Goal: Task Accomplishment & Management: Manage account settings

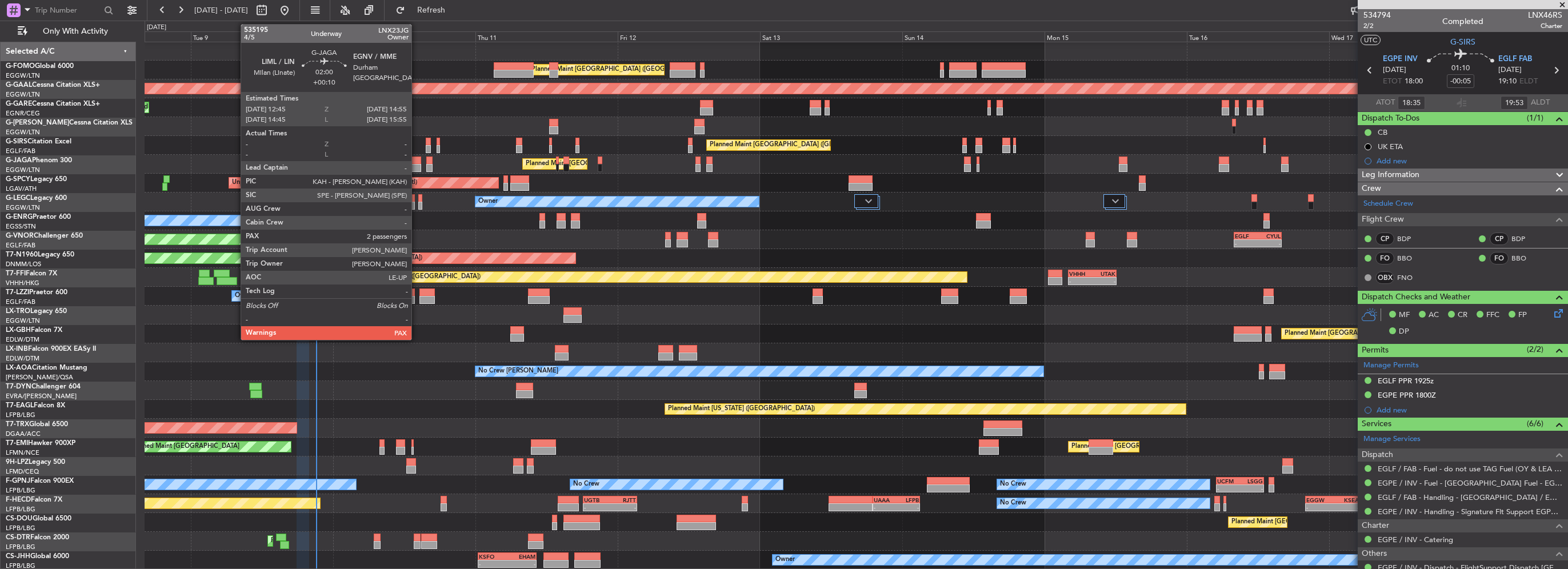
click at [416, 166] on div at bounding box center [414, 168] width 13 height 8
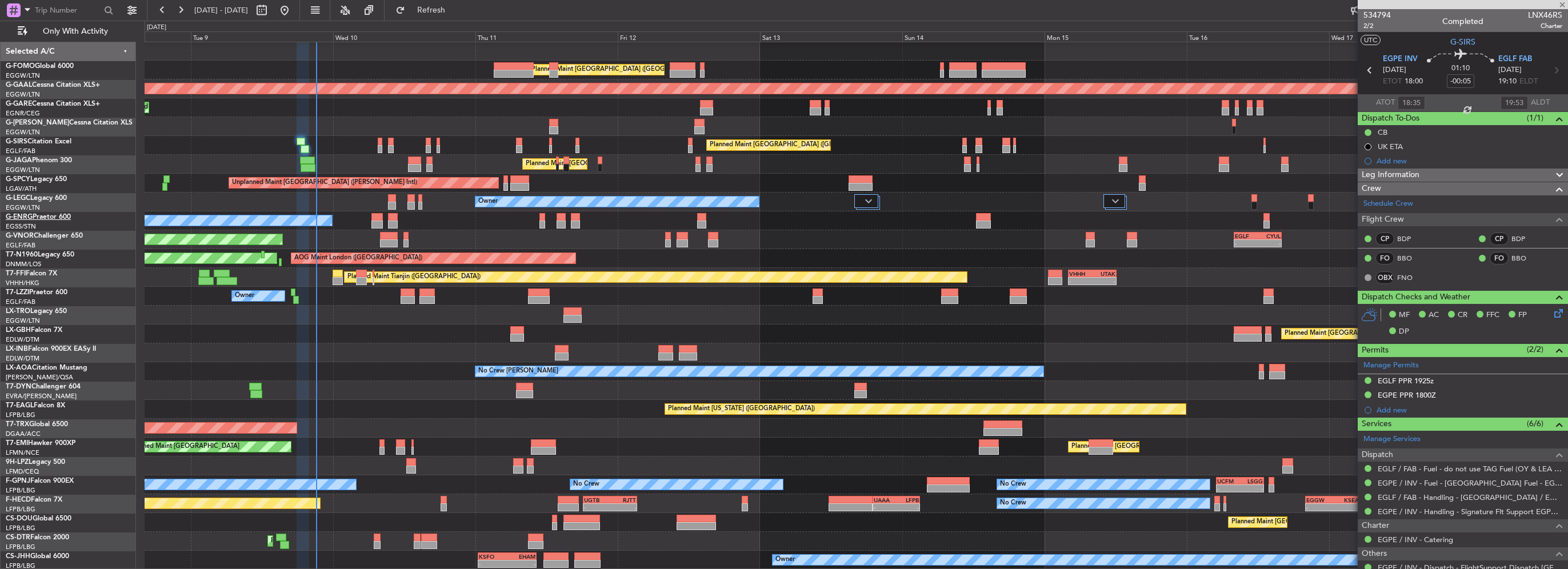
type input "+00:10"
type input "2"
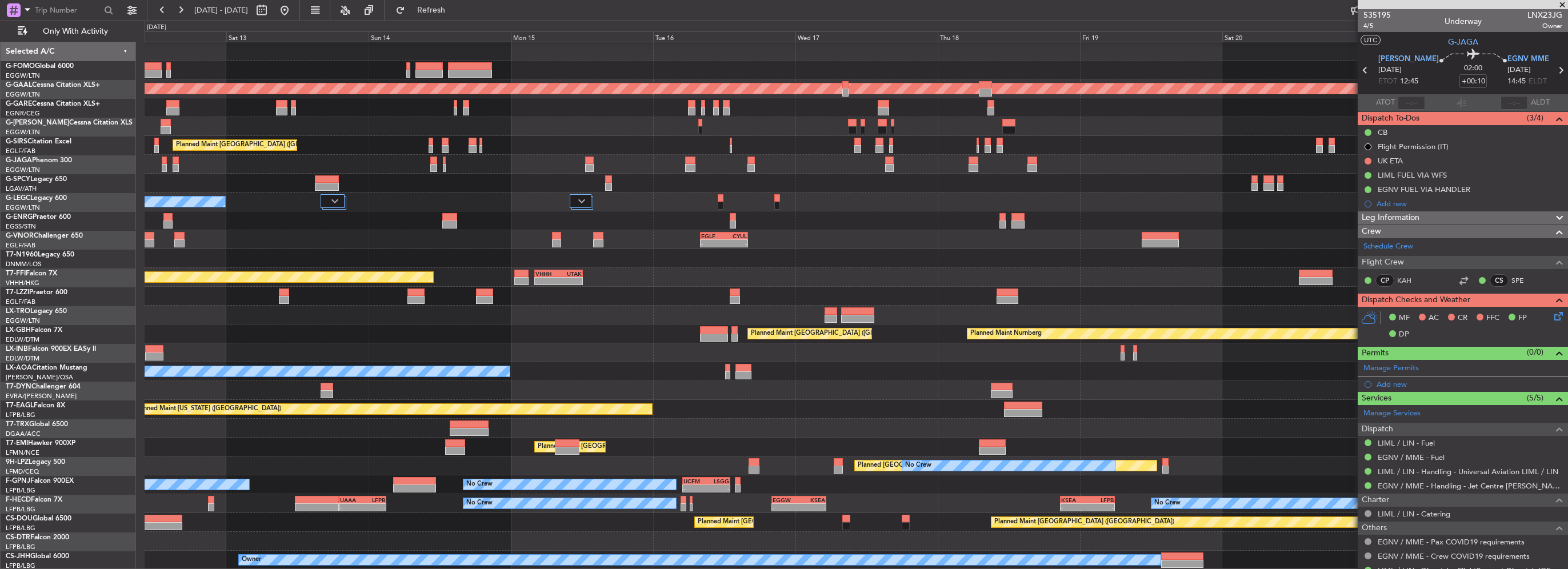
click at [338, 532] on div at bounding box center [856, 541] width 1423 height 19
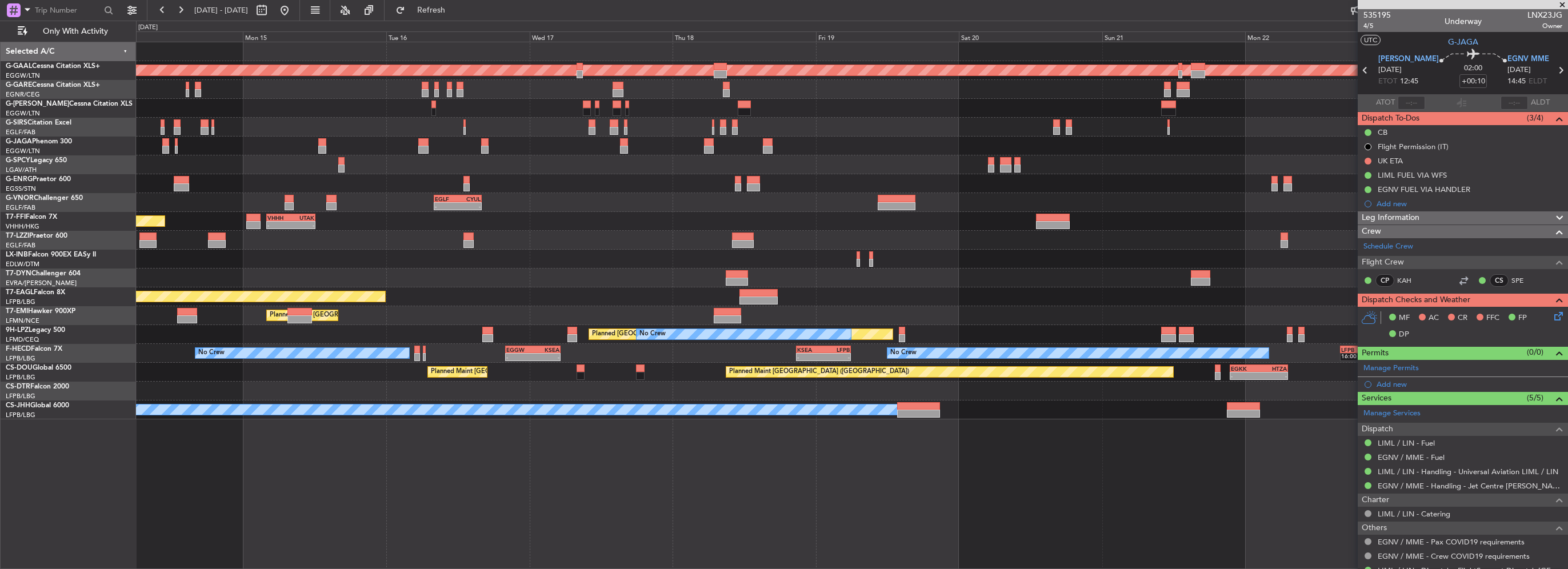
click at [1143, 376] on div "Planned Maint Dusseldorf Planned Maint [GEOGRAPHIC_DATA] ([GEOGRAPHIC_DATA]) Pl…" at bounding box center [852, 230] width 1432 height 377
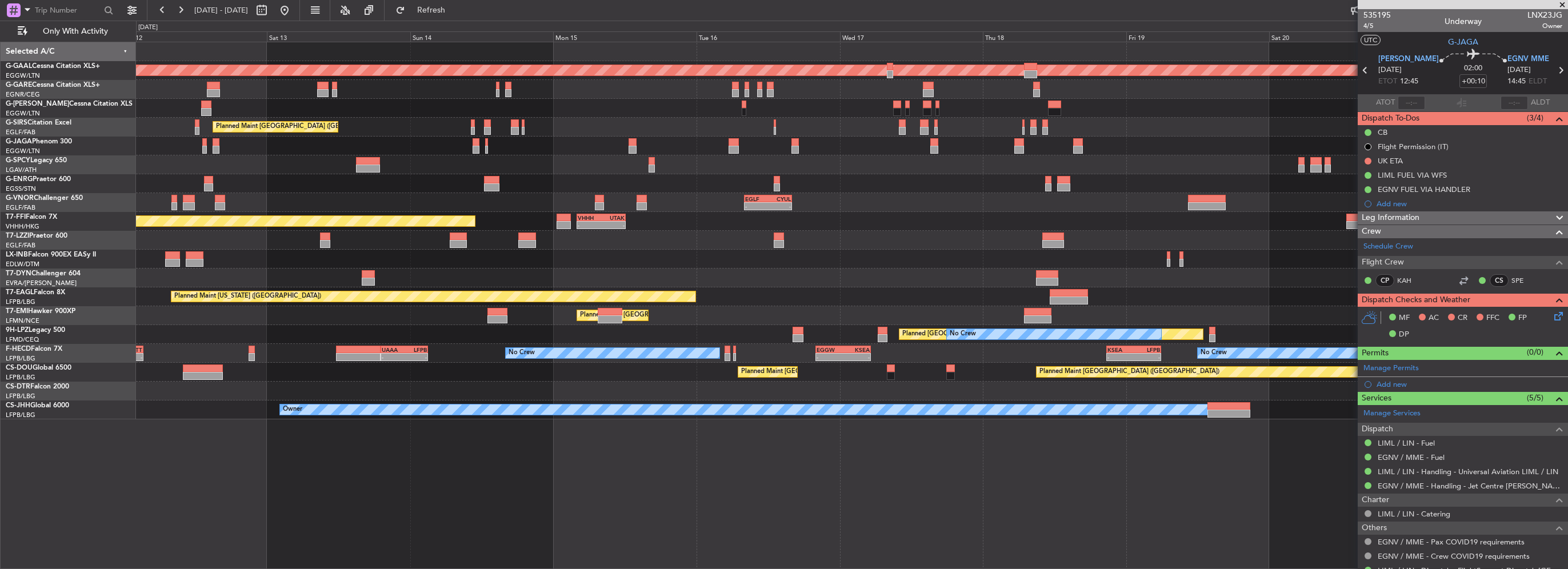
click at [1003, 386] on div at bounding box center [852, 391] width 1432 height 19
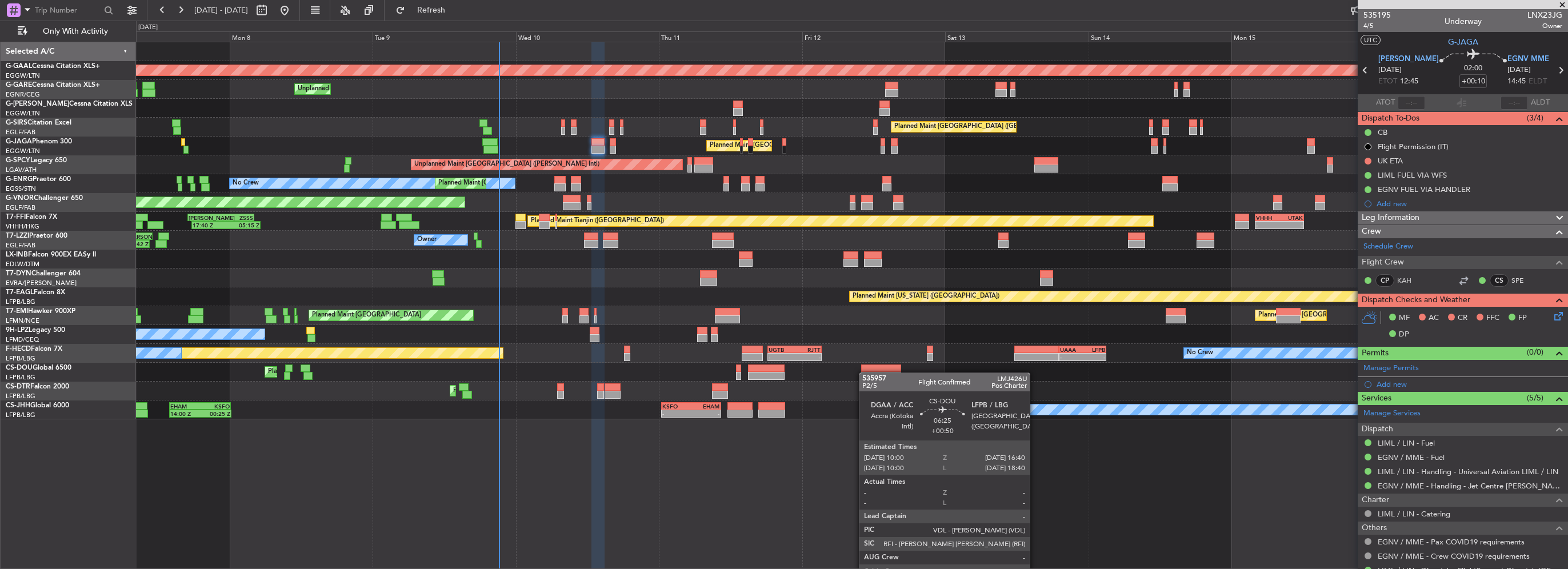
click at [854, 372] on div "Planned Maint [GEOGRAPHIC_DATA] ([GEOGRAPHIC_DATA]) Planned Maint [GEOGRAPHIC_D…" at bounding box center [852, 372] width 1432 height 19
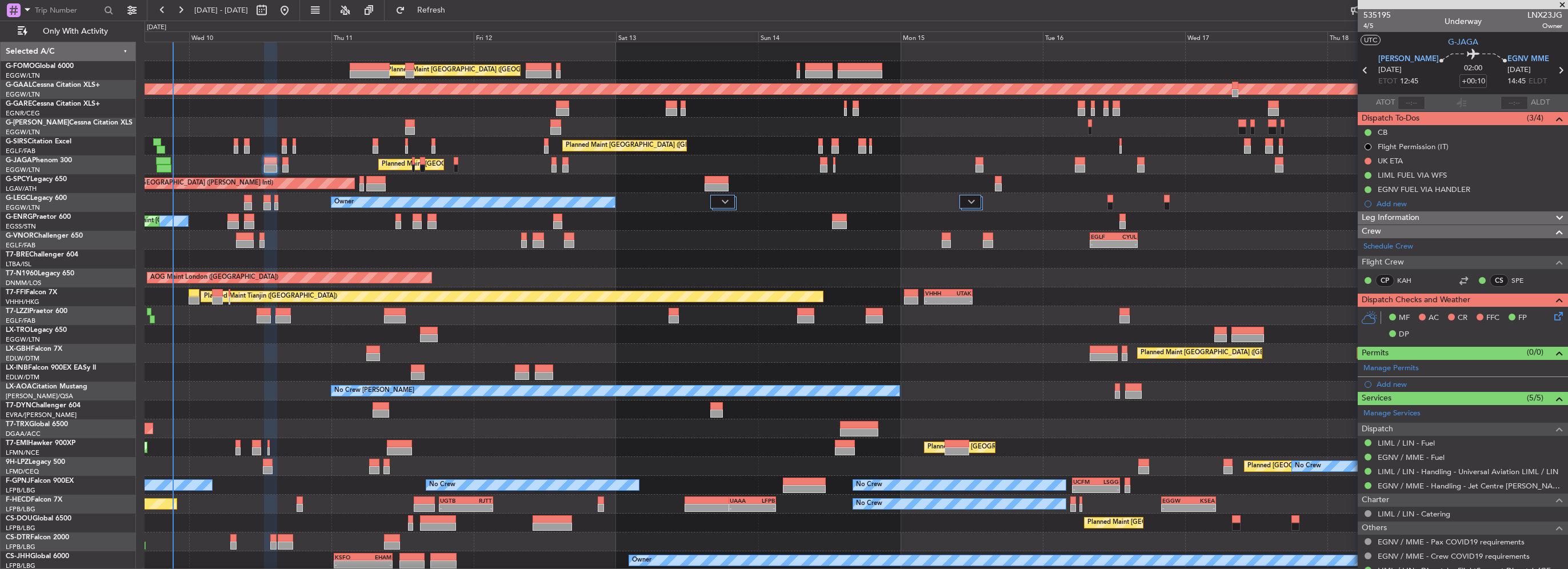
click at [584, 246] on div "Planned Maint [GEOGRAPHIC_DATA] ([GEOGRAPHIC_DATA]) EGGW 06:00 Z KTEB 13:40 Z 0…" at bounding box center [856, 306] width 1423 height 528
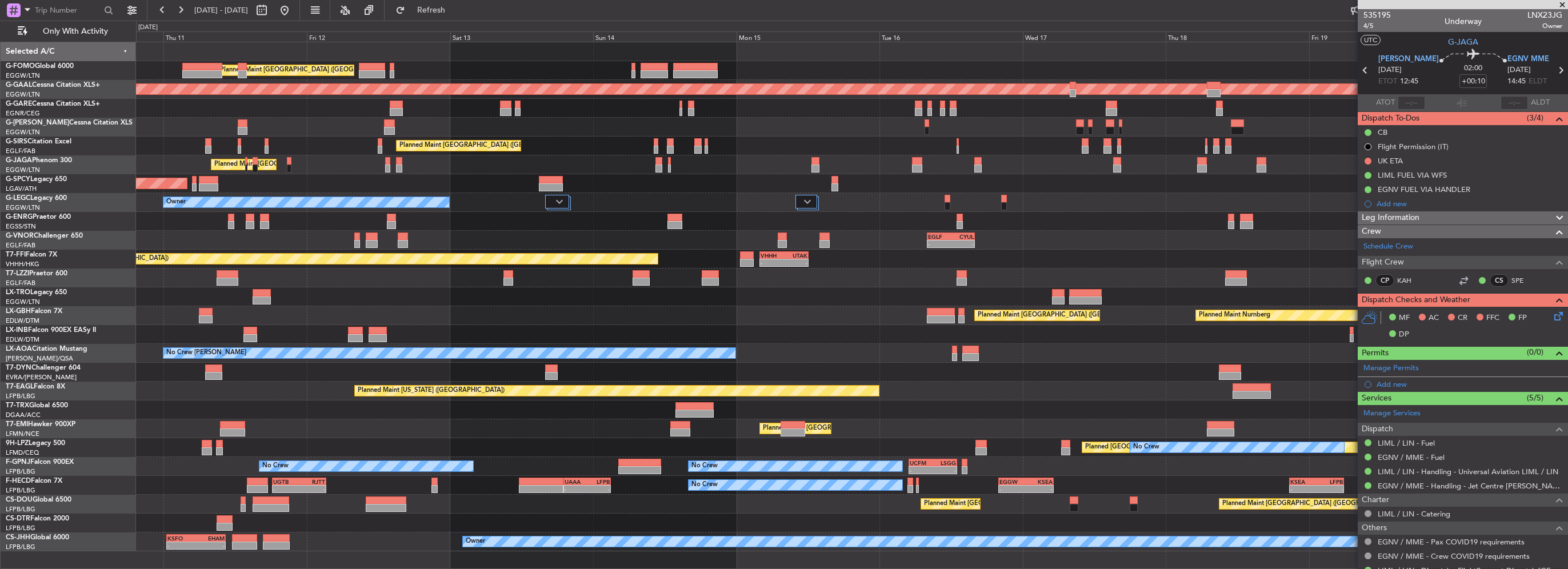
click at [618, 150] on div "Planned Maint [GEOGRAPHIC_DATA] ([GEOGRAPHIC_DATA])" at bounding box center [852, 146] width 1432 height 19
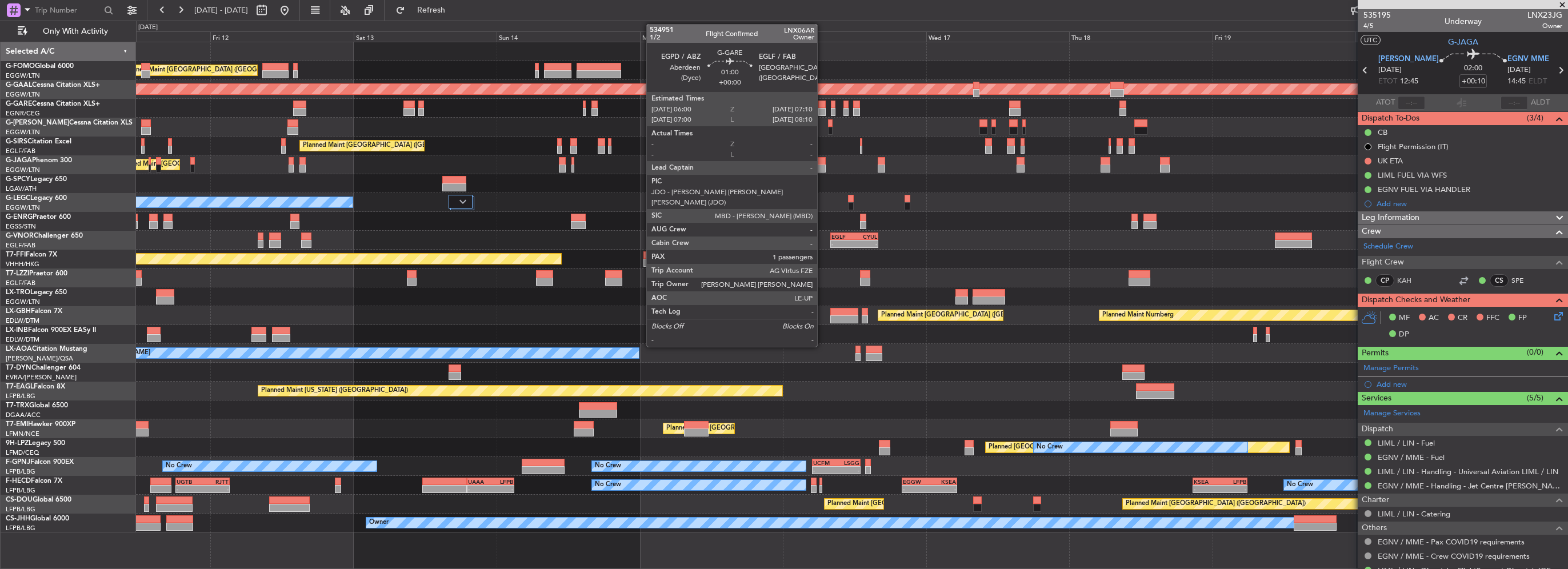
click at [823, 108] on div at bounding box center [822, 112] width 8 height 8
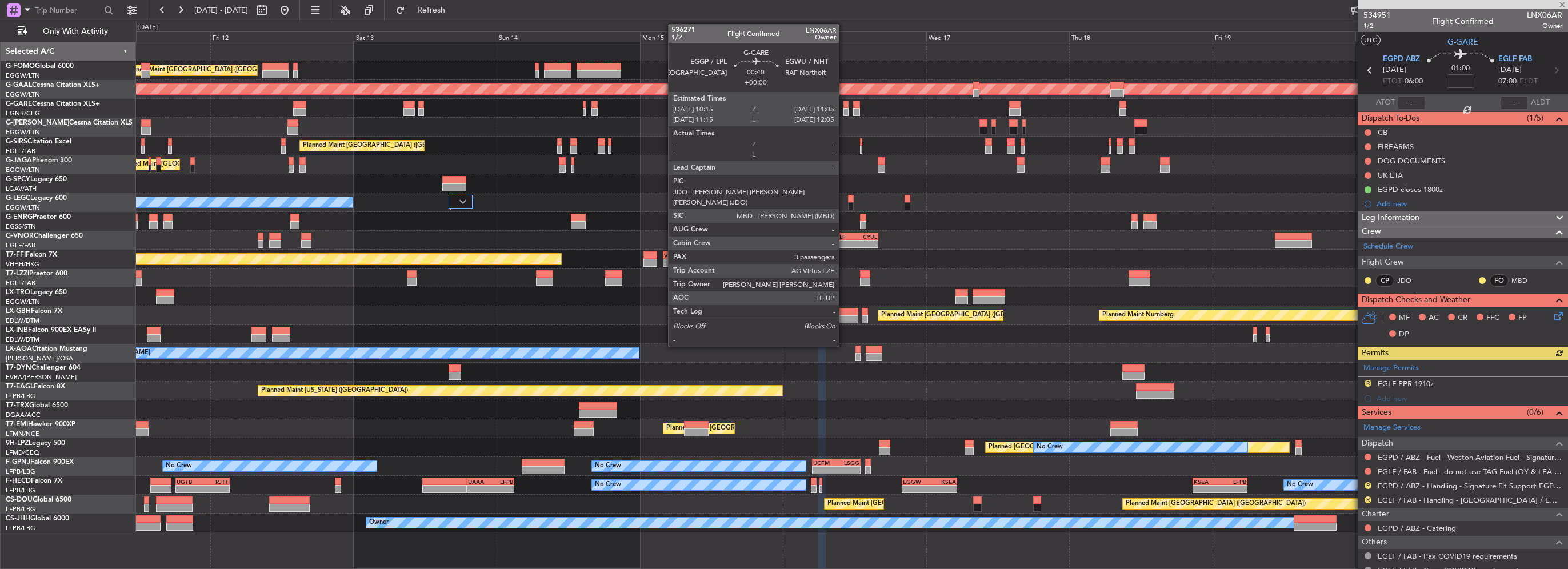
click at [844, 104] on div at bounding box center [846, 104] width 5 height 8
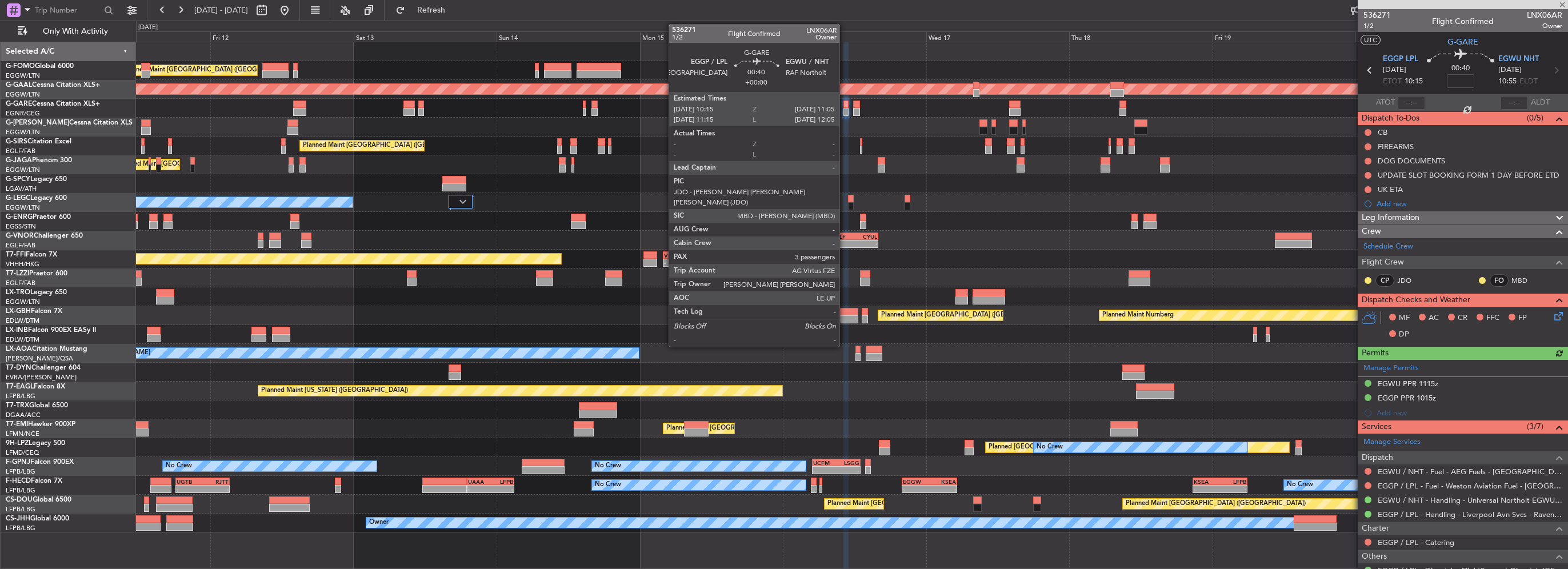
click at [845, 111] on div at bounding box center [846, 112] width 5 height 8
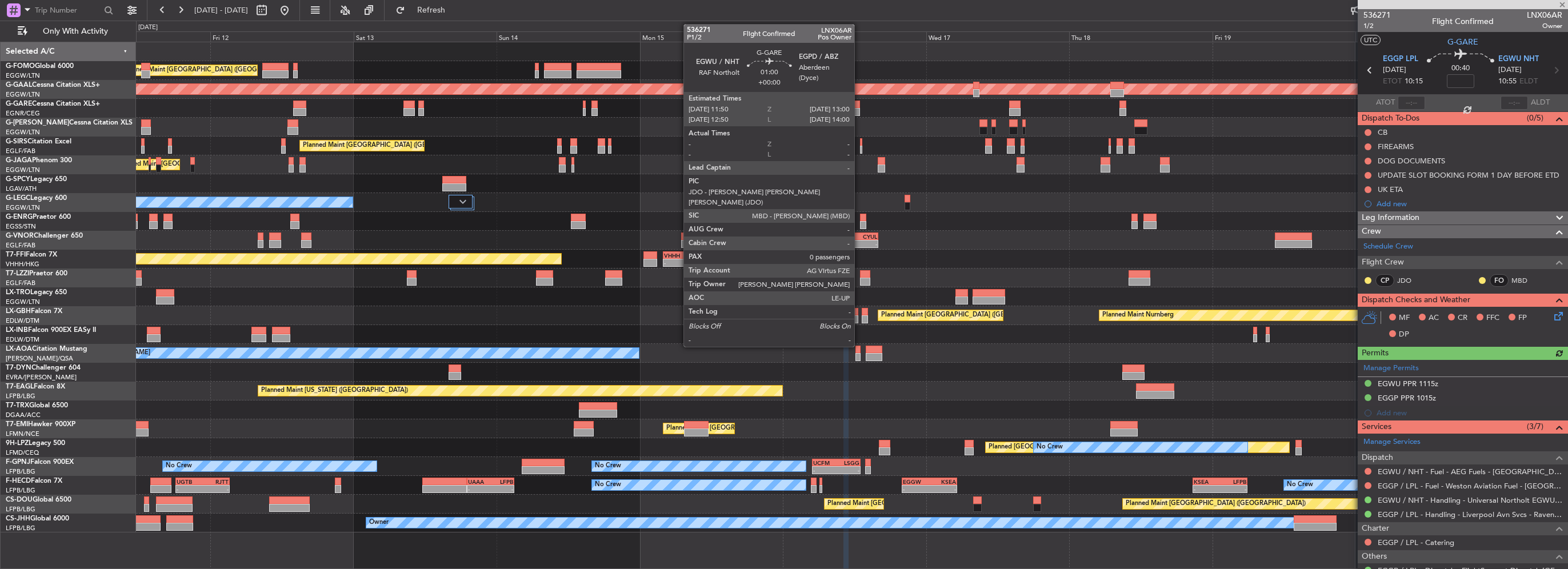
click at [860, 111] on div at bounding box center [857, 112] width 8 height 8
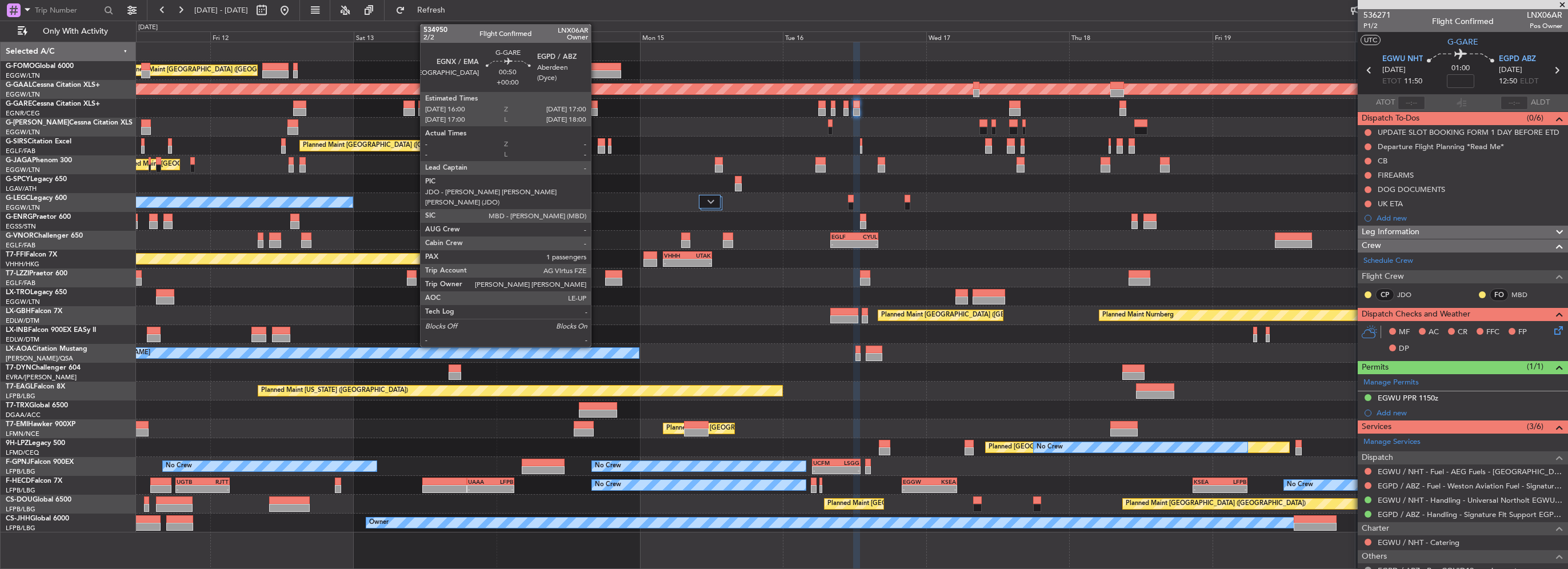
click at [596, 111] on div at bounding box center [595, 112] width 6 height 8
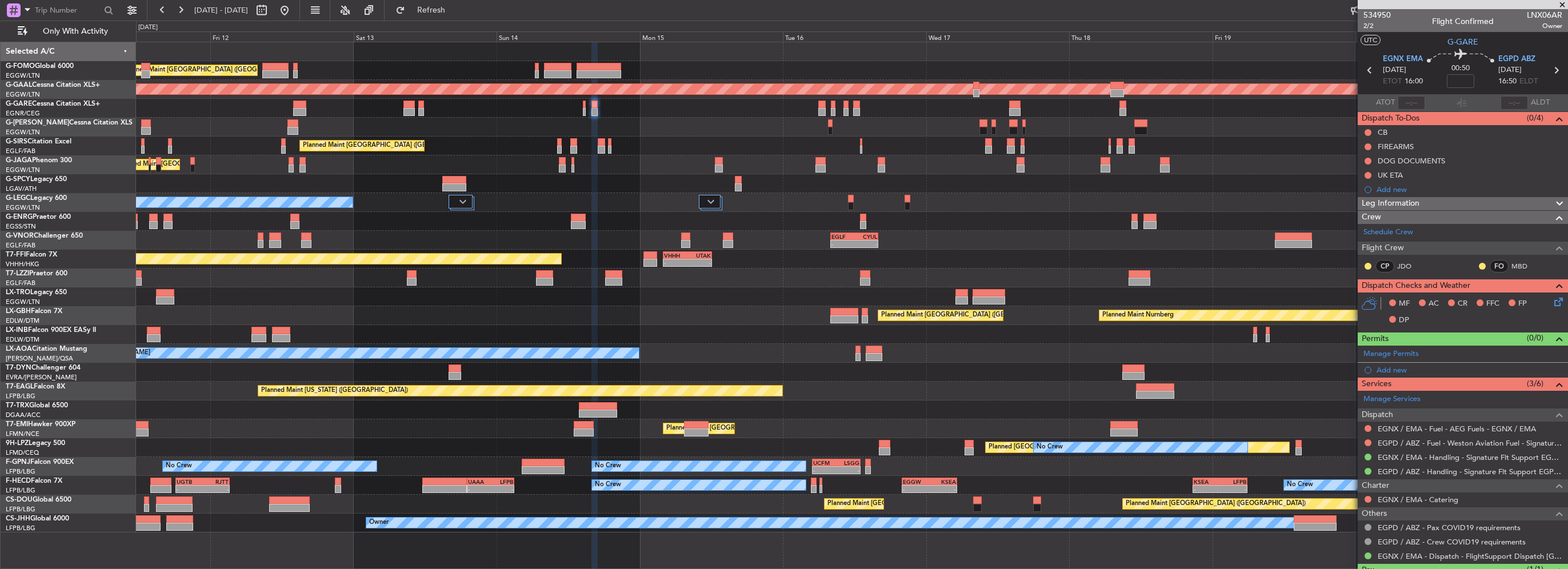
click at [520, 212] on div "Planned Maint [GEOGRAPHIC_DATA] ([GEOGRAPHIC_DATA]) Planned [GEOGRAPHIC_DATA] P…" at bounding box center [852, 287] width 1432 height 490
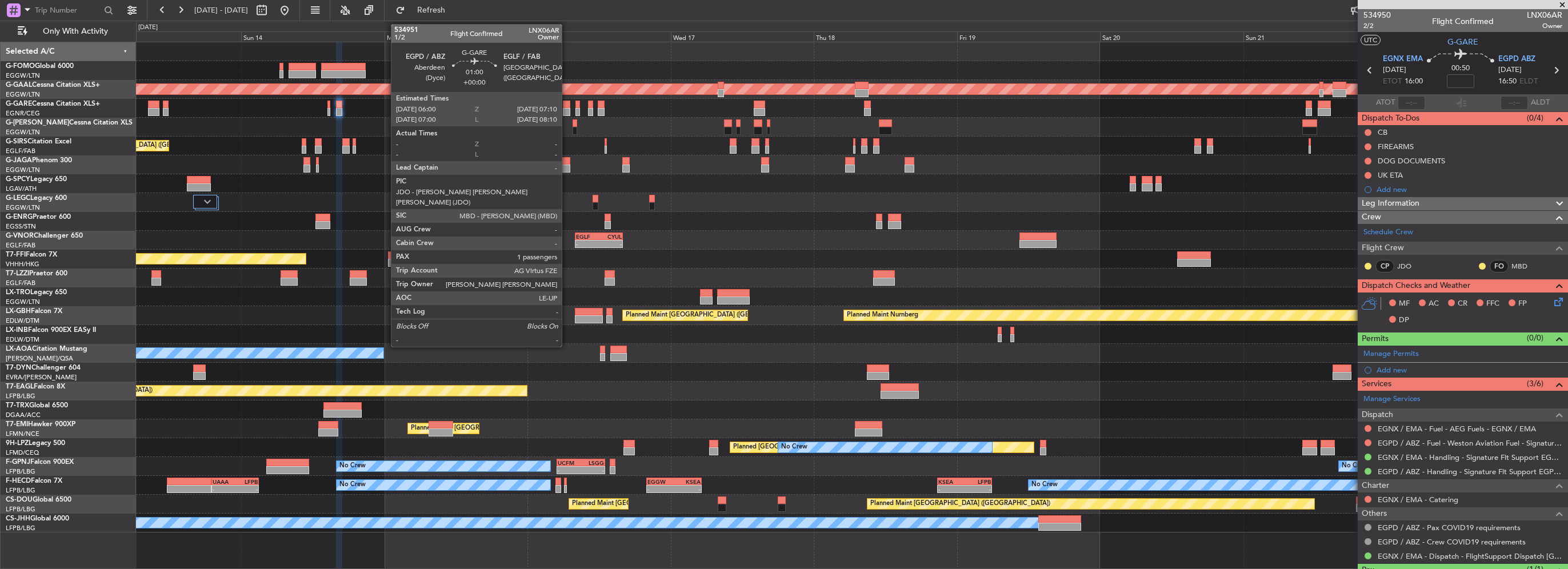
click at [567, 106] on div at bounding box center [567, 104] width 8 height 8
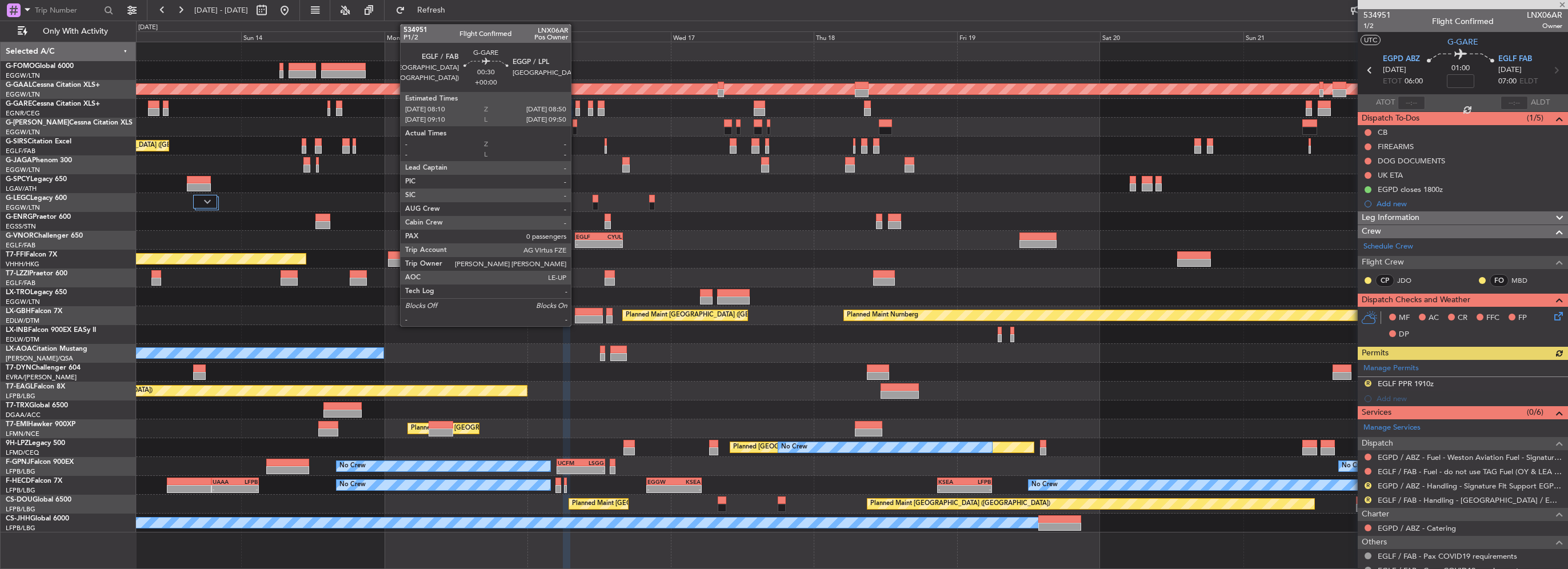
click at [576, 111] on div at bounding box center [577, 112] width 4 height 8
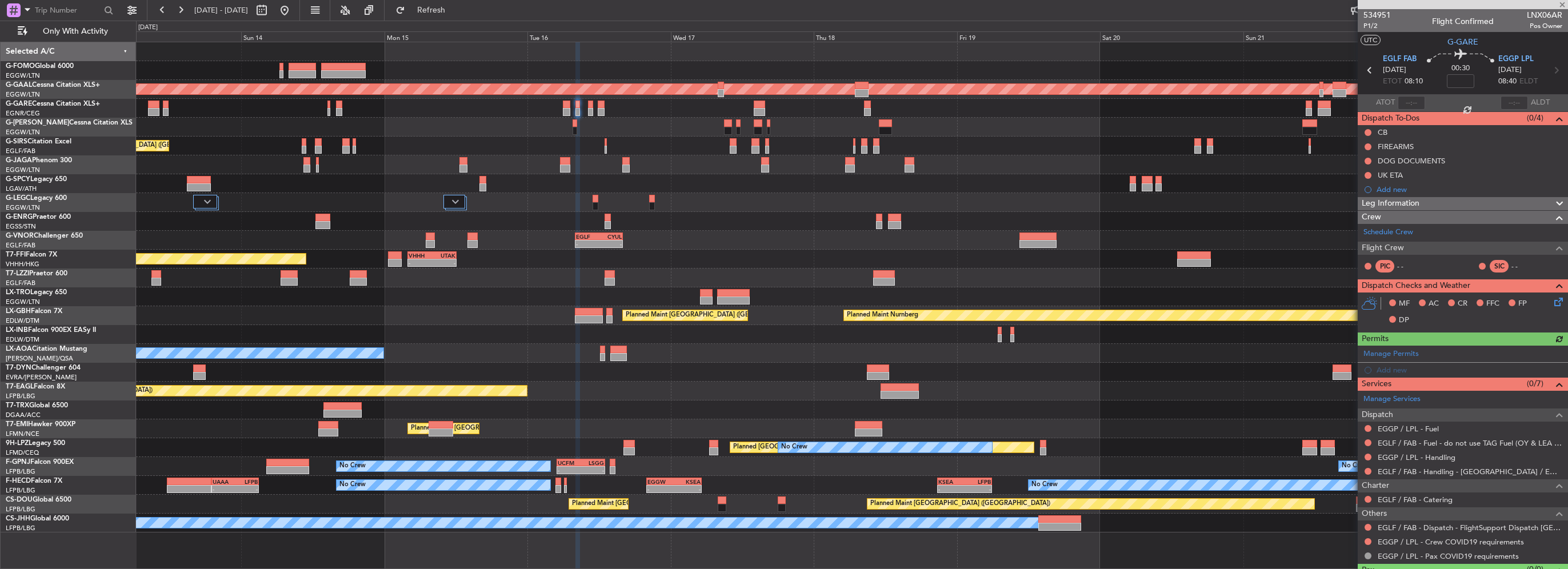
click at [588, 108] on div at bounding box center [591, 112] width 5 height 8
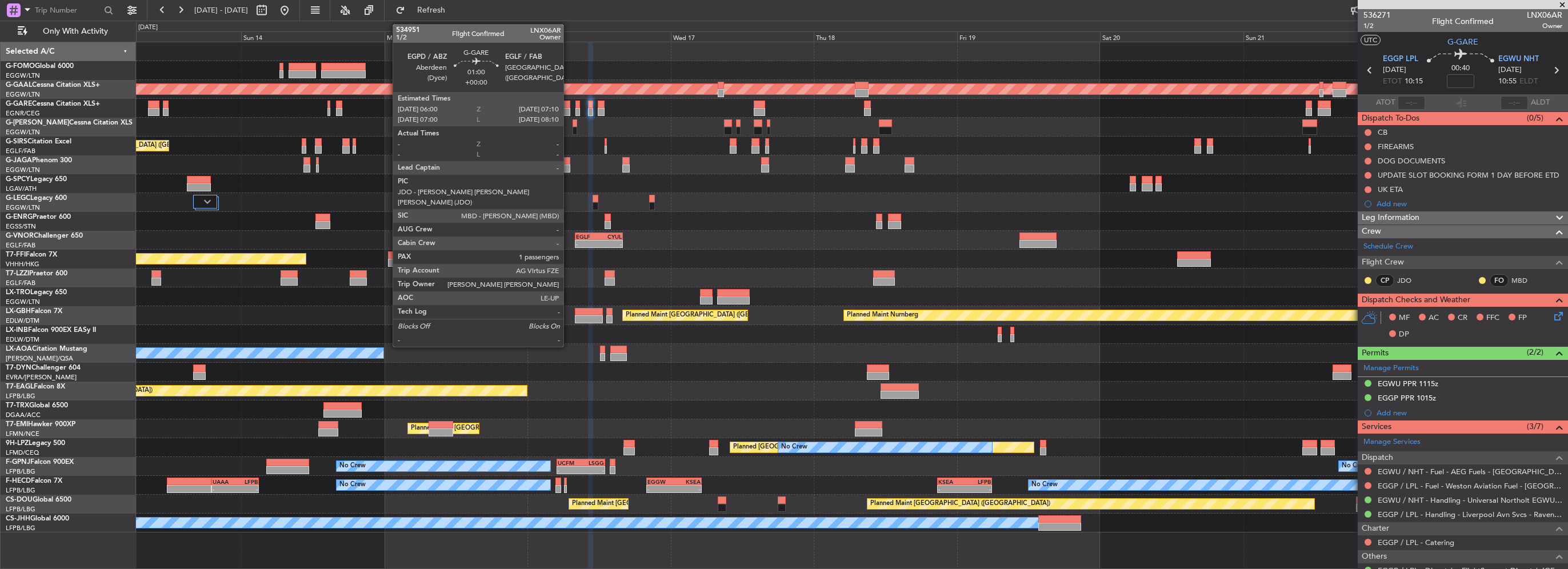
click at [569, 107] on div at bounding box center [567, 104] width 8 height 8
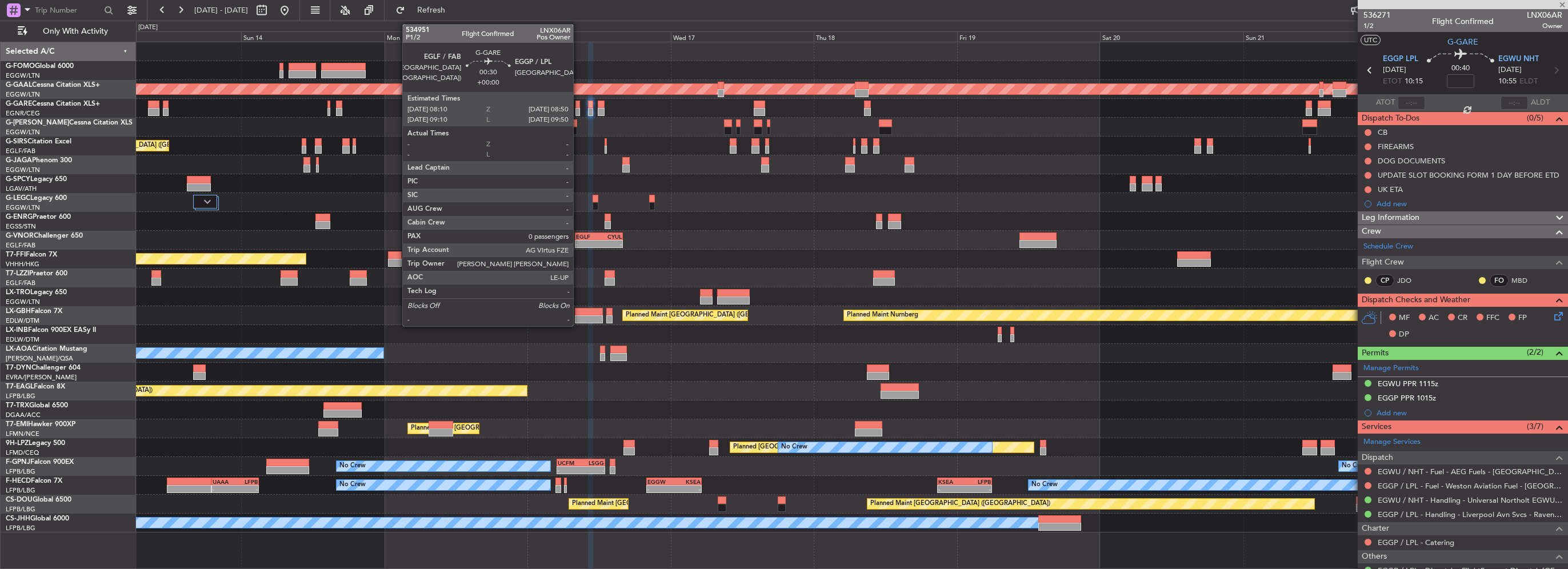
type input "1"
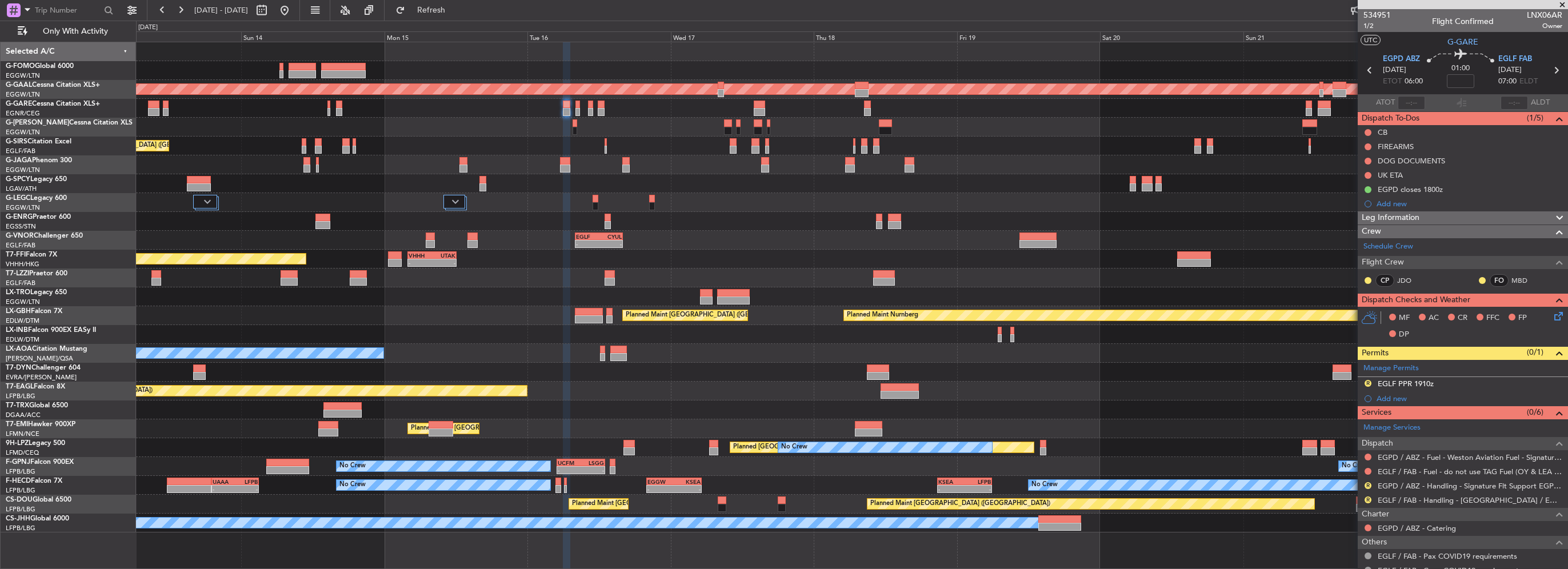
click at [334, 110] on div at bounding box center [852, 108] width 1432 height 19
click at [335, 111] on div at bounding box center [852, 108] width 1432 height 19
click at [344, 110] on div at bounding box center [852, 108] width 1432 height 19
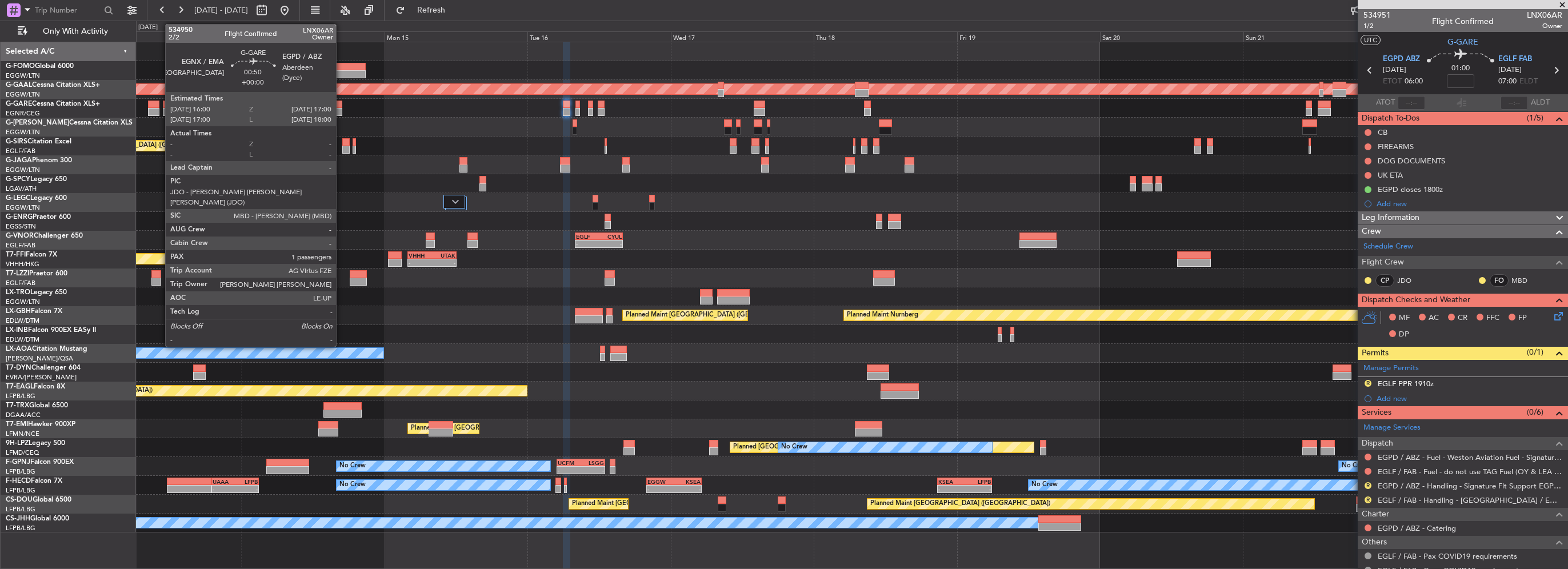
click at [341, 110] on div at bounding box center [339, 112] width 6 height 8
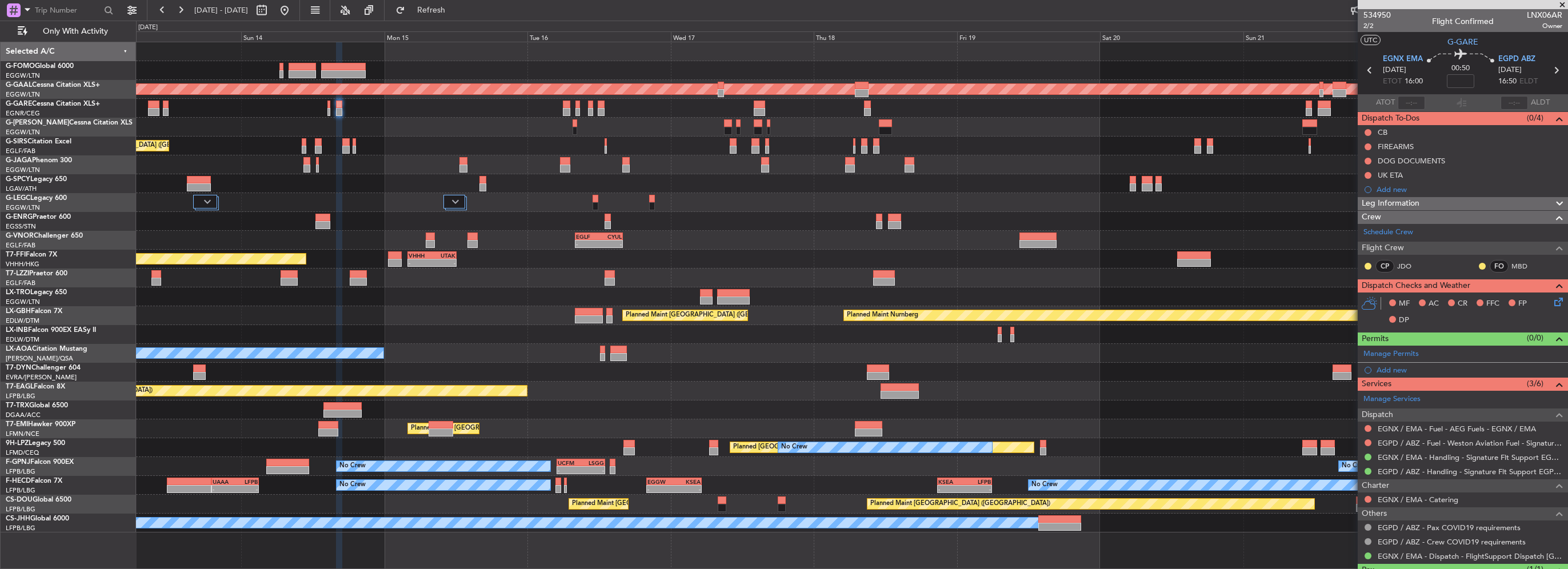
click at [1142, 339] on div "Planned Maint [GEOGRAPHIC_DATA] ([GEOGRAPHIC_DATA]) Planned [GEOGRAPHIC_DATA] P…" at bounding box center [852, 287] width 1432 height 490
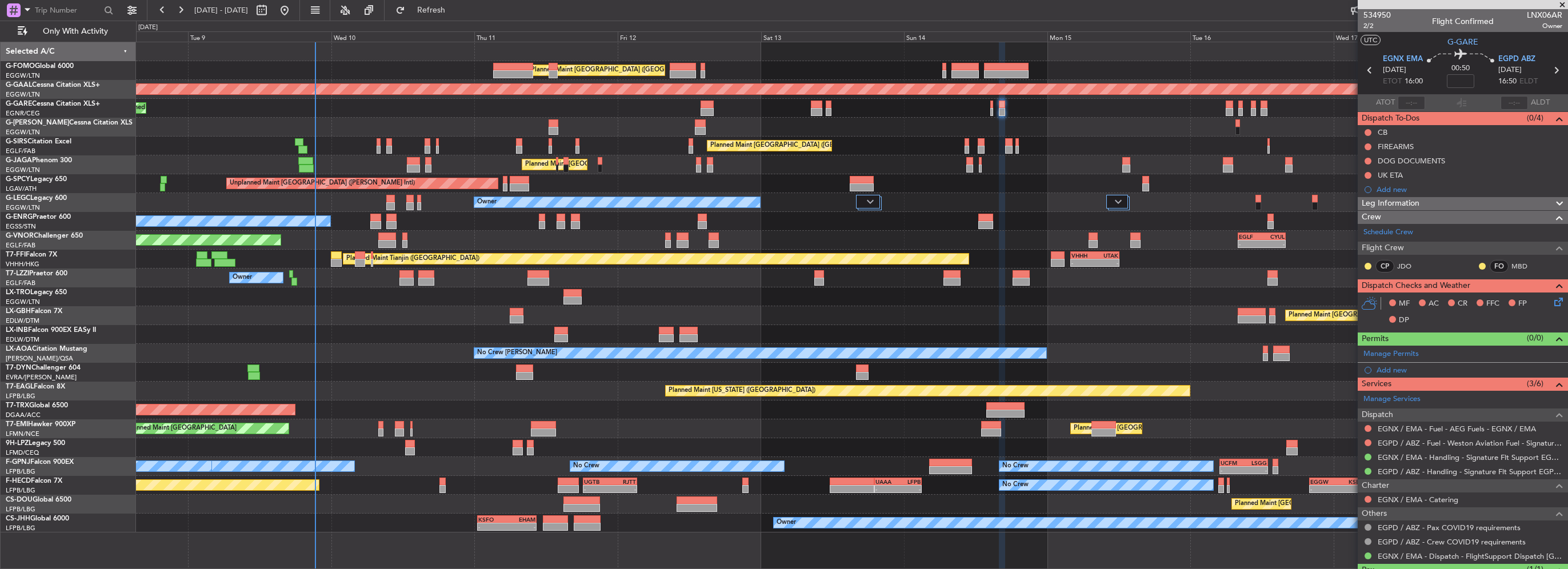
click at [817, 316] on div "Planned Maint [GEOGRAPHIC_DATA] ([GEOGRAPHIC_DATA]) Planned Maint Nurnberg Plan…" at bounding box center [852, 316] width 1432 height 19
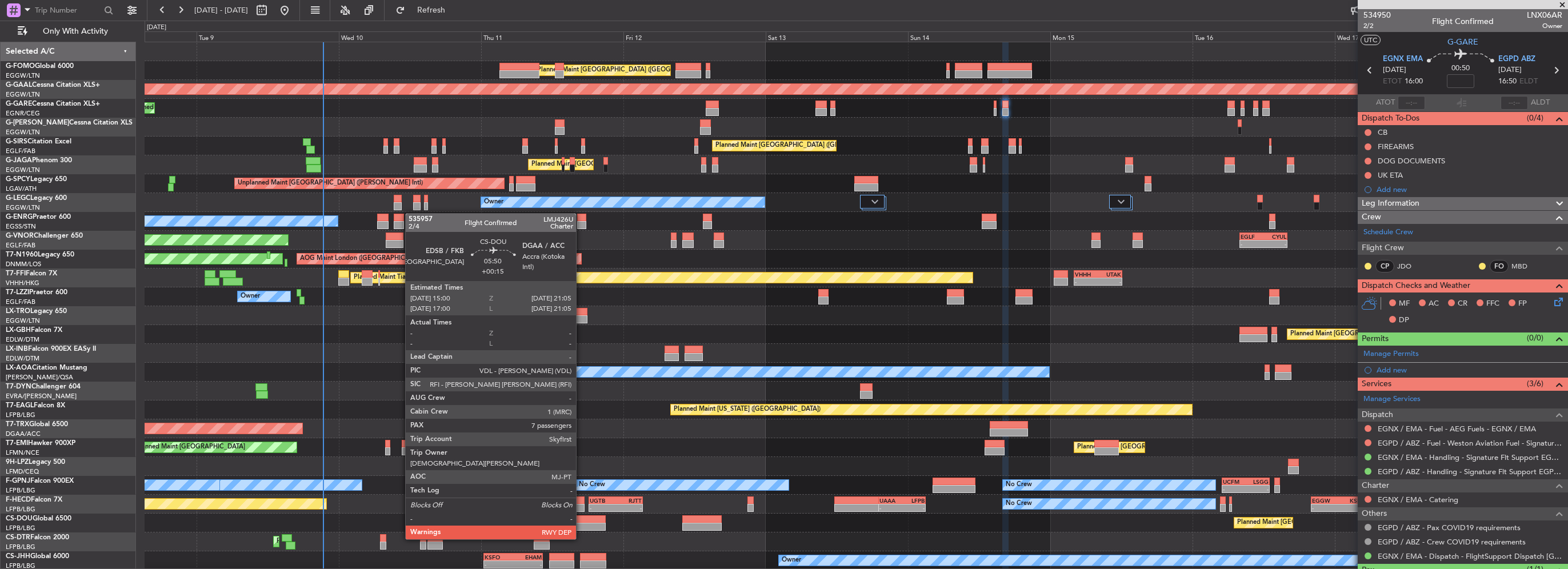
click at [582, 528] on div at bounding box center [588, 527] width 37 height 8
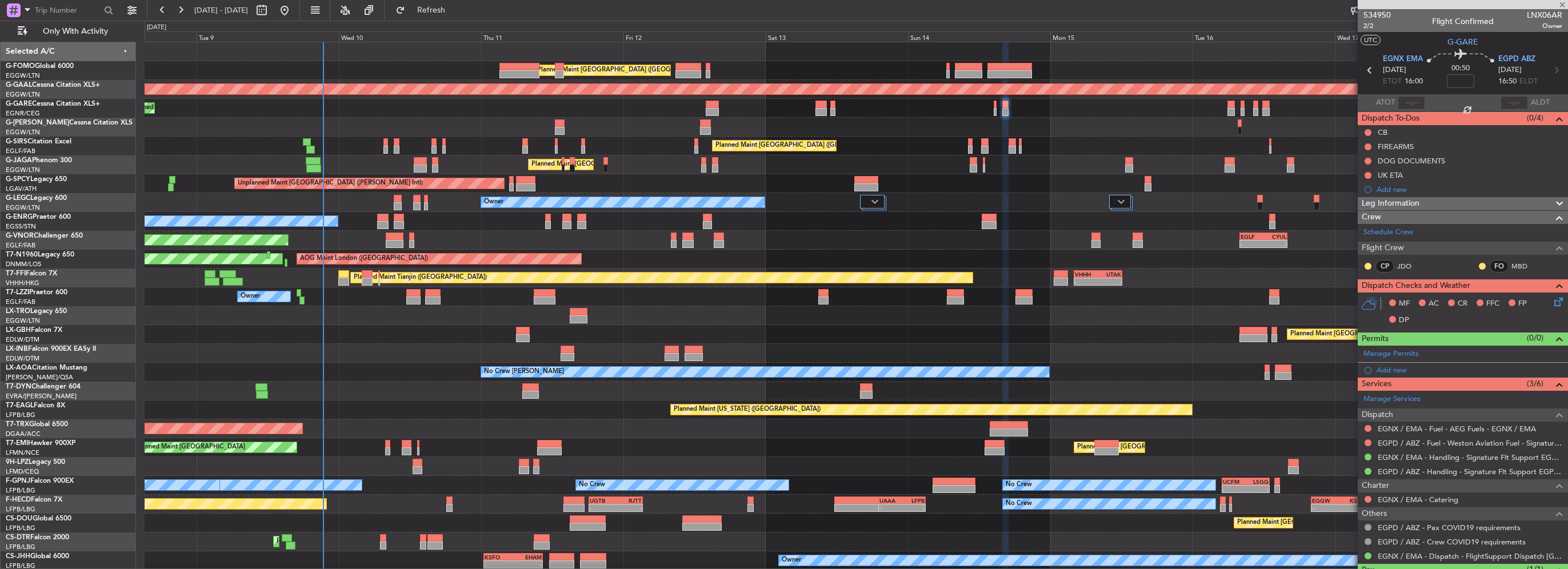
type input "+00:15"
type input "7"
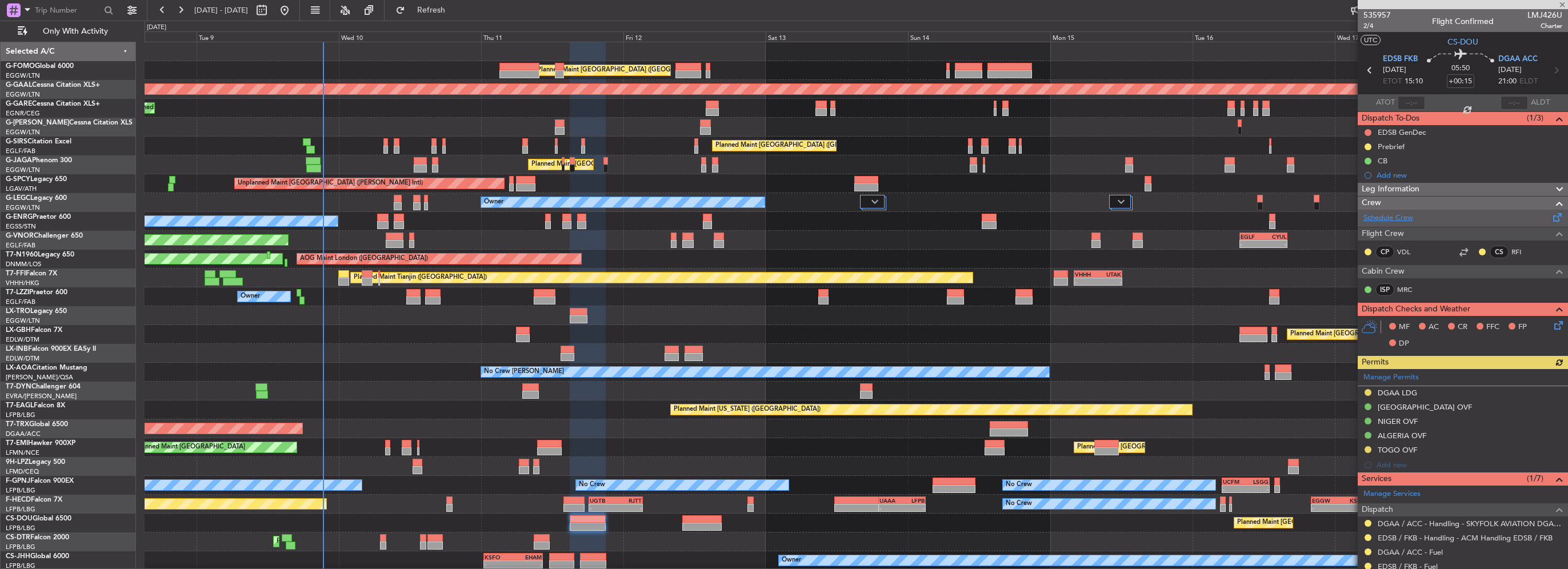
click at [1398, 217] on link "Schedule Crew" at bounding box center [1388, 218] width 50 height 12
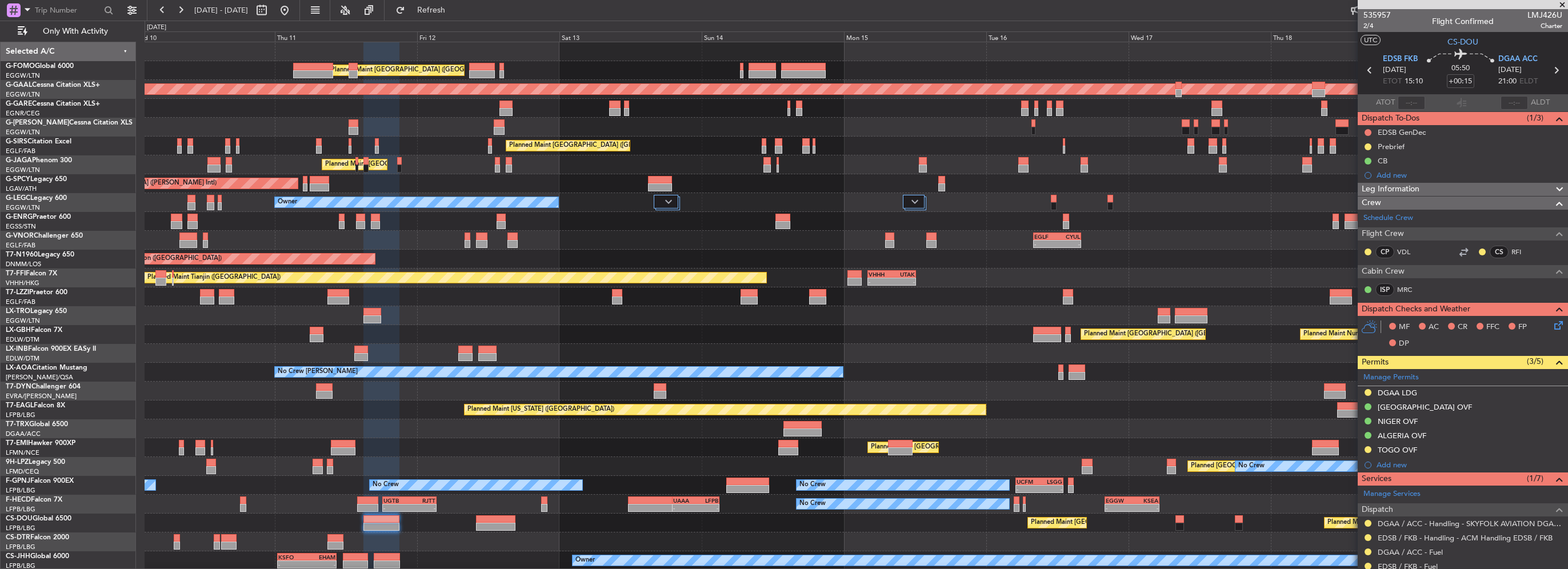
click at [710, 200] on div "Planned Maint [GEOGRAPHIC_DATA] ([GEOGRAPHIC_DATA]) EGGW 06:00 Z KTEB 13:40 Z 0…" at bounding box center [856, 306] width 1423 height 528
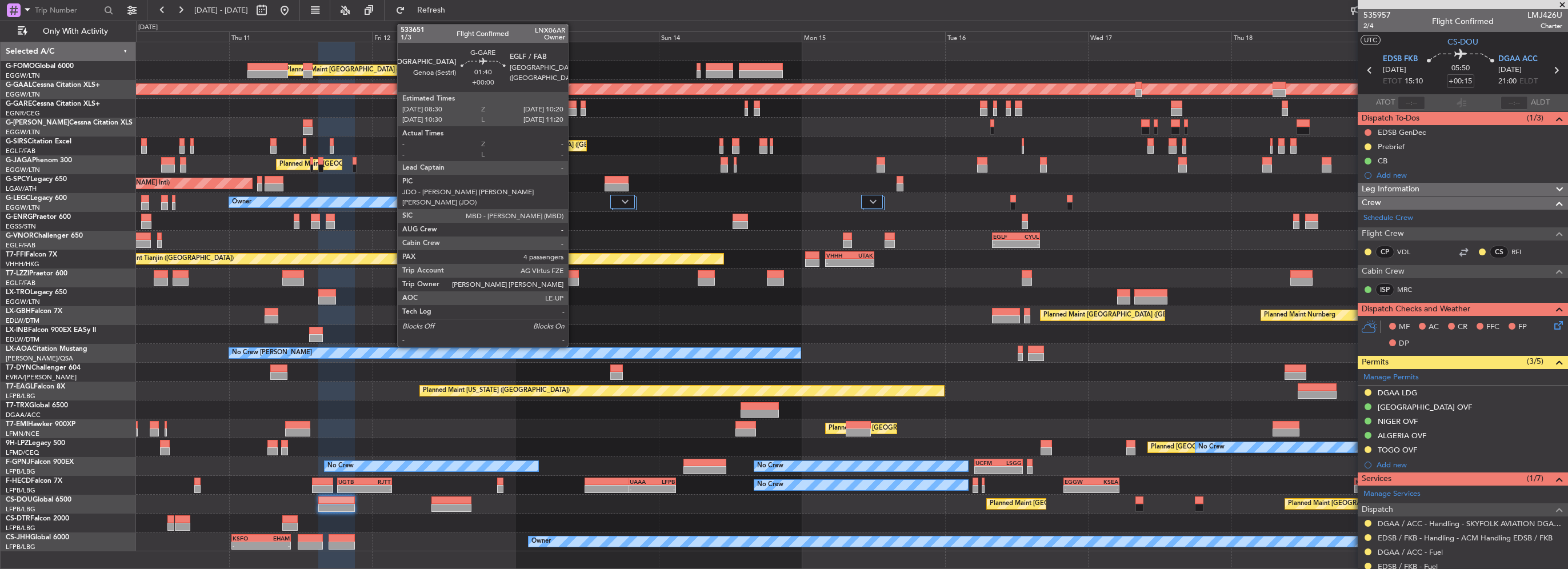
click at [573, 105] on div at bounding box center [572, 104] width 12 height 8
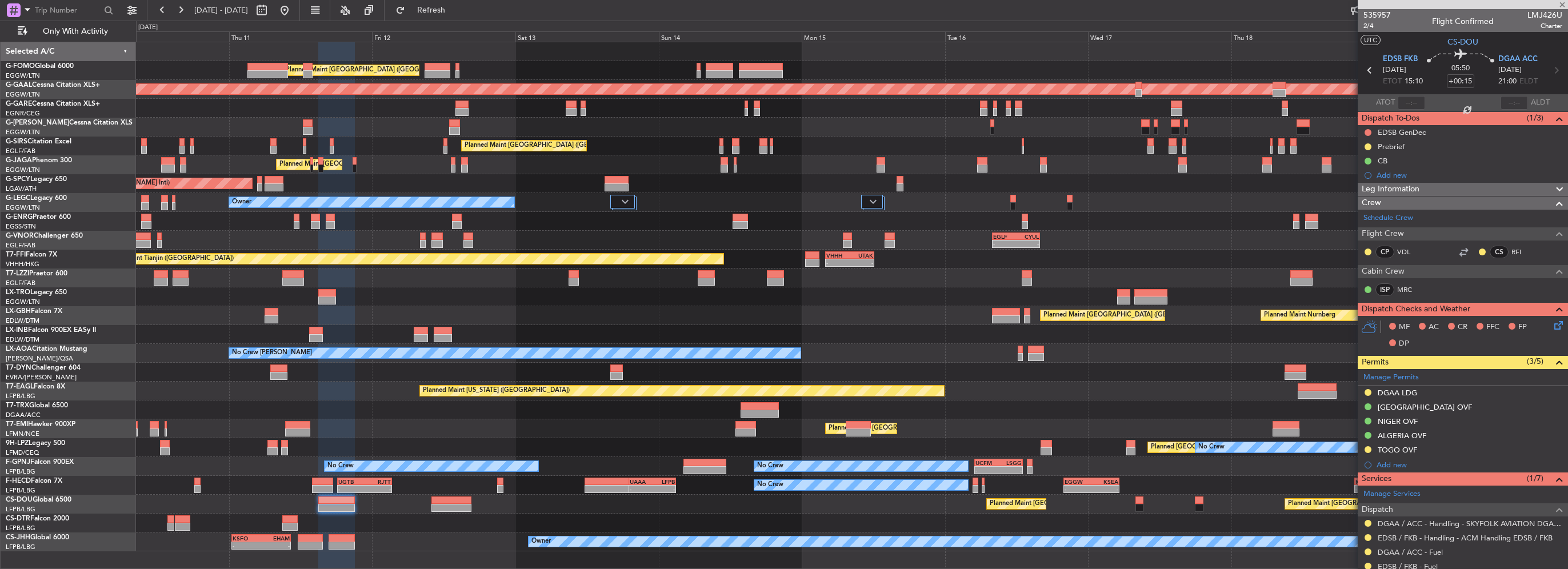
click at [277, 114] on div "Unplanned Maint [PERSON_NAME]" at bounding box center [852, 108] width 1432 height 19
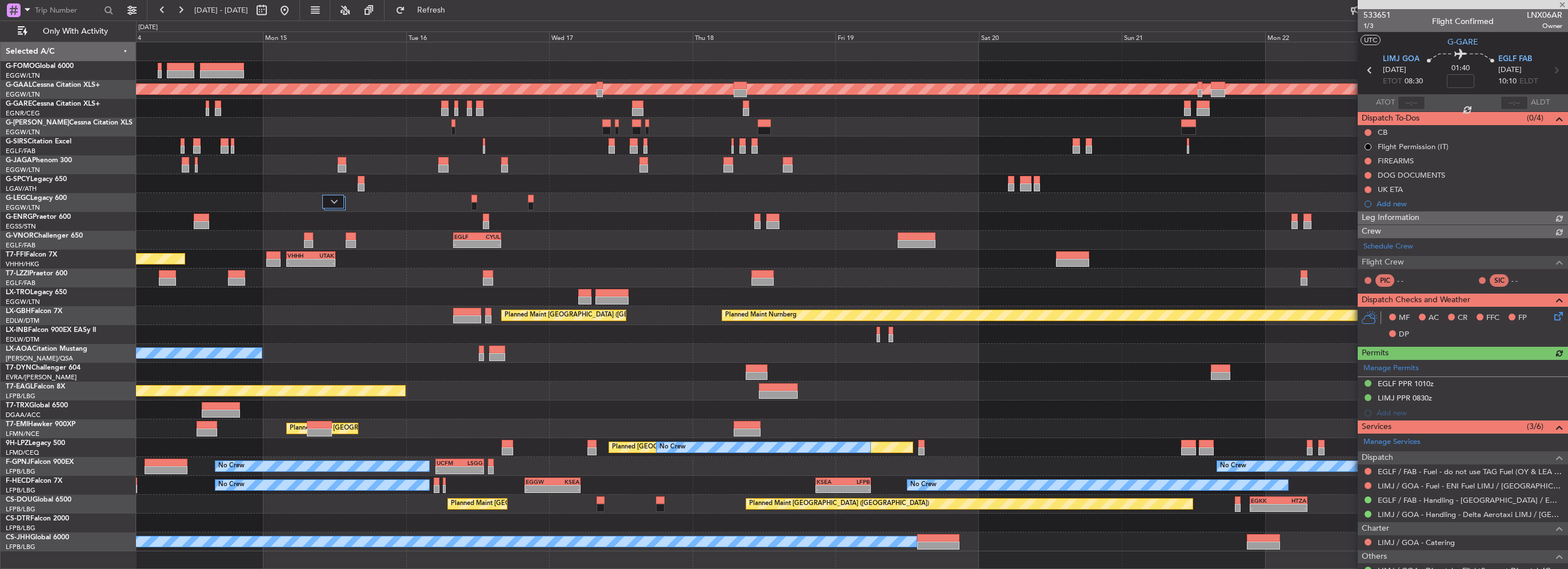
click at [464, 121] on div at bounding box center [852, 127] width 1432 height 19
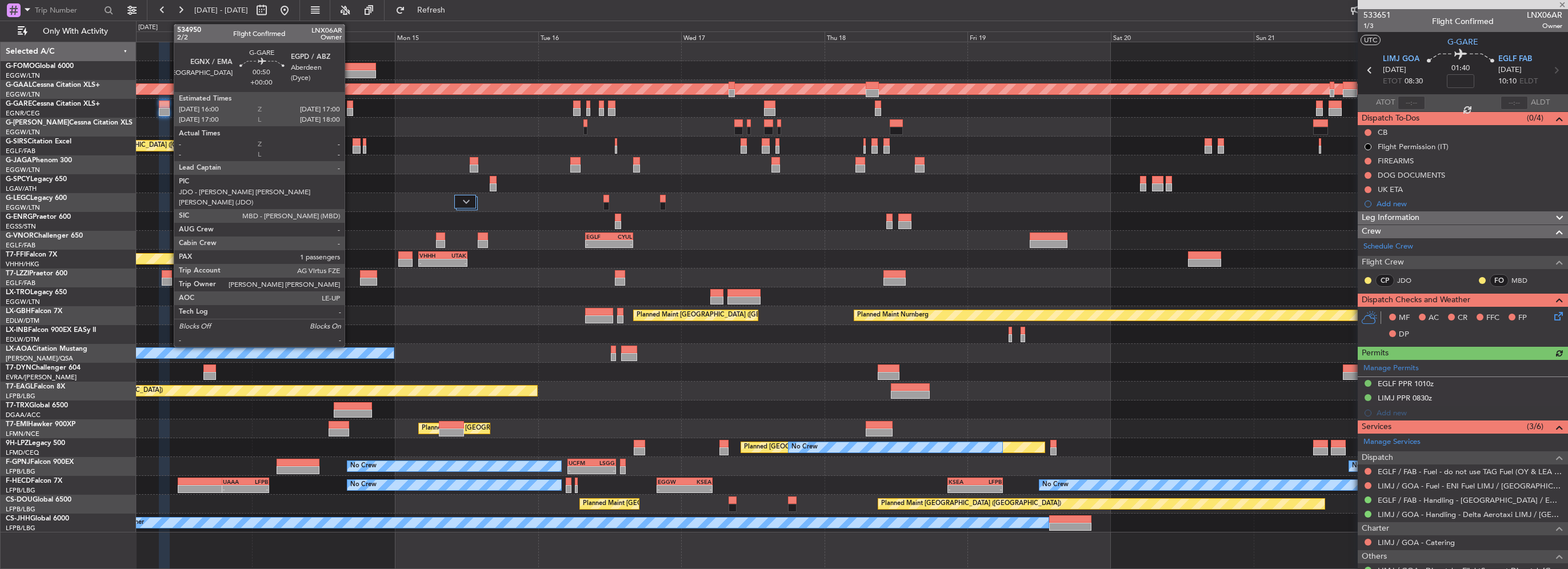
click at [350, 105] on div at bounding box center [350, 104] width 6 height 8
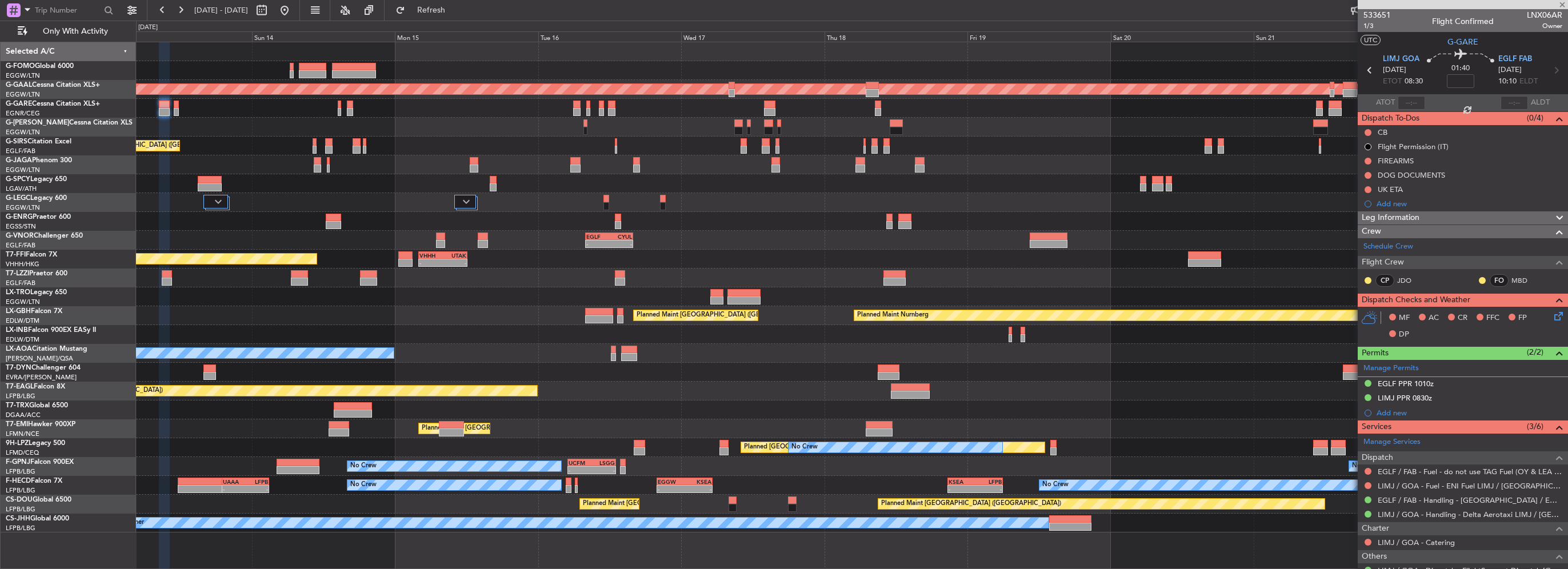
type input "1"
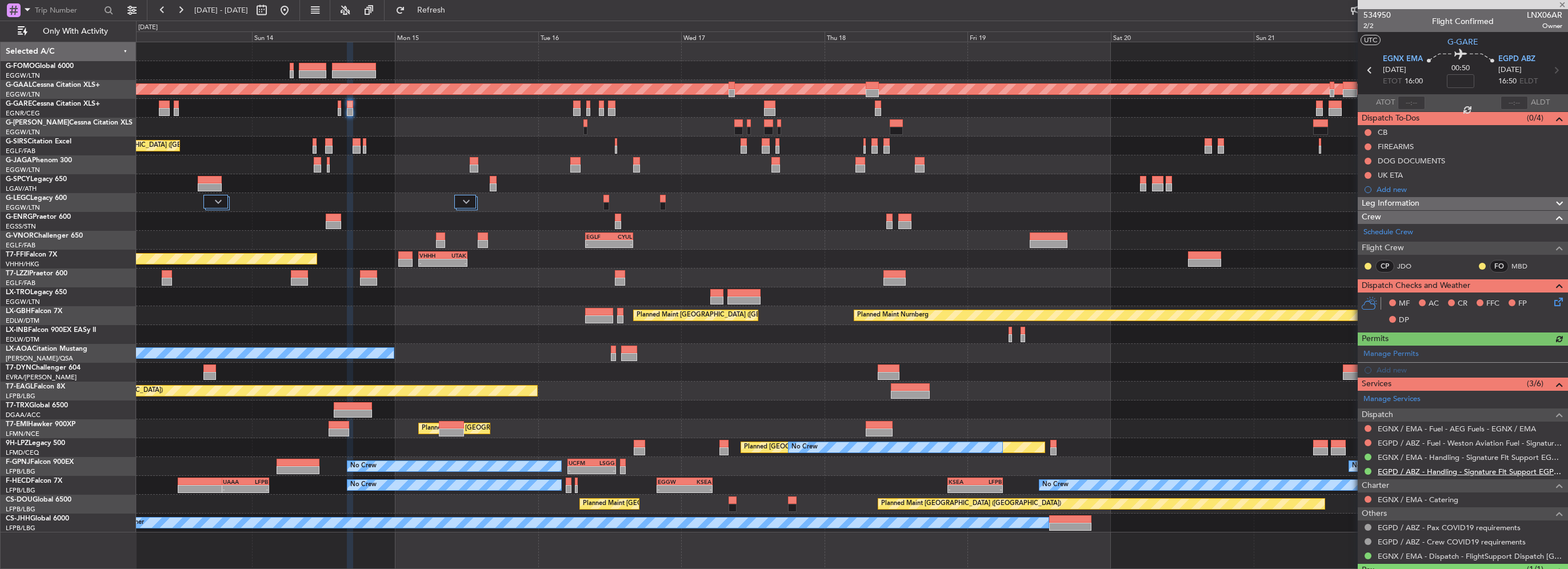
click at [1444, 469] on link "EGPD / ABZ - Handling - Signature Flt Support EGPD / ABZ" at bounding box center [1470, 471] width 184 height 10
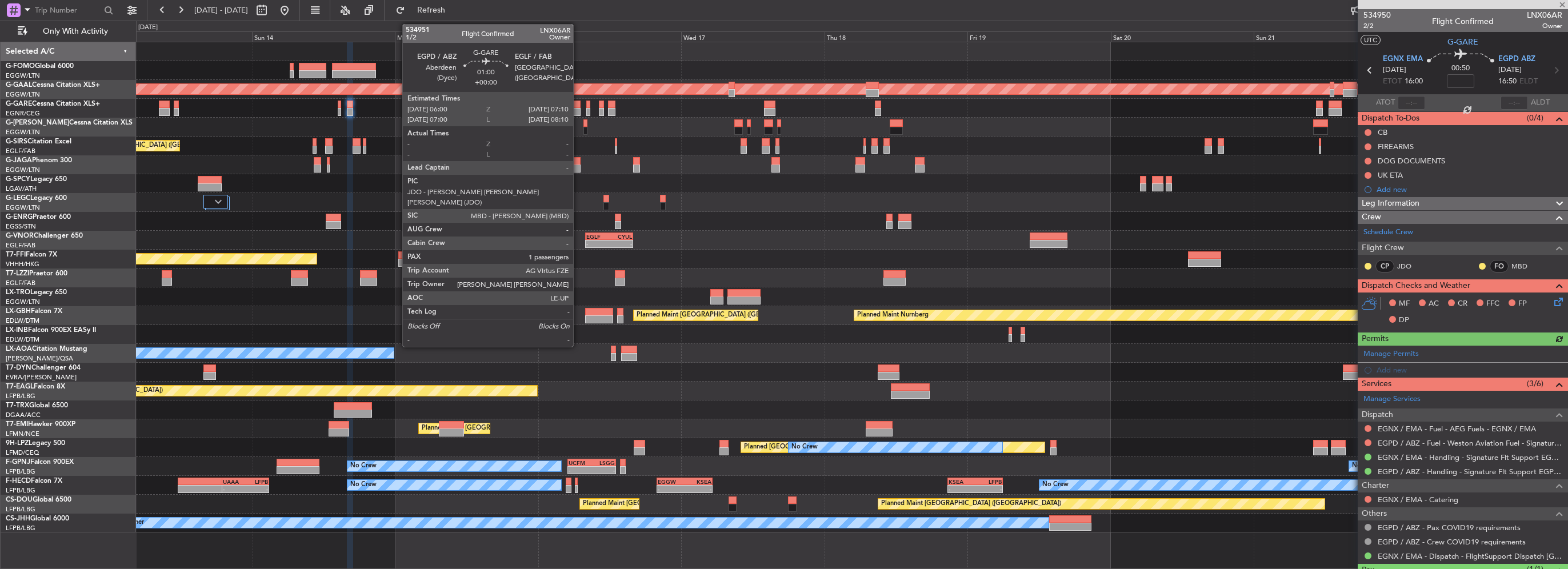
click at [578, 108] on div at bounding box center [577, 112] width 8 height 8
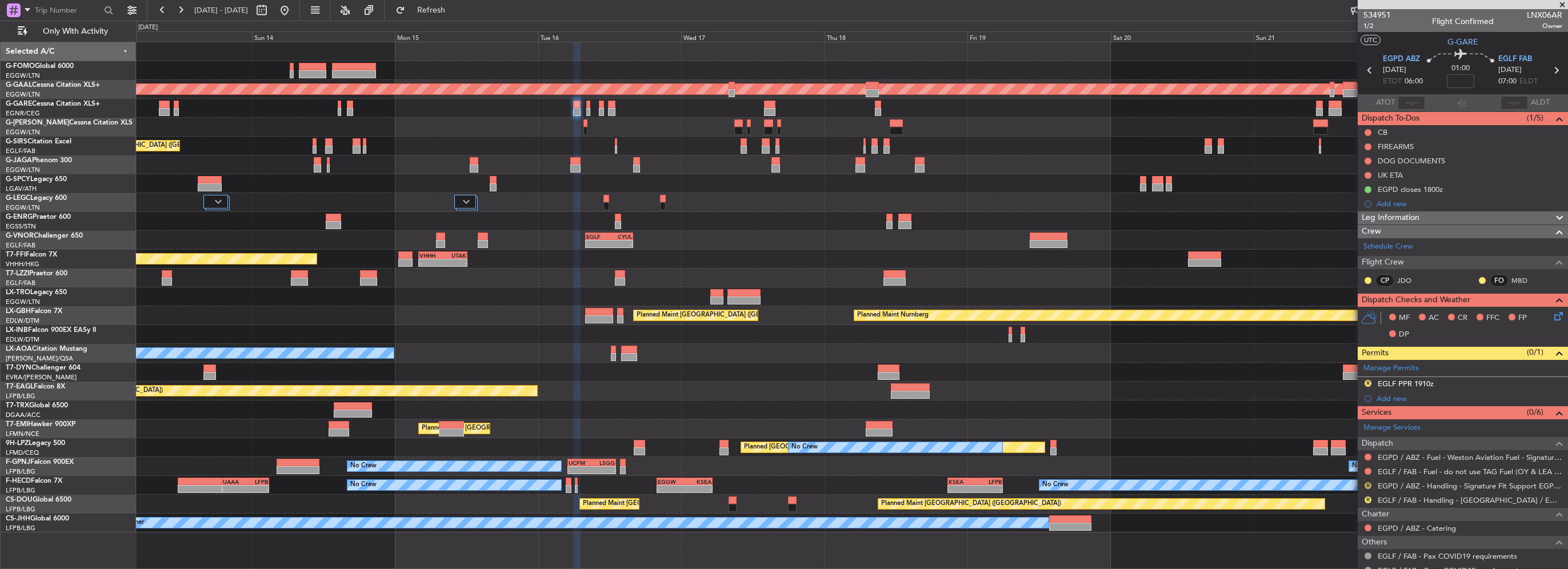
click at [1370, 485] on button "R" at bounding box center [1368, 485] width 7 height 7
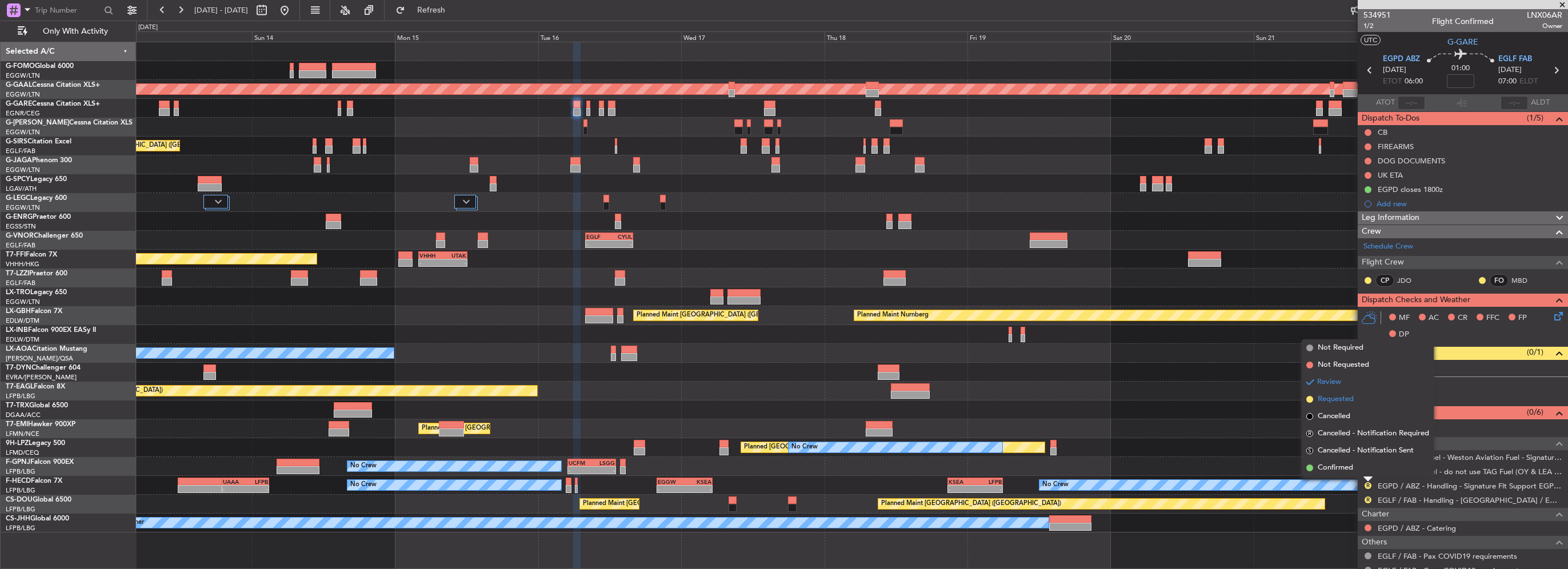
click at [1330, 400] on span "Requested" at bounding box center [1336, 399] width 36 height 12
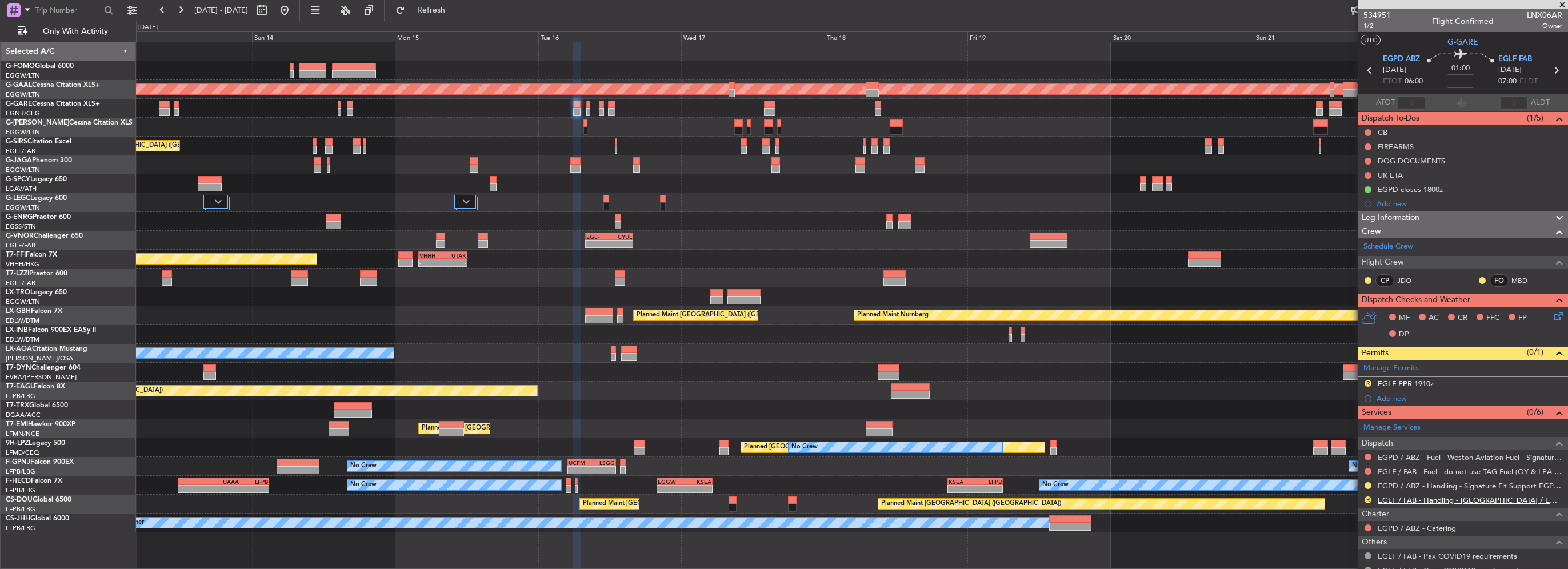
click at [1513, 495] on link "EGLF / FAB - Handling - [GEOGRAPHIC_DATA] / EGLF / FAB" at bounding box center [1470, 500] width 184 height 10
click at [1416, 381] on div "EGLF PPR 1910z" at bounding box center [1406, 383] width 56 height 10
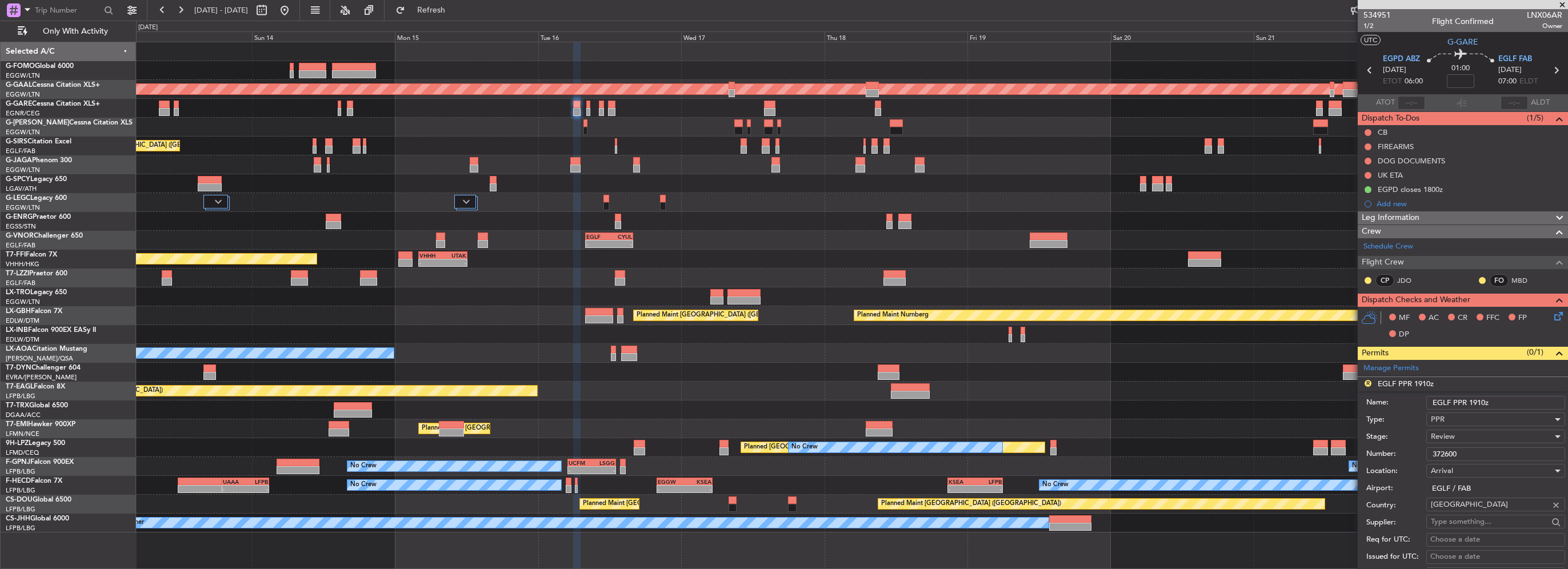
drag, startPoint x: 1479, startPoint y: 400, endPoint x: 1470, endPoint y: 401, distance: 9.1
click at [1470, 401] on input "EGLF PPR 1910z" at bounding box center [1496, 403] width 139 height 14
type input "EGLF PPR 0700z"
click at [1450, 438] on span "Review" at bounding box center [1443, 436] width 24 height 10
click at [1471, 508] on span "Requested" at bounding box center [1492, 510] width 120 height 17
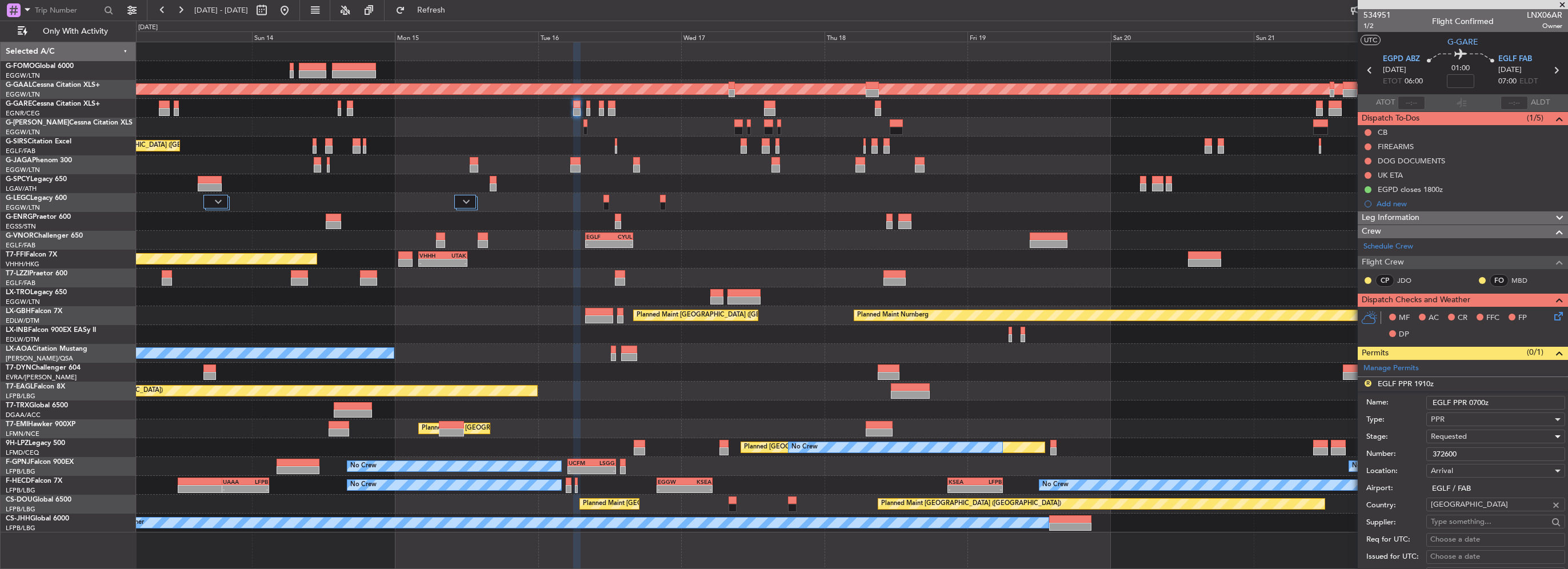
scroll to position [171, 0]
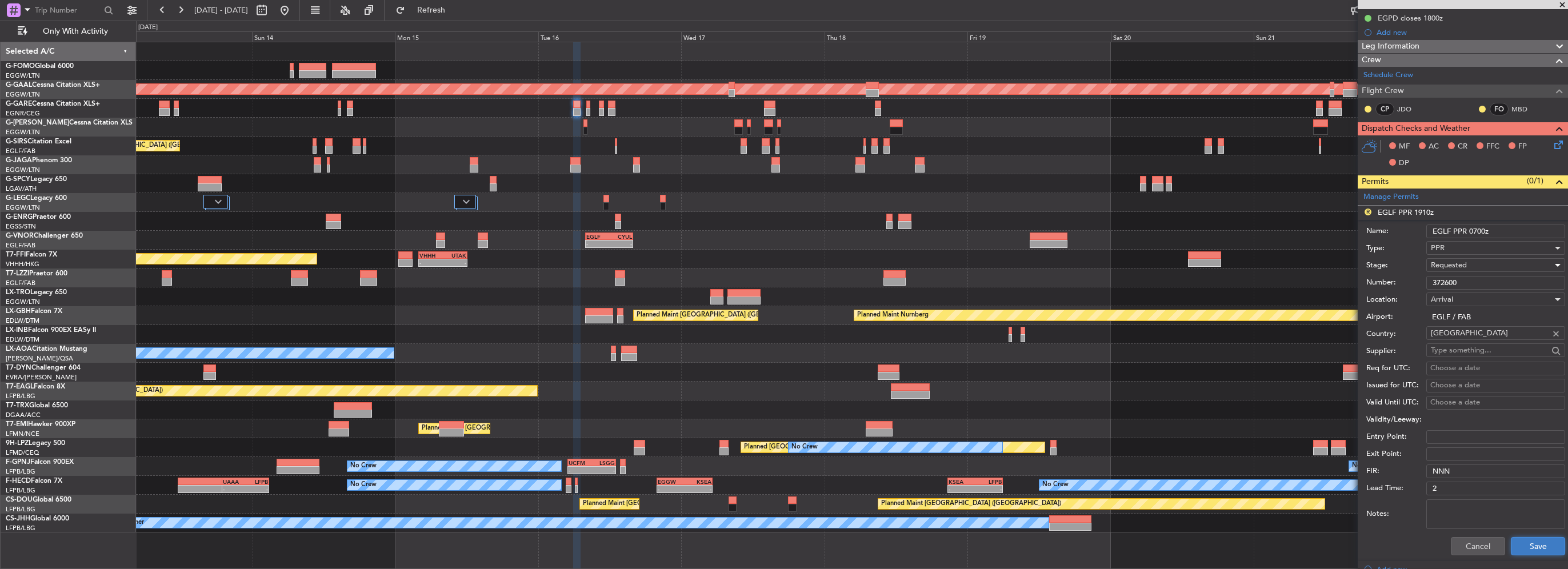
click at [1537, 545] on button "Save" at bounding box center [1538, 546] width 55 height 18
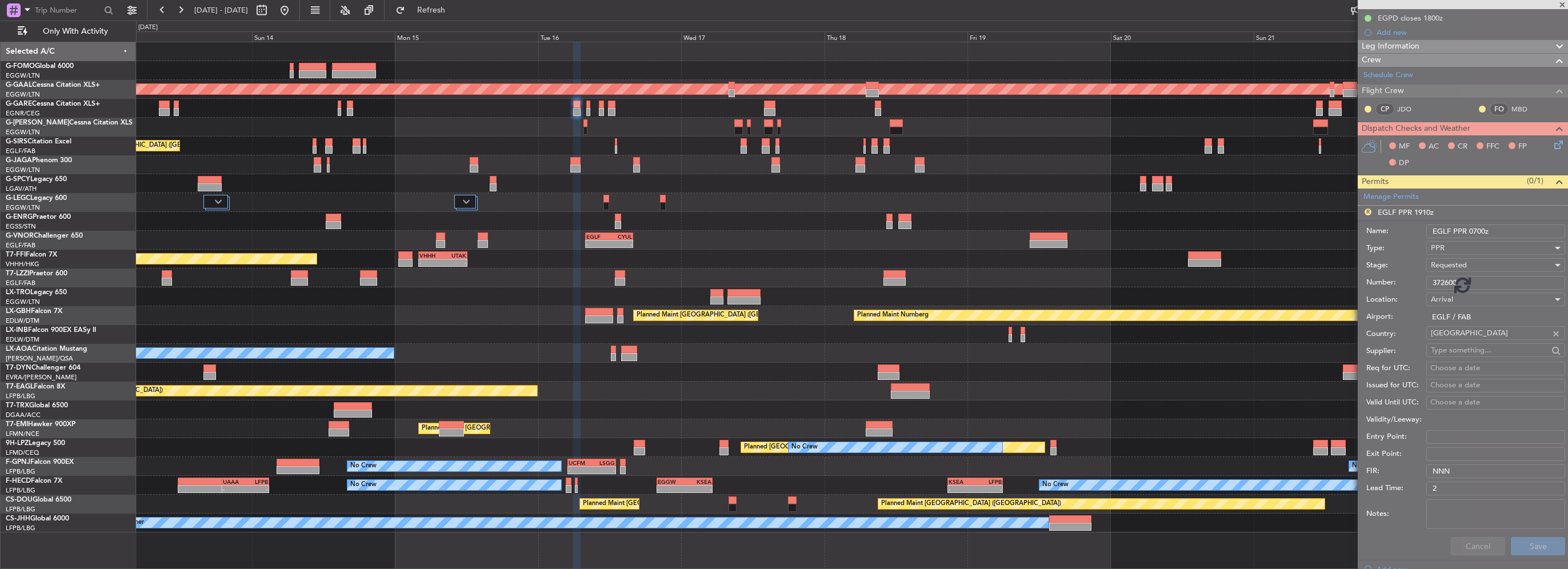
scroll to position [79, 0]
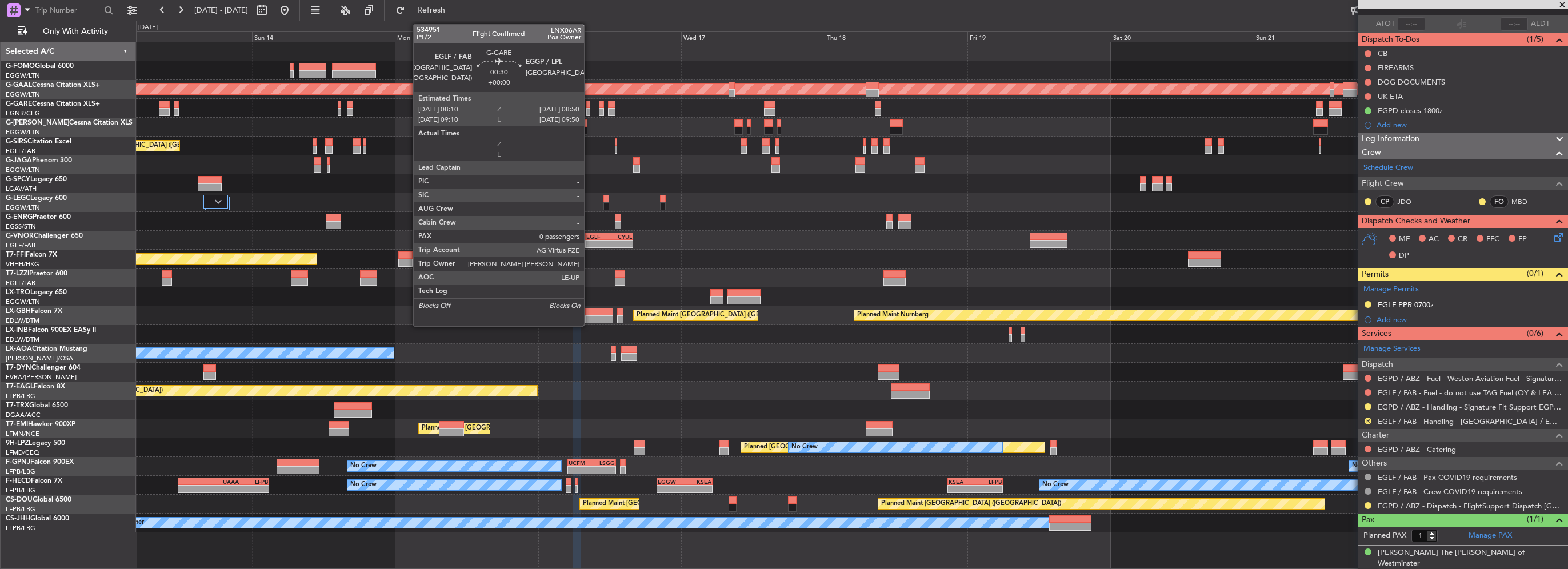
click at [589, 108] on div at bounding box center [588, 112] width 4 height 8
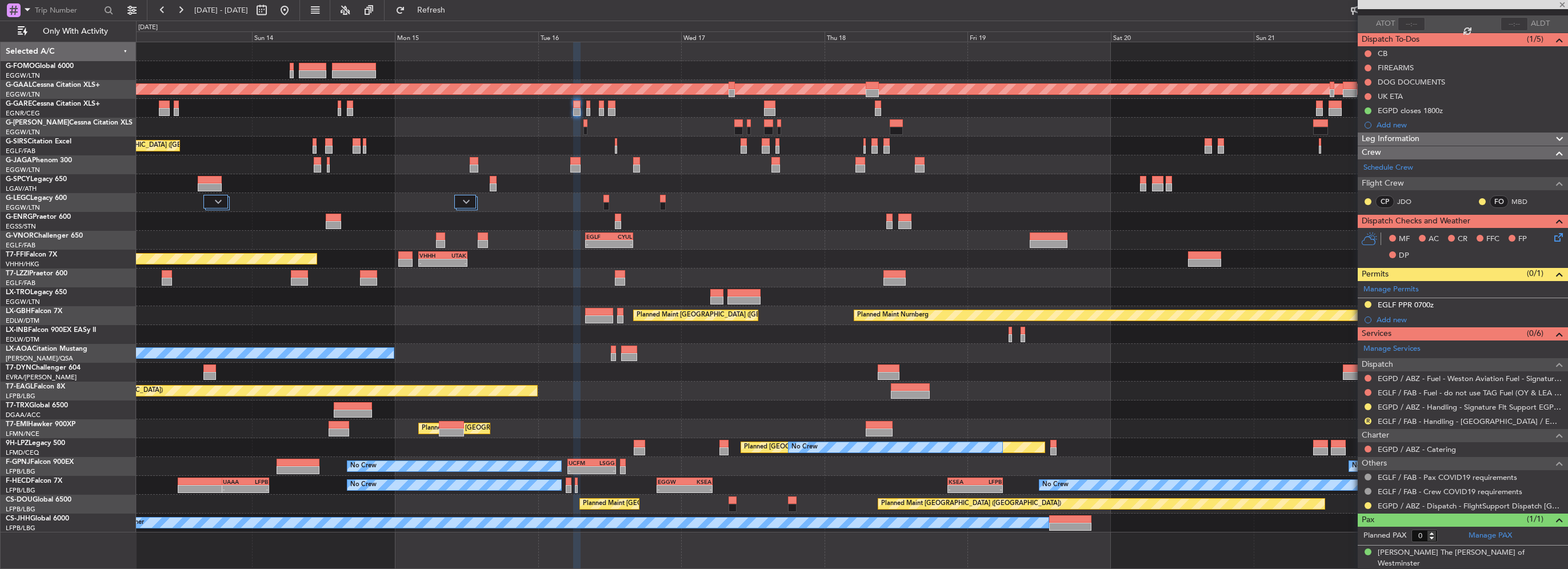
scroll to position [0, 0]
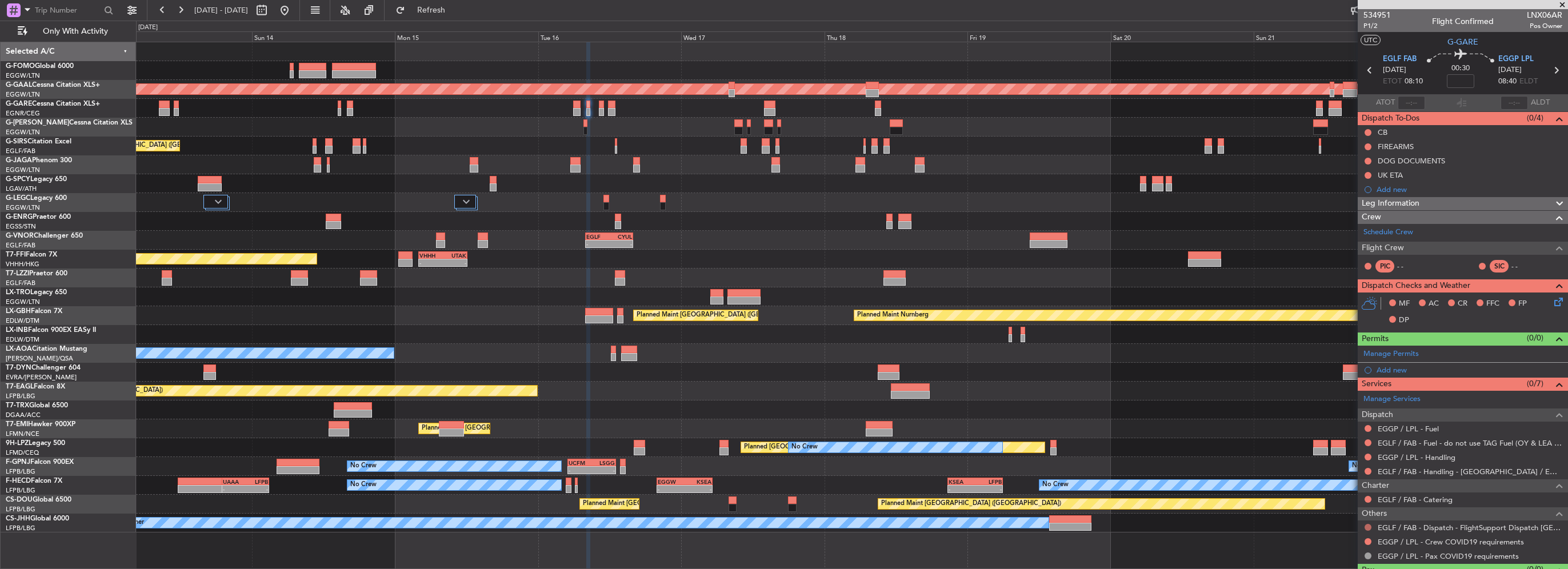
click at [1367, 525] on button at bounding box center [1368, 527] width 7 height 7
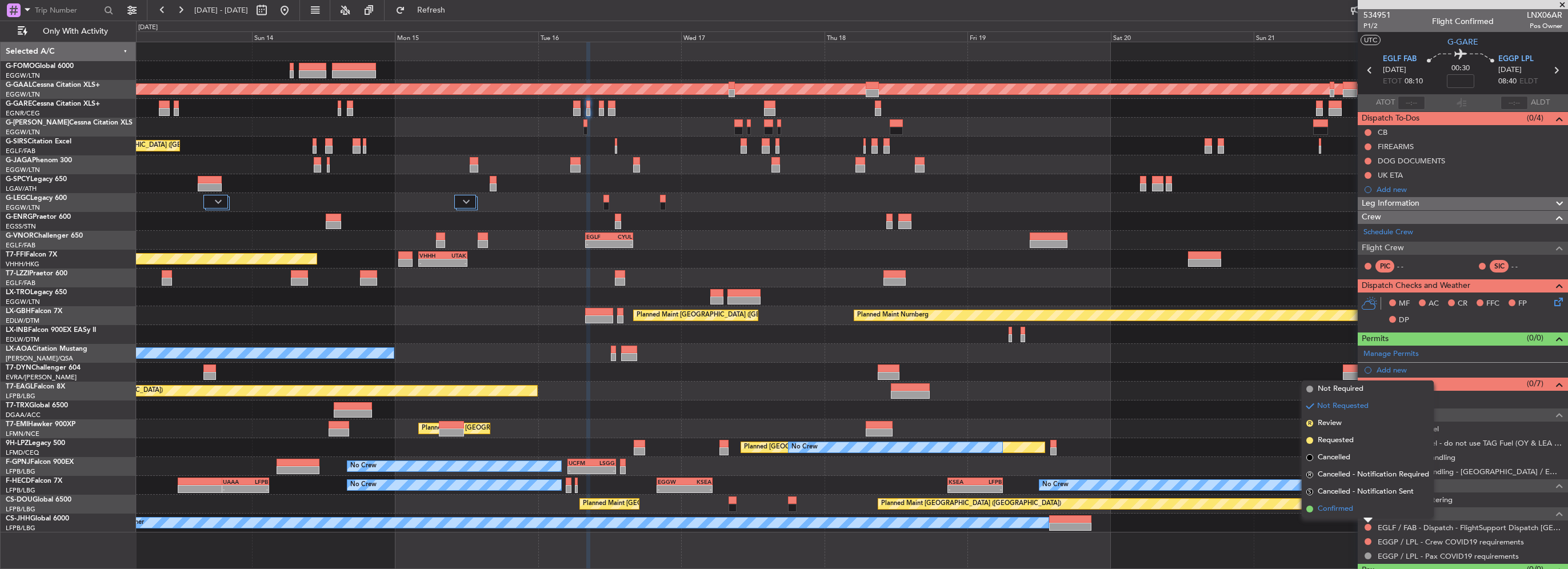
click at [1342, 511] on span "Confirmed" at bounding box center [1336, 508] width 35 height 12
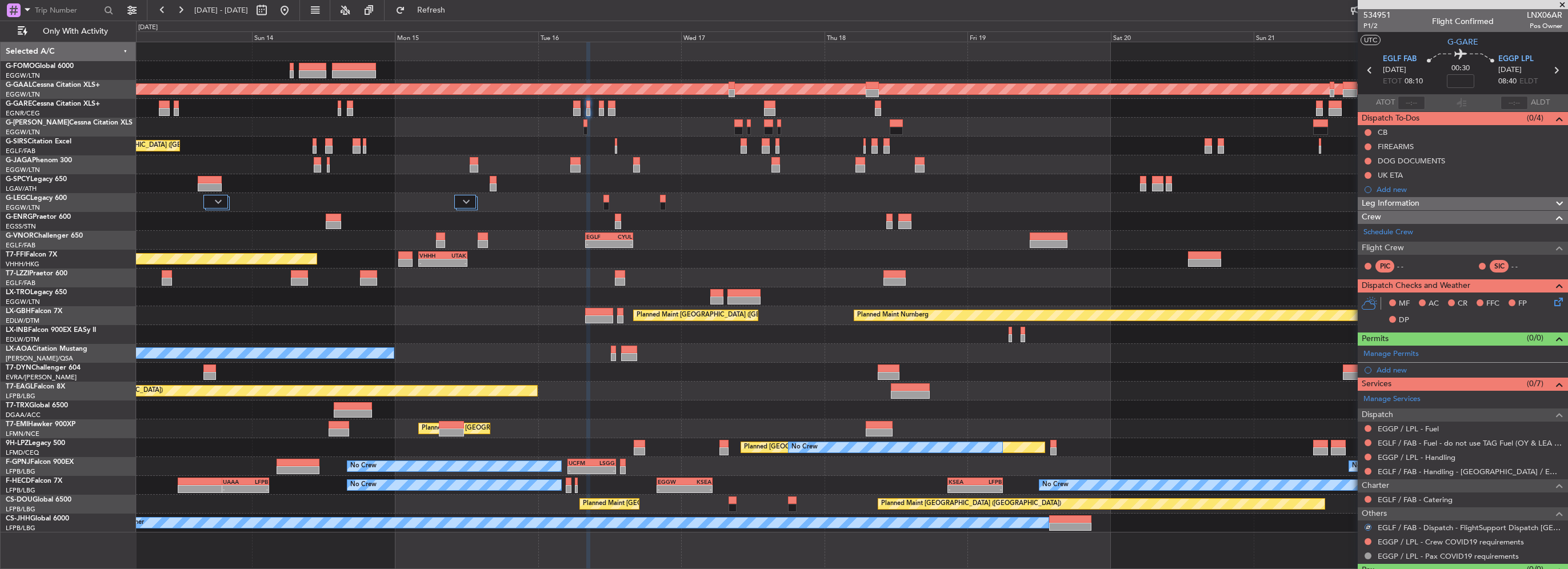
click at [1364, 538] on div at bounding box center [1368, 541] width 9 height 9
click at [1367, 541] on button at bounding box center [1368, 541] width 7 height 7
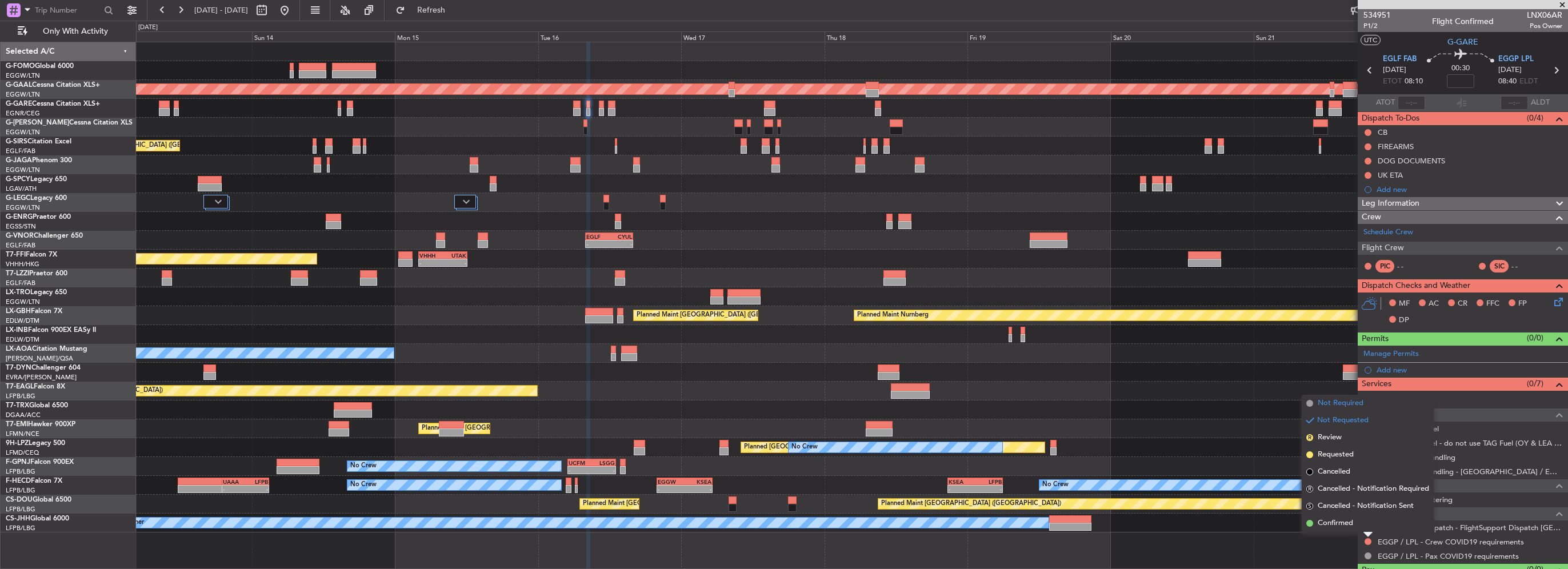
click at [1326, 404] on span "Not Required" at bounding box center [1341, 403] width 46 height 12
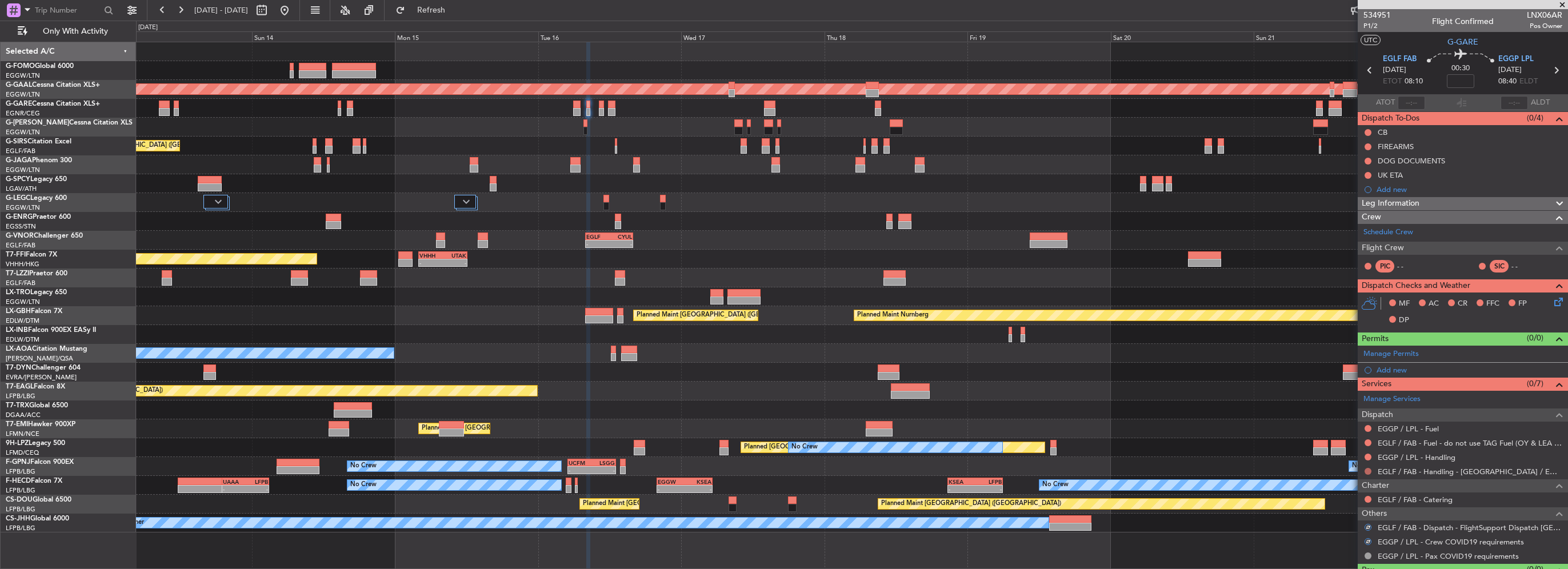
click at [1370, 472] on button at bounding box center [1368, 471] width 7 height 7
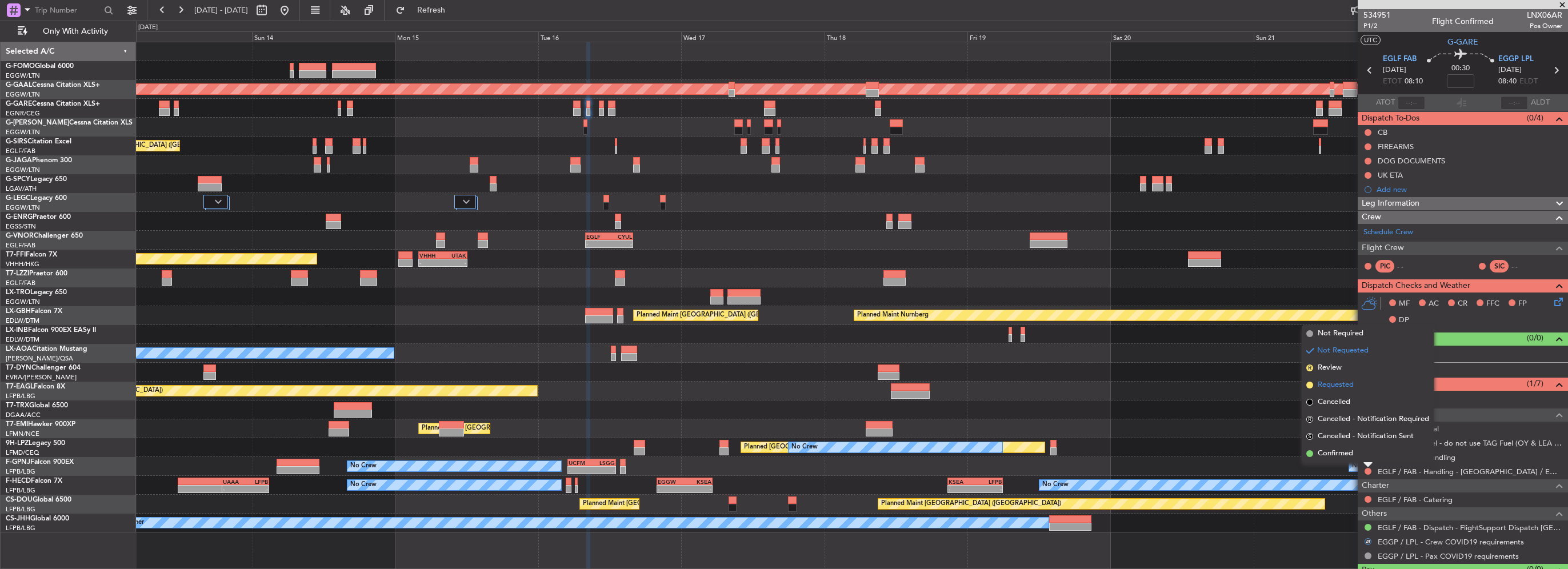
click at [1331, 384] on span "Requested" at bounding box center [1336, 385] width 36 height 12
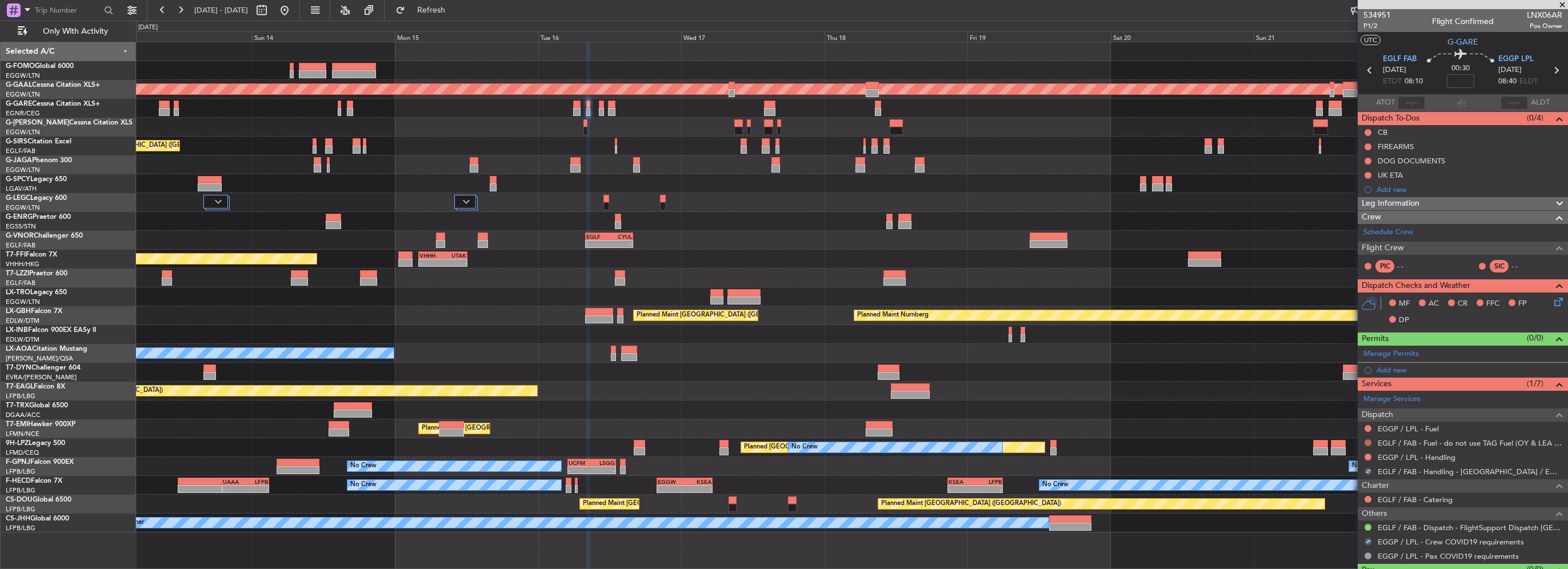
click at [1366, 441] on button at bounding box center [1368, 442] width 7 height 7
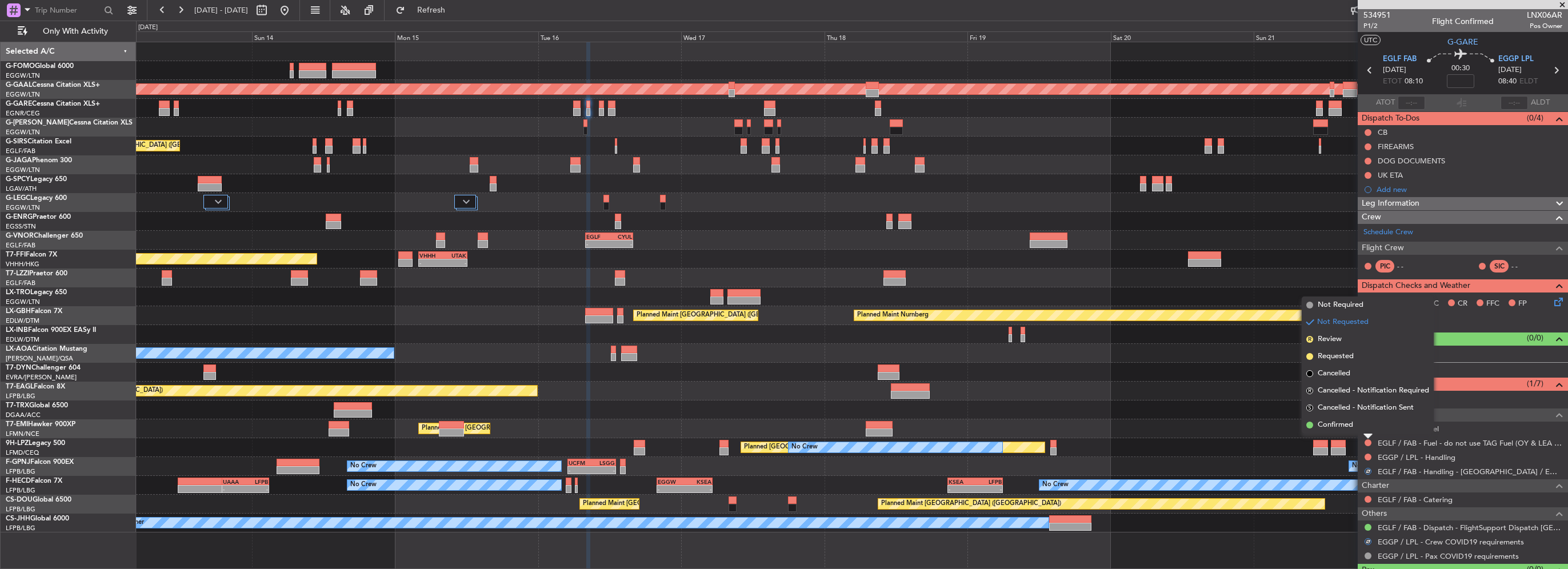
click at [1357, 301] on span "Not Required" at bounding box center [1341, 305] width 46 height 12
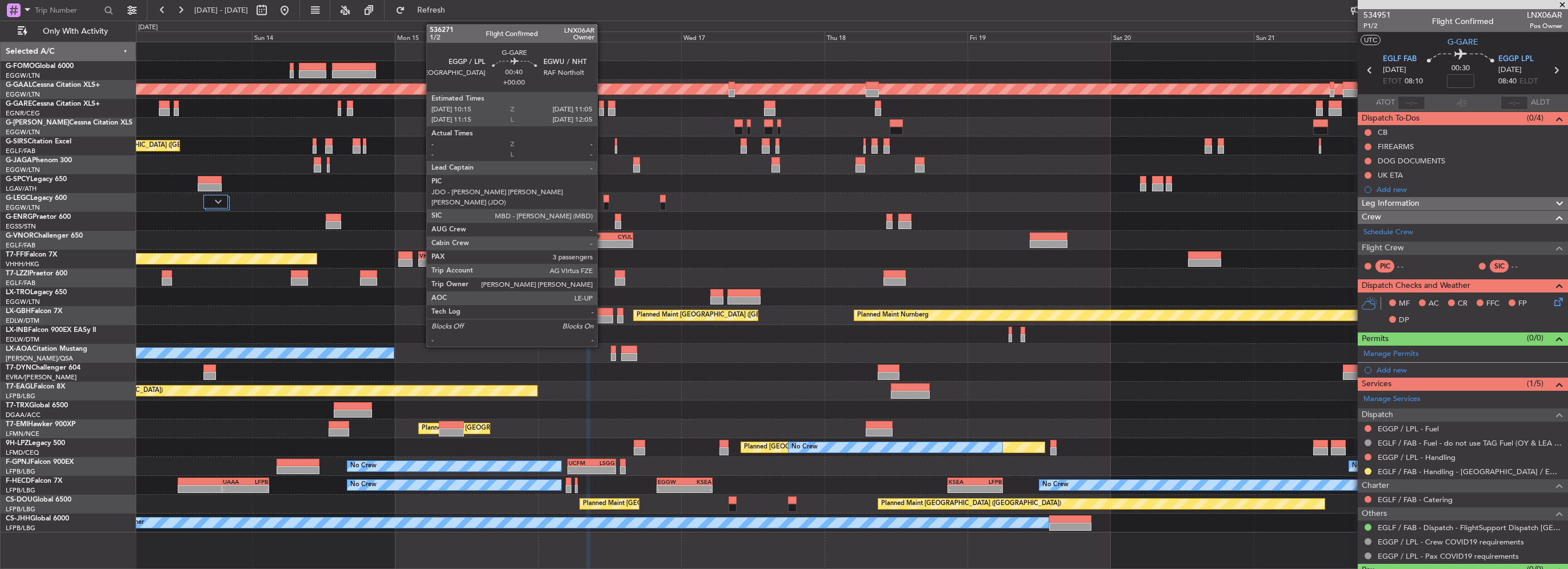
click at [602, 110] on div at bounding box center [602, 112] width 5 height 8
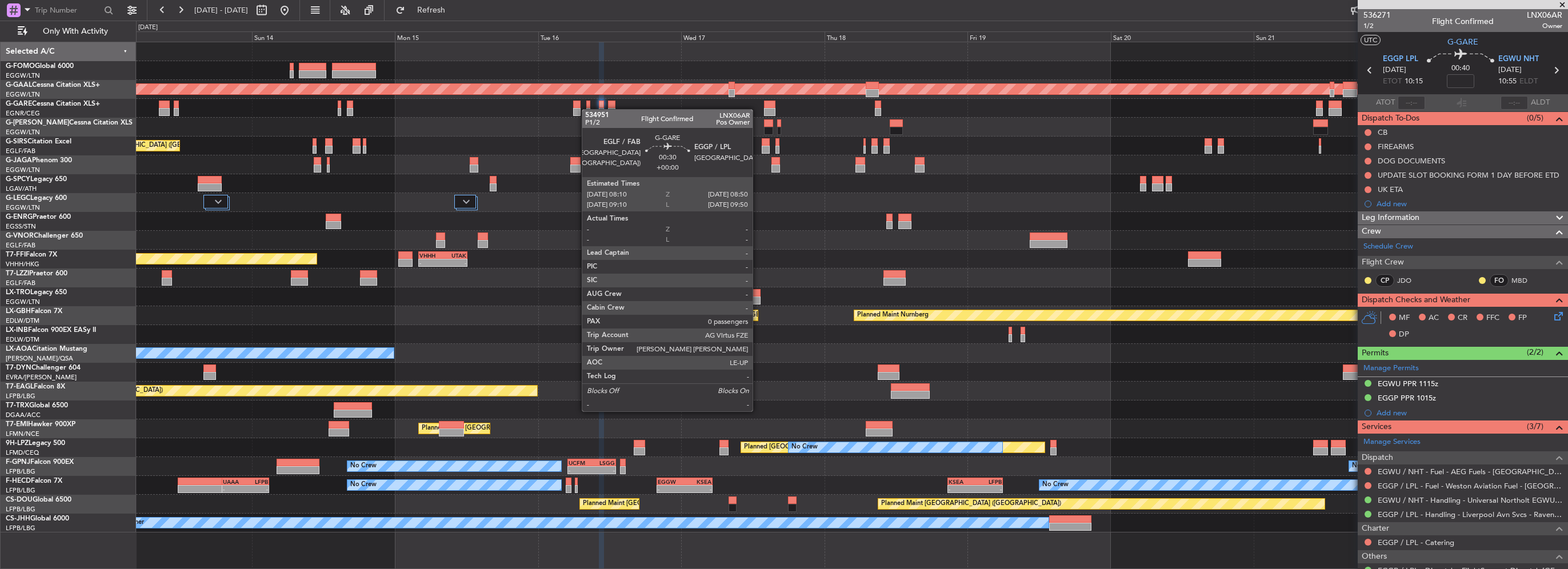
click at [588, 109] on div at bounding box center [588, 112] width 4 height 8
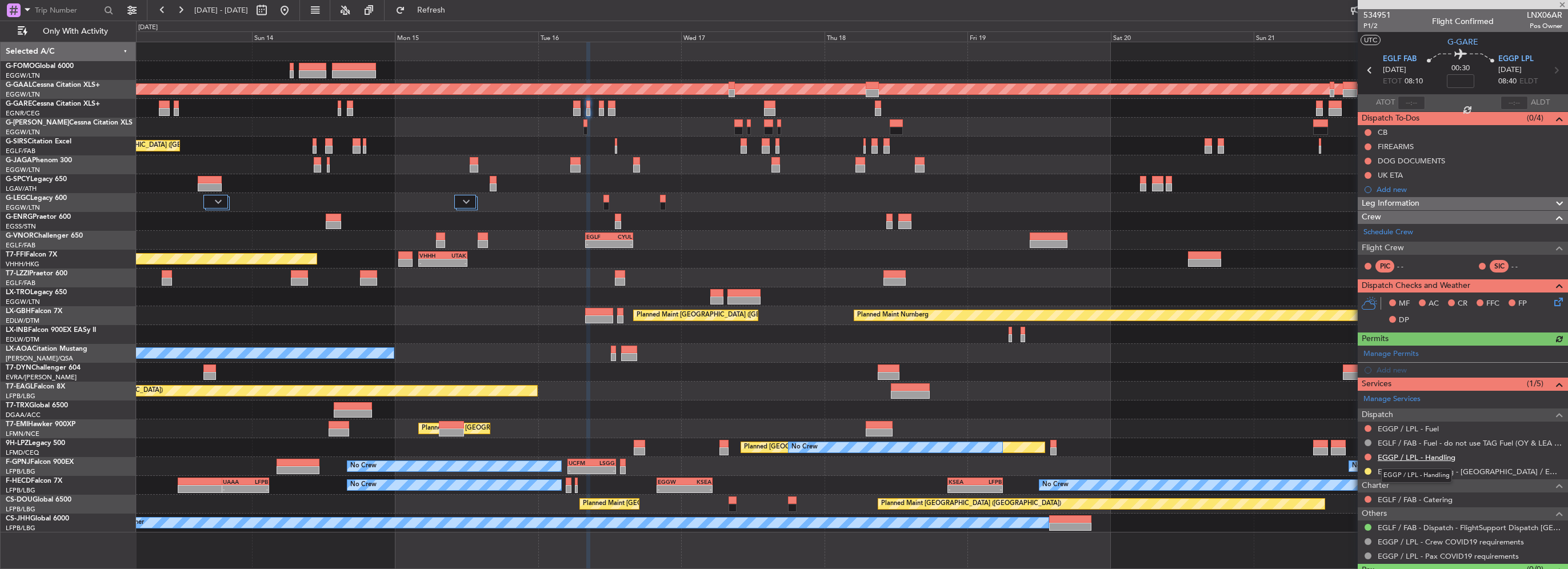
click at [1424, 457] on link "EGGP / LPL - Handling" at bounding box center [1417, 457] width 78 height 10
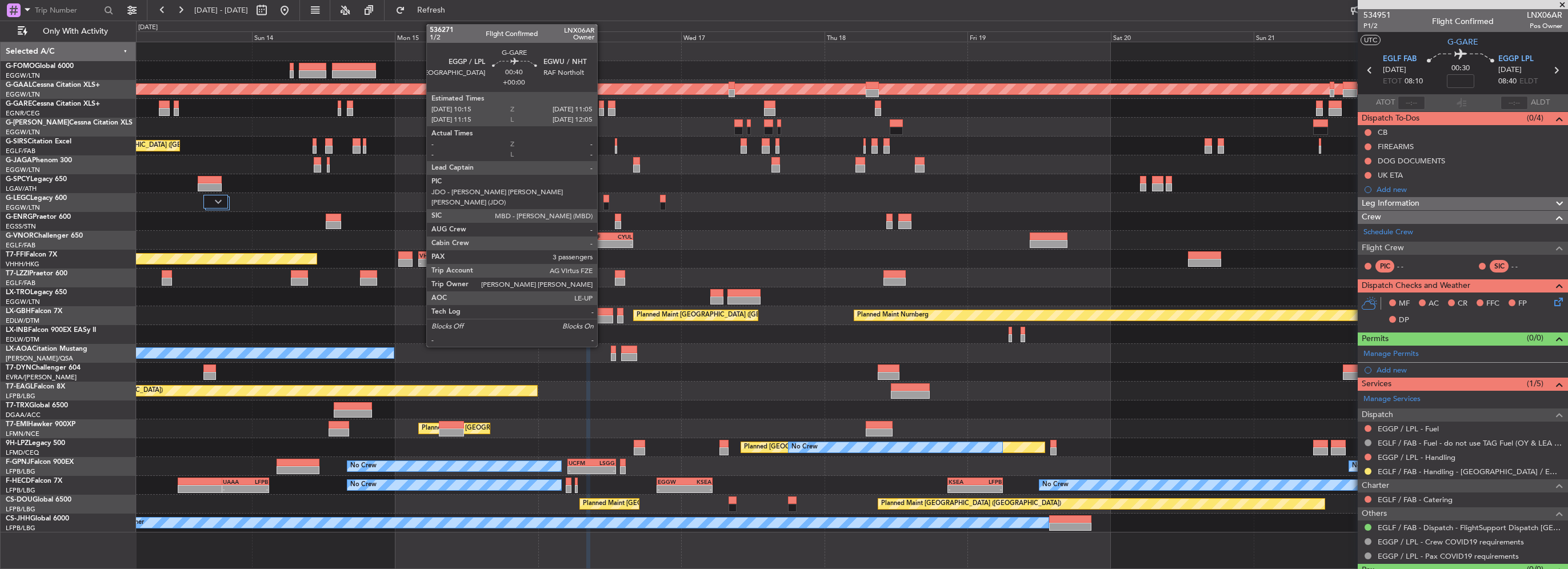
click at [603, 111] on div at bounding box center [602, 112] width 5 height 8
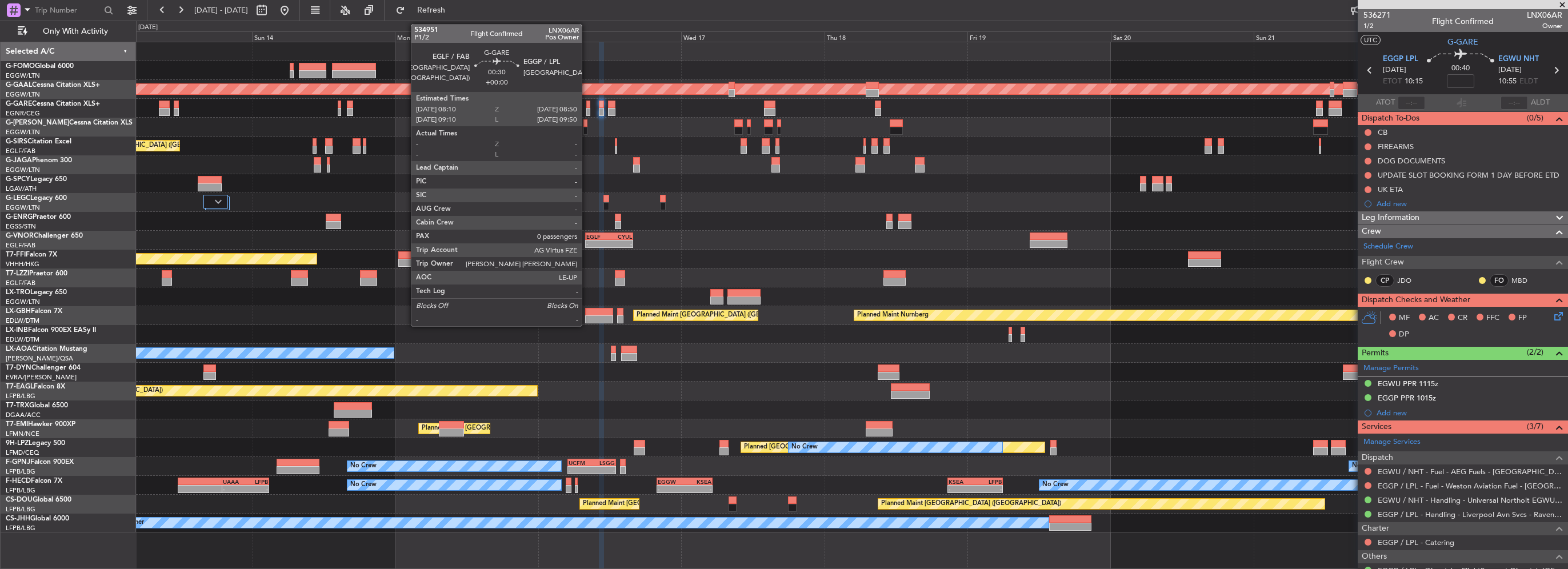
click at [587, 106] on div at bounding box center [588, 104] width 4 height 8
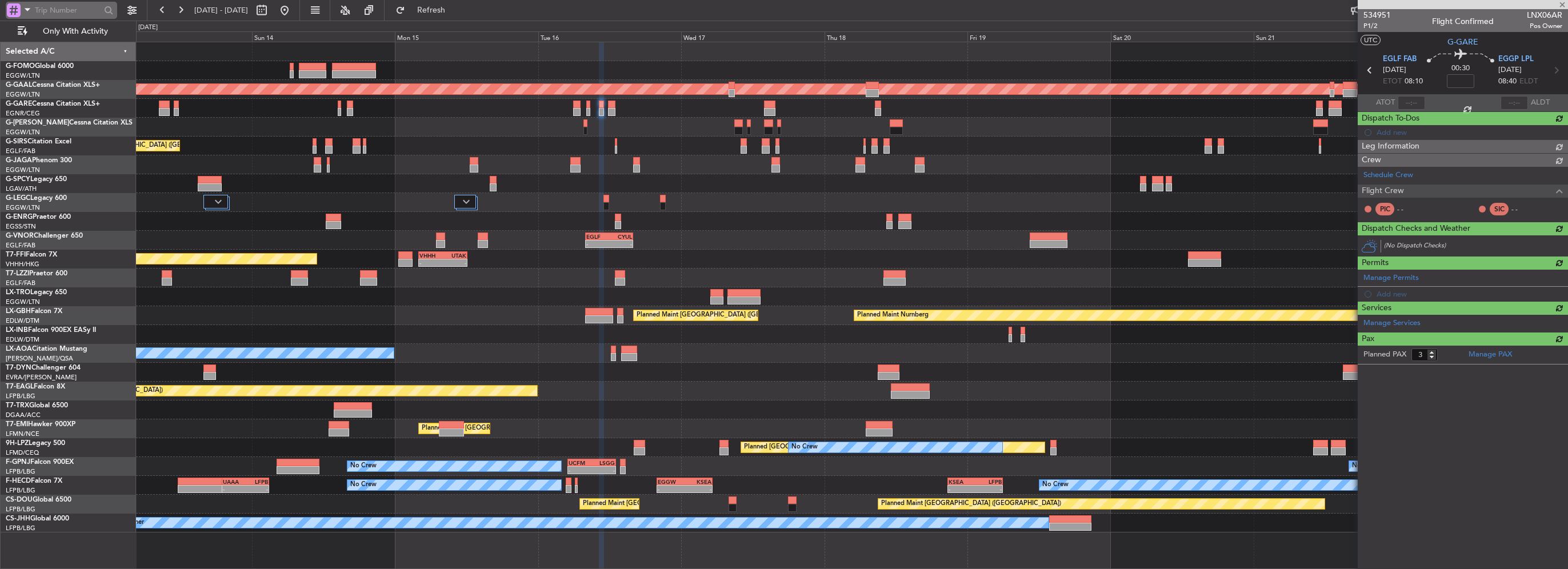
type input "0"
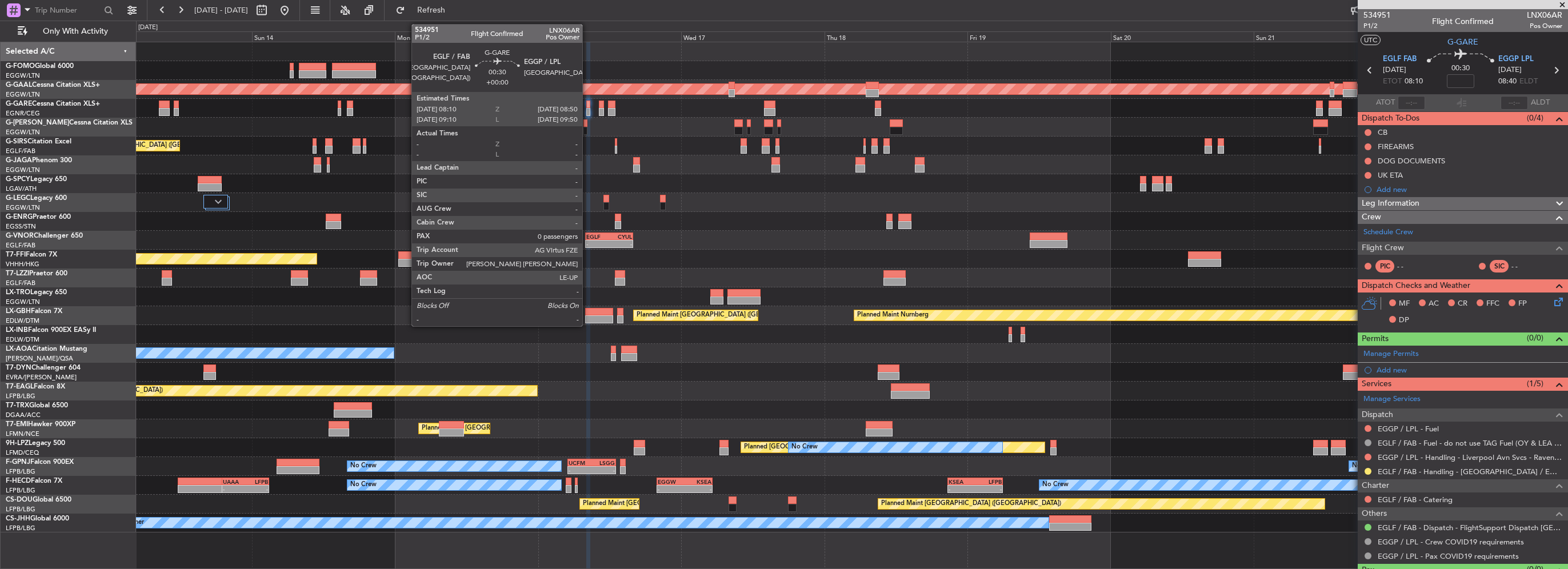
click at [588, 108] on div at bounding box center [588, 112] width 4 height 8
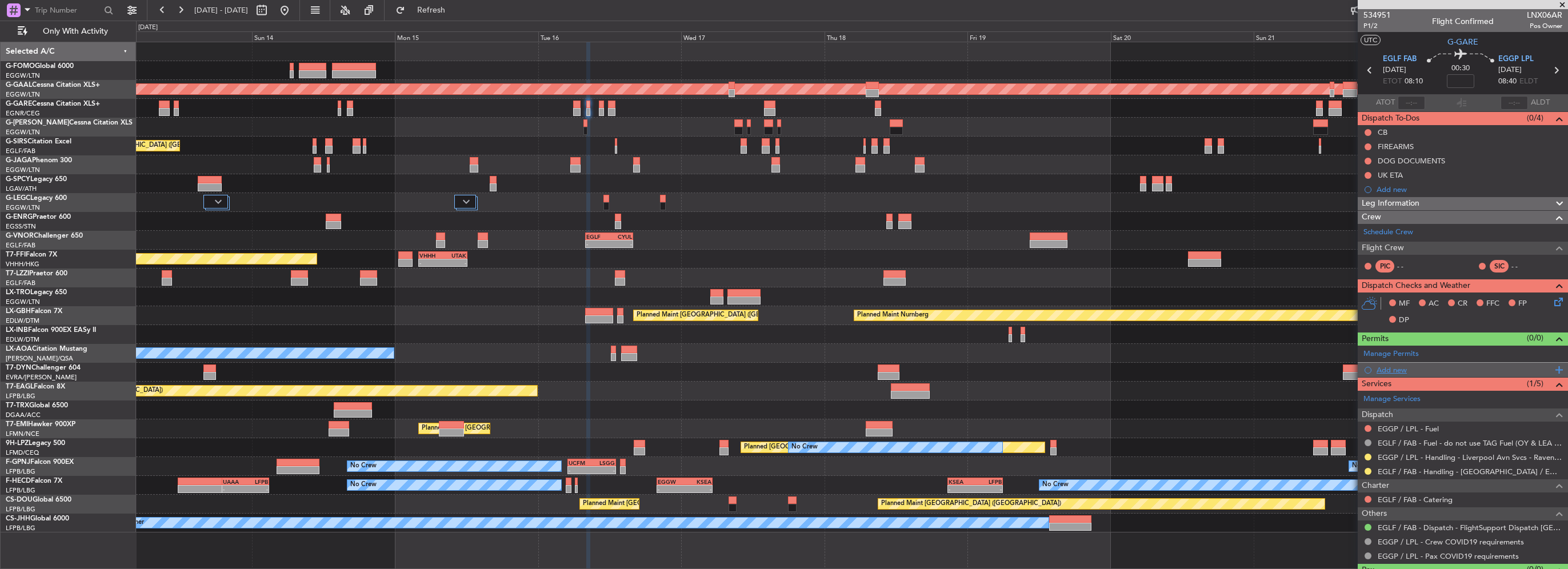
click at [1399, 371] on div "Add new" at bounding box center [1464, 369] width 175 height 10
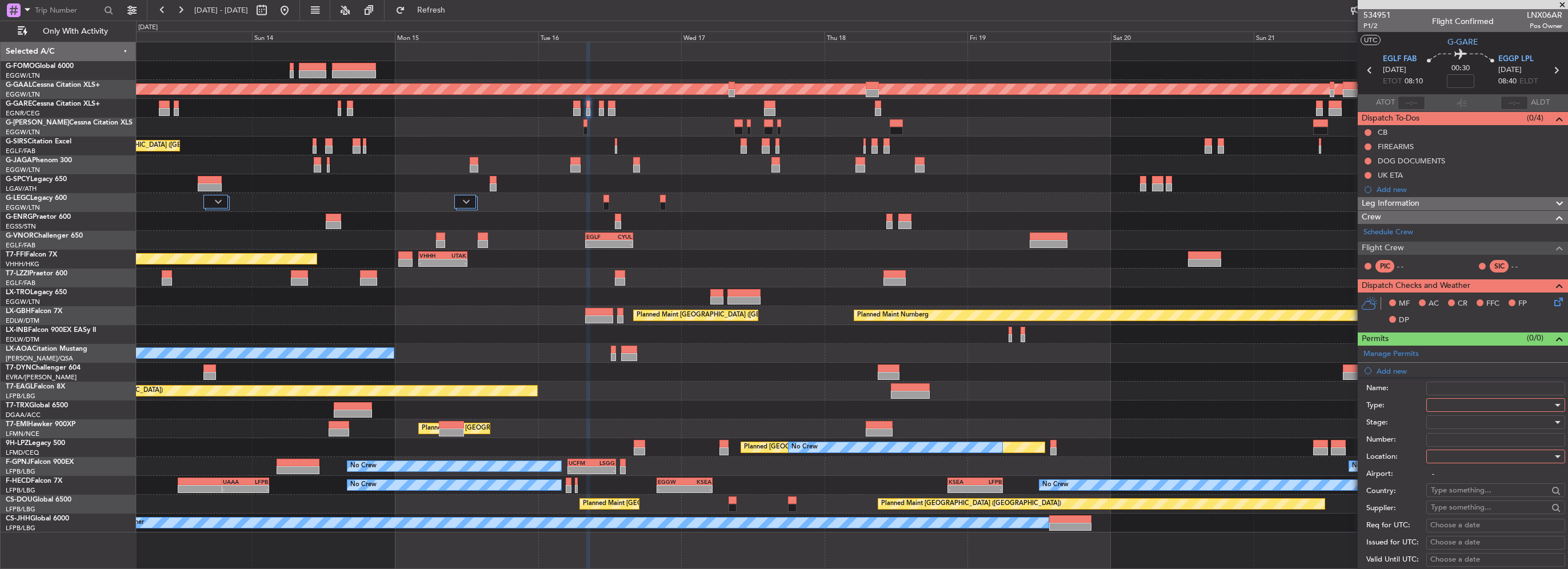
click at [1443, 401] on div at bounding box center [1492, 405] width 121 height 17
click at [1444, 465] on span "PPR" at bounding box center [1492, 461] width 120 height 17
click at [1443, 457] on div at bounding box center [1492, 456] width 121 height 17
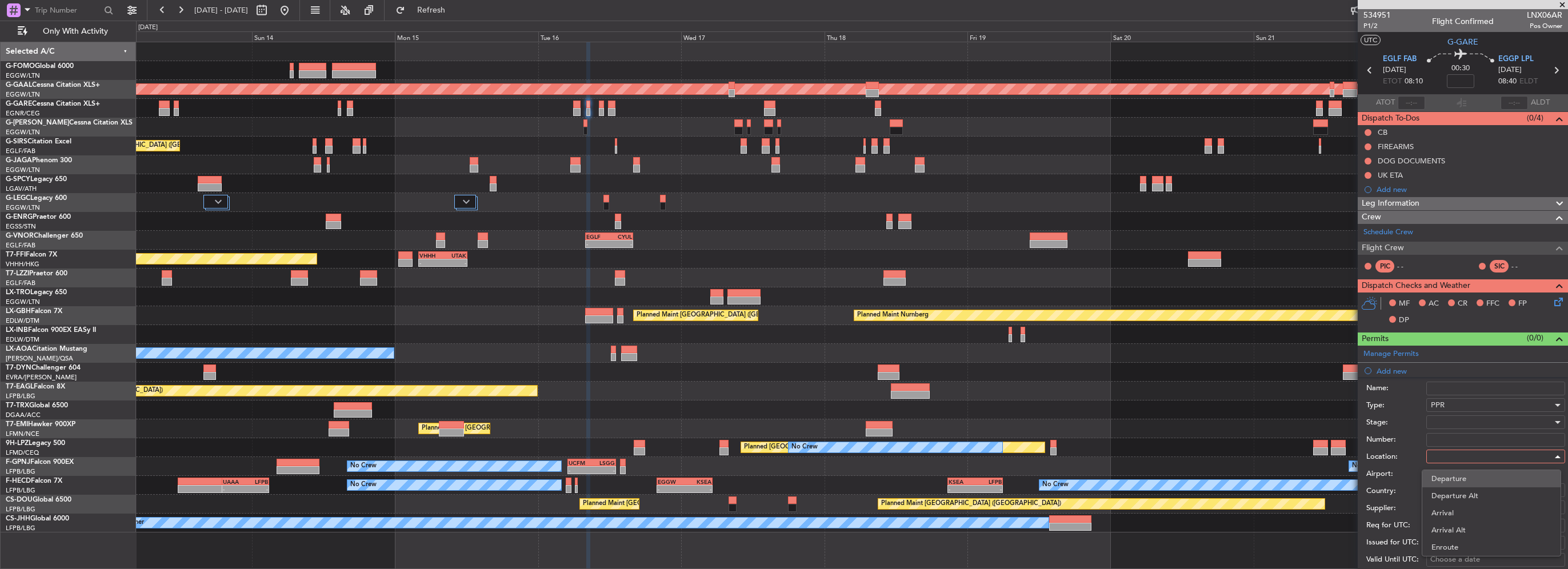
click at [1454, 482] on span "Departure" at bounding box center [1492, 478] width 120 height 17
type input "EGLF / FAB"
click at [1451, 425] on div at bounding box center [1492, 422] width 121 height 17
click at [1461, 501] on span "Requested" at bounding box center [1492, 496] width 120 height 17
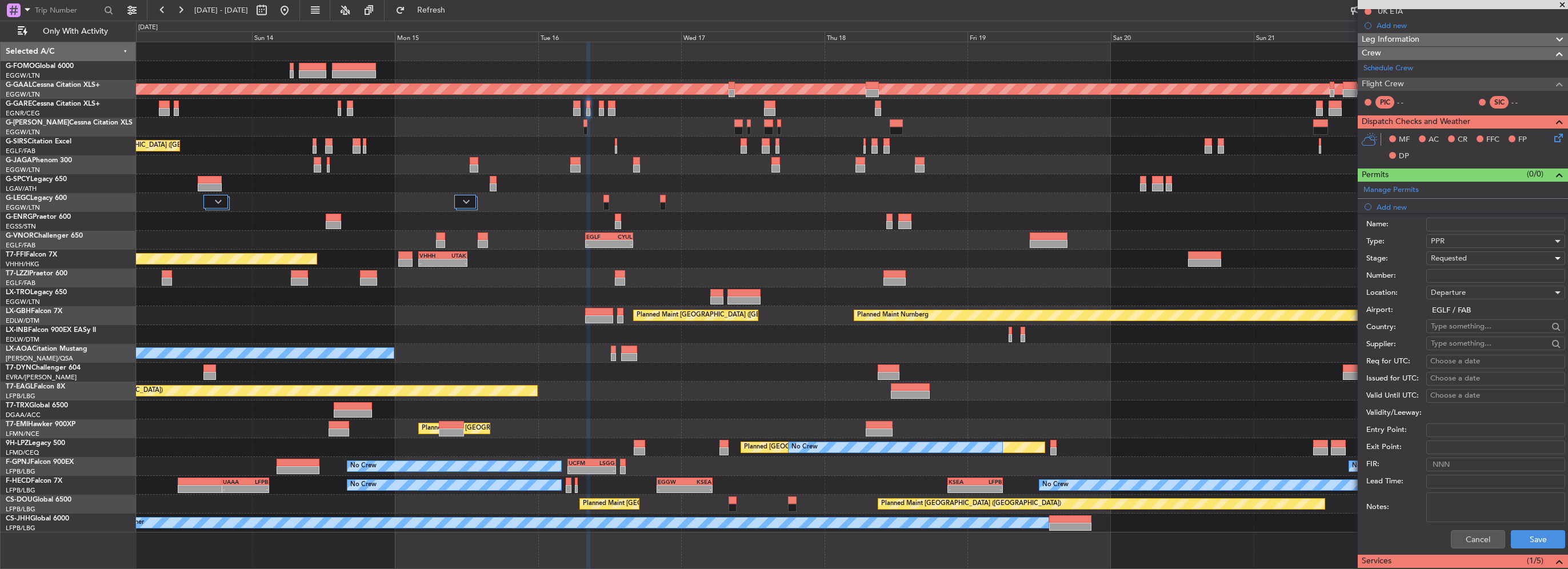
scroll to position [171, 0]
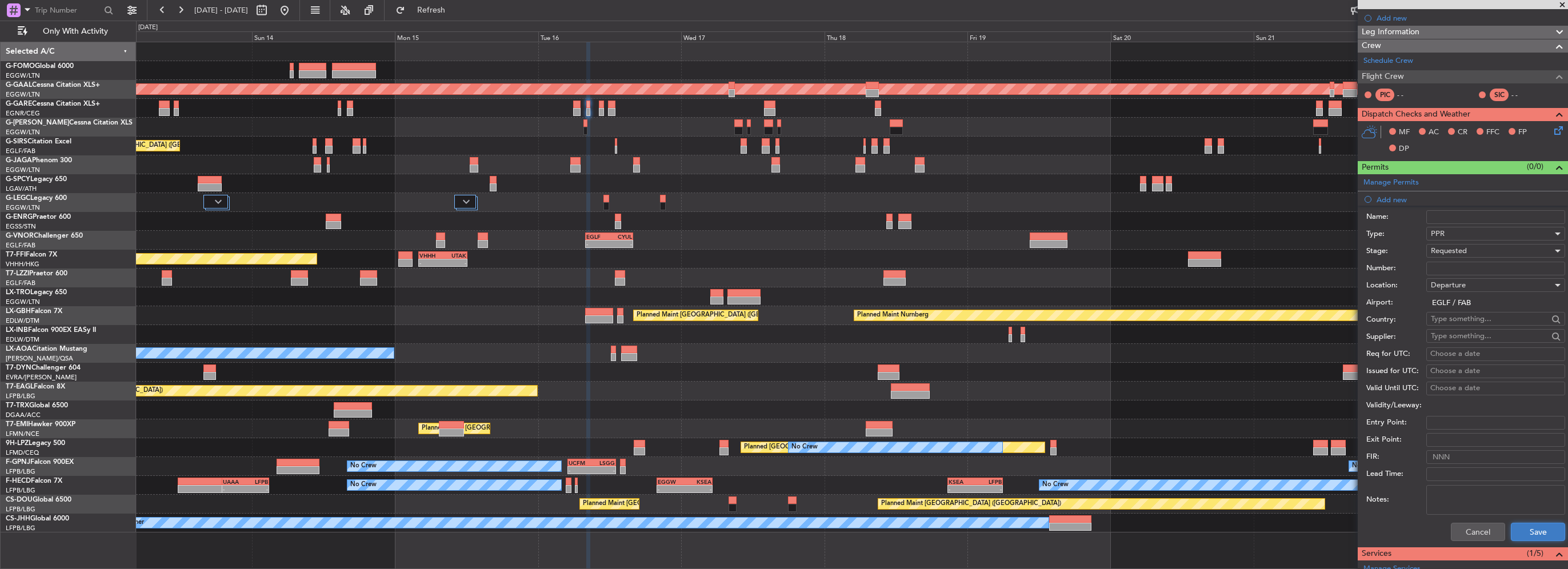
click at [1526, 528] on button "Save" at bounding box center [1538, 532] width 55 height 18
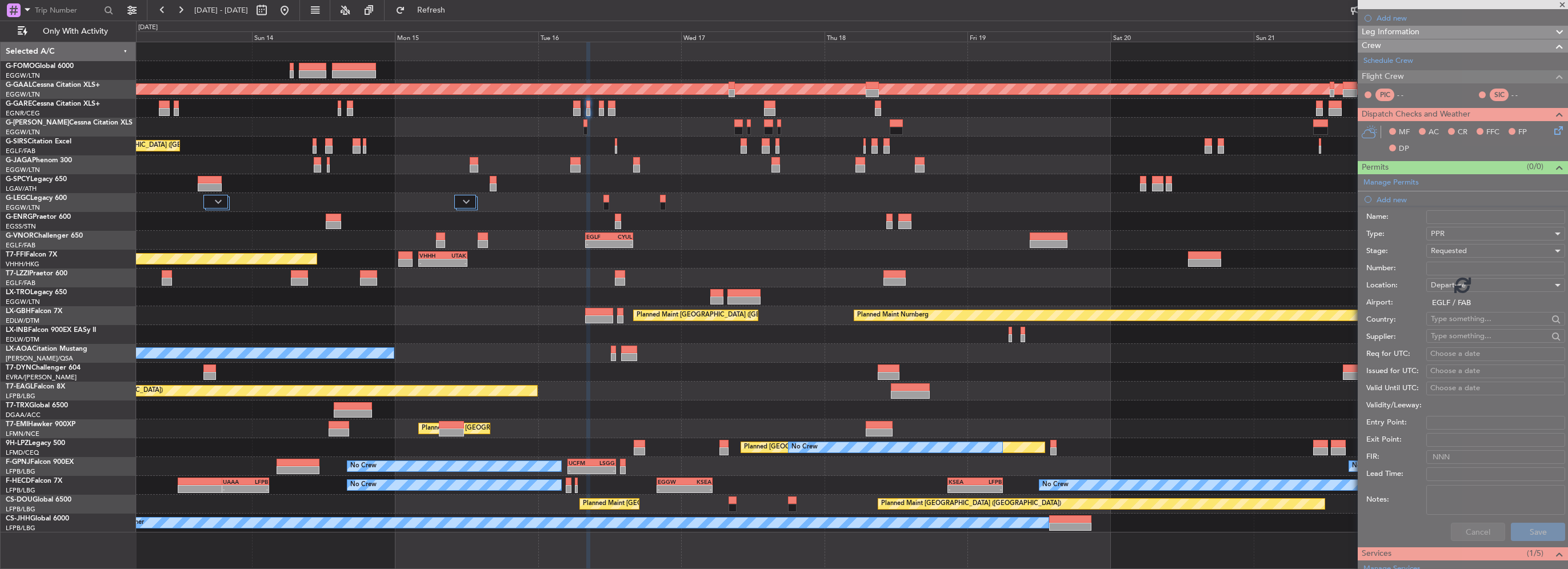
scroll to position [39, 0]
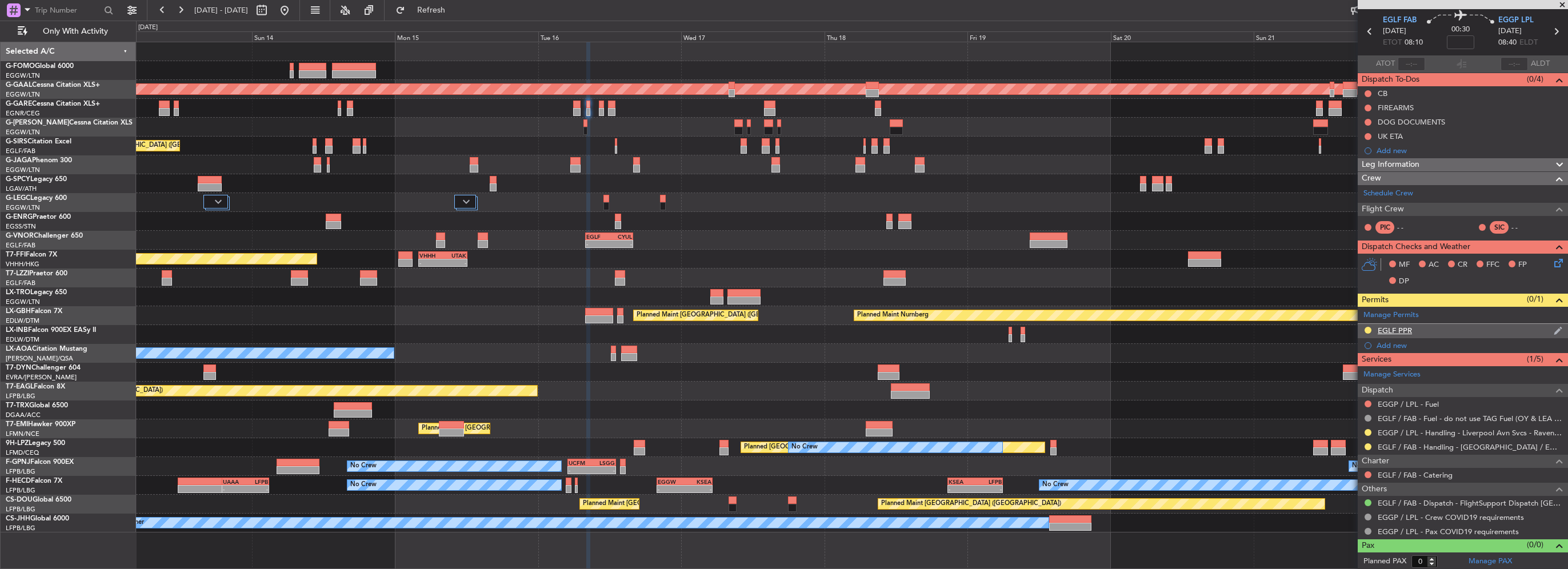
click at [1437, 331] on div "EGLF PPR" at bounding box center [1464, 331] width 211 height 15
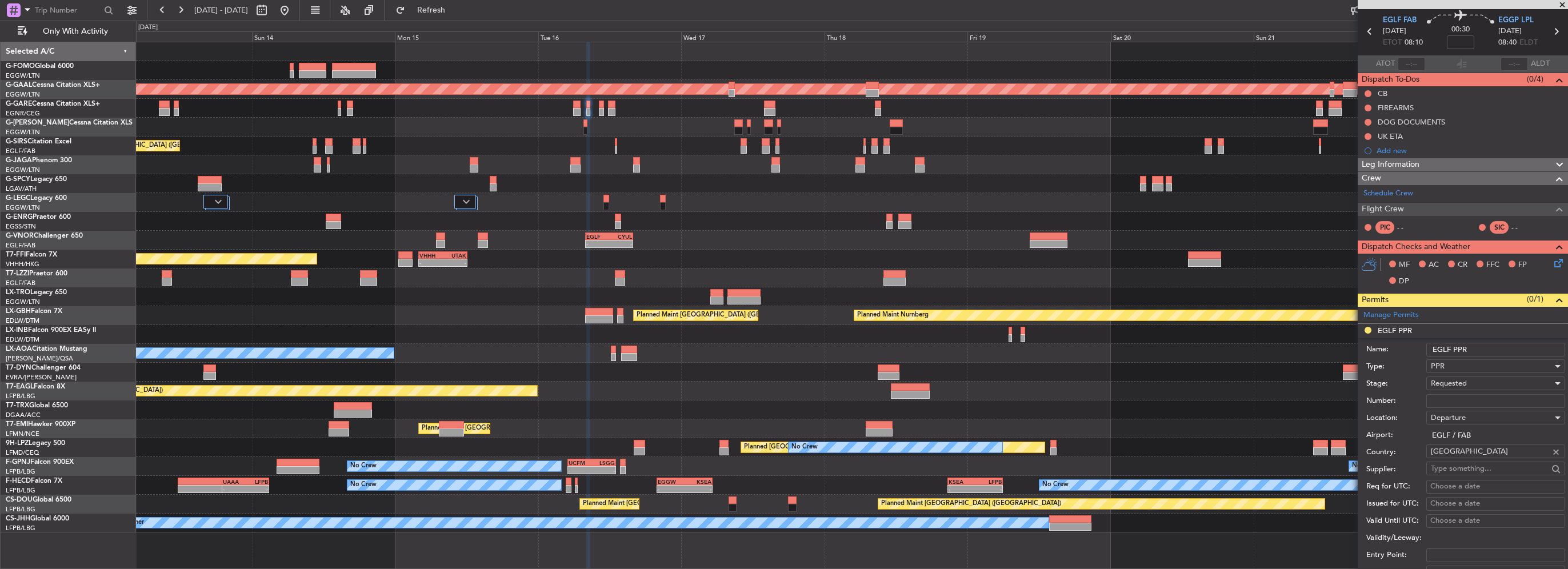
scroll to position [171, 0]
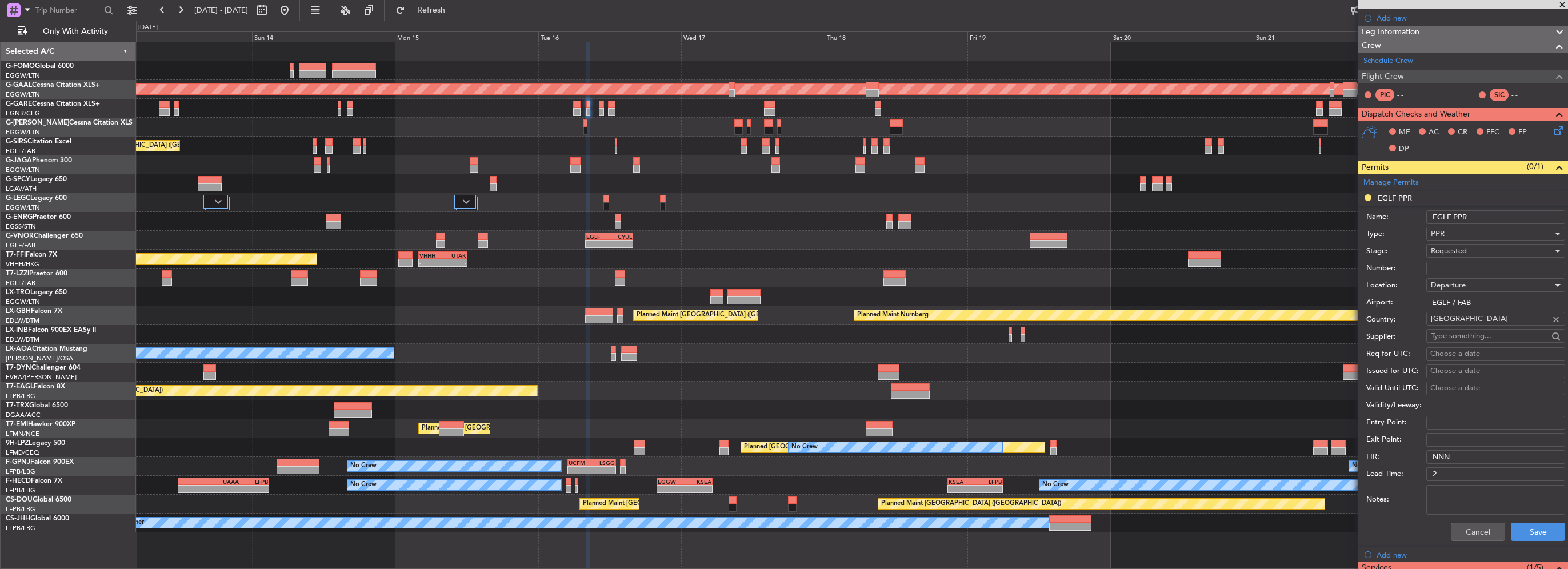
click at [1497, 217] on input "EGLF PPR" at bounding box center [1496, 217] width 139 height 14
type input "EGLF PPR 0800z"
click at [1519, 531] on button "Save" at bounding box center [1538, 532] width 55 height 18
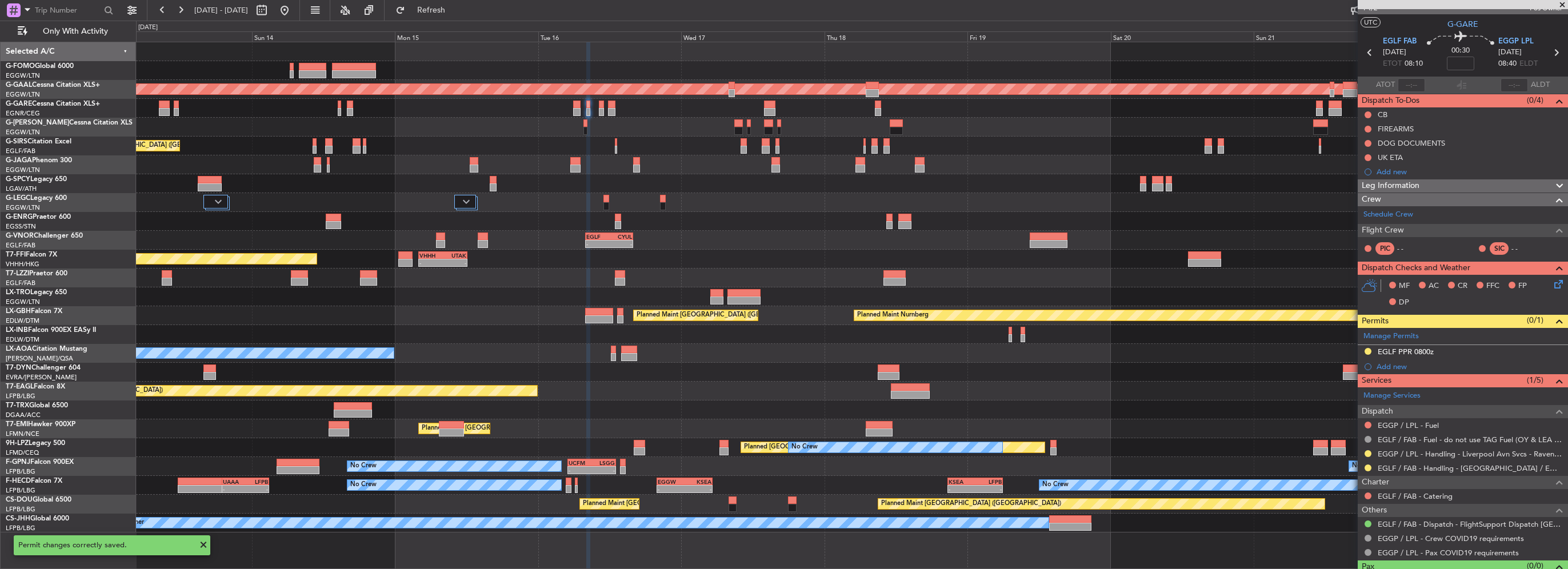
scroll to position [0, 0]
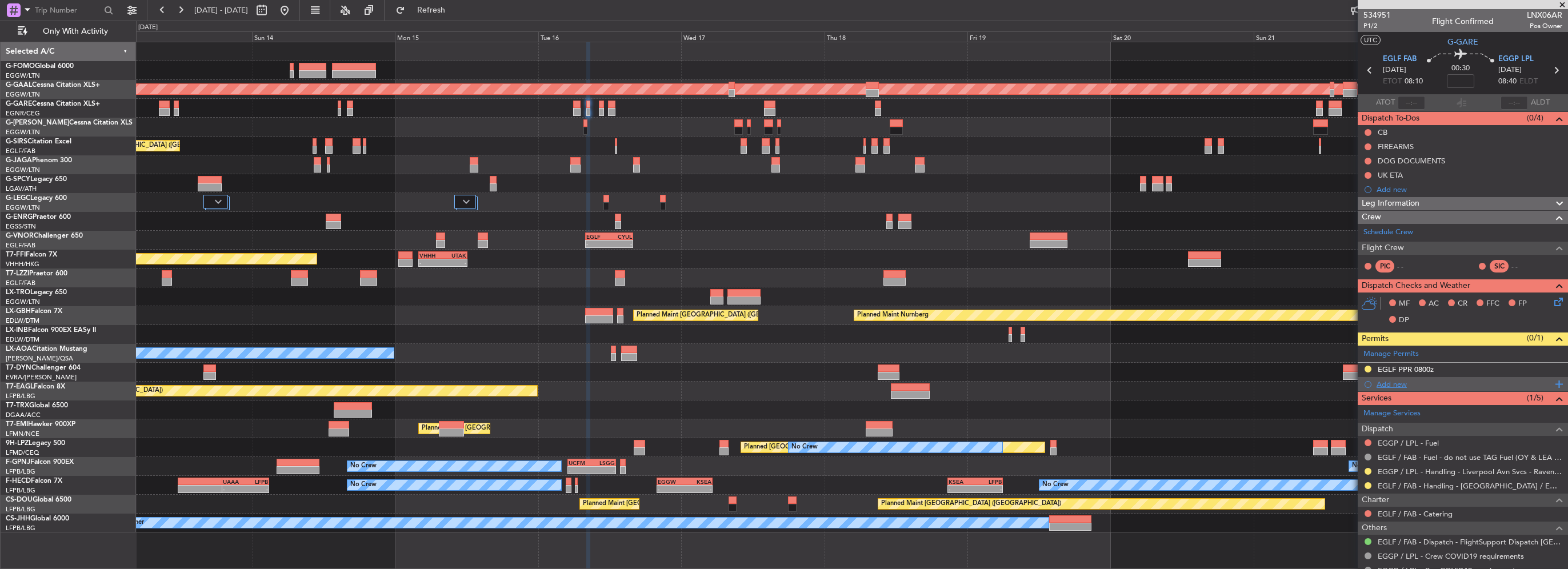
click at [1394, 384] on div "Add new" at bounding box center [1464, 384] width 175 height 10
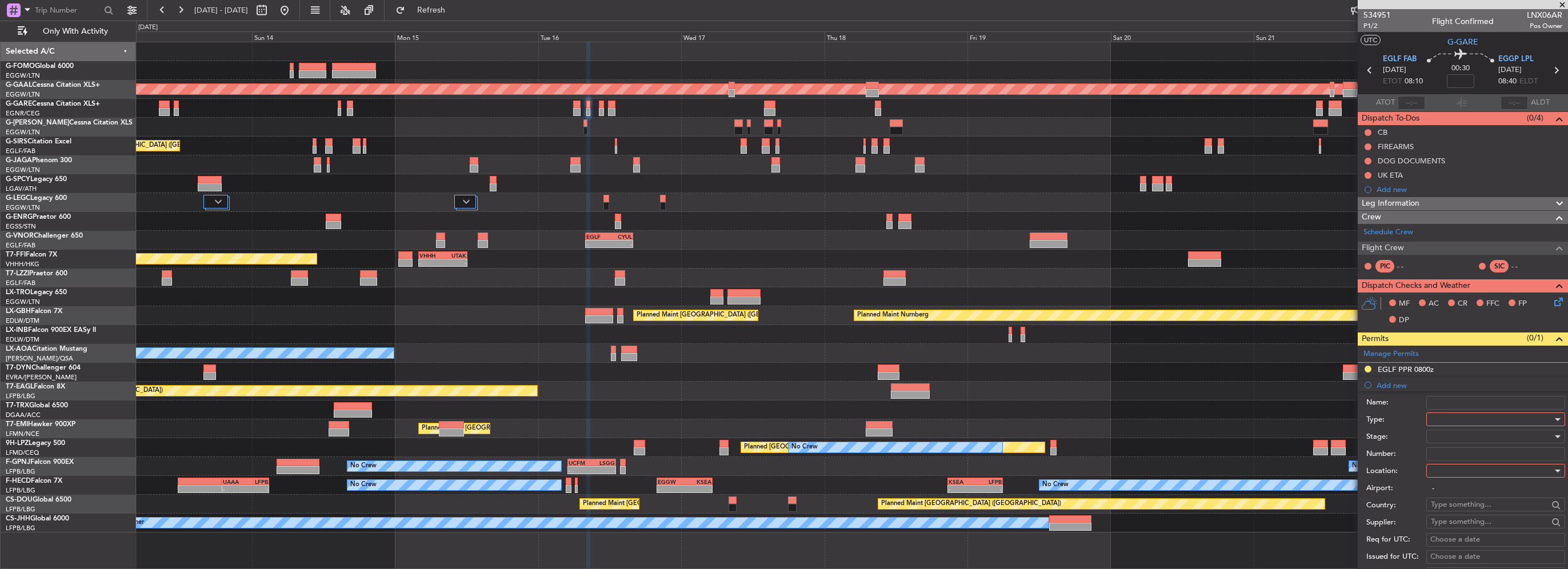
click at [1461, 418] on div at bounding box center [1492, 419] width 121 height 17
click at [1446, 481] on span "PPR" at bounding box center [1492, 476] width 120 height 17
click at [1455, 473] on div at bounding box center [1492, 471] width 121 height 17
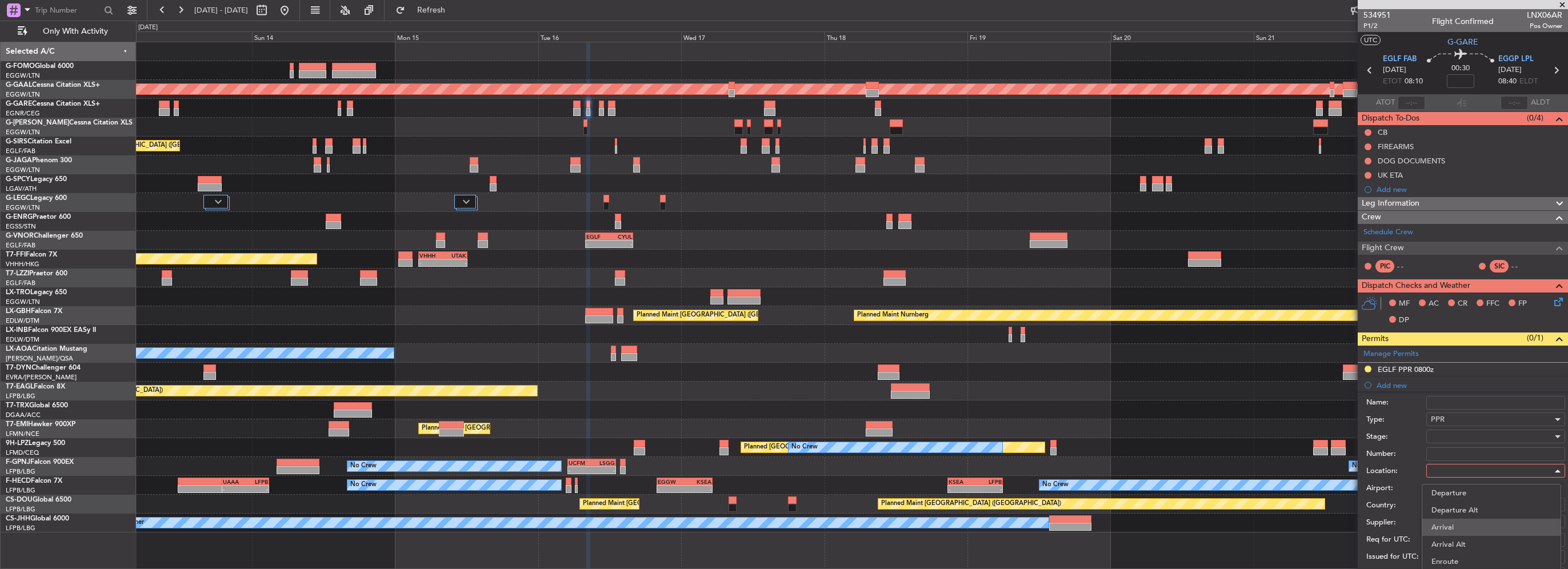
click at [1457, 528] on span "Arrival" at bounding box center [1492, 528] width 120 height 17
type input "EGGP / LPL"
click at [1461, 436] on div at bounding box center [1492, 436] width 121 height 17
click at [1464, 513] on span "Requested" at bounding box center [1492, 510] width 120 height 17
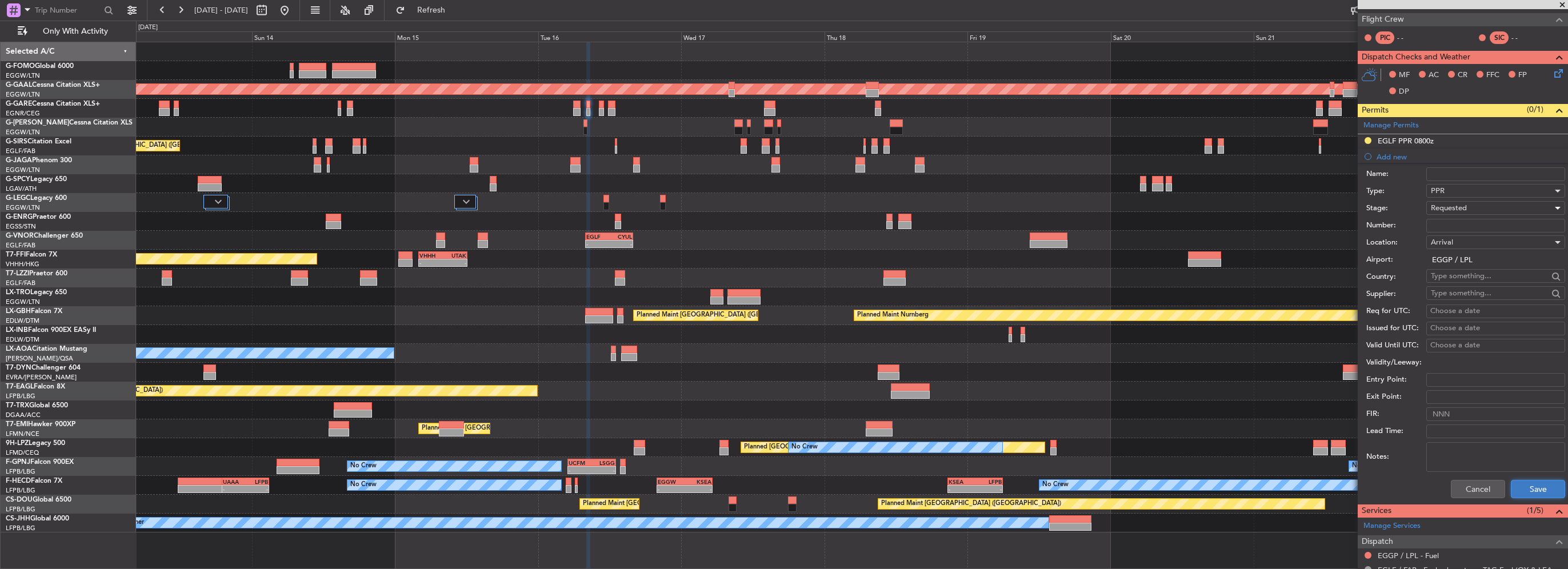
click at [1518, 483] on button "Save" at bounding box center [1538, 489] width 55 height 18
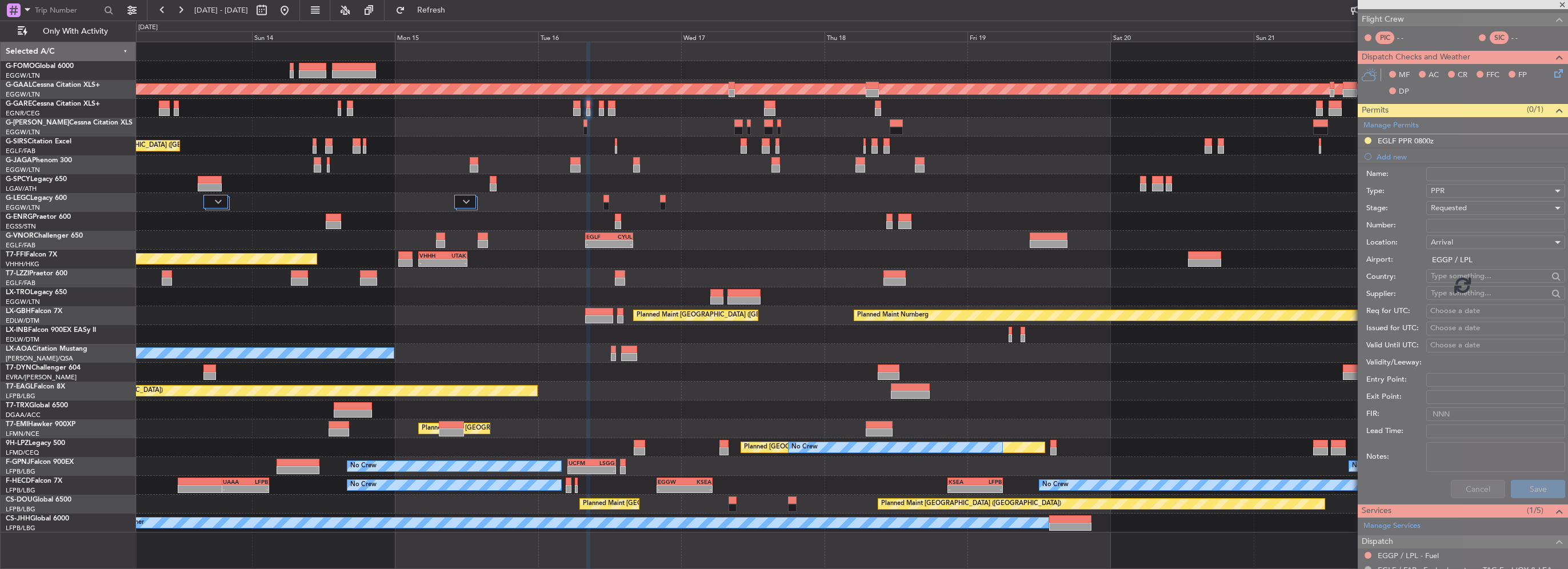
scroll to position [53, 0]
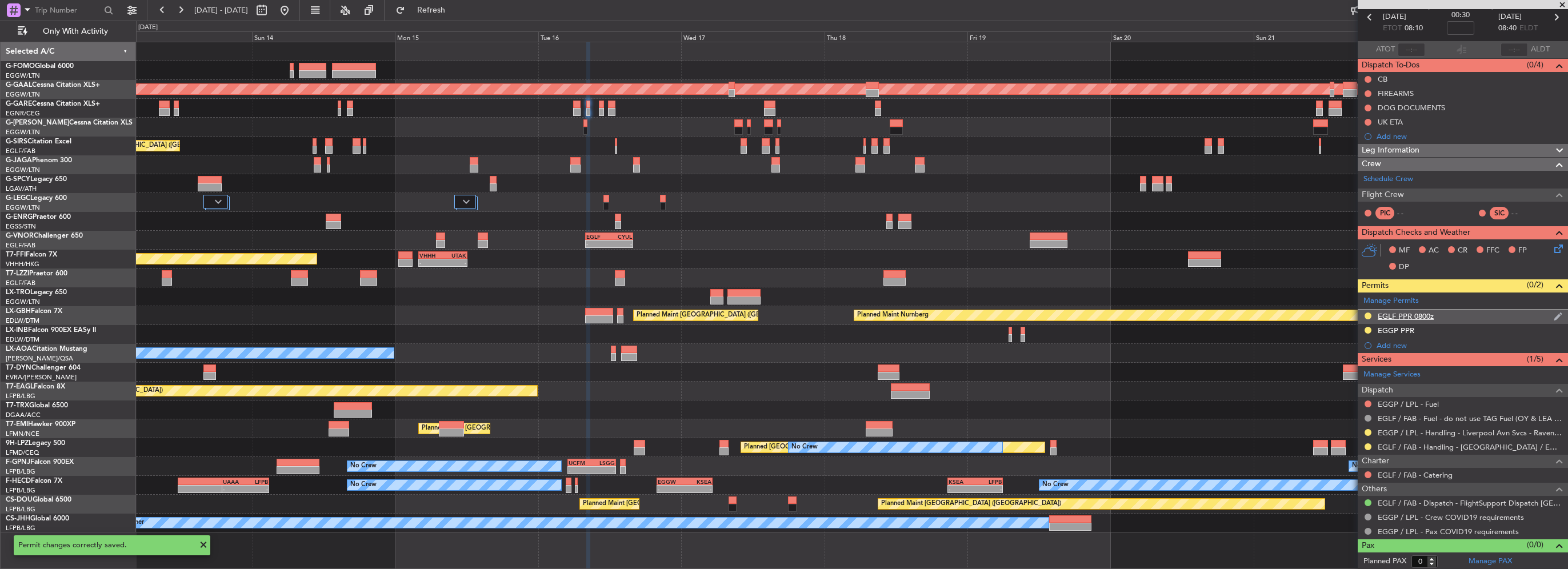
click at [1425, 316] on div "EGLF PPR 0800z" at bounding box center [1406, 316] width 56 height 10
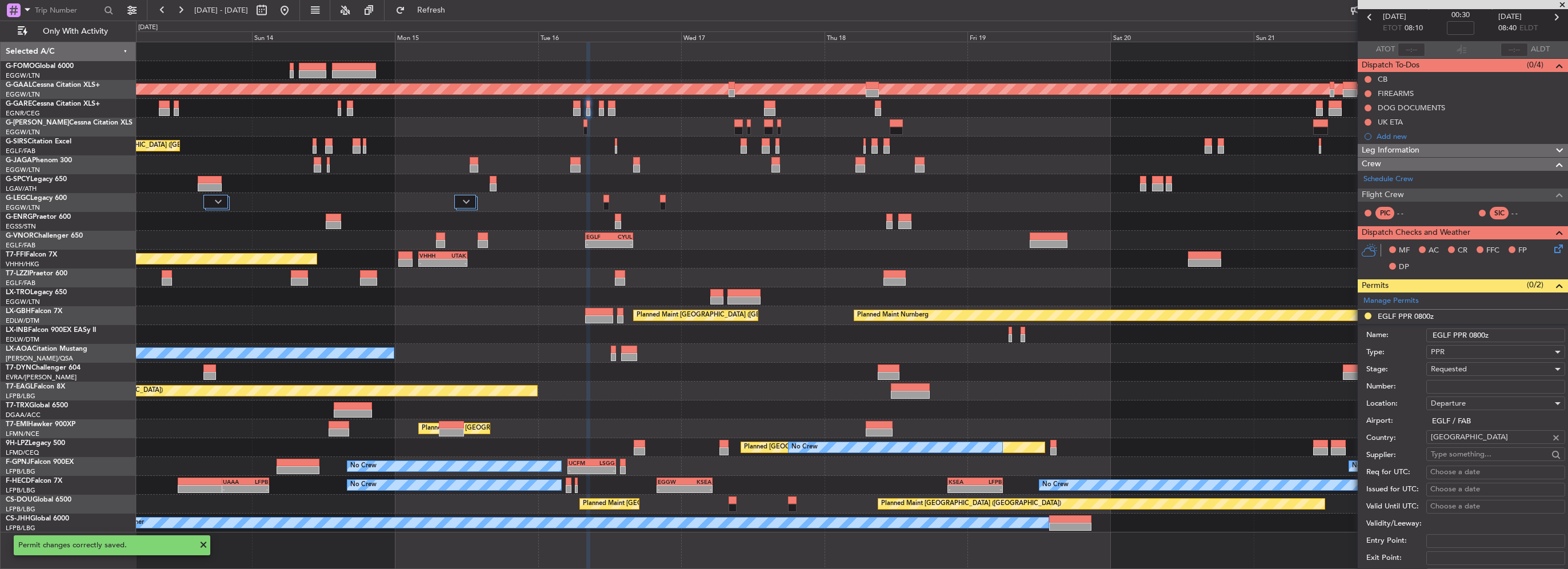
scroll to position [229, 0]
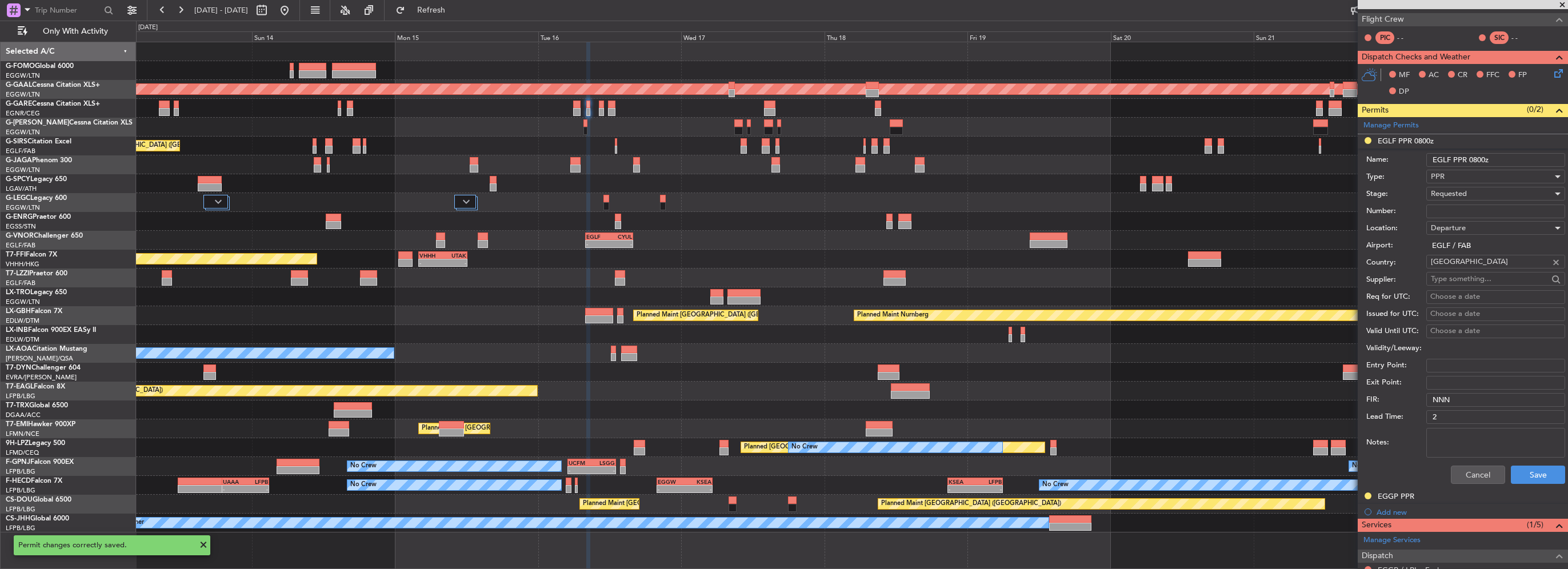
click at [1479, 160] on input "EGLF PPR 0800z" at bounding box center [1496, 160] width 139 height 14
click at [1480, 157] on input "EGLF PPR 0800z" at bounding box center [1496, 160] width 139 height 14
type input "EGLF PPR 0810z"
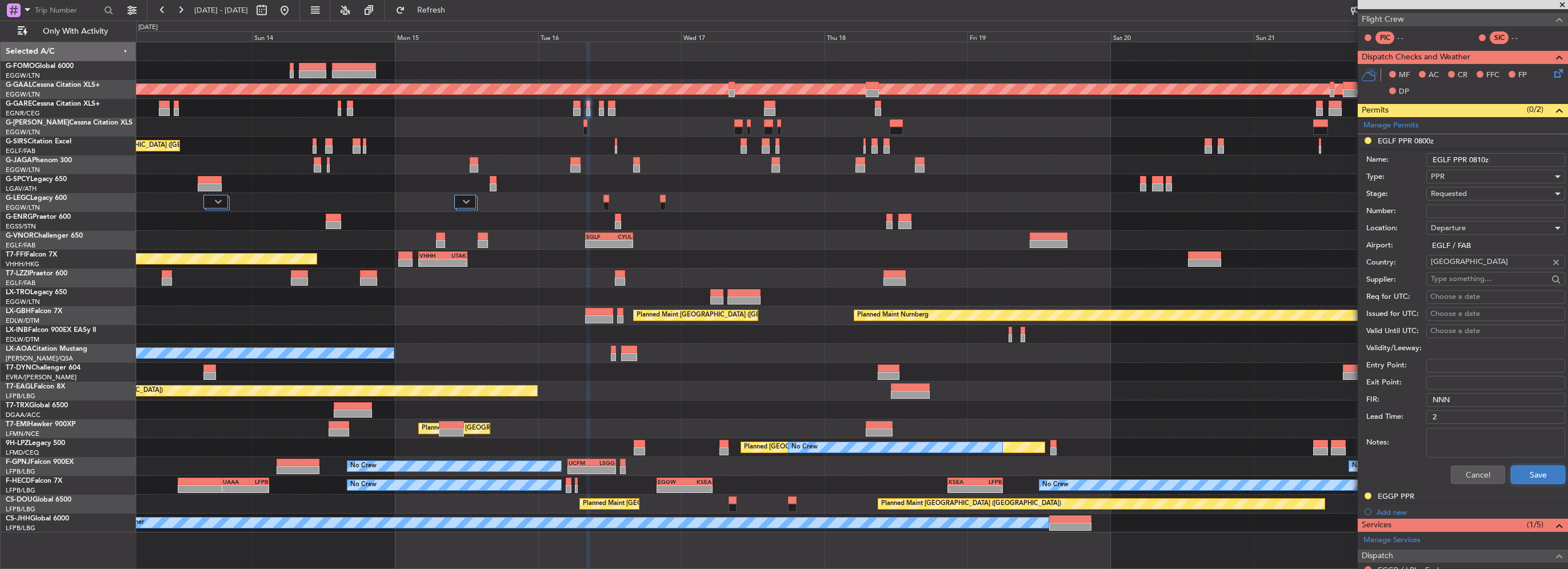
click at [1533, 479] on button "Save" at bounding box center [1538, 475] width 55 height 18
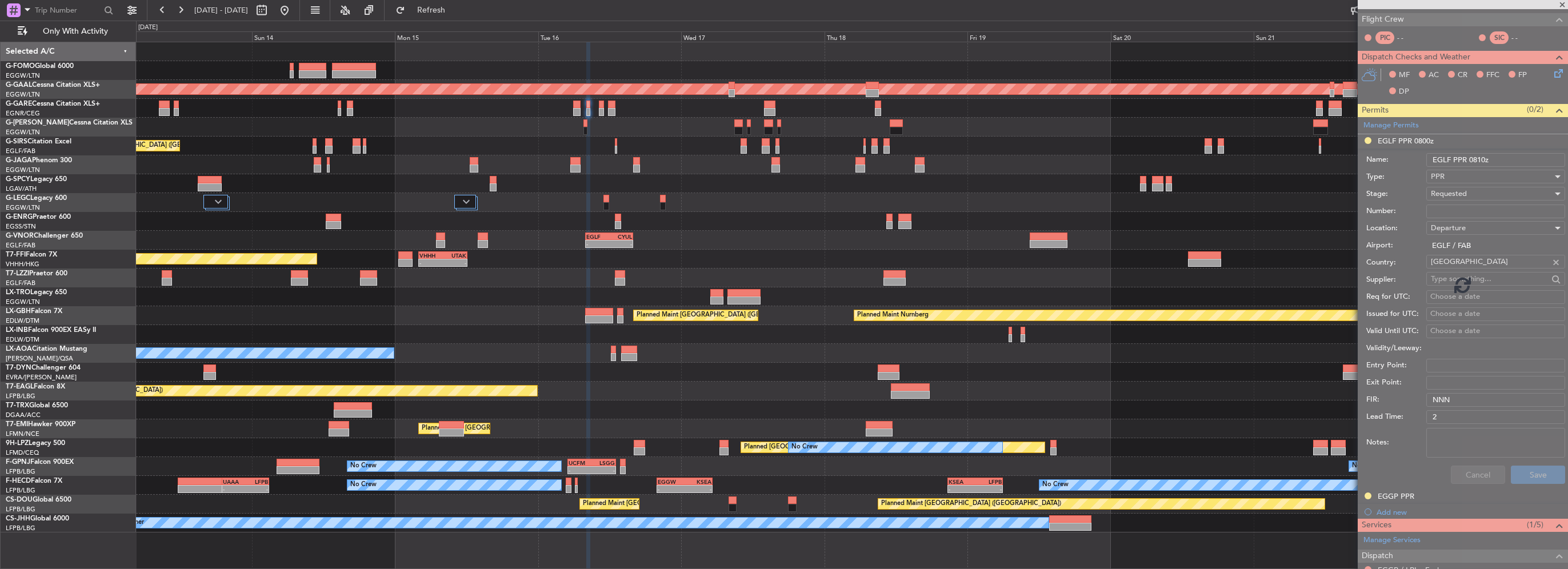
scroll to position [53, 0]
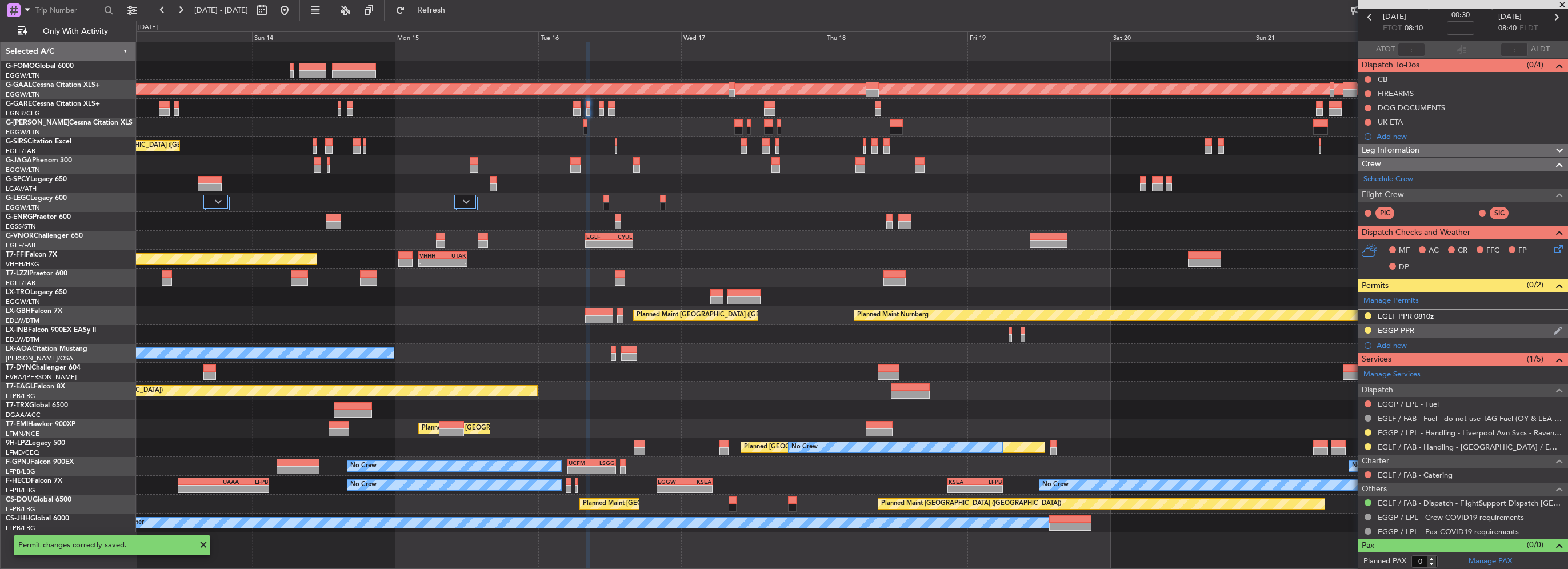
click at [1438, 329] on div "EGGP PPR" at bounding box center [1464, 331] width 211 height 15
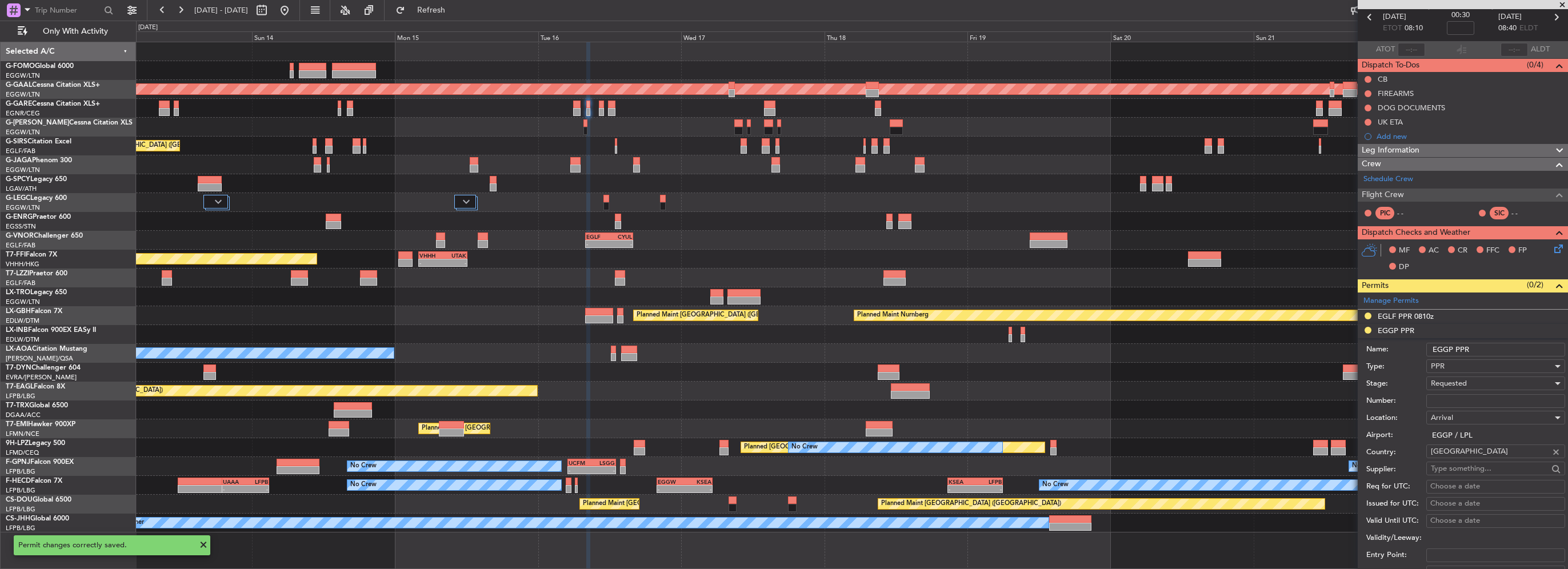
scroll to position [229, 0]
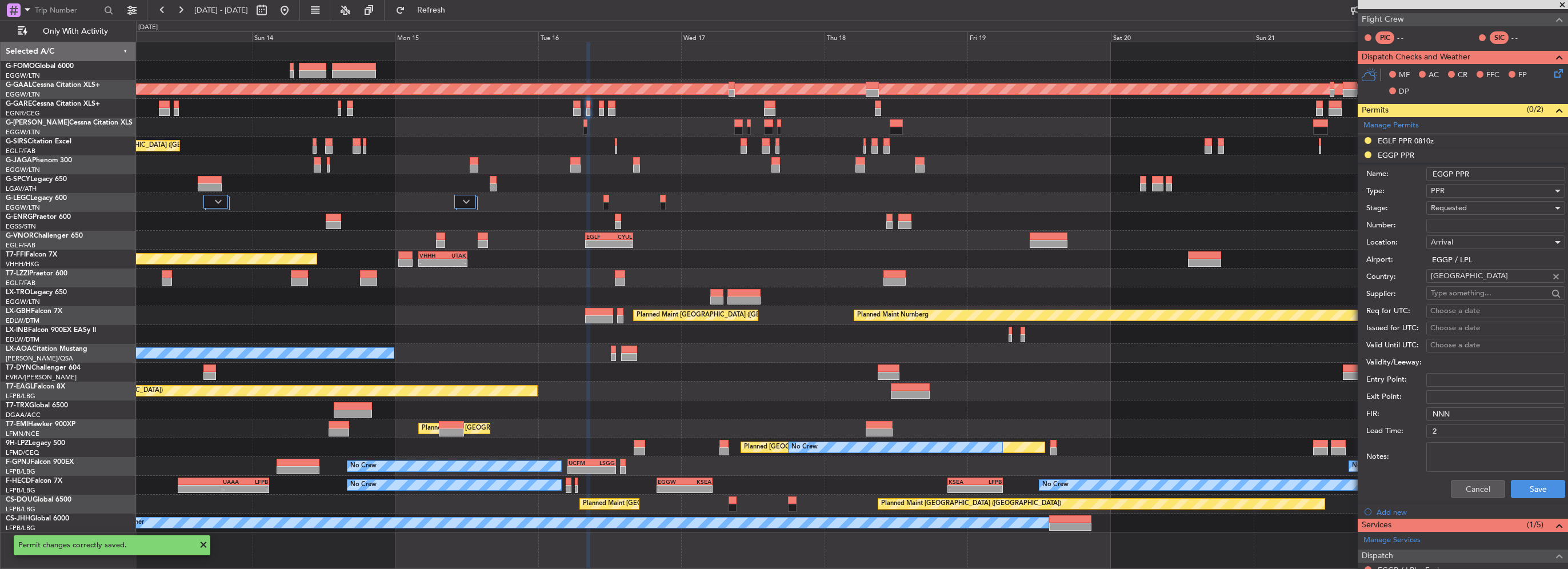
click at [1500, 169] on input "EGGP PPR" at bounding box center [1496, 174] width 139 height 14
type input "EGGP PPR 0840z"
click at [1535, 491] on button "Save" at bounding box center [1538, 489] width 55 height 18
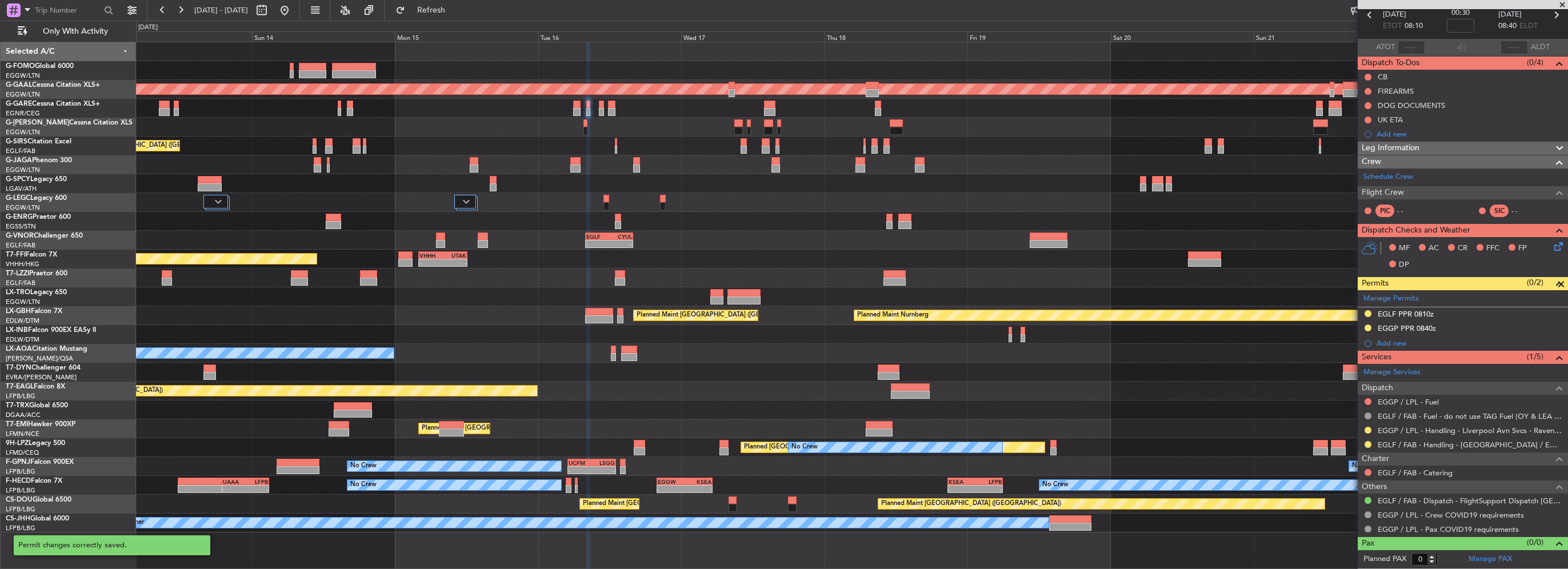
scroll to position [53, 0]
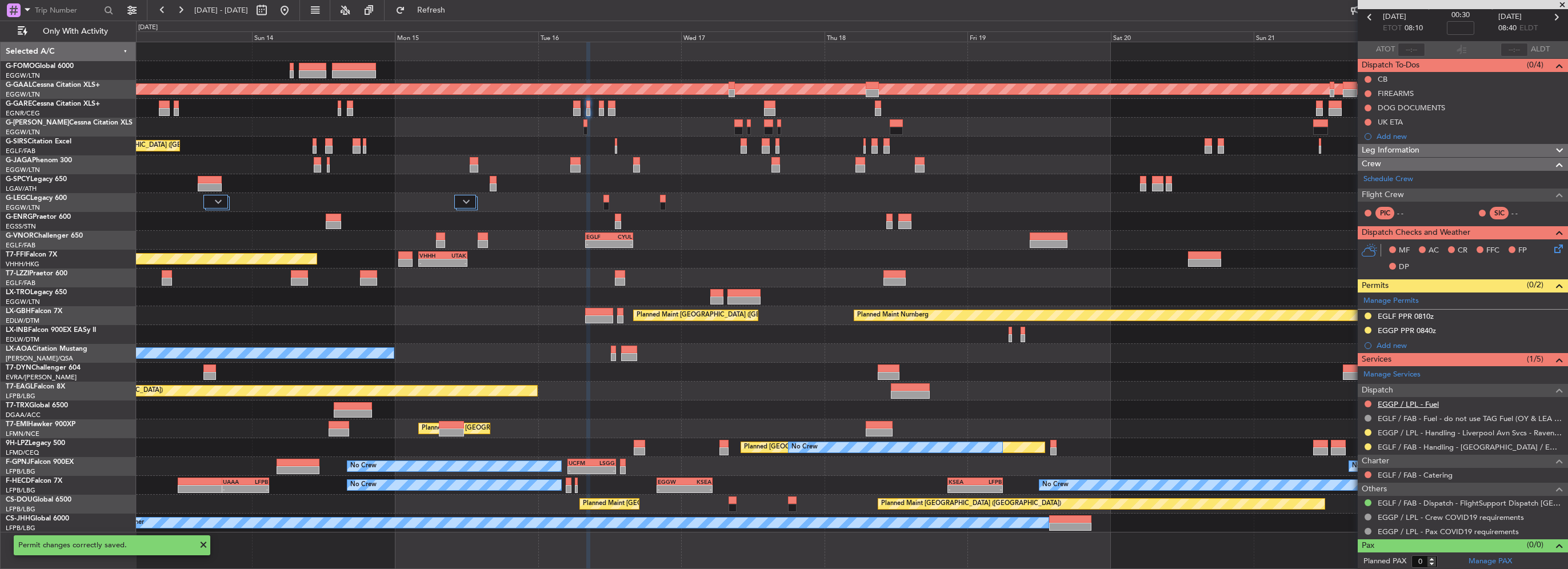
click at [1427, 405] on link "EGGP / LPL - Fuel" at bounding box center [1409, 404] width 61 height 10
click at [459, 2] on button "Refresh" at bounding box center [424, 10] width 68 height 18
click at [1156, 327] on div "Planned Maint [GEOGRAPHIC_DATA] ([GEOGRAPHIC_DATA]) Planned [GEOGRAPHIC_DATA] P…" at bounding box center [852, 287] width 1432 height 490
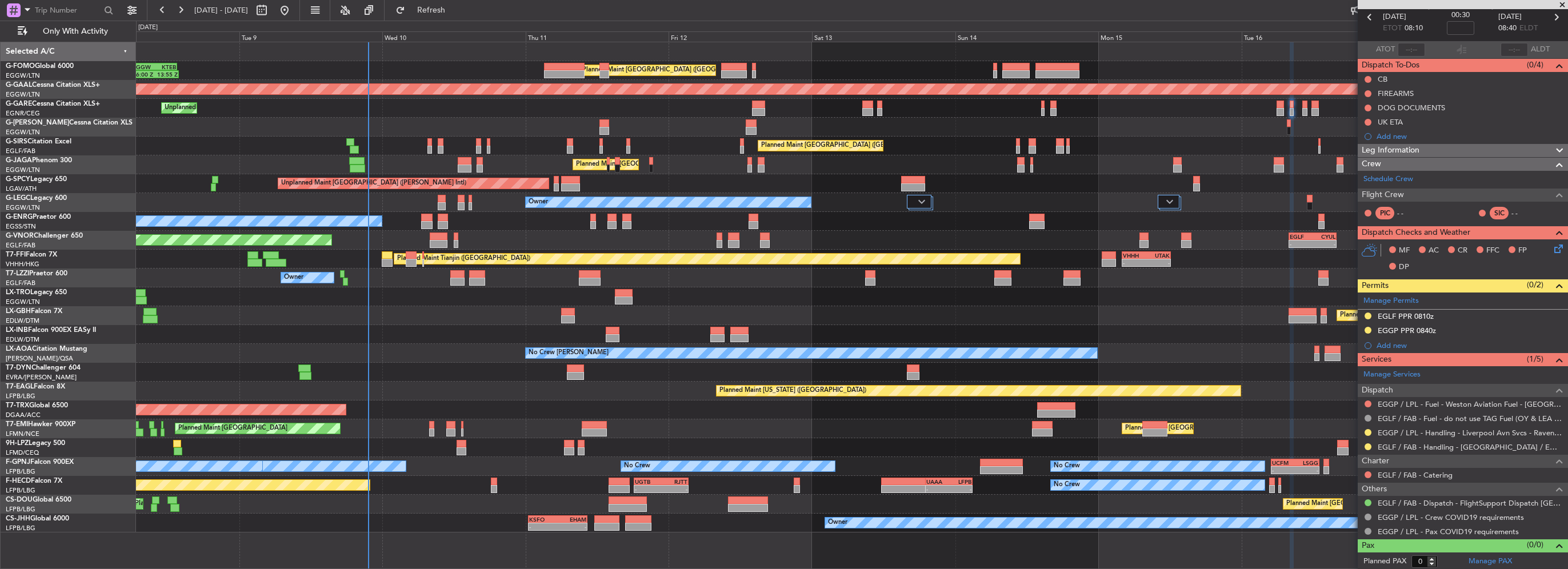
click at [655, 320] on div "Planned Maint Nurnberg Planned Maint [GEOGRAPHIC_DATA] ([GEOGRAPHIC_DATA]) Plan…" at bounding box center [852, 316] width 1432 height 19
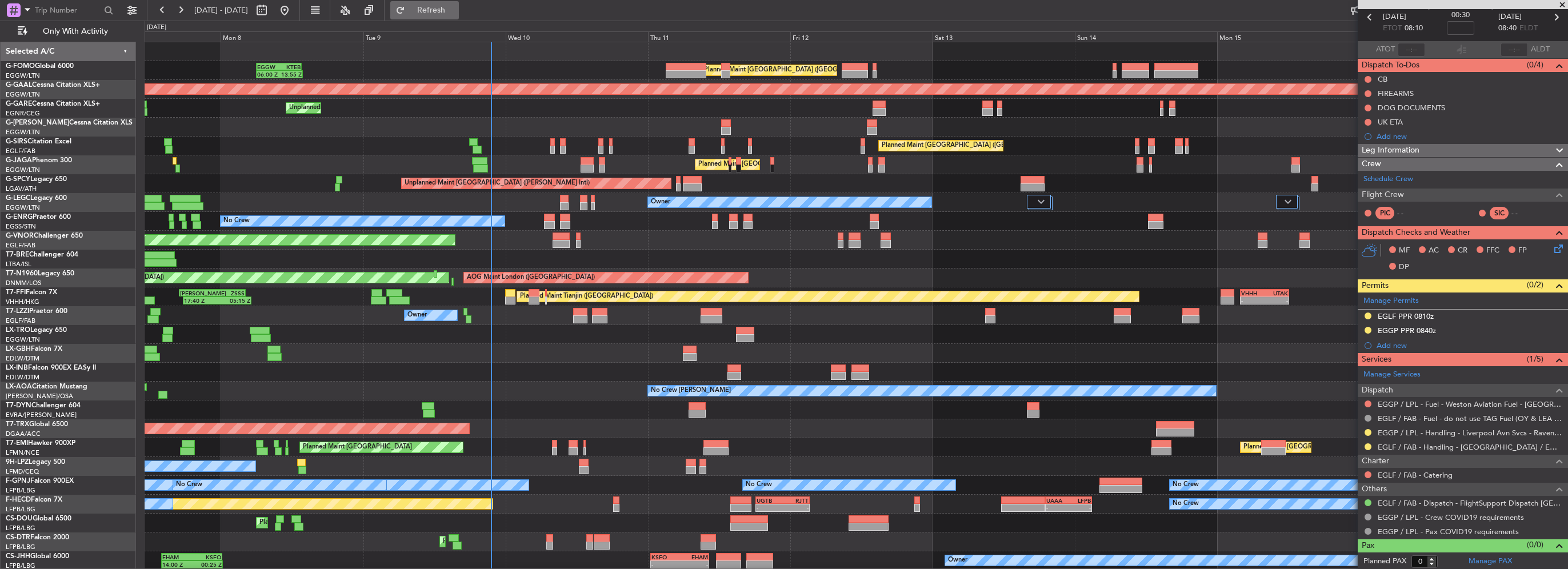
click at [459, 17] on button "Refresh" at bounding box center [424, 10] width 68 height 18
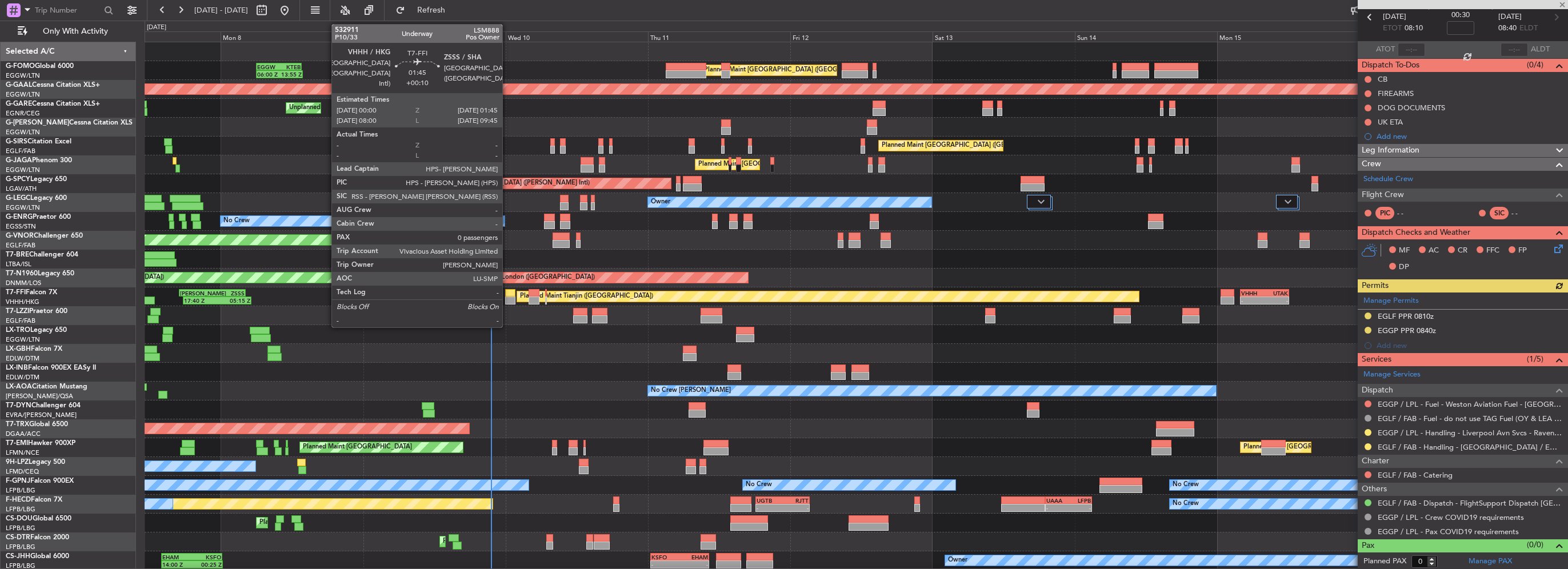
click at [508, 299] on div at bounding box center [511, 300] width 11 height 8
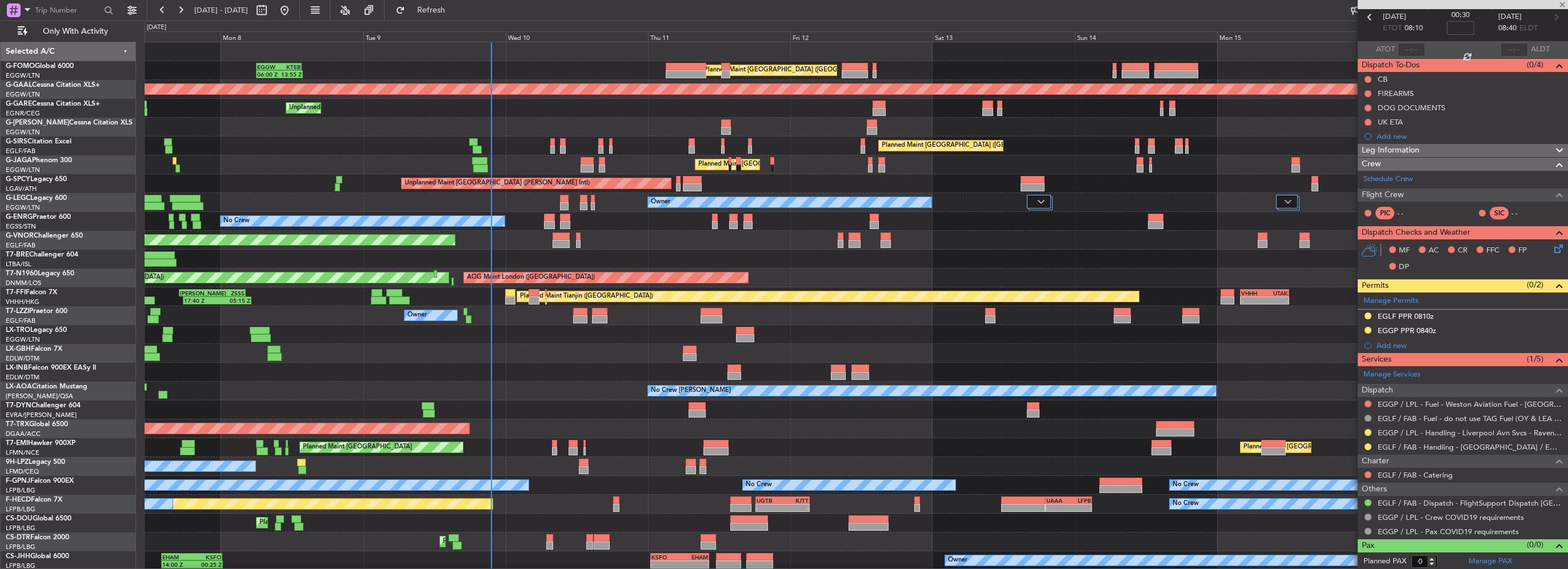
type input "+00:10"
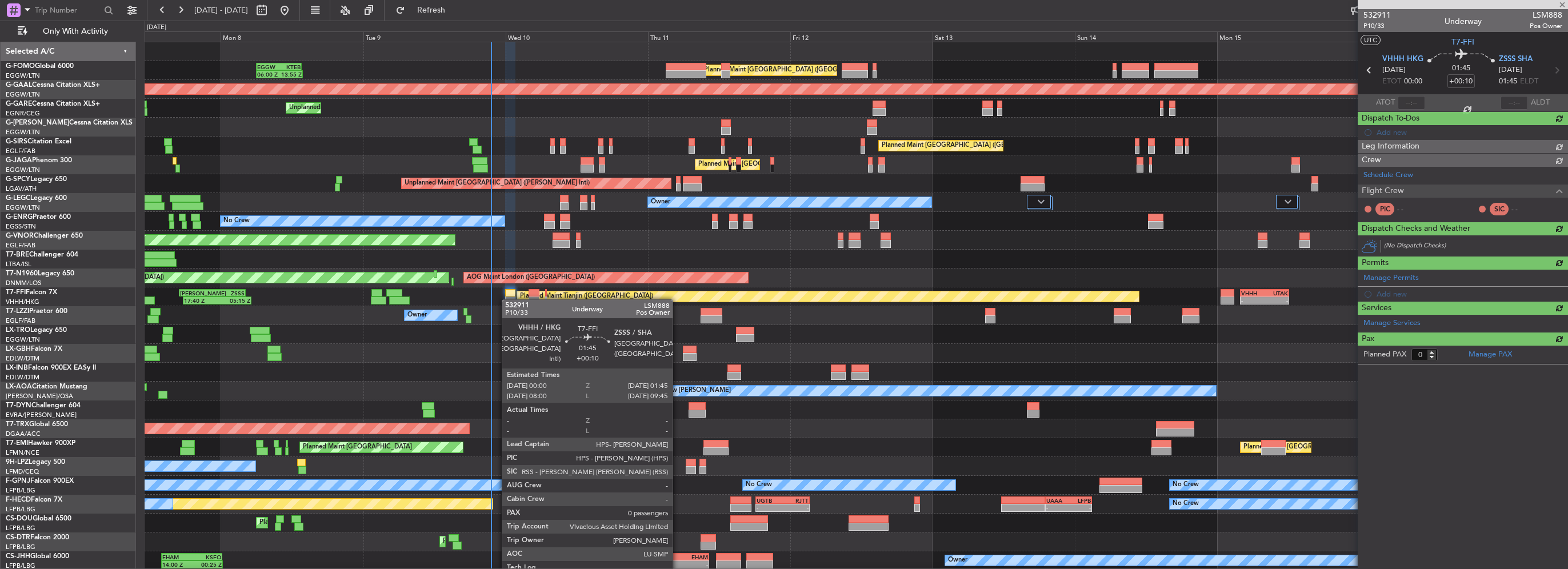
scroll to position [0, 0]
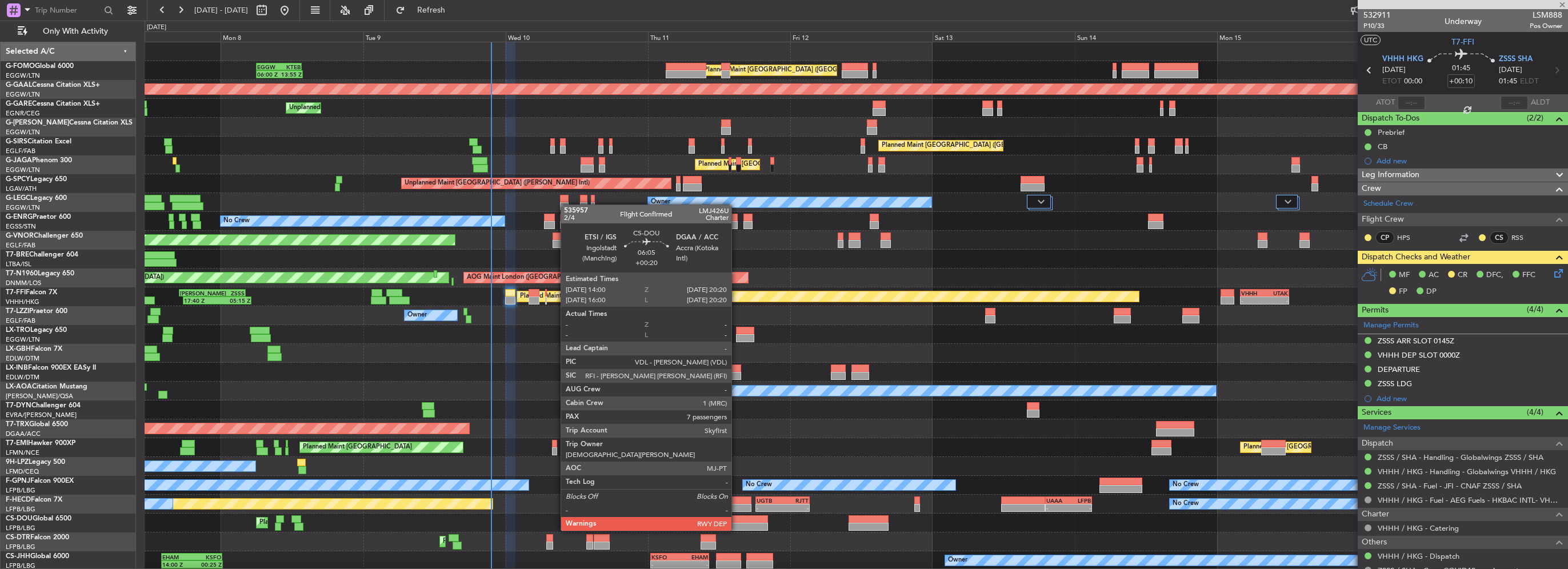
type input "+00:20"
type input "7"
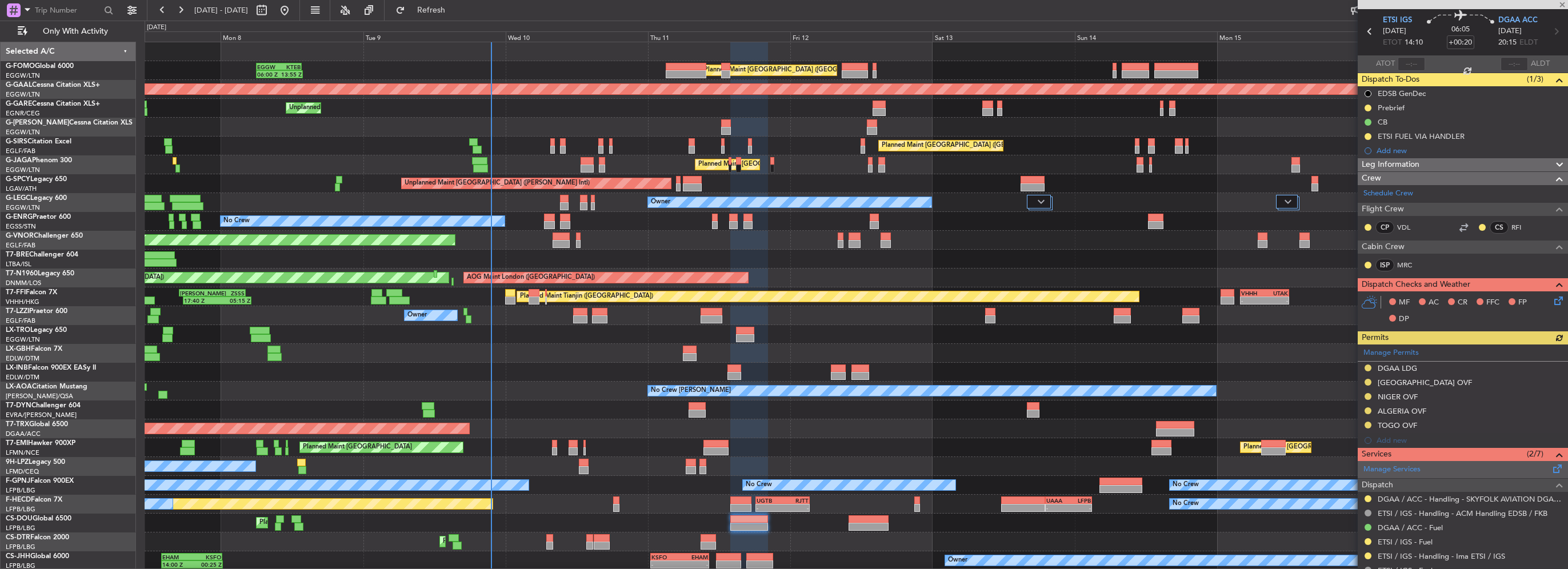
scroll to position [57, 0]
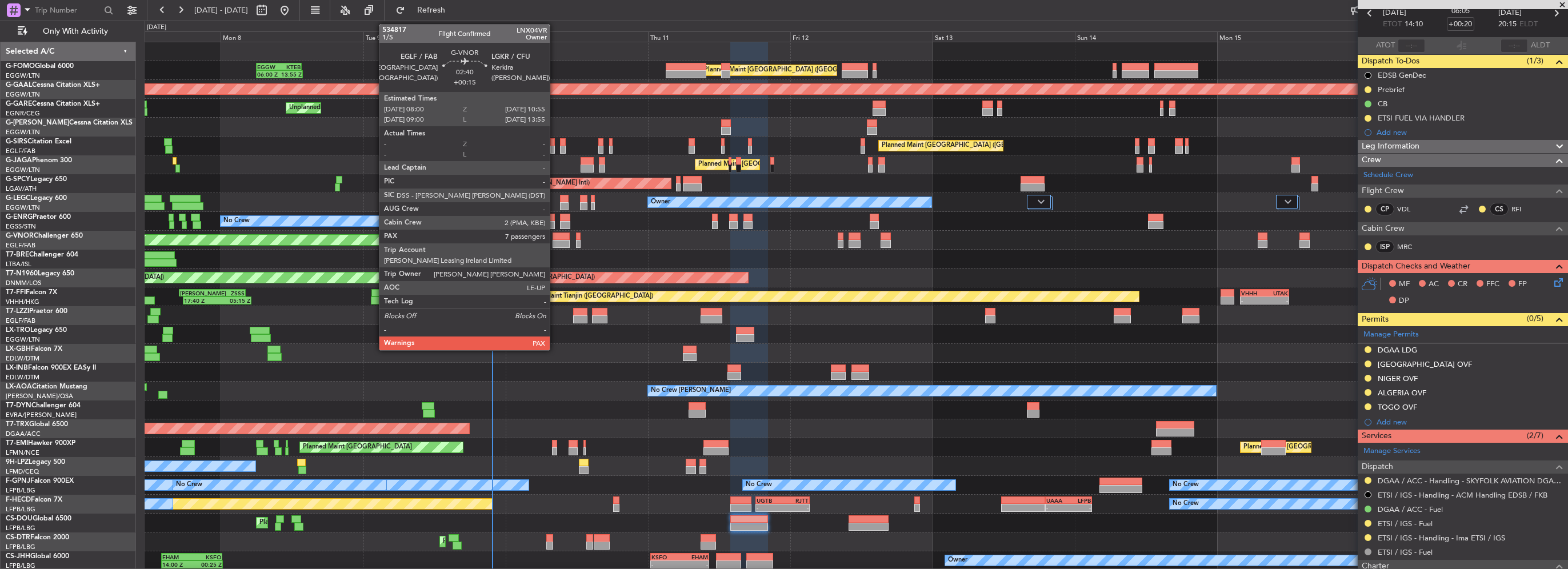
click at [555, 242] on div at bounding box center [561, 243] width 18 height 8
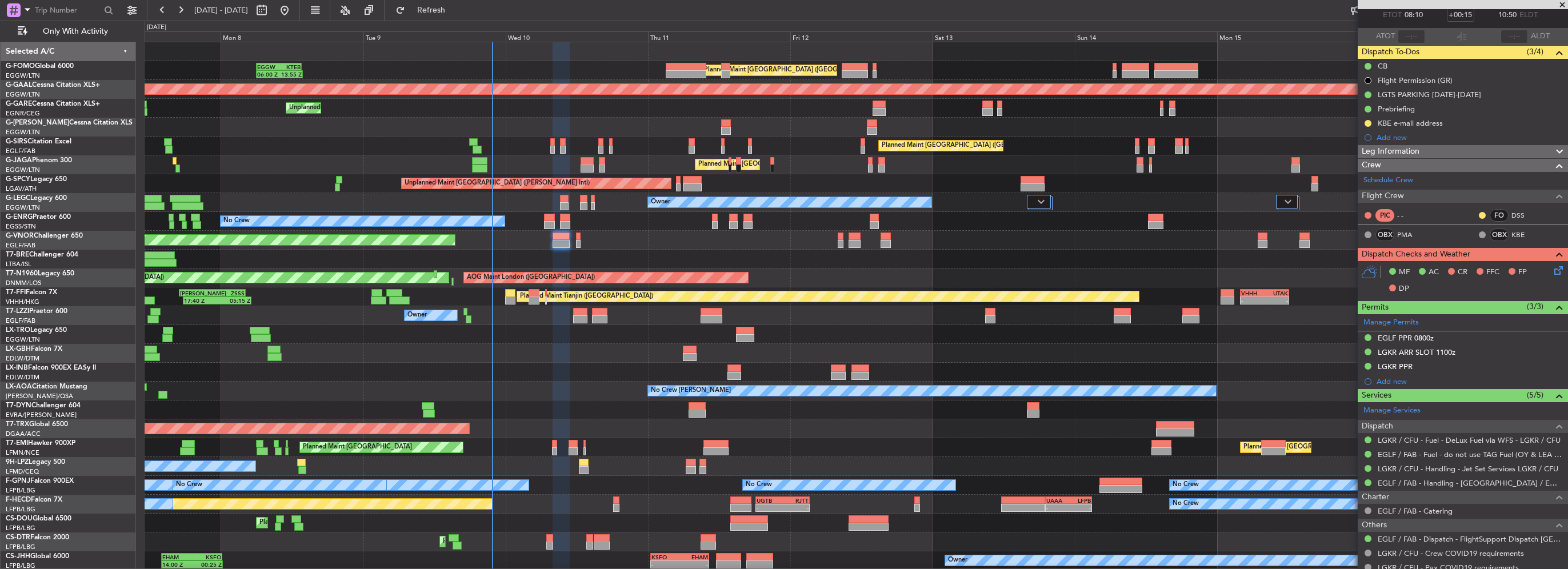
scroll to position [0, 0]
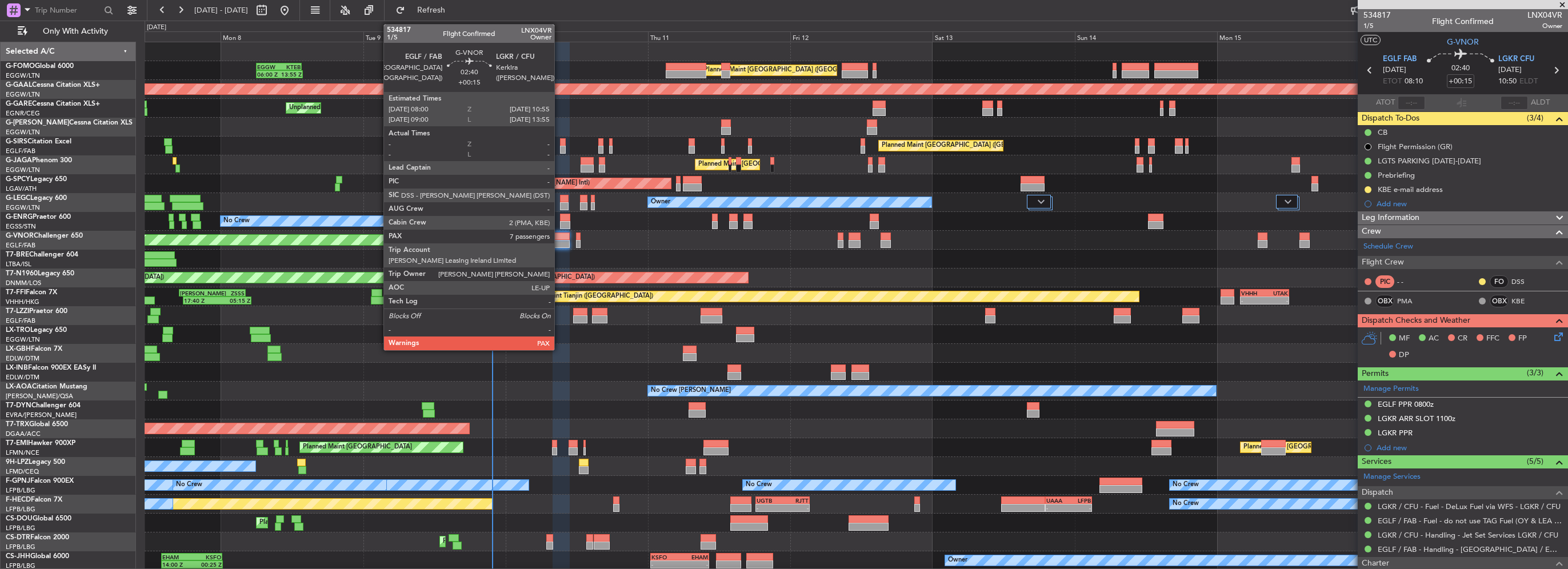
click at [559, 243] on div at bounding box center [561, 243] width 18 height 8
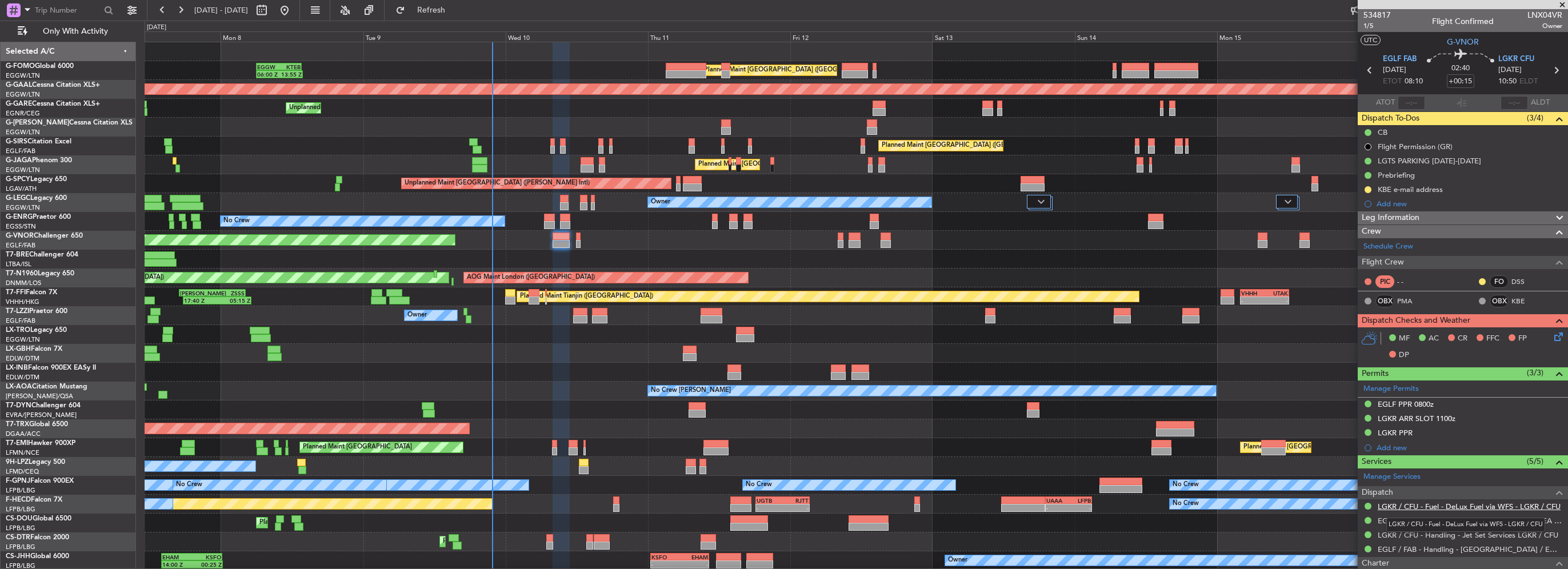
click at [1427, 505] on link "LGKR / CFU - Fuel - DeLux Fuel via WFS - LGKR / CFU" at bounding box center [1470, 506] width 183 height 10
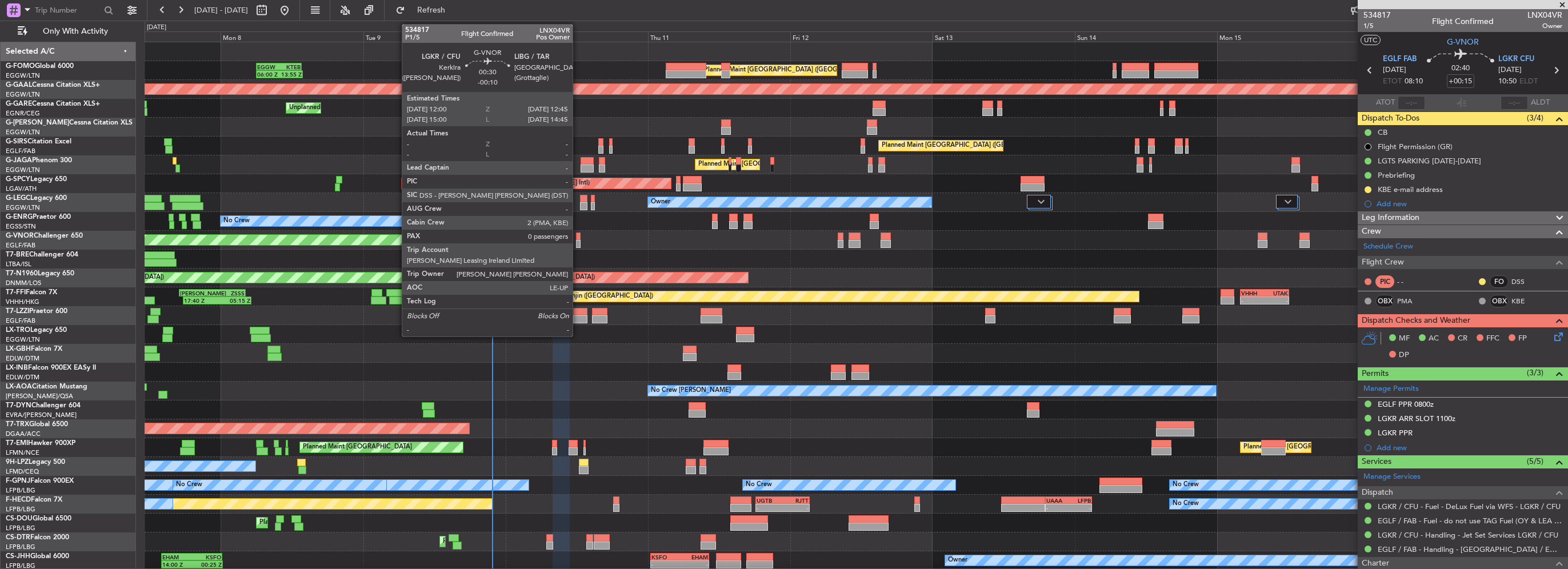
click at [578, 239] on div at bounding box center [578, 237] width 5 height 8
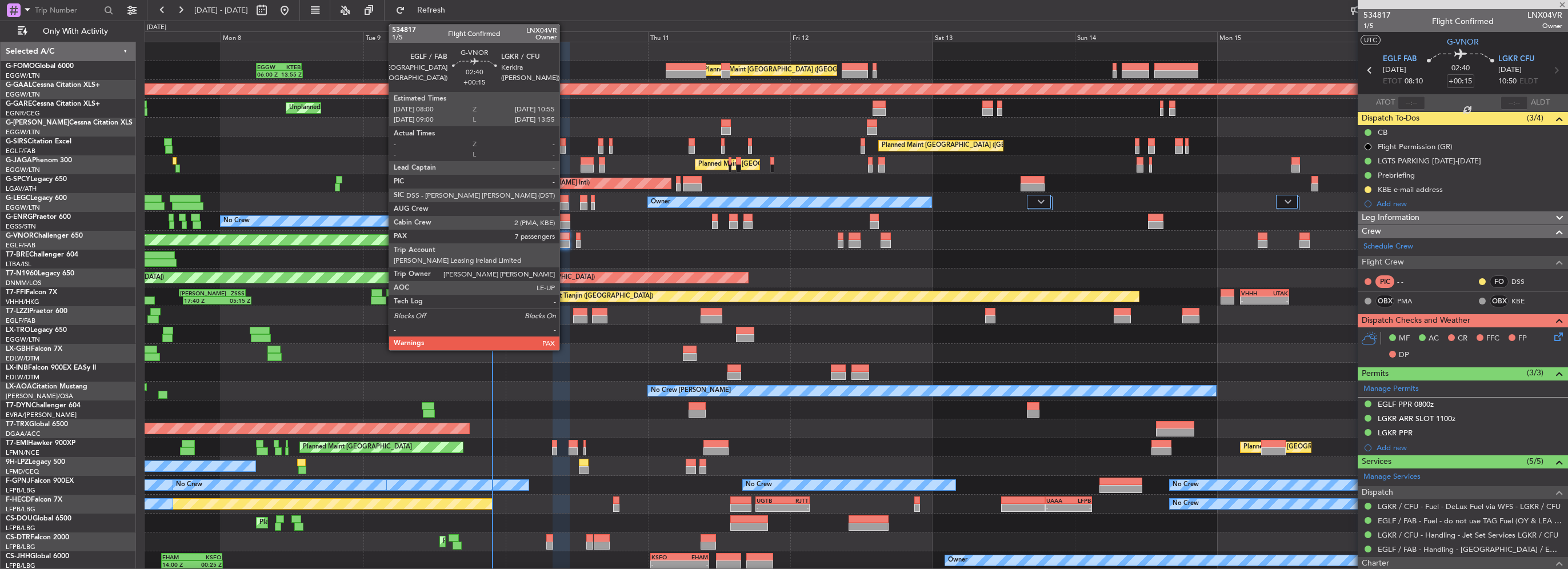
type input "-00:10"
type input "0"
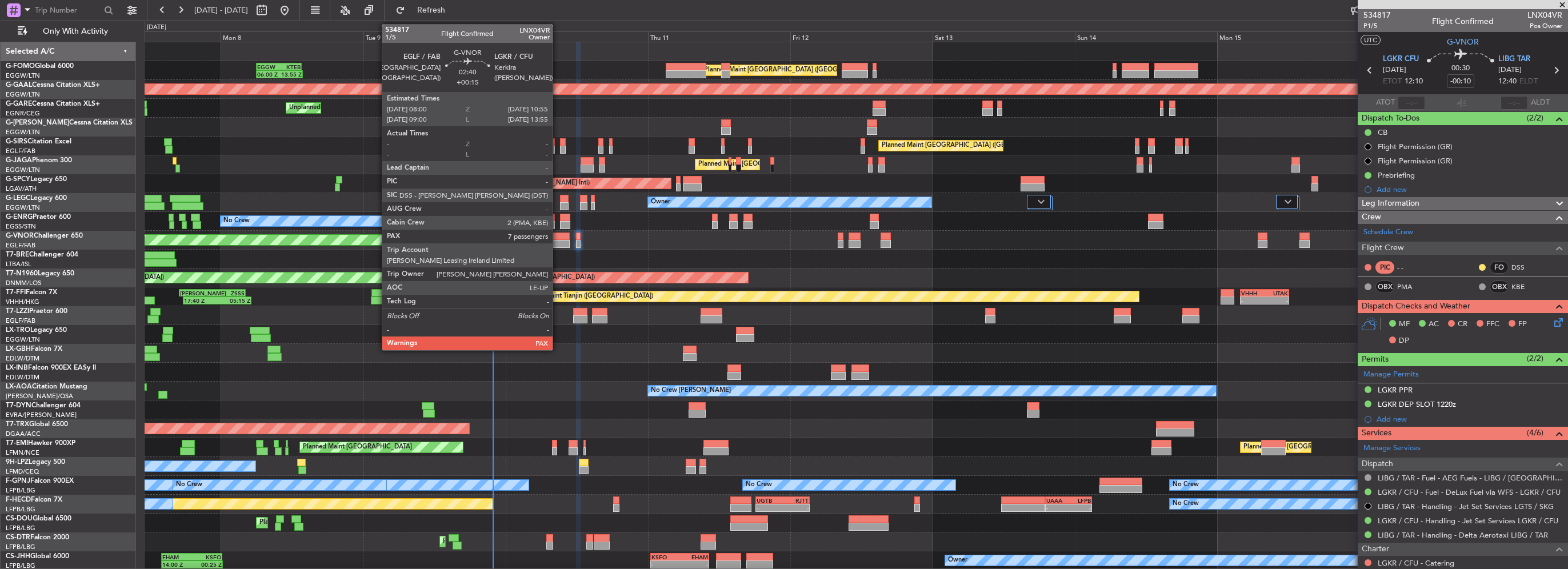
click at [558, 242] on div at bounding box center [561, 243] width 18 height 8
type input "+00:15"
type input "7"
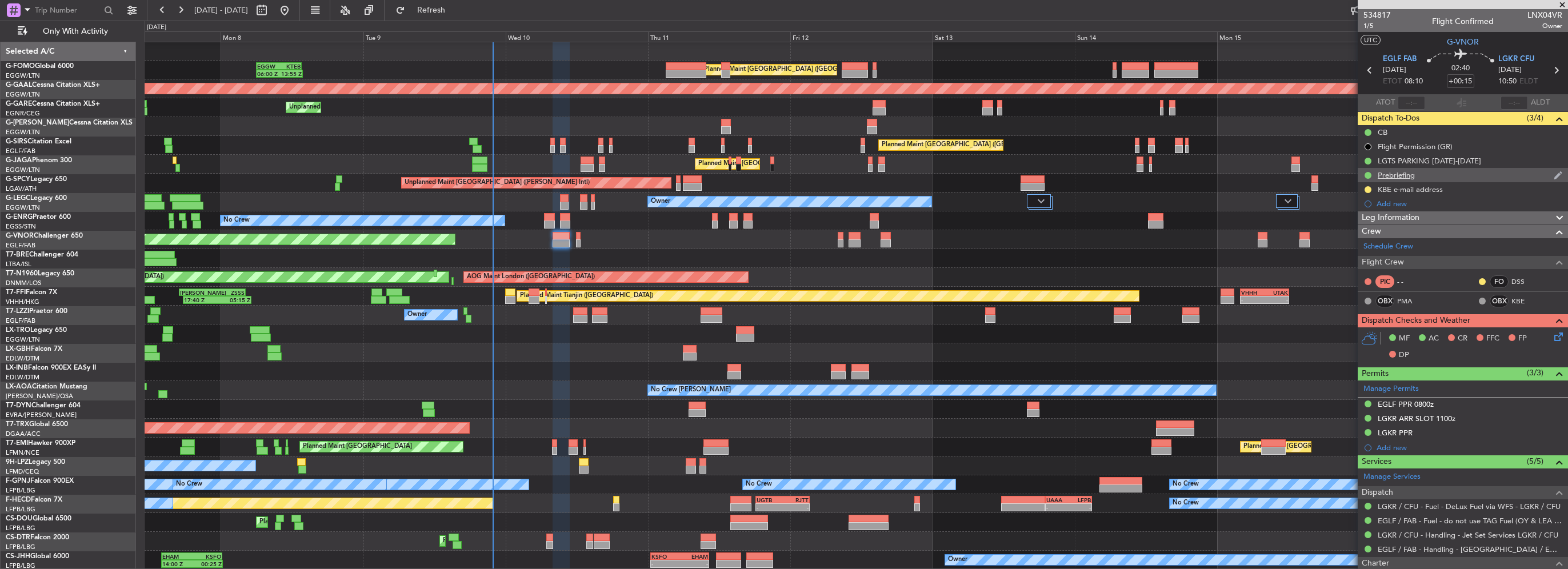
click at [1400, 173] on div "Prebriefing" at bounding box center [1397, 175] width 37 height 10
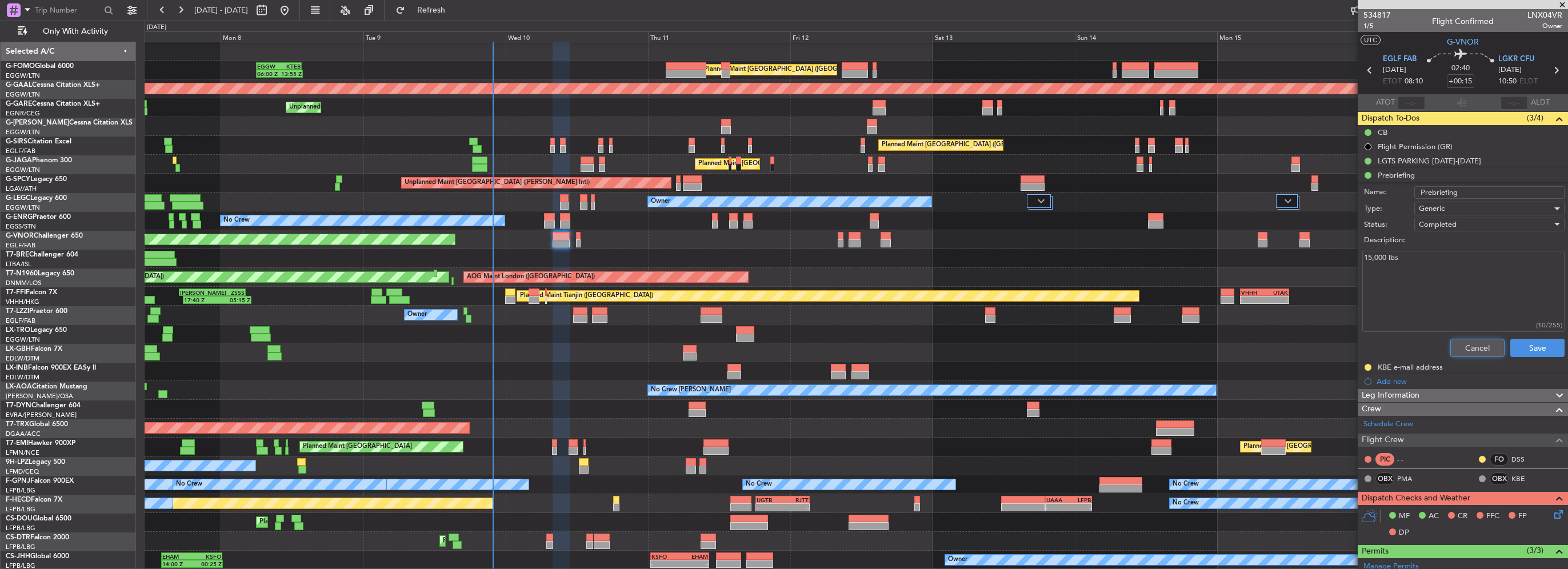
drag, startPoint x: 1467, startPoint y: 352, endPoint x: 1440, endPoint y: 346, distance: 27.7
click at [1466, 352] on button "Cancel" at bounding box center [1477, 348] width 55 height 18
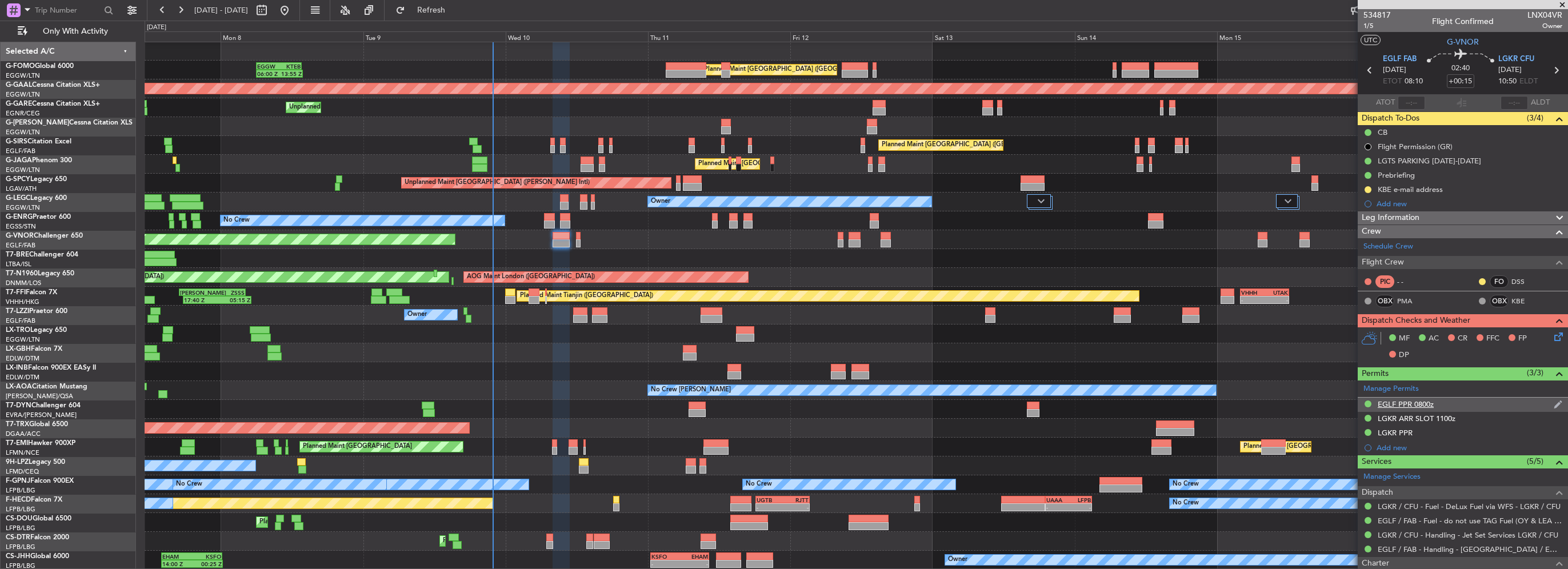
click at [1405, 401] on div "EGLF PPR 0800z" at bounding box center [1406, 404] width 56 height 10
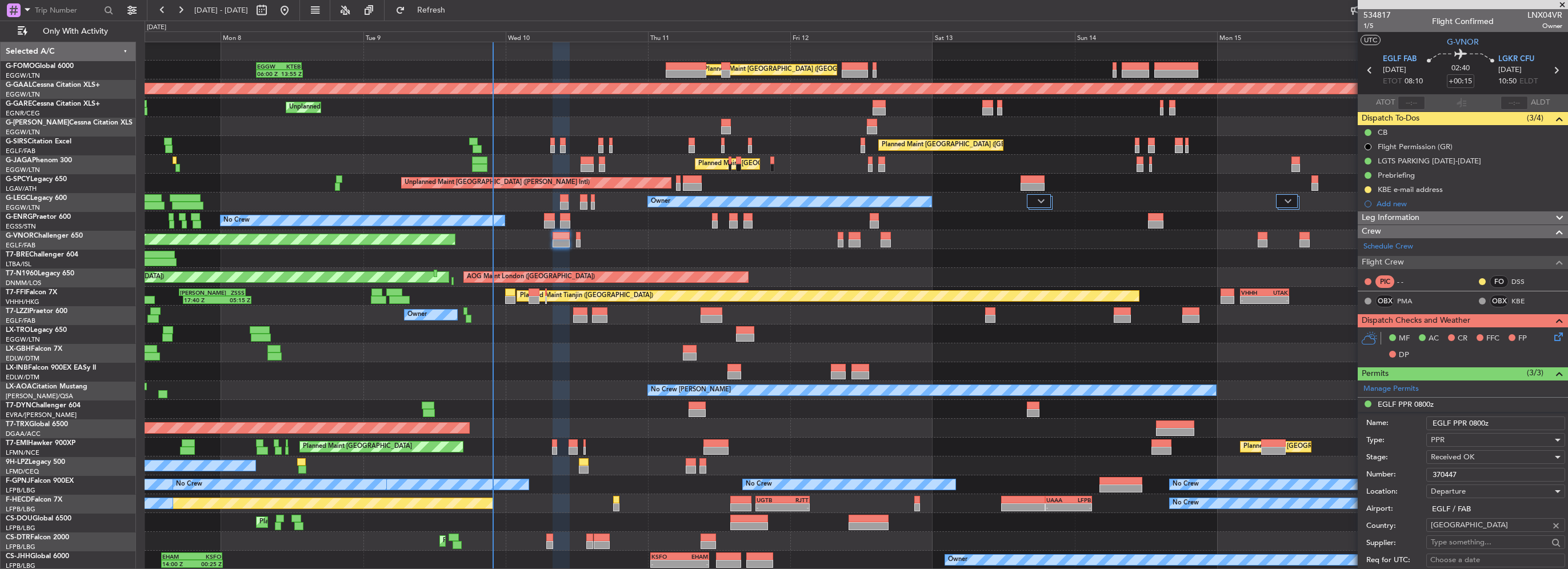
drag, startPoint x: 1388, startPoint y: 468, endPoint x: 1349, endPoint y: 472, distance: 39.2
click at [1351, 471] on fb-app "07 Sep 2025 - 17 Sep 2025 Refresh Quick Links Only With Activity Planned Maint …" at bounding box center [784, 289] width 1568 height 561
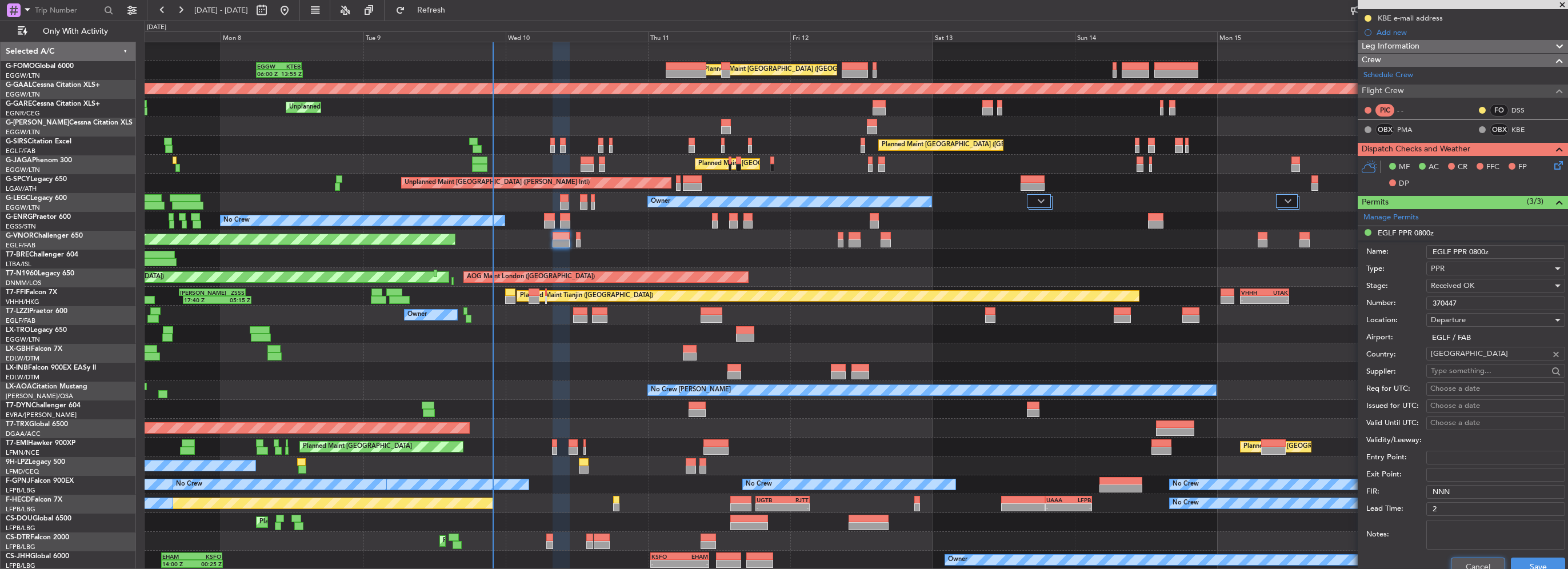
click at [1477, 564] on button "Cancel" at bounding box center [1478, 567] width 55 height 18
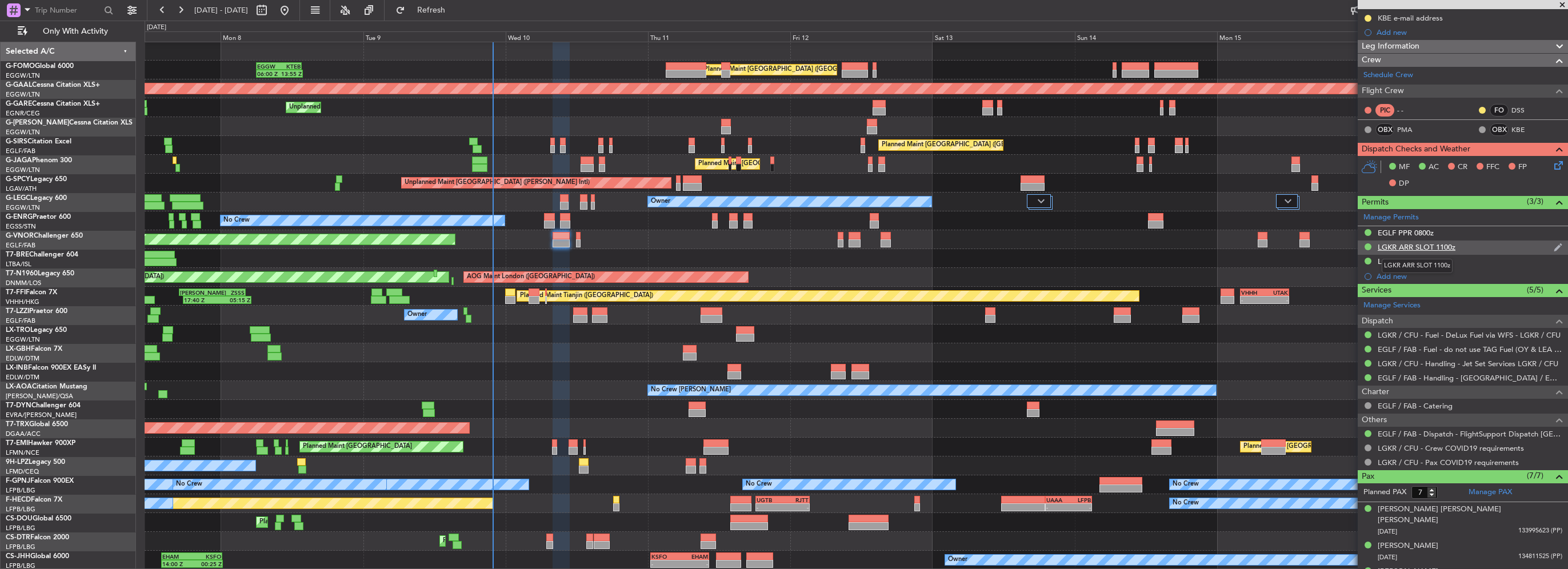
click at [1412, 247] on div "LGKR ARR SLOT 1100z" at bounding box center [1417, 246] width 78 height 10
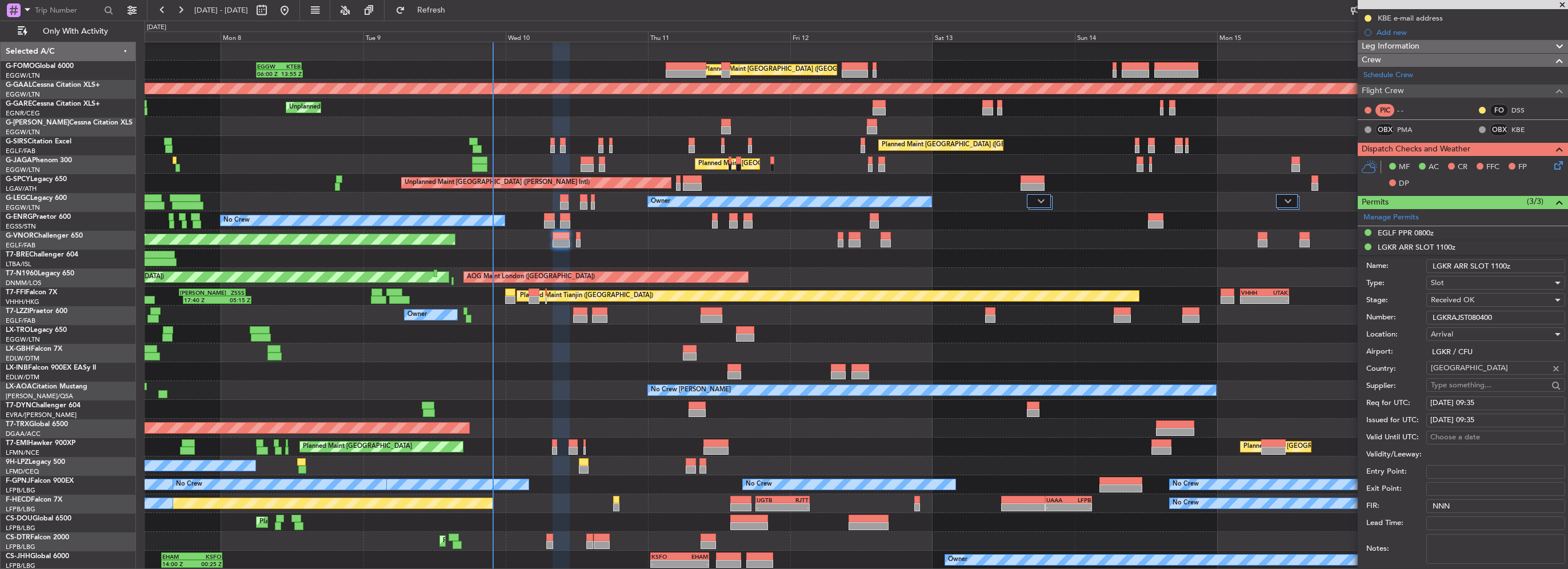
drag, startPoint x: 1505, startPoint y: 316, endPoint x: 1340, endPoint y: 316, distance: 165.0
click at [1336, 317] on fb-app "07 Sep 2025 - 17 Sep 2025 Refresh Quick Links Only With Activity Planned Maint …" at bounding box center [784, 289] width 1568 height 561
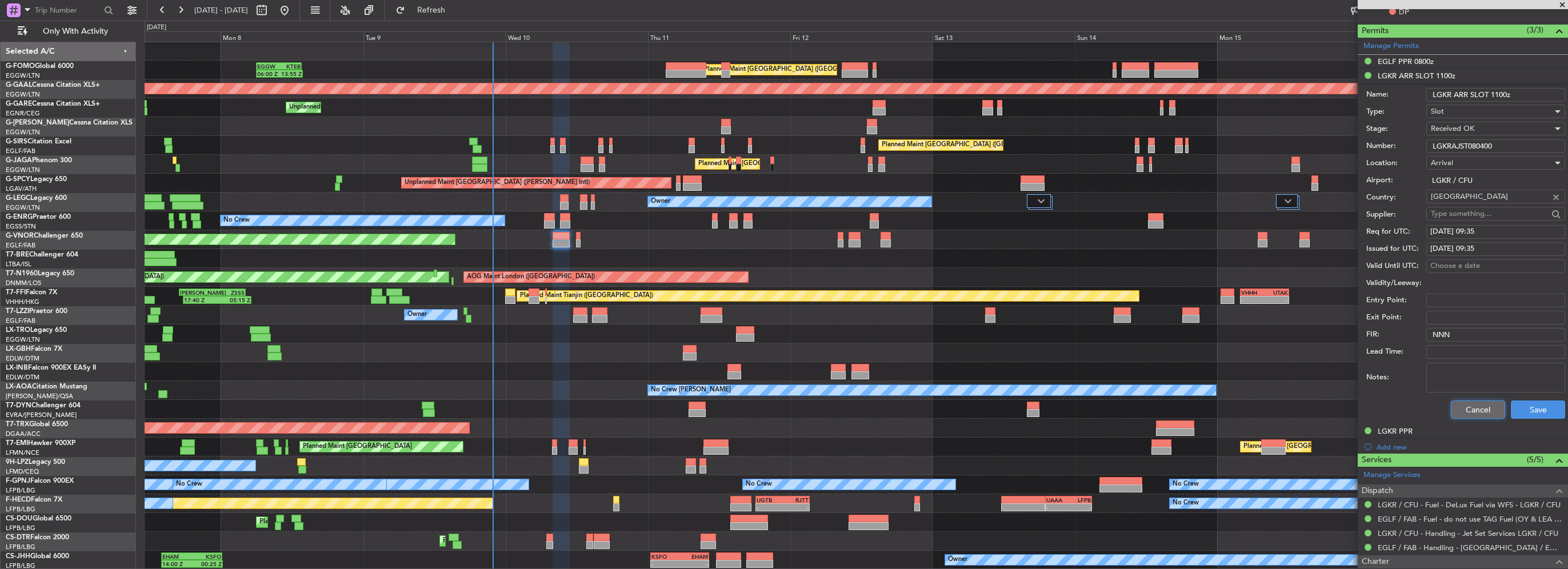
click at [1455, 412] on button "Cancel" at bounding box center [1478, 410] width 55 height 18
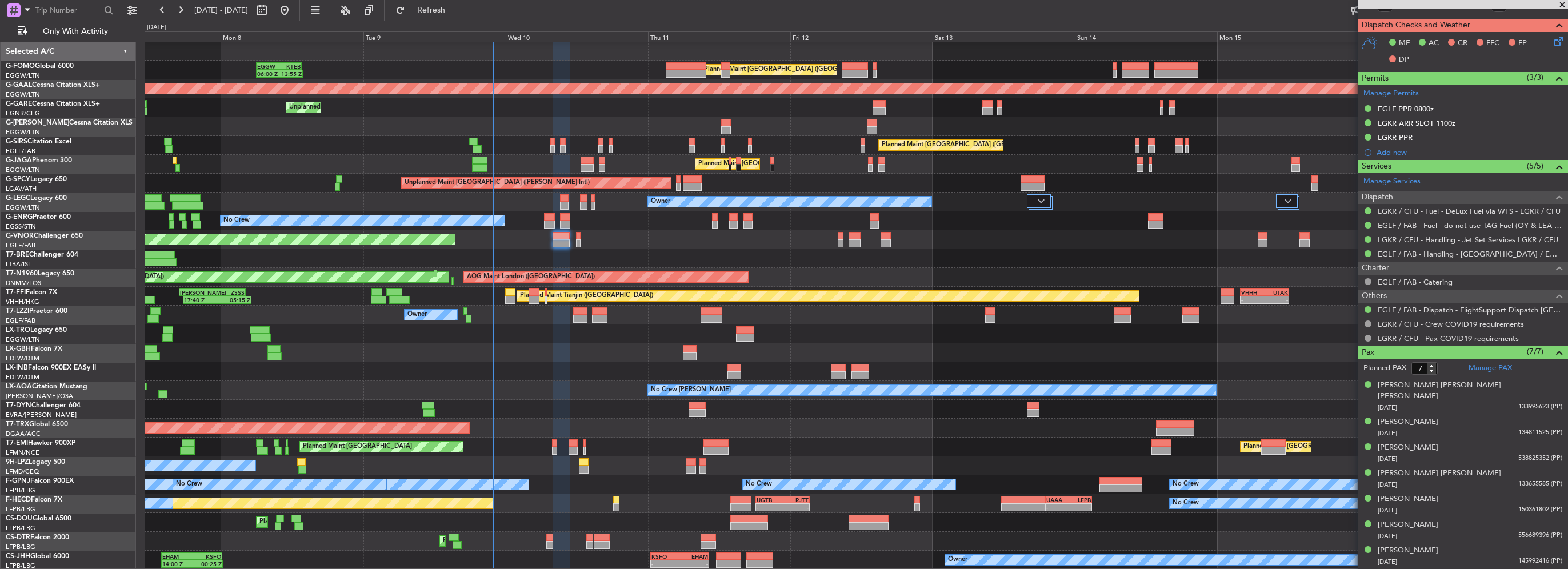
scroll to position [283, 0]
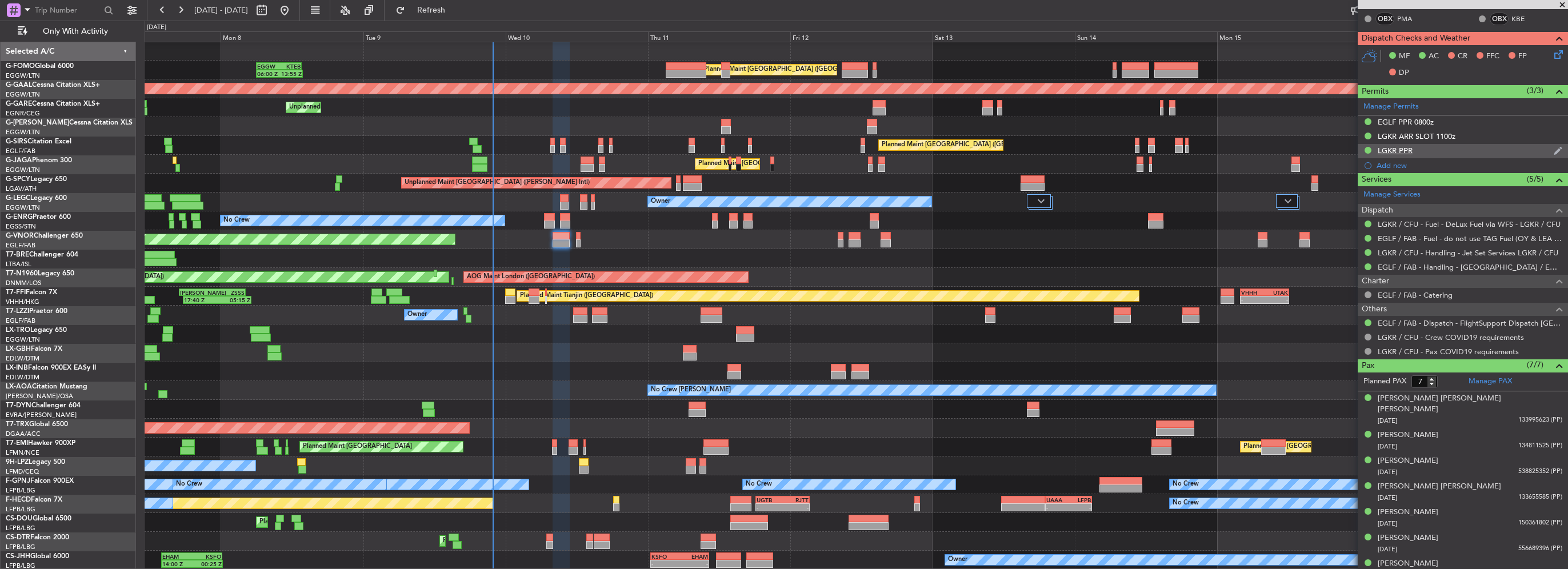
click at [1422, 149] on div "LGKR PPR" at bounding box center [1464, 151] width 211 height 15
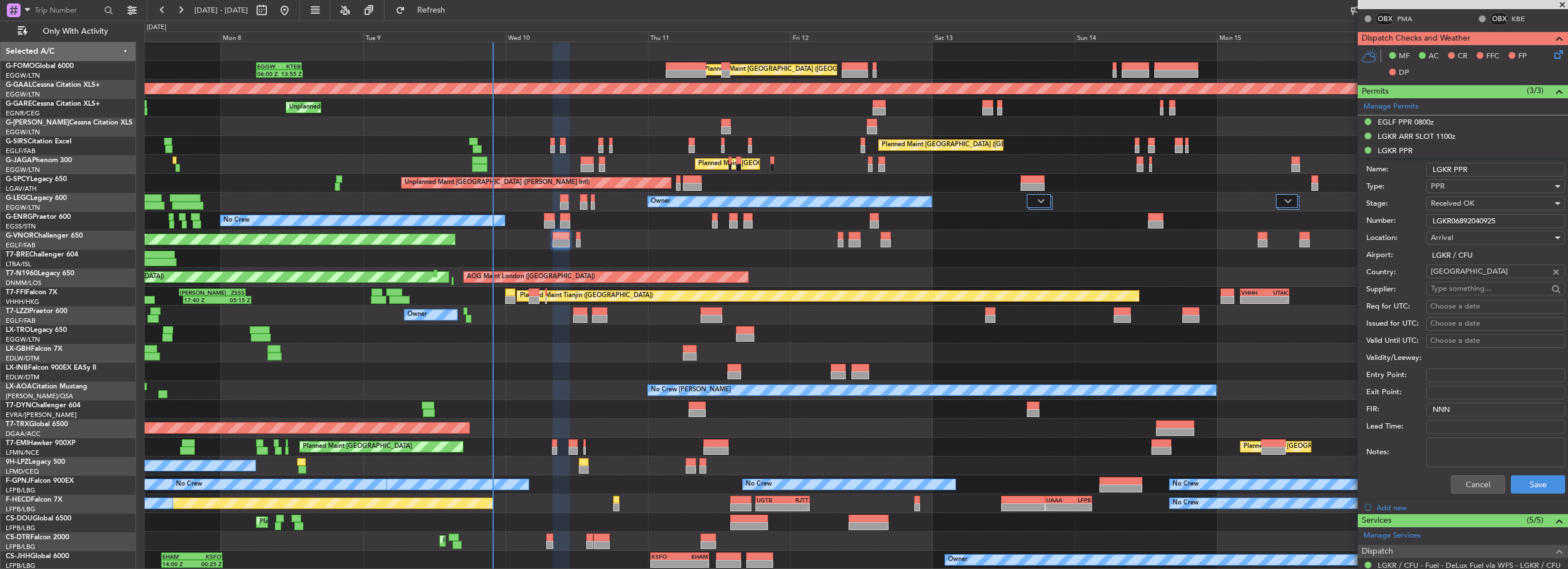
scroll to position [342, 0]
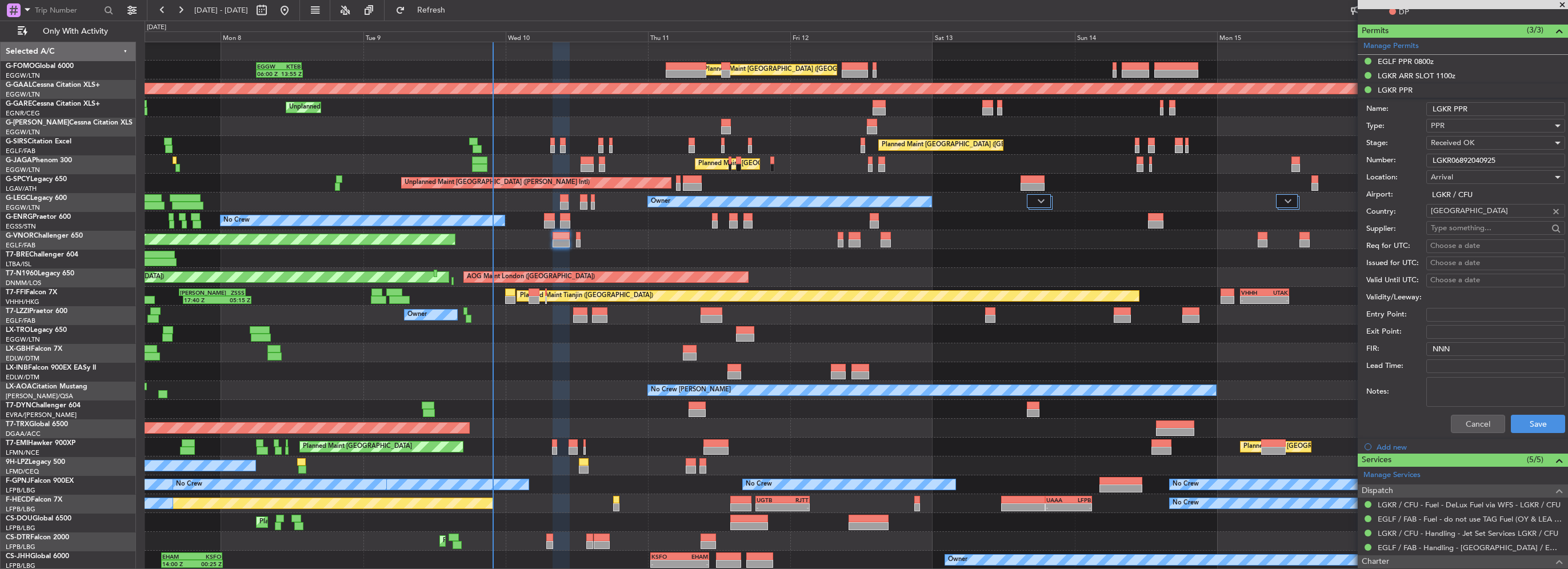
drag, startPoint x: 1414, startPoint y: 153, endPoint x: 1202, endPoint y: 148, distance: 212.1
click at [1262, 151] on fb-app "07 Sep 2025 - 17 Sep 2025 Refresh Quick Links Only With Activity Planned Maint …" at bounding box center [784, 289] width 1568 height 561
click at [1475, 424] on button "Cancel" at bounding box center [1478, 424] width 55 height 18
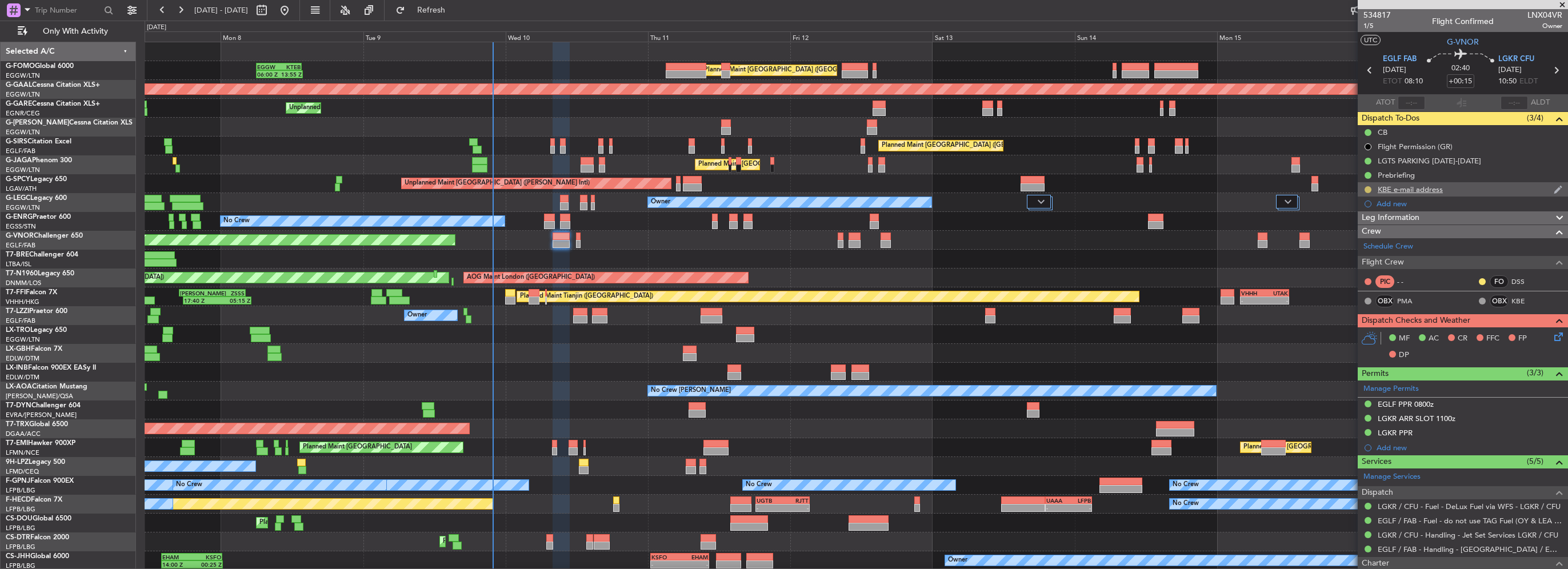
click at [1367, 190] on button at bounding box center [1368, 190] width 7 height 7
click at [1365, 237] on span "Completed" at bounding box center [1372, 240] width 38 height 12
click at [1421, 219] on div "Leg Information" at bounding box center [1464, 217] width 211 height 13
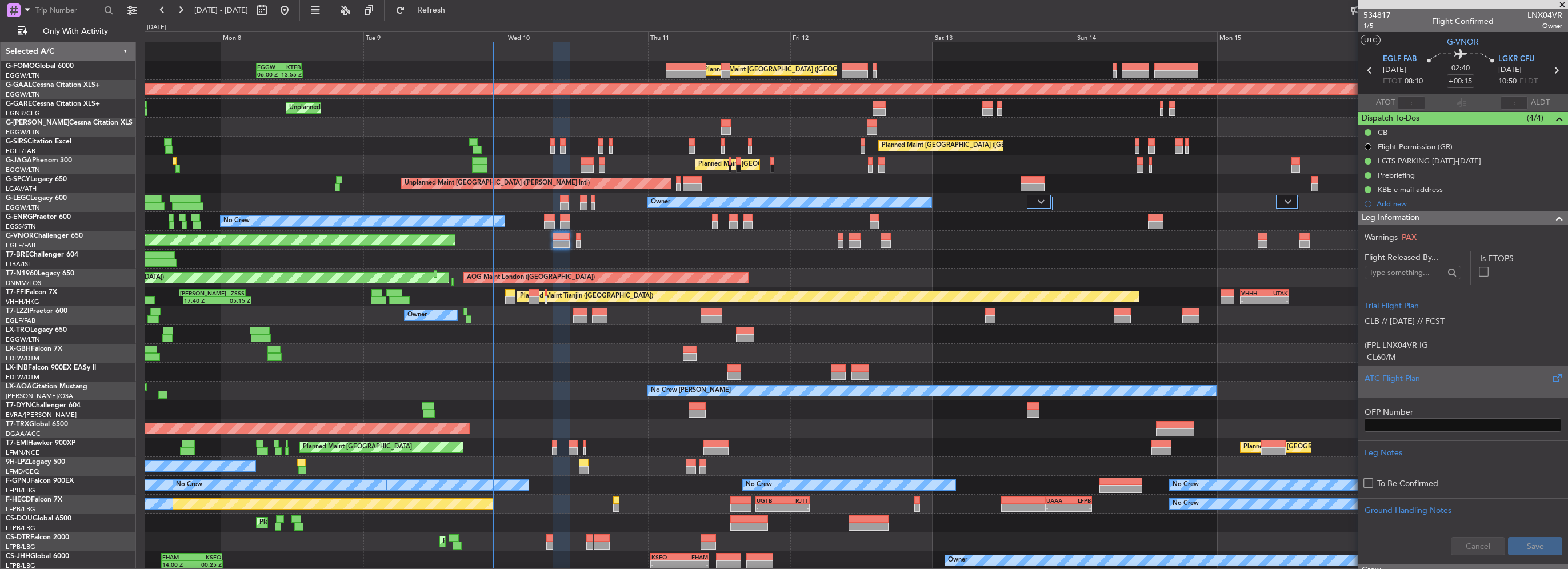
click at [1397, 377] on div "ATC Flight Plan" at bounding box center [1464, 379] width 197 height 12
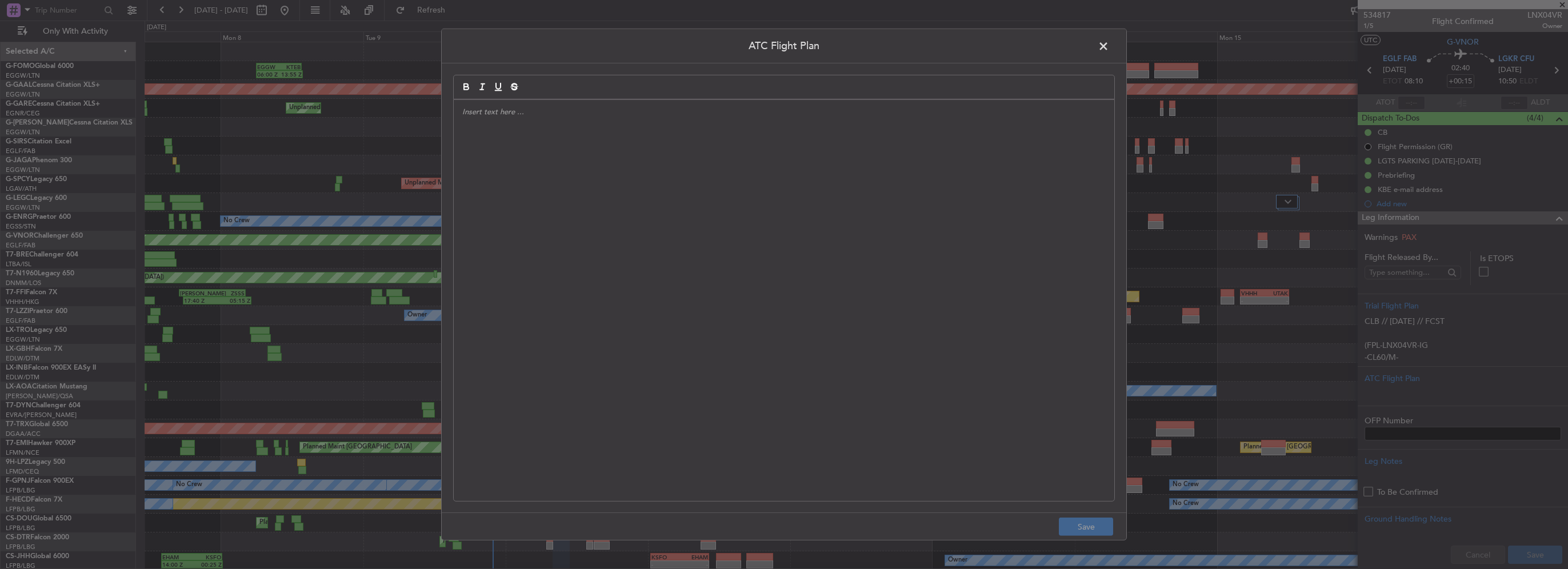
click at [655, 240] on div at bounding box center [784, 300] width 661 height 401
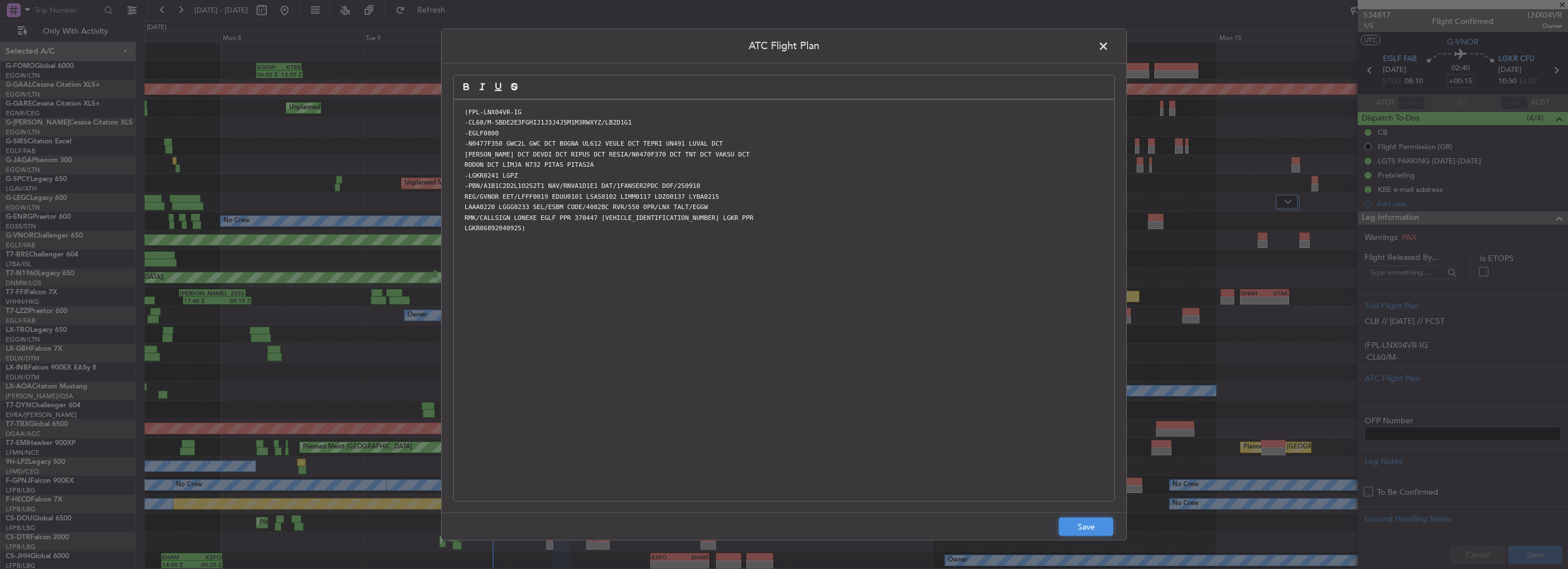
click at [1080, 524] on button "Save" at bounding box center [1086, 527] width 55 height 18
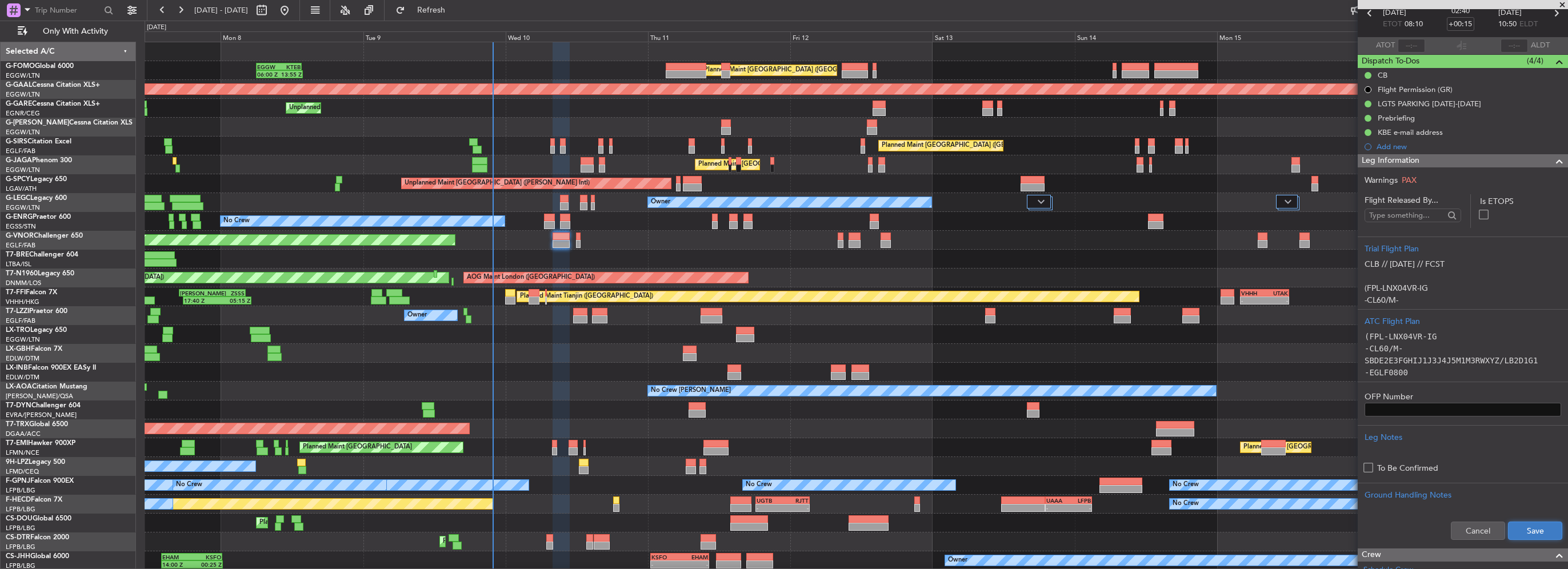
click at [1519, 530] on button "Save" at bounding box center [1535, 531] width 55 height 18
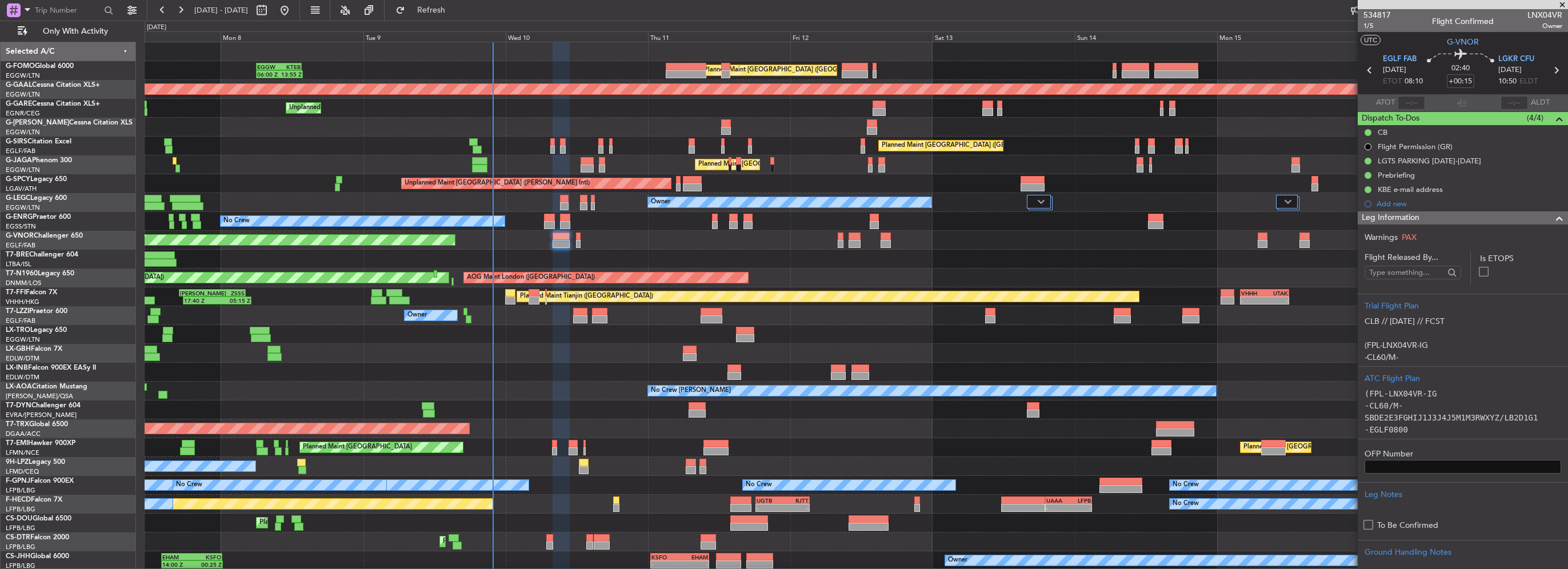
click at [1553, 217] on span at bounding box center [1560, 218] width 14 height 14
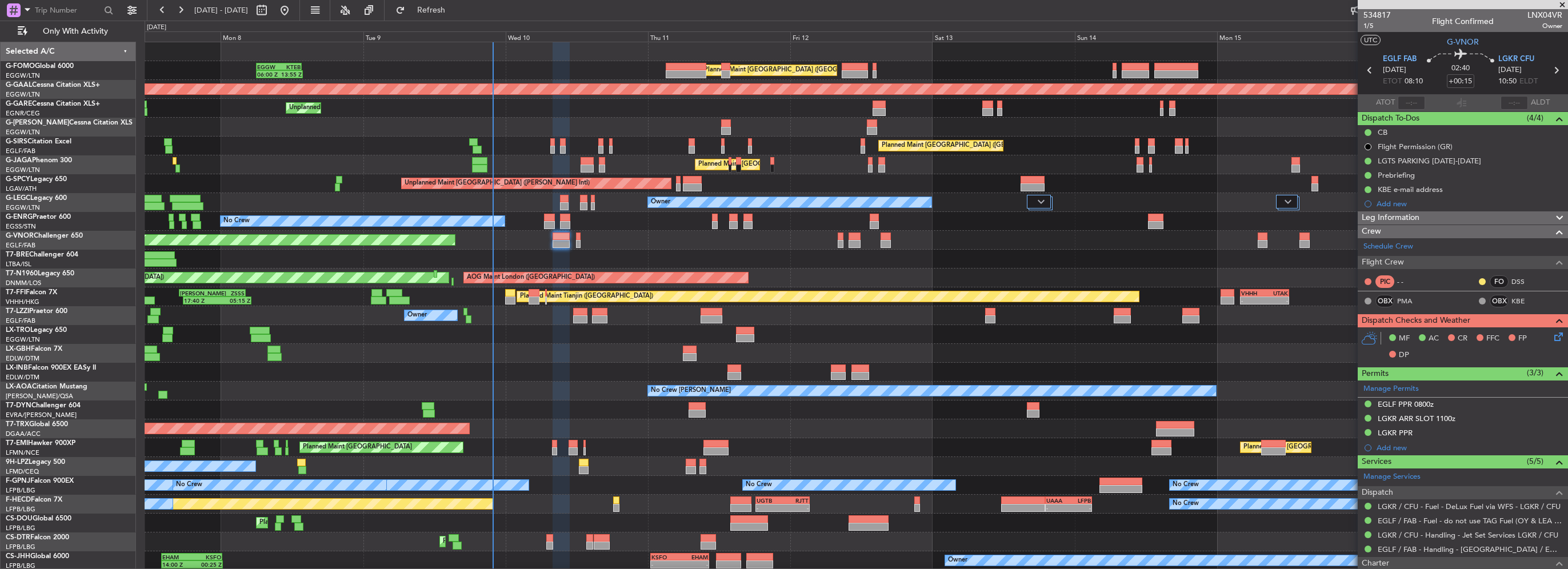
click at [1553, 336] on icon at bounding box center [1557, 335] width 9 height 9
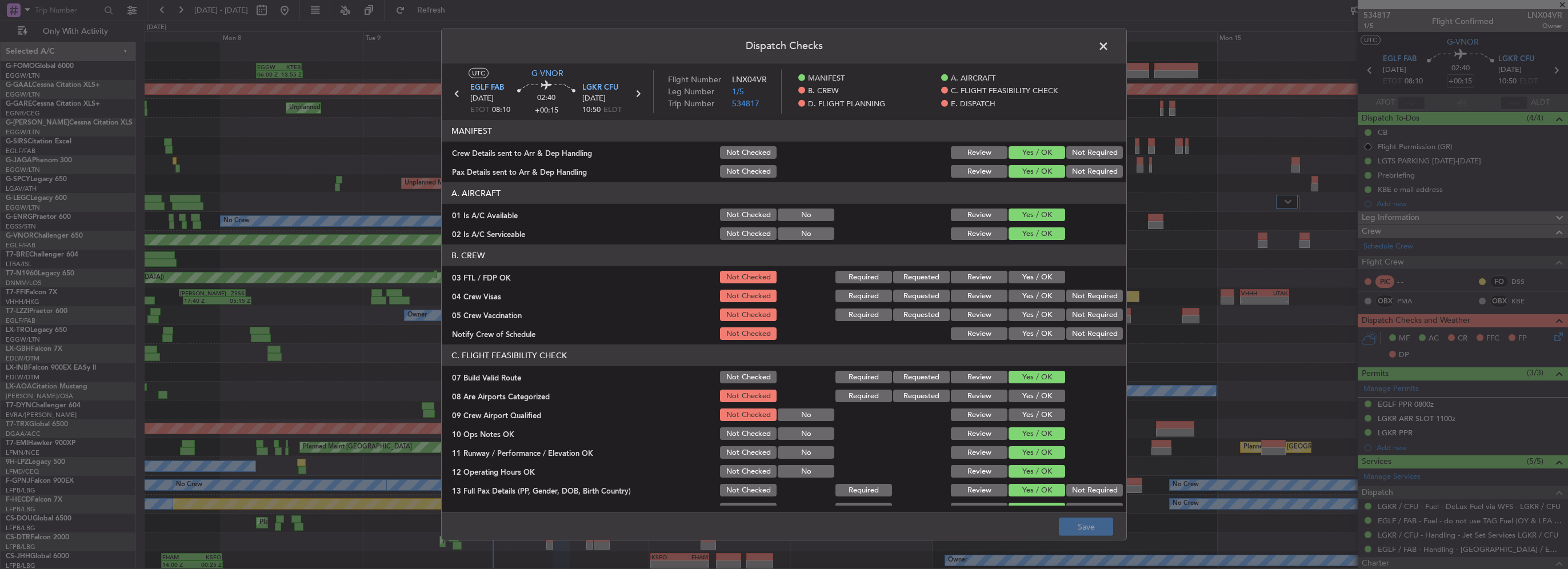
click at [1030, 397] on button "Yes / OK" at bounding box center [1037, 395] width 57 height 12
click at [742, 395] on button "Not Checked" at bounding box center [748, 395] width 57 height 12
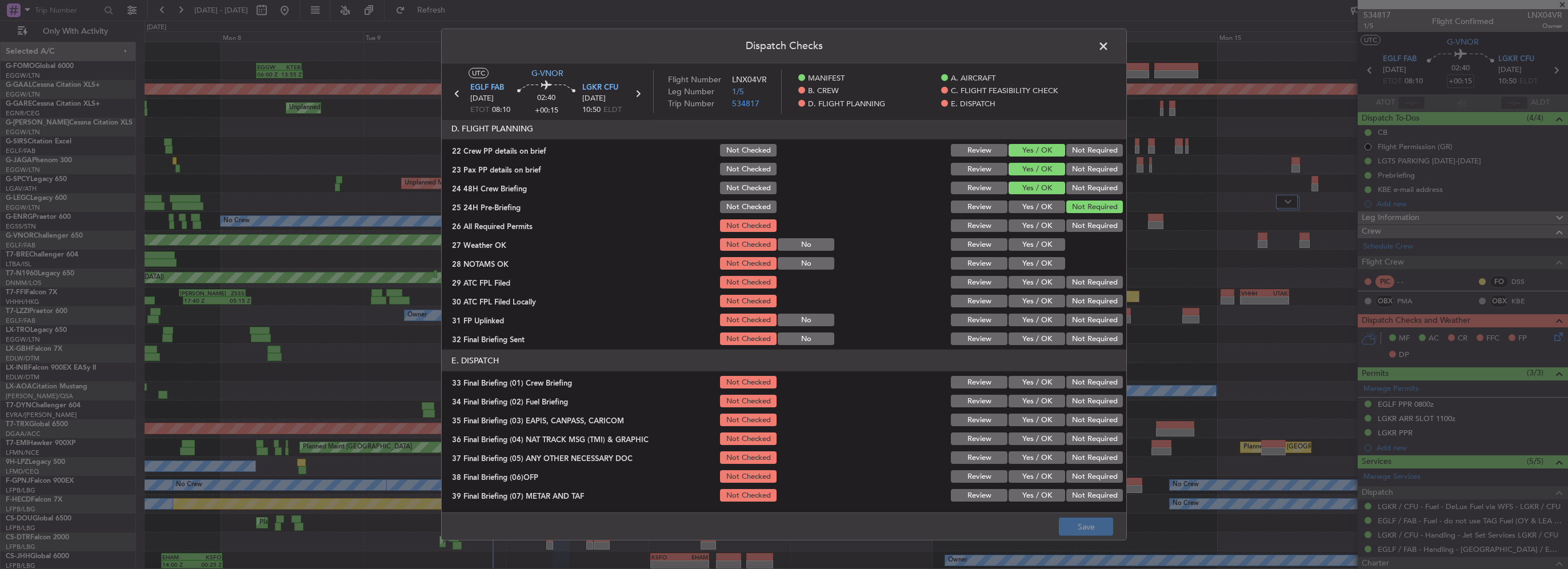
scroll to position [571, 0]
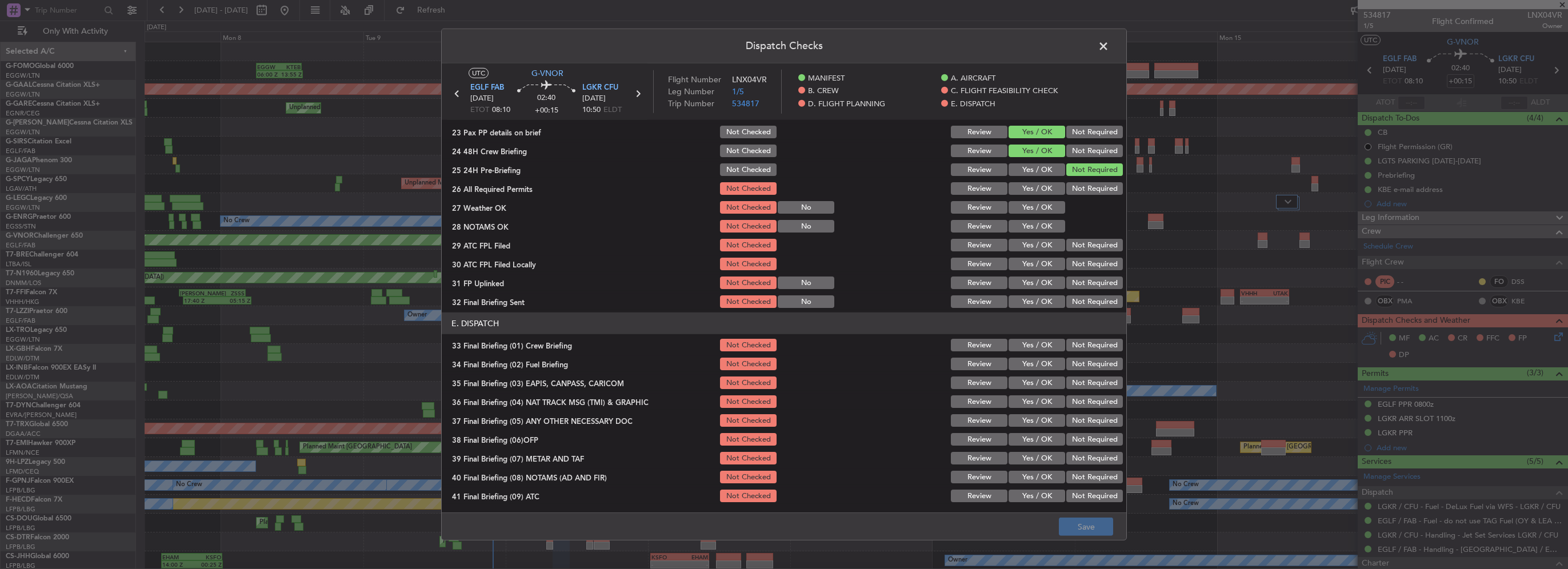
click at [1038, 189] on button "Yes / OK" at bounding box center [1037, 188] width 57 height 12
click at [1031, 209] on button "Yes / OK" at bounding box center [1037, 207] width 57 height 12
click at [1033, 226] on button "Yes / OK" at bounding box center [1037, 226] width 57 height 12
drag, startPoint x: 1038, startPoint y: 242, endPoint x: 1046, endPoint y: 256, distance: 16.1
click at [1038, 242] on button "Yes / OK" at bounding box center [1037, 245] width 57 height 12
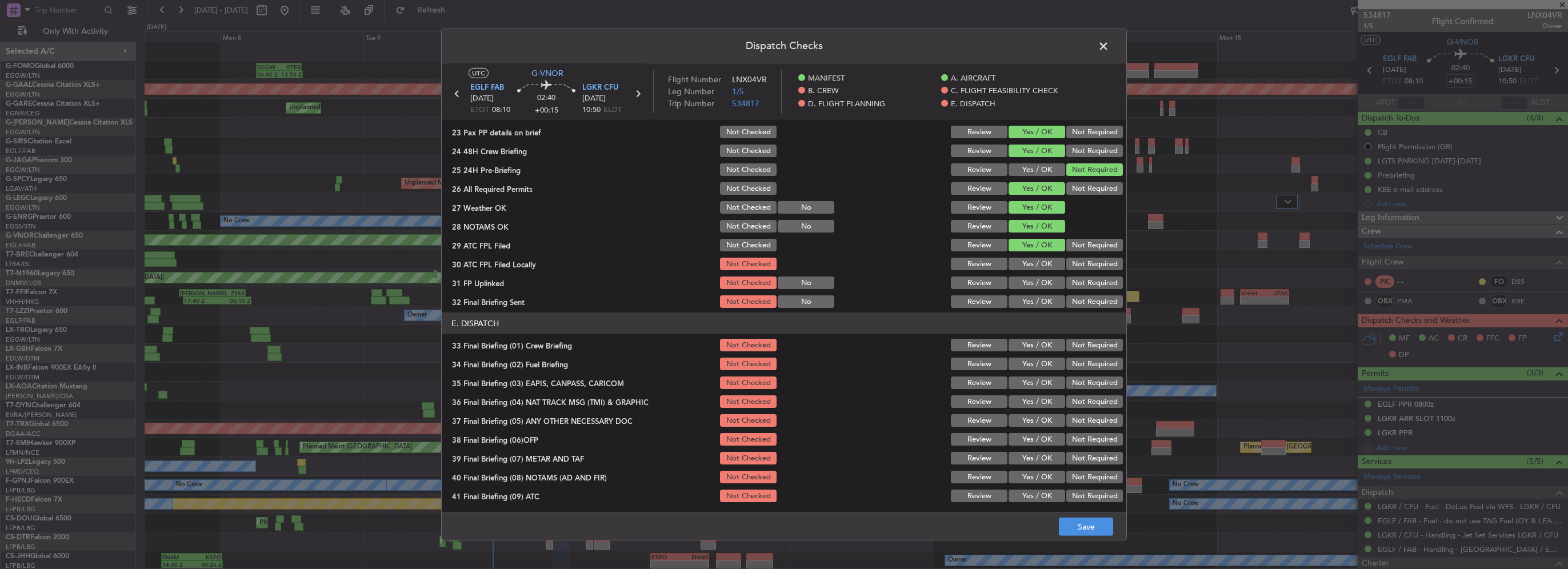
click at [1092, 272] on section "D. FLIGHT PLANNING 22 Crew PP details on brief Not Checked Review Yes / OK Not …" at bounding box center [784, 195] width 685 height 229
click at [1077, 265] on button "Not Required" at bounding box center [1095, 264] width 57 height 12
drag, startPoint x: 1049, startPoint y: 278, endPoint x: 1074, endPoint y: 289, distance: 27.3
click at [1050, 279] on button "Yes / OK" at bounding box center [1037, 283] width 57 height 12
click at [1085, 301] on button "Not Required" at bounding box center [1095, 302] width 57 height 12
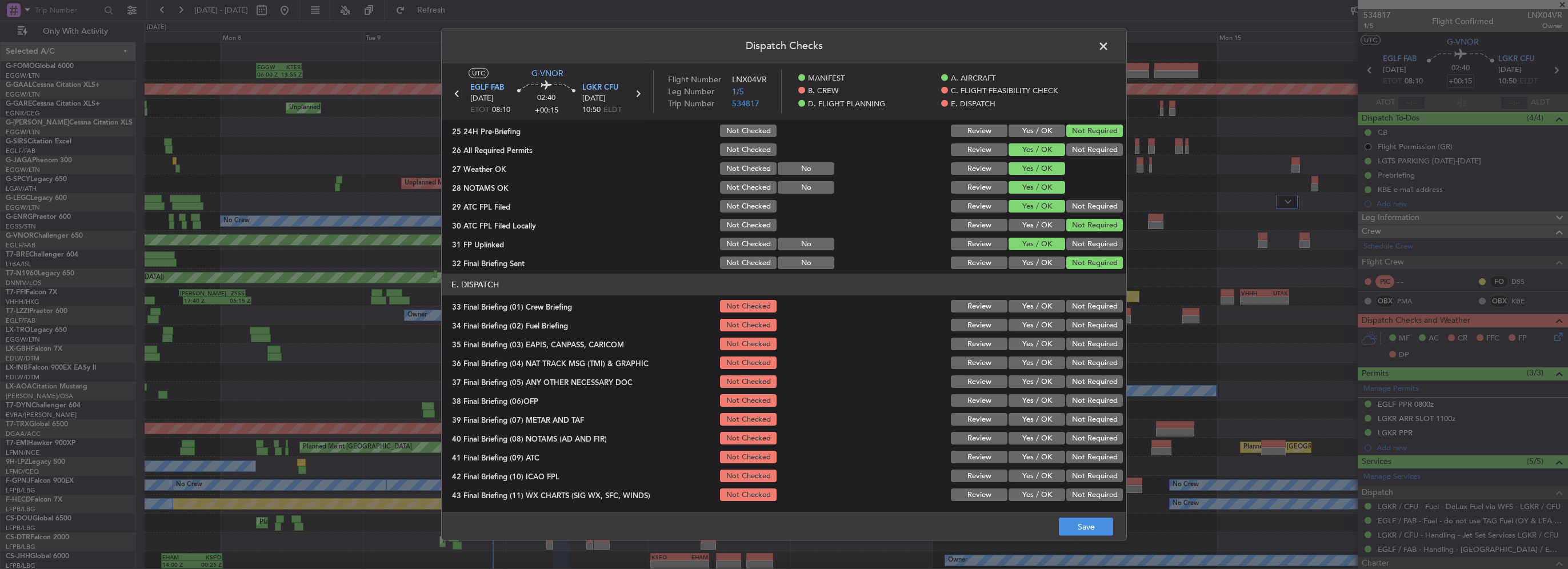
scroll to position [628, 0]
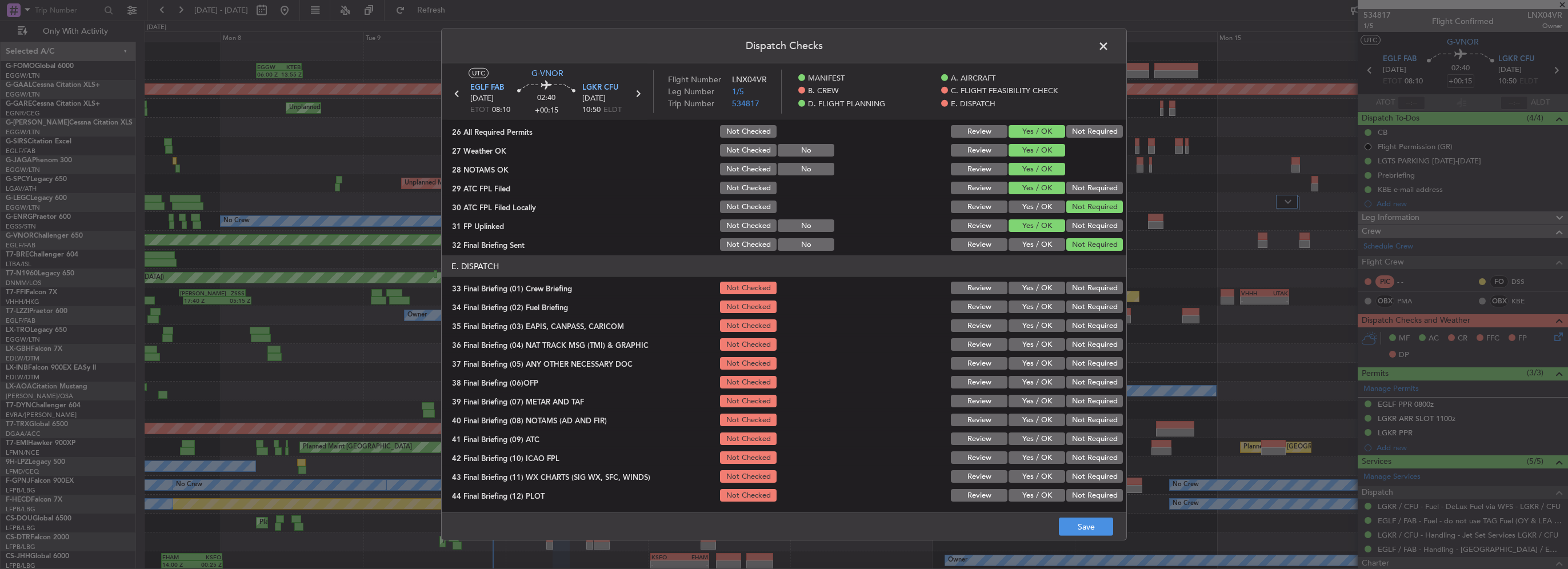
click at [1034, 286] on button "Yes / OK" at bounding box center [1037, 288] width 57 height 12
drag, startPoint x: 1040, startPoint y: 303, endPoint x: 1072, endPoint y: 329, distance: 41.2
click at [1040, 303] on button "Yes / OK" at bounding box center [1037, 306] width 57 height 12
click at [1072, 329] on button "Not Required" at bounding box center [1095, 326] width 57 height 12
click at [1079, 346] on button "Not Required" at bounding box center [1095, 344] width 57 height 12
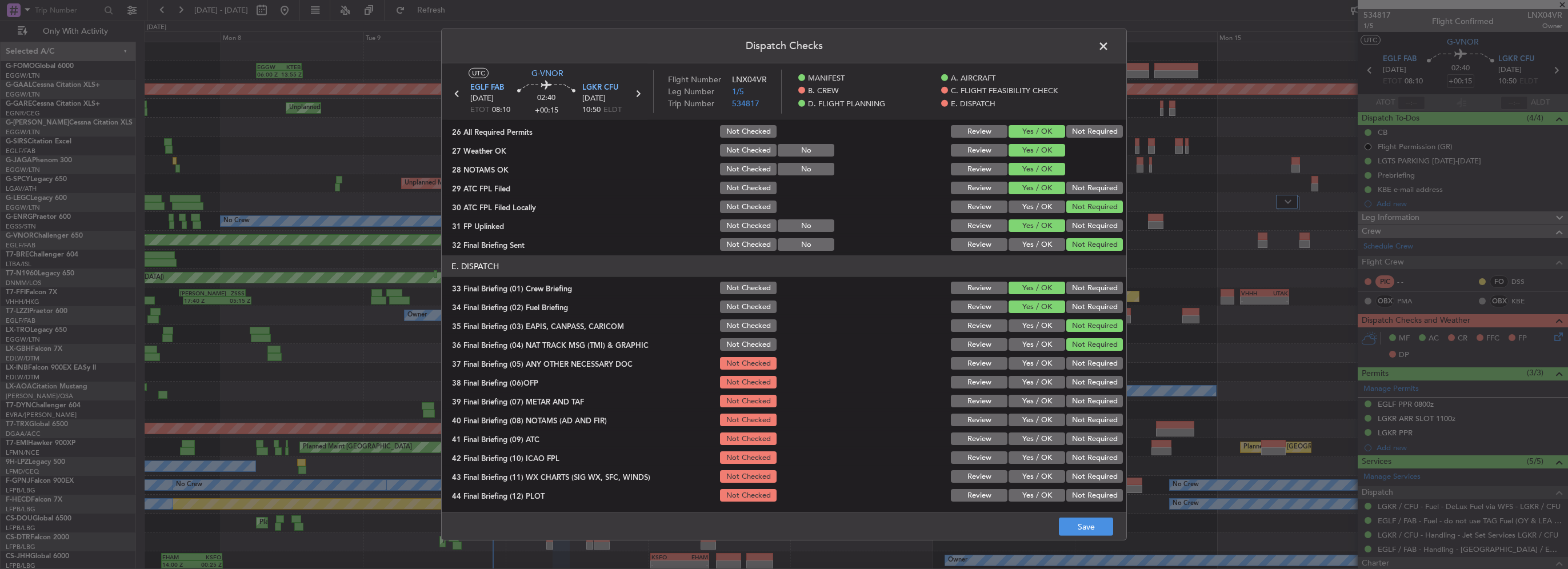
drag, startPoint x: 1047, startPoint y: 358, endPoint x: 1048, endPoint y: 379, distance: 21.0
click at [1047, 359] on button "Yes / OK" at bounding box center [1037, 363] width 57 height 12
drag, startPoint x: 1048, startPoint y: 379, endPoint x: 1042, endPoint y: 402, distance: 23.8
click at [1048, 379] on button "Yes / OK" at bounding box center [1037, 382] width 57 height 12
click at [1042, 402] on button "Yes / OK" at bounding box center [1037, 401] width 57 height 12
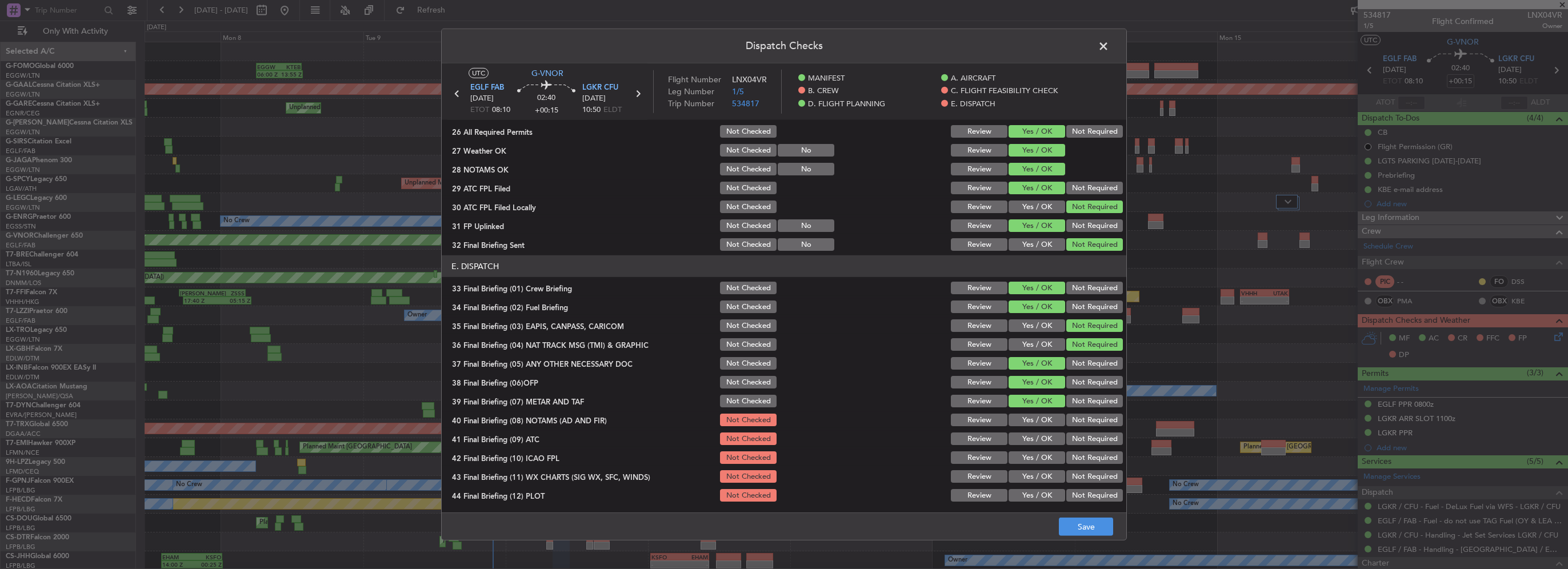
click at [1040, 417] on button "Yes / OK" at bounding box center [1037, 420] width 57 height 12
click at [1039, 442] on button "Yes / OK" at bounding box center [1037, 438] width 57 height 12
click at [1045, 461] on button "Yes / OK" at bounding box center [1037, 458] width 57 height 12
click at [1046, 466] on section "E. DISPATCH 33 Final Briefing (01) Crew Briefing Not Checked Review Yes / OK No…" at bounding box center [784, 379] width 685 height 248
drag, startPoint x: 1046, startPoint y: 468, endPoint x: 1046, endPoint y: 482, distance: 14.0
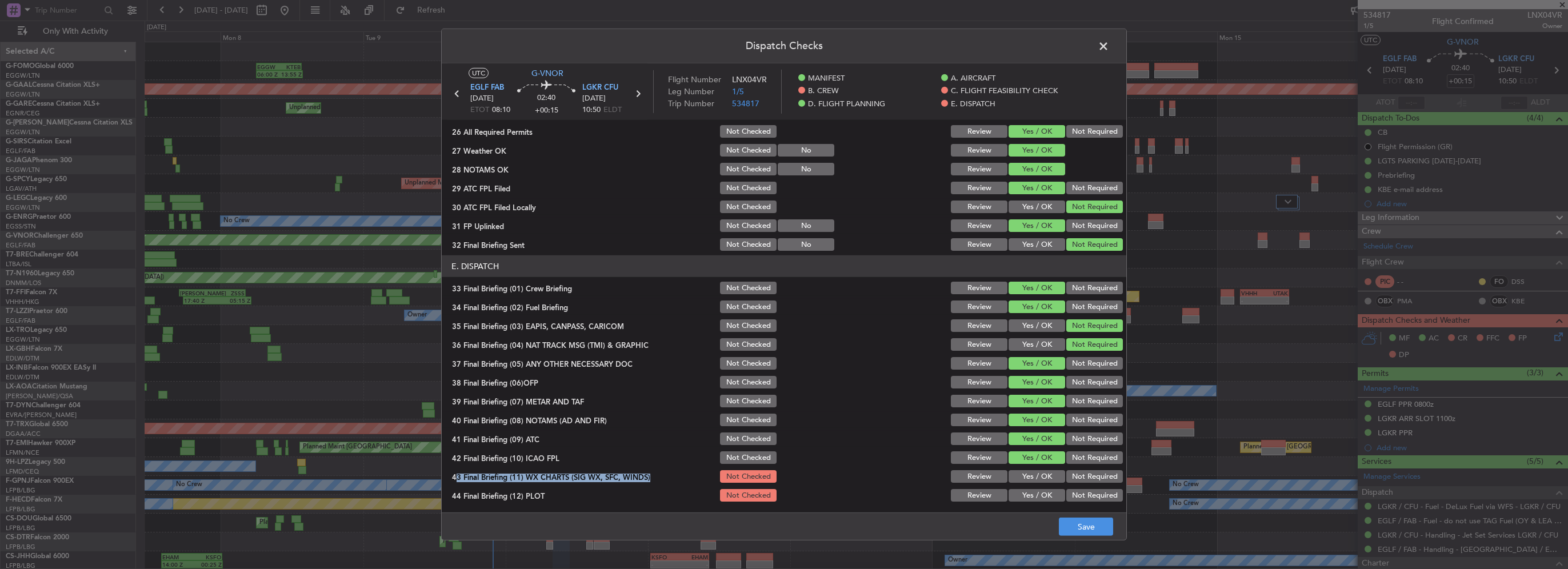
click at [1046, 482] on div "Yes / OK" at bounding box center [1036, 476] width 58 height 16
click at [1039, 481] on button "Yes / OK" at bounding box center [1037, 476] width 57 height 12
click at [1045, 499] on button "Yes / OK" at bounding box center [1037, 495] width 57 height 12
drag, startPoint x: 1095, startPoint y: 545, endPoint x: 1092, endPoint y: 539, distance: 6.7
click at [1094, 544] on div "Dispatch Checks UTC G-VNOR EGLF FAB 10/09/2025 ETOT 08:10 02:40 +00:15 LGKR CFU…" at bounding box center [784, 284] width 1568 height 569
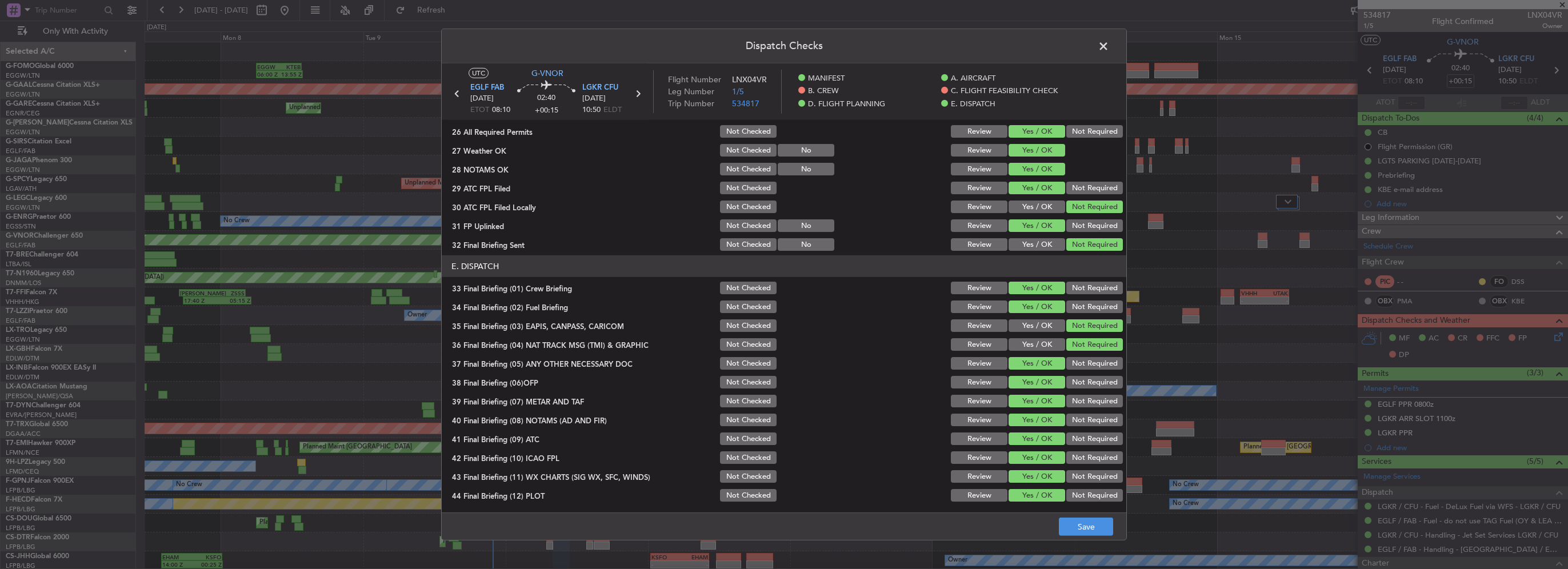
click at [1092, 539] on footer "Save" at bounding box center [784, 526] width 685 height 28
drag, startPoint x: 1097, startPoint y: 534, endPoint x: 1103, endPoint y: 526, distance: 10.0
click at [1097, 534] on button "Save" at bounding box center [1086, 527] width 55 height 18
click at [1109, 44] on span at bounding box center [1109, 49] width 0 height 23
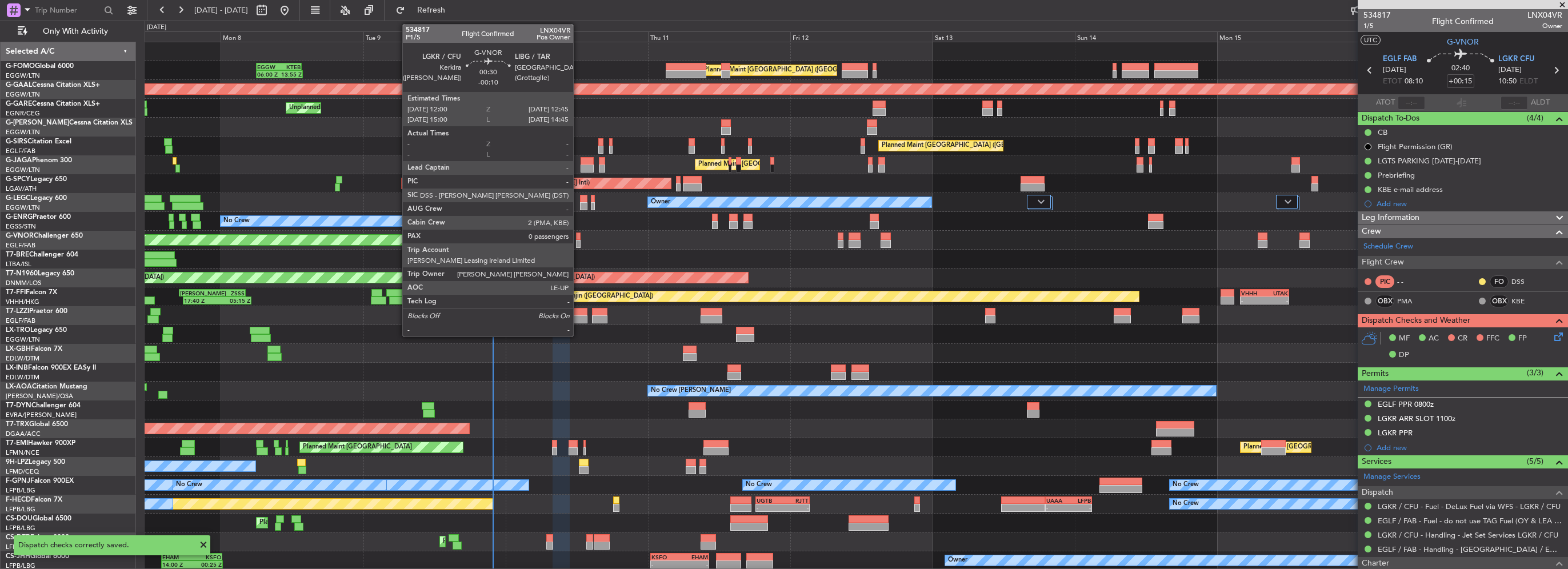
click at [578, 237] on div at bounding box center [578, 237] width 5 height 8
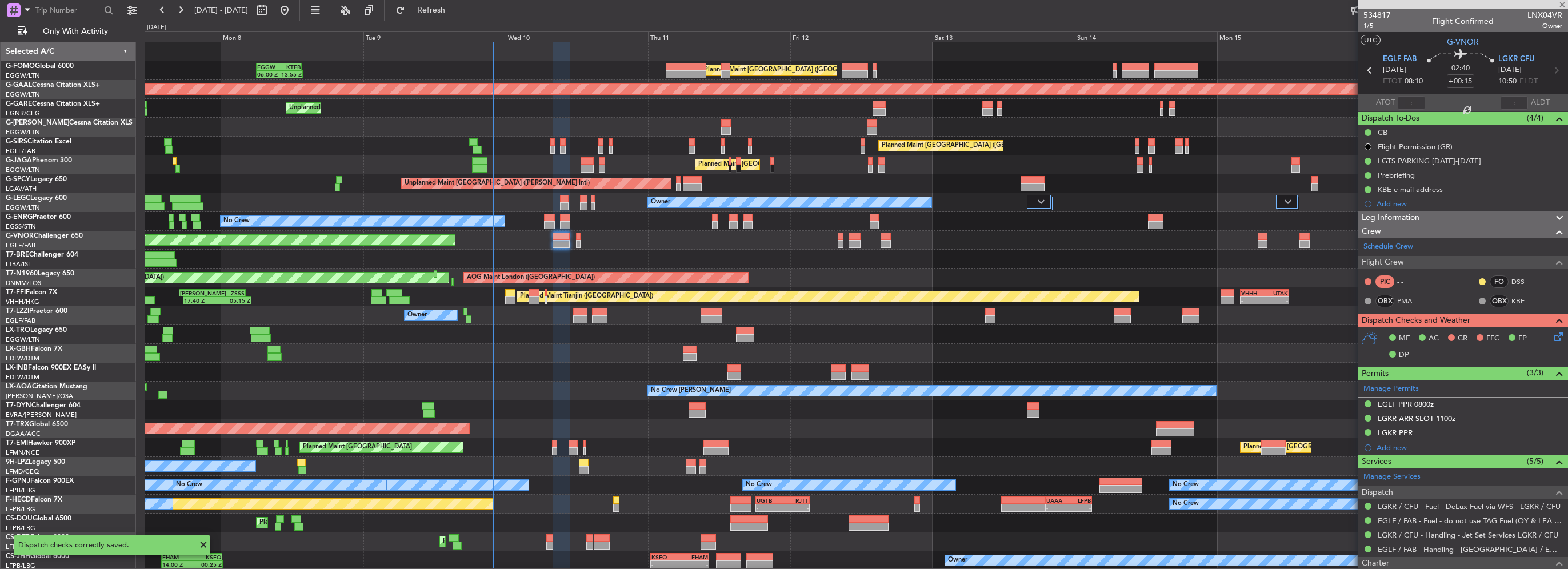
type input "-00:10"
type input "0"
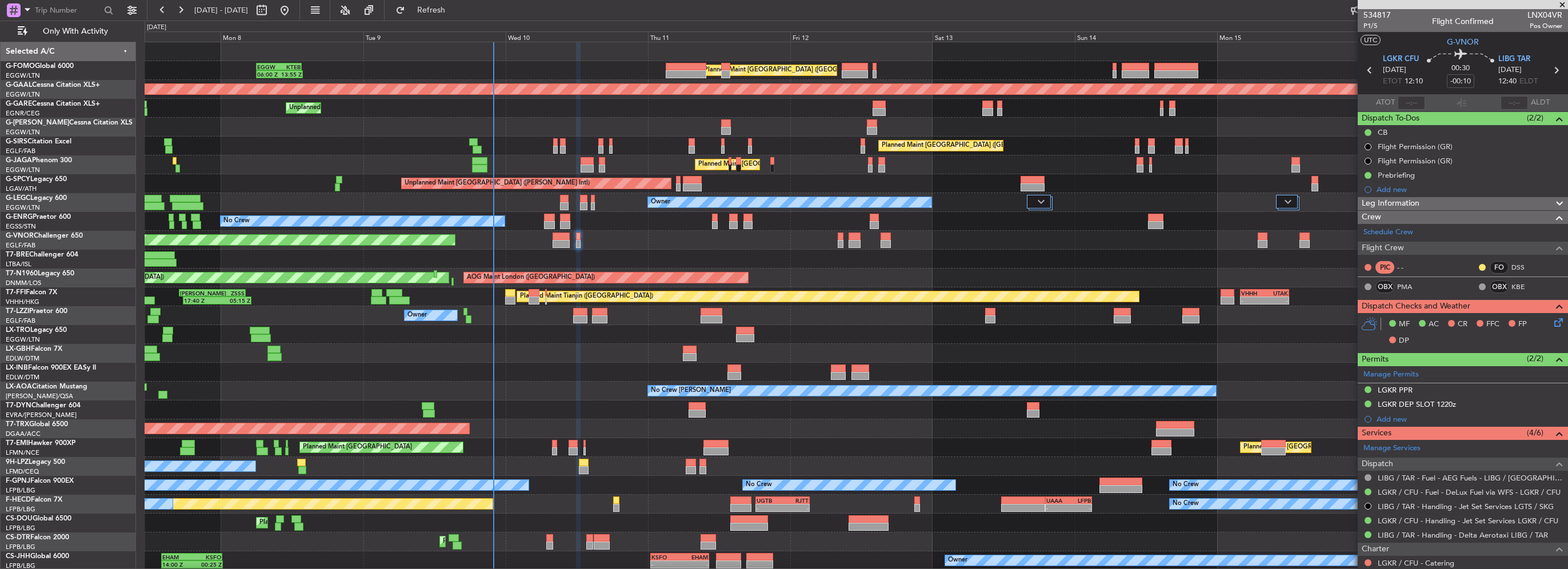
drag, startPoint x: 1444, startPoint y: 407, endPoint x: 1450, endPoint y: 422, distance: 16.2
click at [1444, 408] on mat-tooltip-component "LGKR DEP SLOT 1220z" at bounding box center [1417, 422] width 87 height 30
click at [1417, 403] on div "LGKR DEP SLOT 1220z" at bounding box center [1417, 404] width 78 height 10
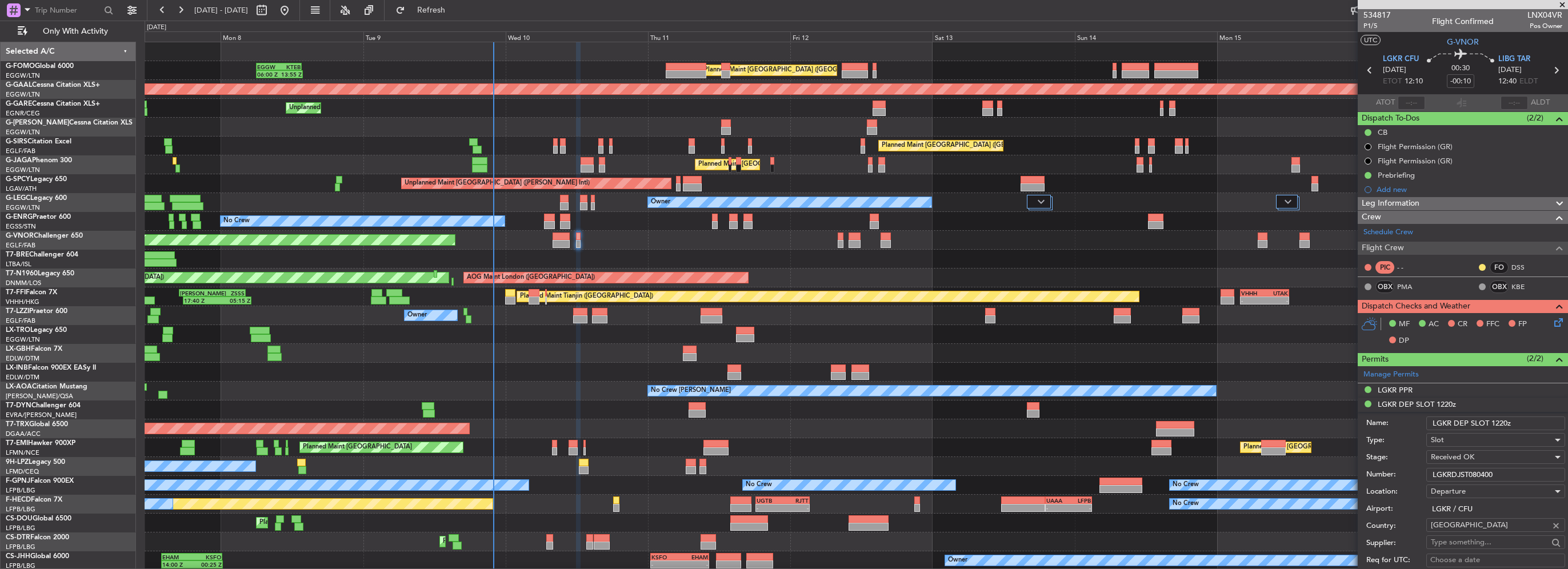
drag, startPoint x: 1497, startPoint y: 470, endPoint x: 1265, endPoint y: 464, distance: 232.1
click at [1302, 465] on fb-app "07 Sep 2025 - 17 Sep 2025 Refresh Quick Links Only With Activity Planned Maint …" at bounding box center [784, 289] width 1568 height 561
drag, startPoint x: 1423, startPoint y: 386, endPoint x: 1429, endPoint y: 390, distance: 7.2
click at [1423, 386] on div "LGKR PPR" at bounding box center [1464, 390] width 211 height 15
drag, startPoint x: 1510, startPoint y: 461, endPoint x: 1296, endPoint y: 454, distance: 214.1
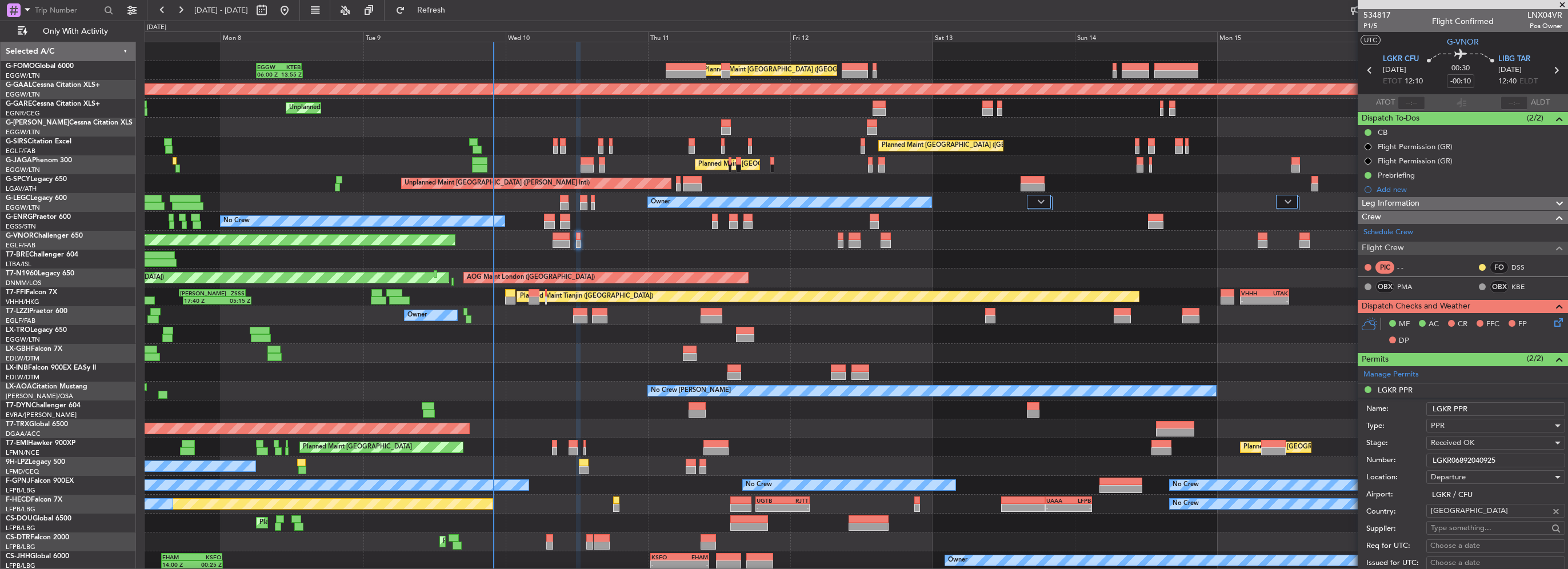
click at [1307, 452] on fb-app "07 Sep 2025 - 17 Sep 2025 Refresh Quick Links Only With Activity Planned Maint …" at bounding box center [784, 289] width 1568 height 561
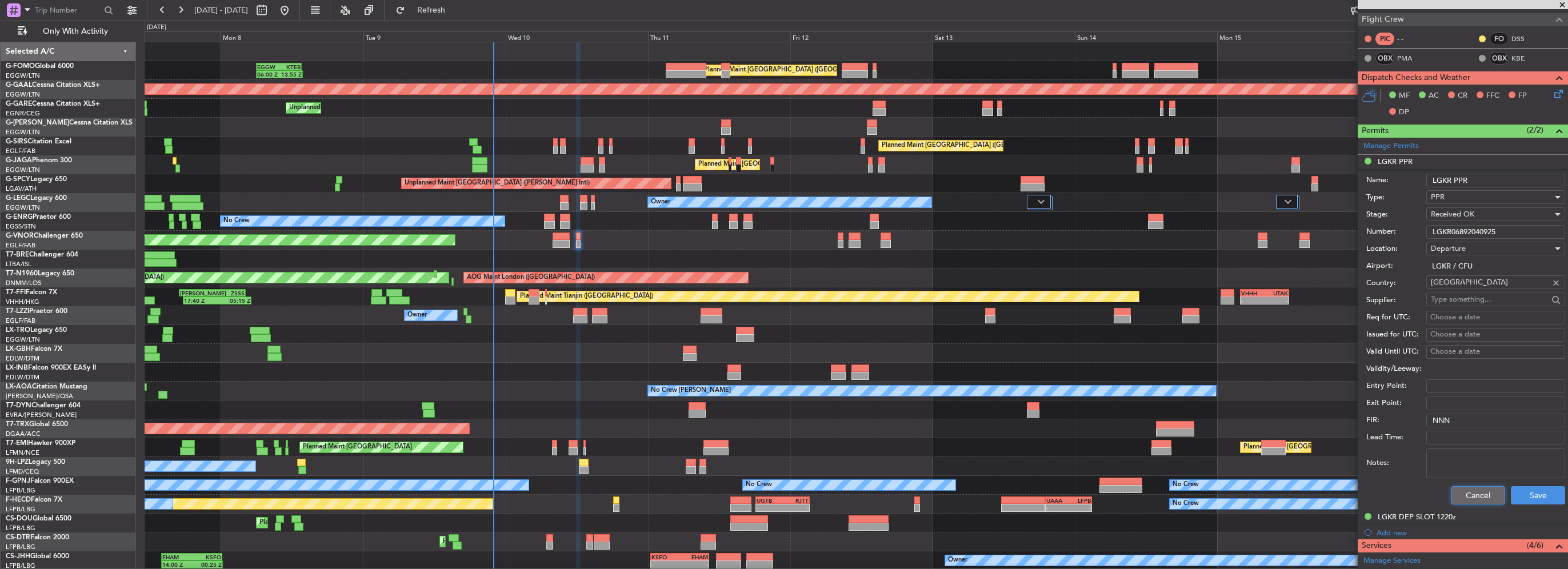
click at [1477, 488] on button "Cancel" at bounding box center [1478, 495] width 55 height 18
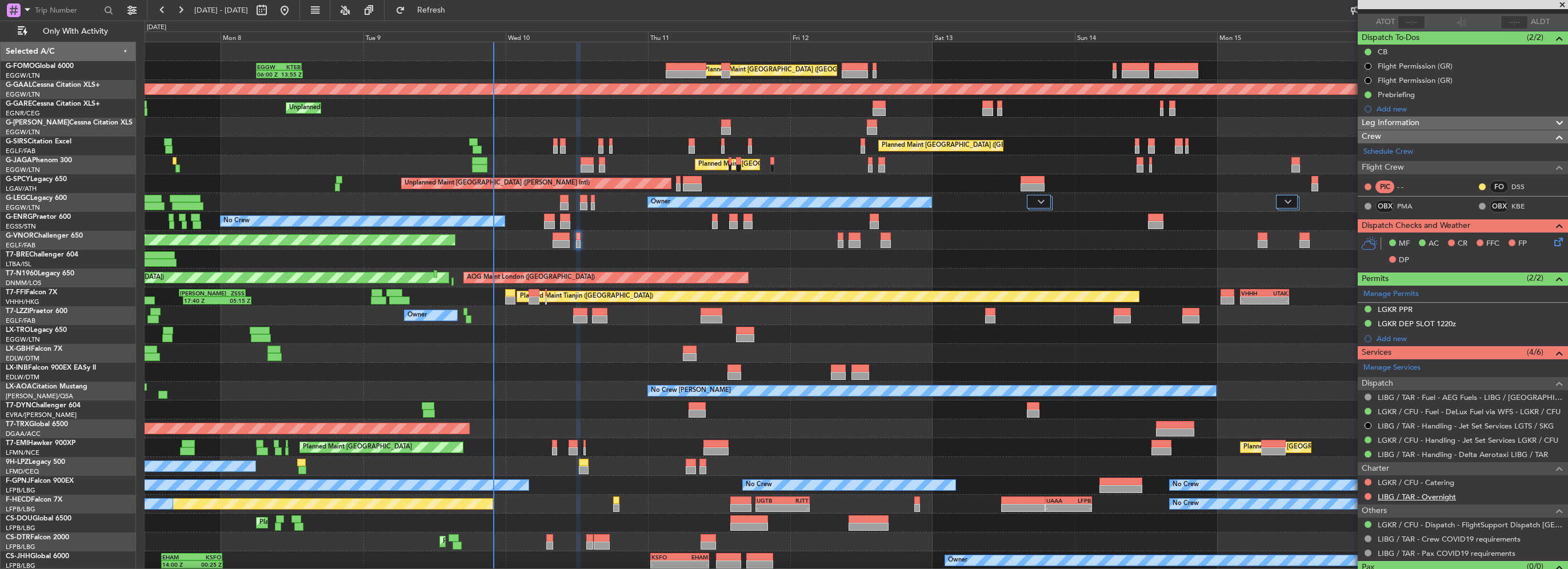
scroll to position [102, 0]
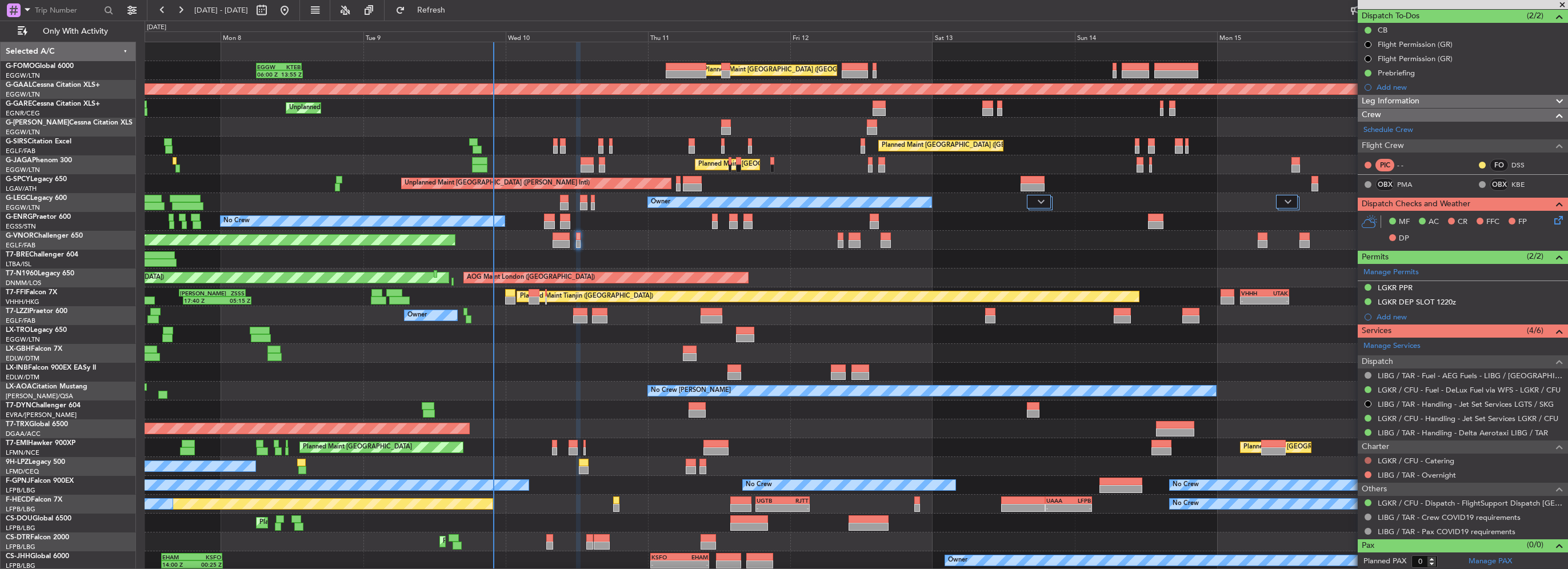
click at [1367, 457] on button at bounding box center [1368, 460] width 7 height 7
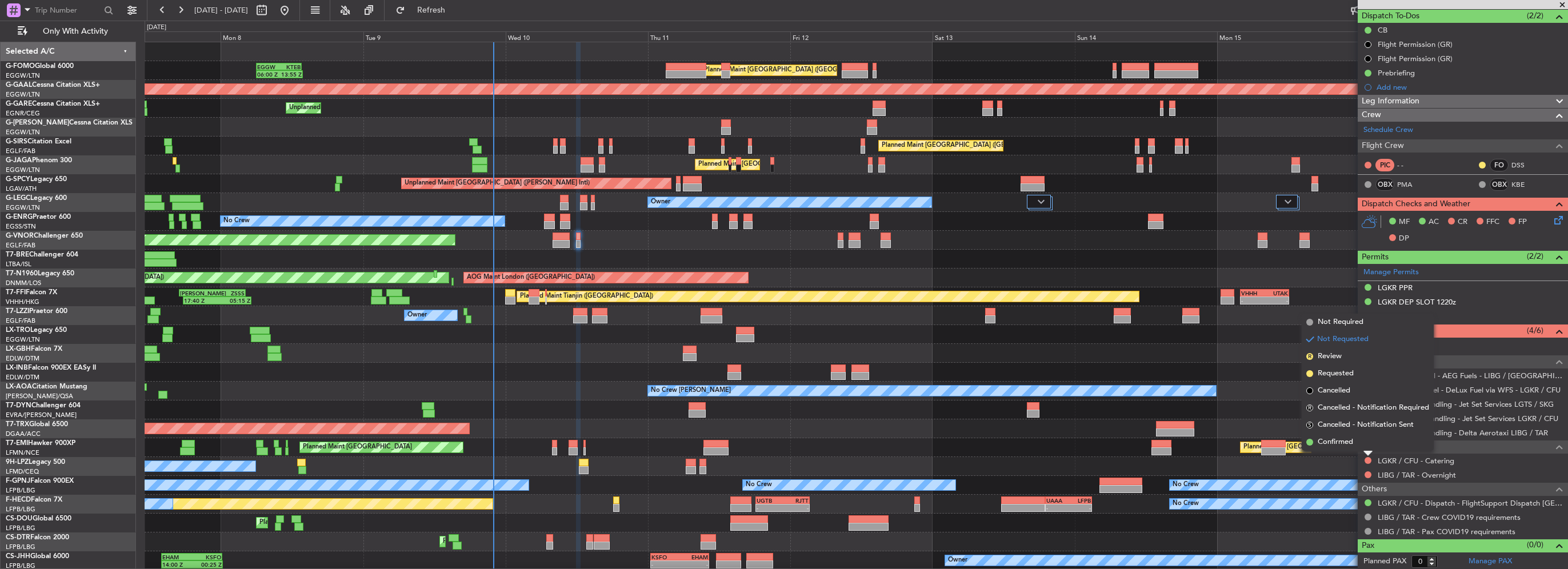
click at [1343, 322] on span "Not Required" at bounding box center [1341, 322] width 46 height 12
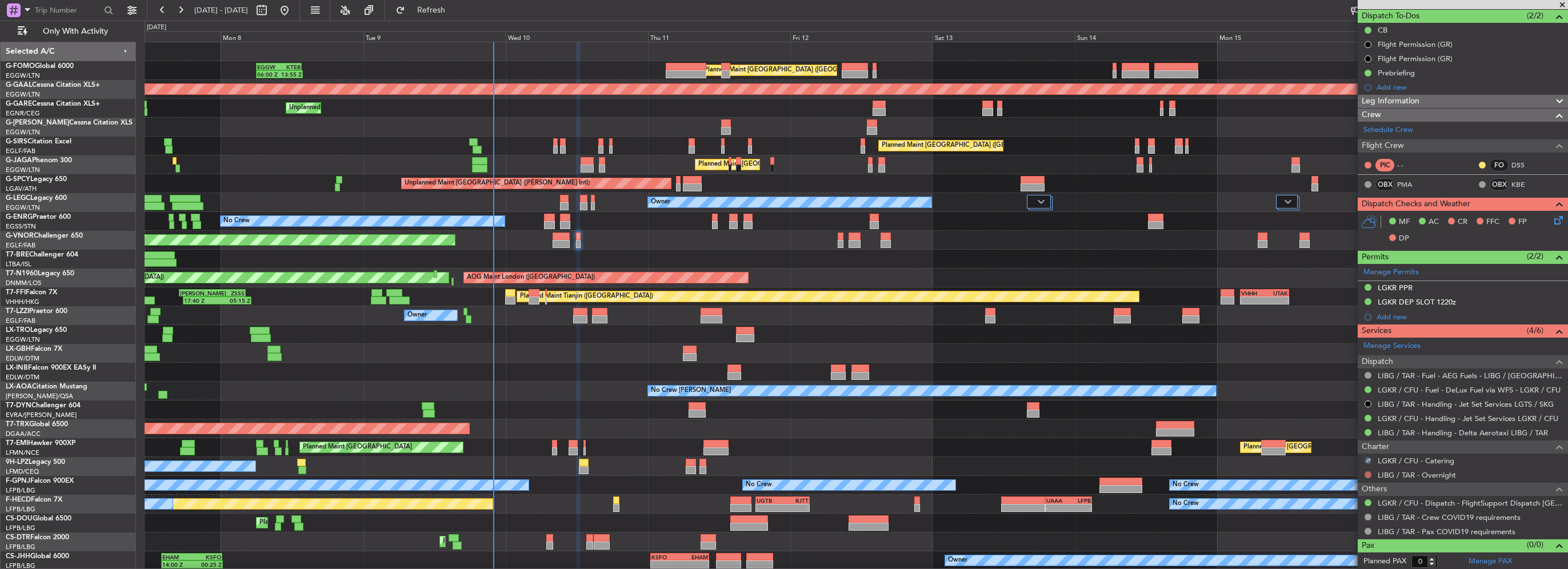
click at [1367, 474] on button at bounding box center [1368, 475] width 7 height 7
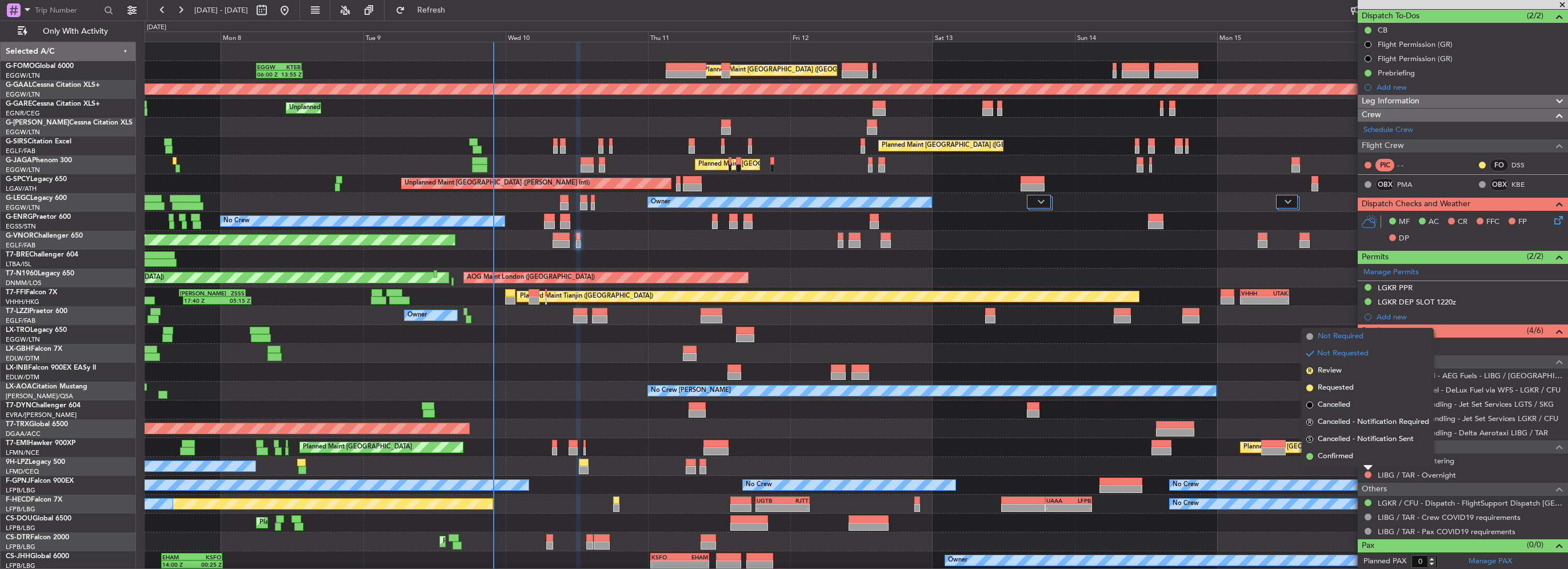
click at [1331, 332] on span "Not Required" at bounding box center [1341, 336] width 46 height 12
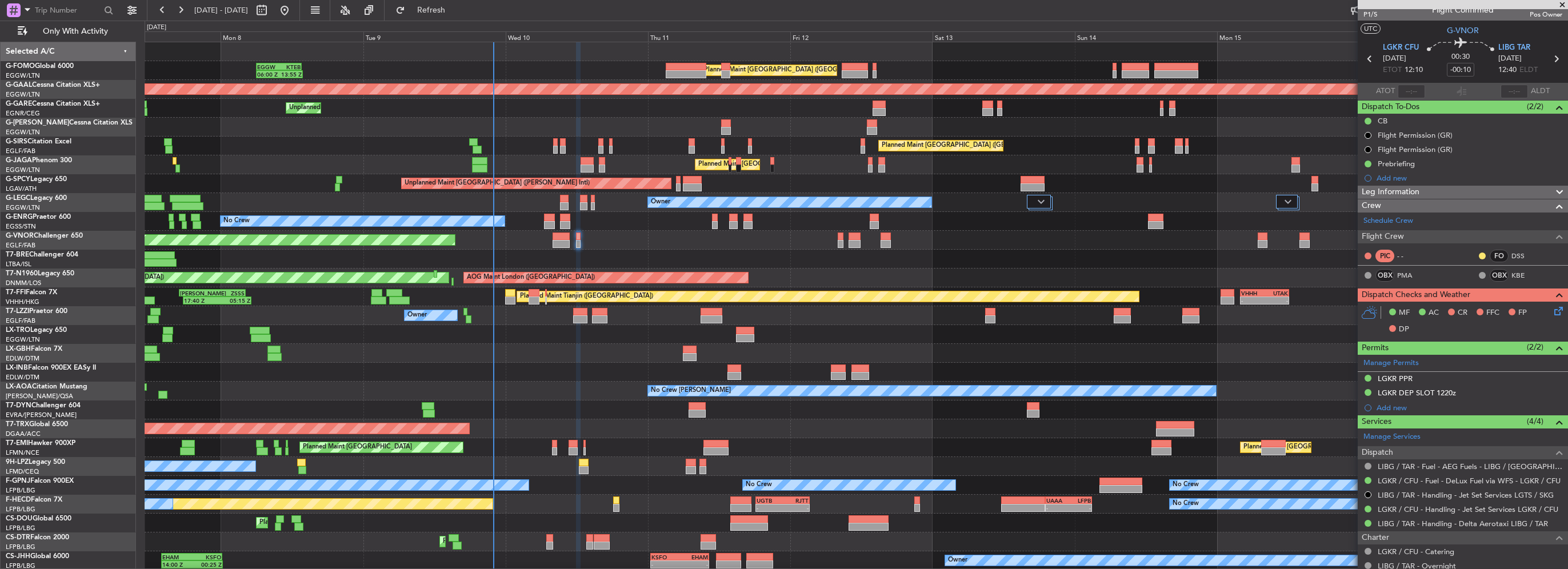
scroll to position [0, 0]
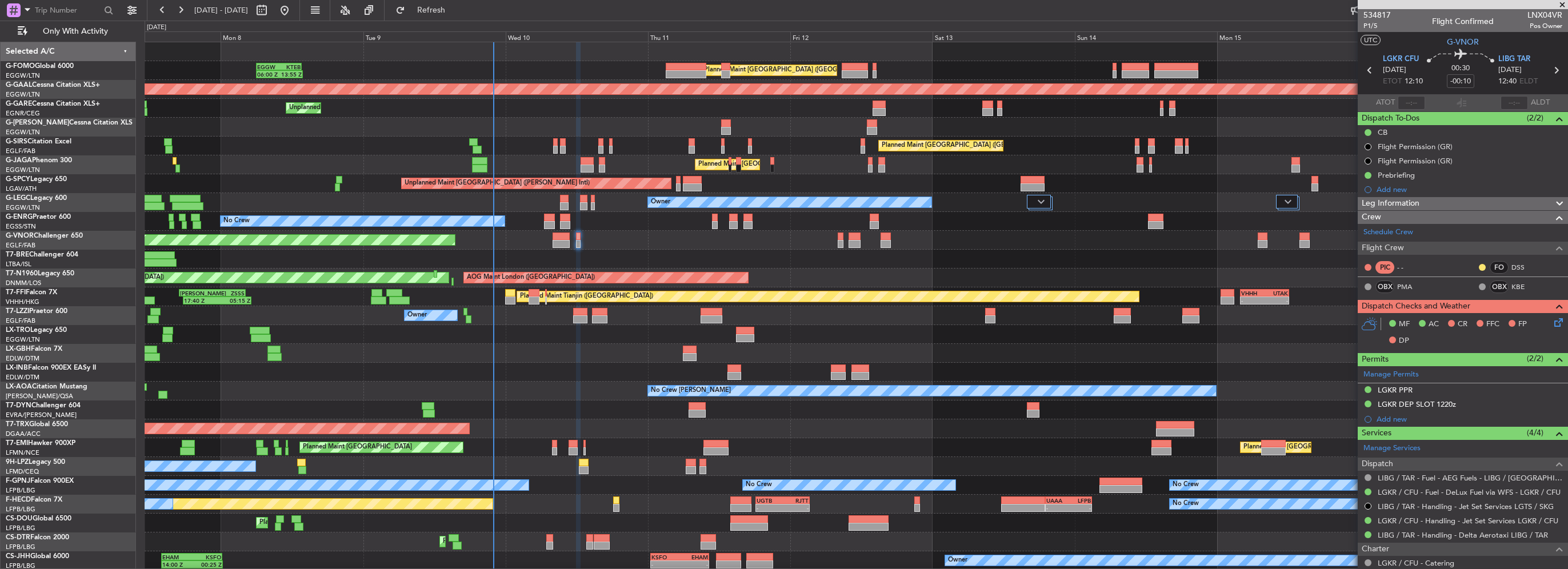
click at [1429, 198] on div "Leg Information" at bounding box center [1464, 203] width 211 height 13
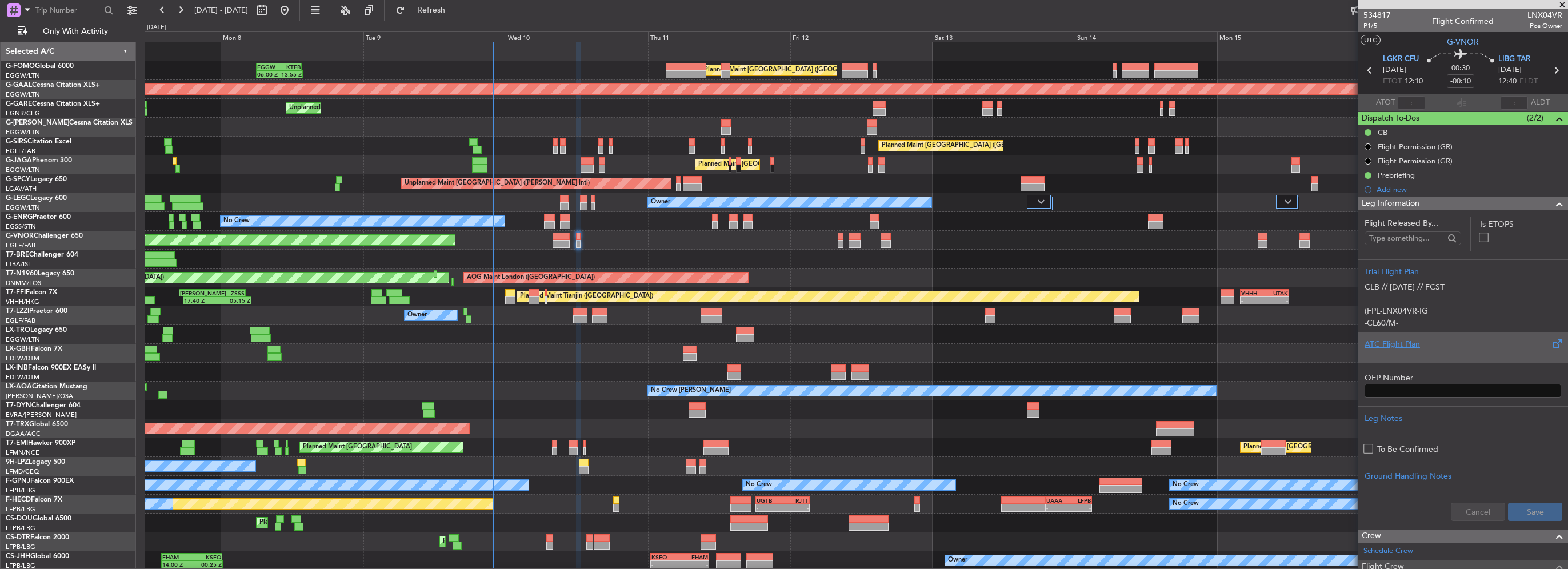
click at [1399, 345] on div "ATC Flight Plan" at bounding box center [1464, 344] width 197 height 12
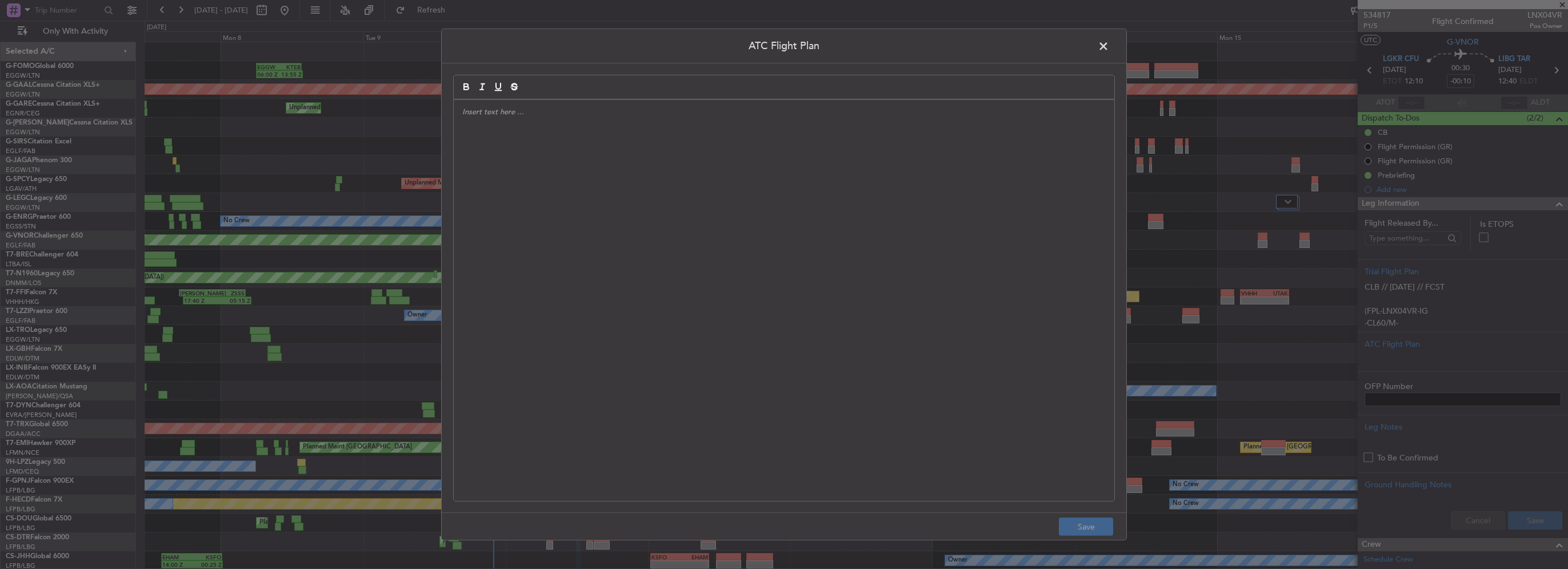
click at [700, 231] on div at bounding box center [784, 300] width 661 height 401
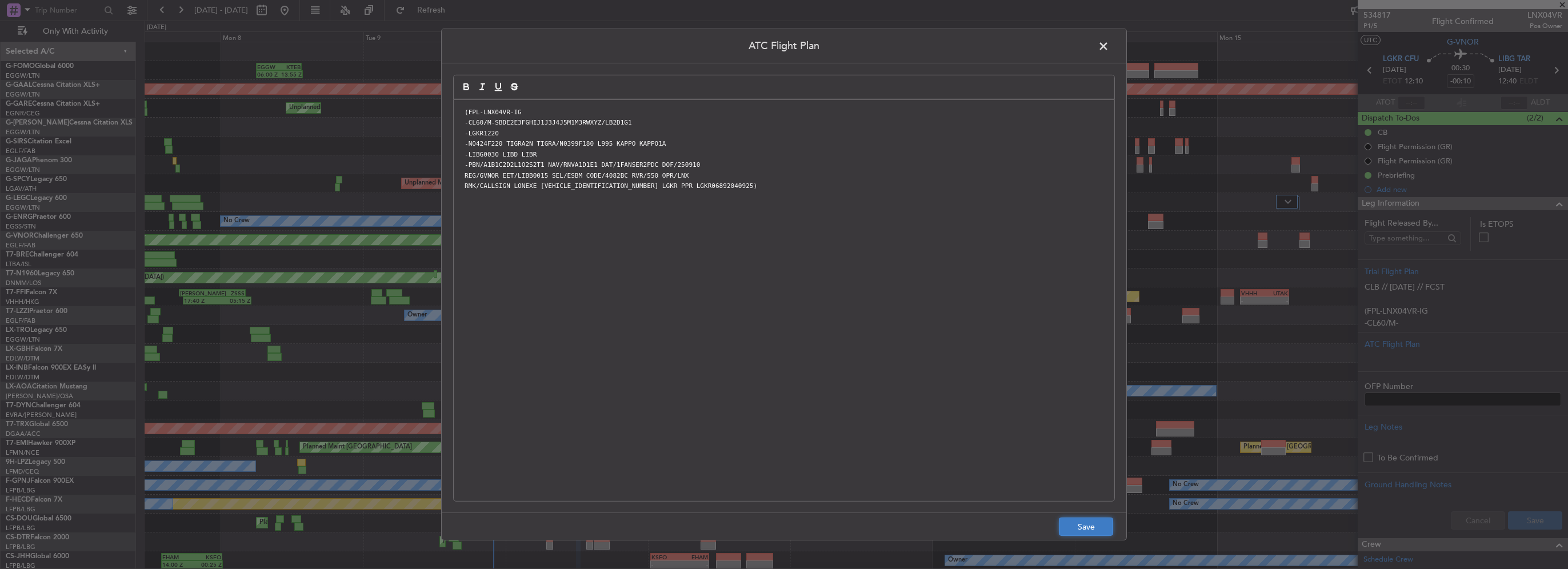
click at [1079, 528] on button "Save" at bounding box center [1086, 527] width 55 height 18
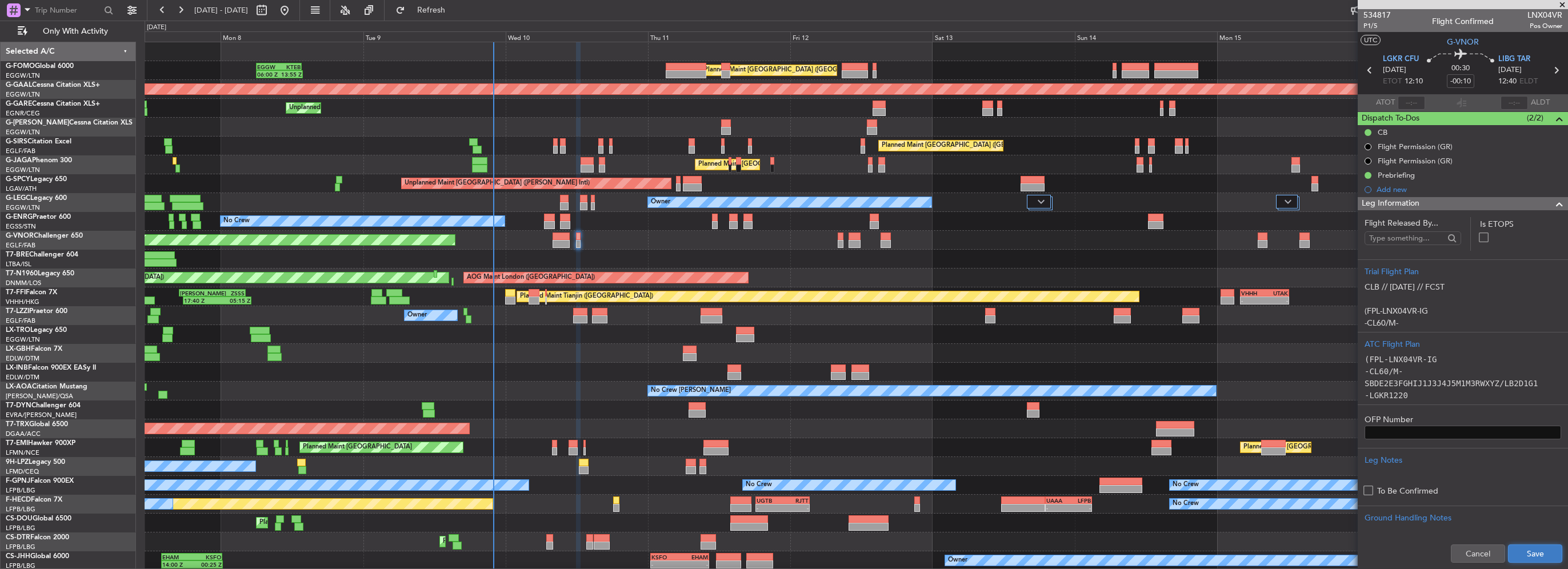
click at [1540, 551] on button "Save" at bounding box center [1535, 554] width 55 height 18
click at [1553, 207] on span at bounding box center [1560, 204] width 14 height 14
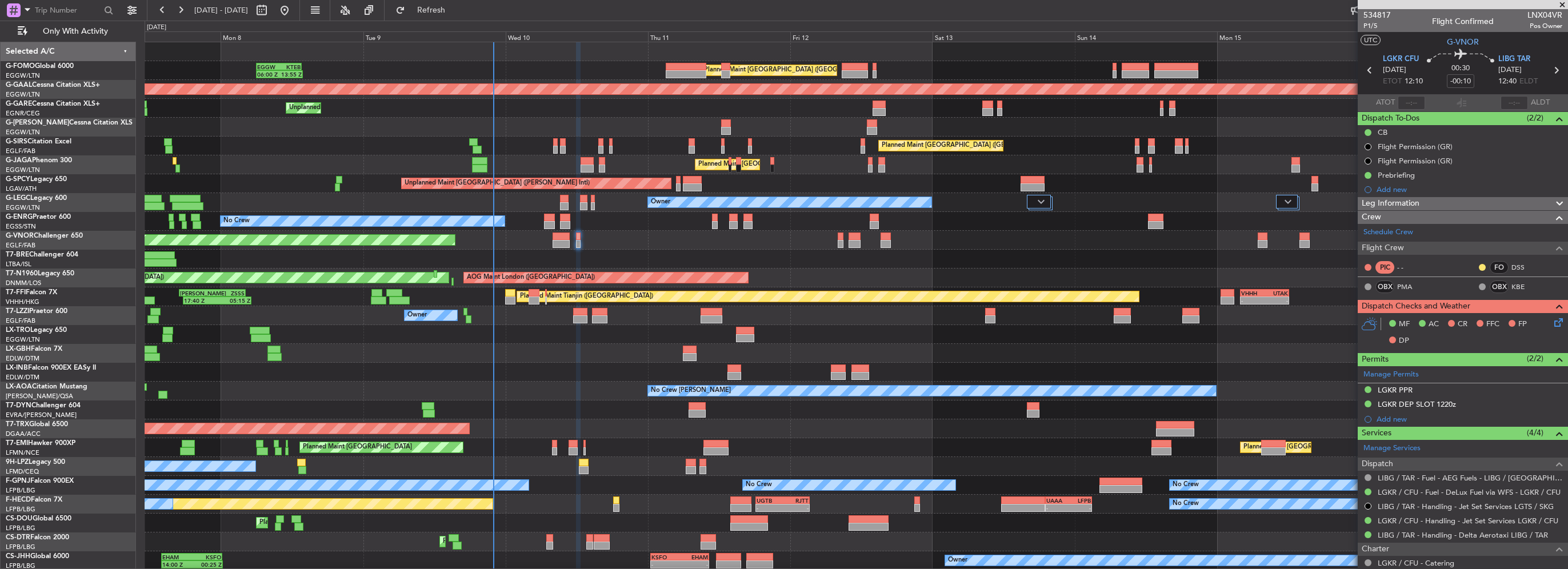
click at [1555, 316] on icon at bounding box center [1557, 320] width 9 height 9
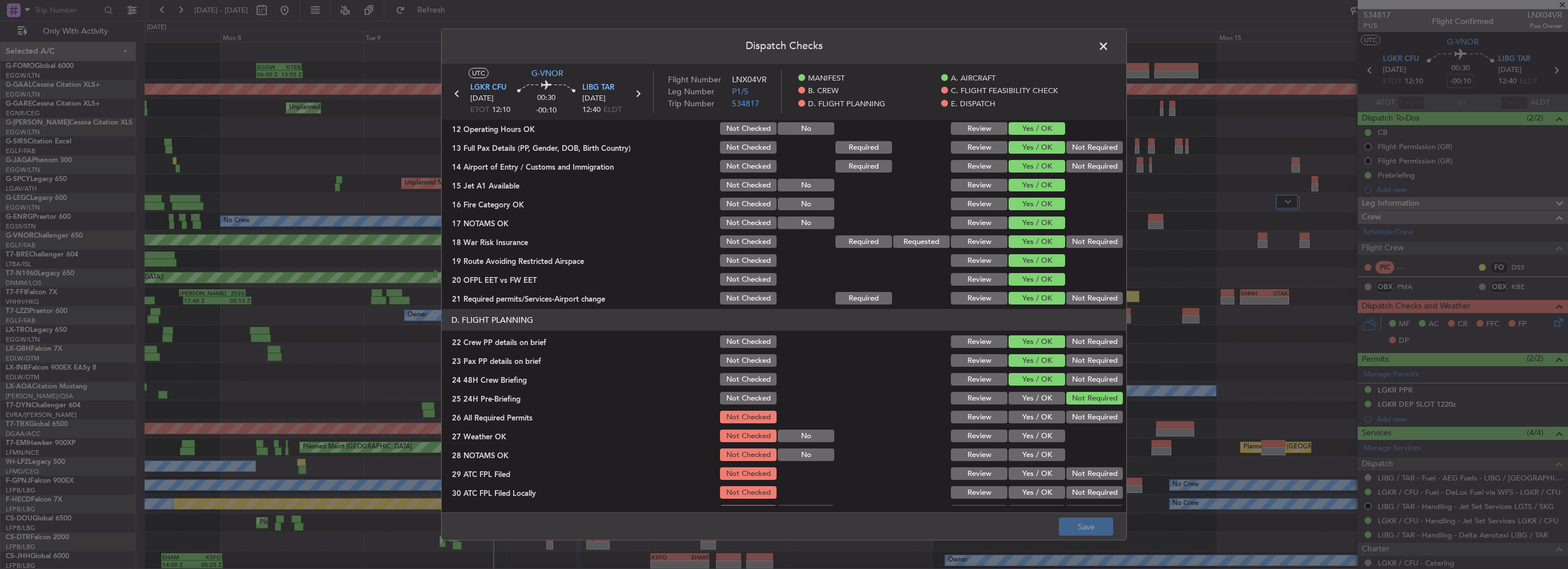
scroll to position [571, 0]
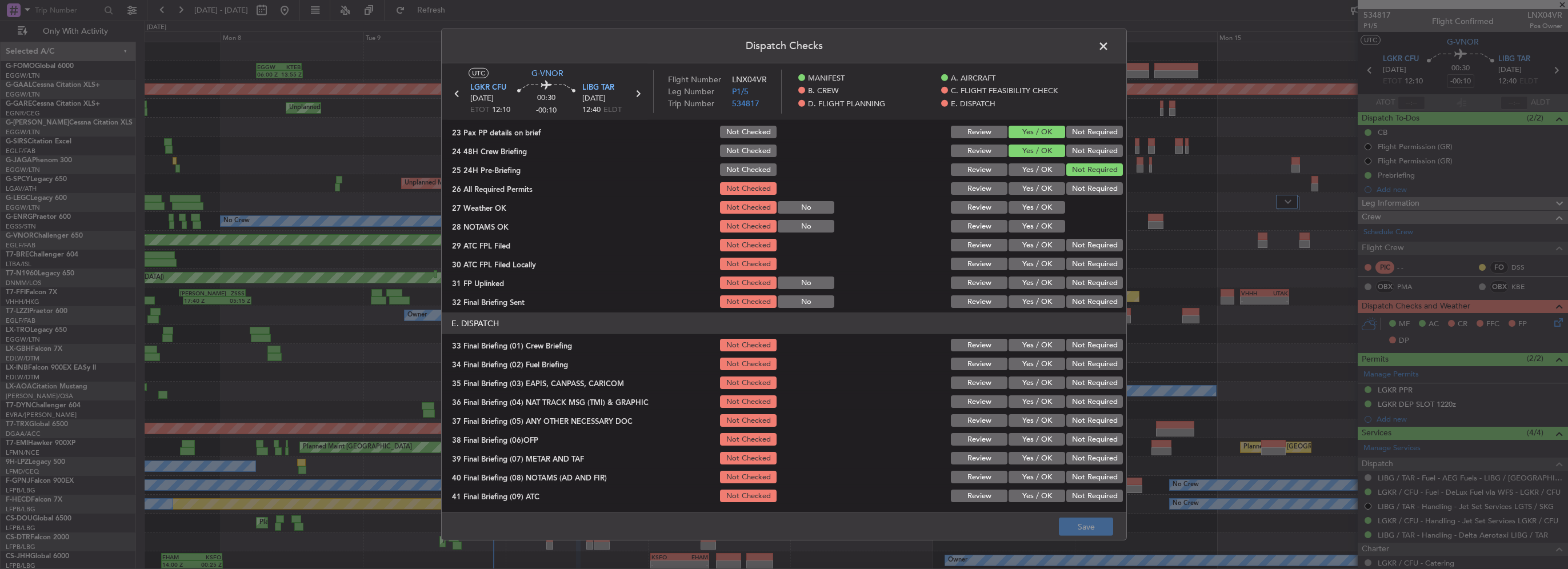
click at [1032, 189] on button "Yes / OK" at bounding box center [1037, 188] width 57 height 12
click at [1033, 208] on button "Yes / OK" at bounding box center [1037, 207] width 57 height 12
click at [1037, 231] on button "Yes / OK" at bounding box center [1037, 226] width 57 height 12
click at [1043, 255] on section "D. FLIGHT PLANNING 22 Crew PP details on brief Not Checked Review Yes / OK Not …" at bounding box center [784, 195] width 685 height 229
click at [1045, 246] on button "Yes / OK" at bounding box center [1037, 245] width 57 height 12
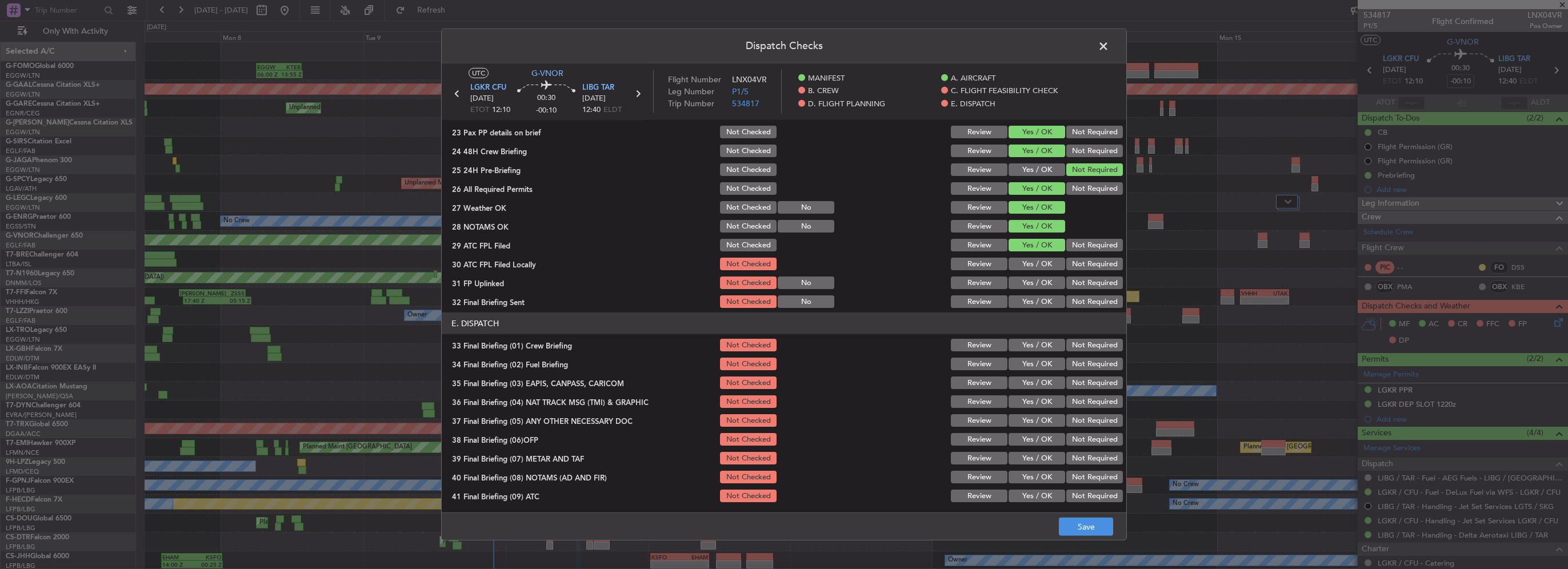
drag, startPoint x: 1115, startPoint y: 269, endPoint x: 1106, endPoint y: 269, distance: 9.0
click at [1112, 269] on div "30 ATC FPL Filed Locally Not Checked Review Yes / OK Not Required" at bounding box center [784, 263] width 685 height 16
drag, startPoint x: 1088, startPoint y: 264, endPoint x: 1055, endPoint y: 272, distance: 34.0
click at [1087, 264] on button "Not Required" at bounding box center [1095, 264] width 57 height 12
drag, startPoint x: 1055, startPoint y: 272, endPoint x: 1053, endPoint y: 278, distance: 6.3
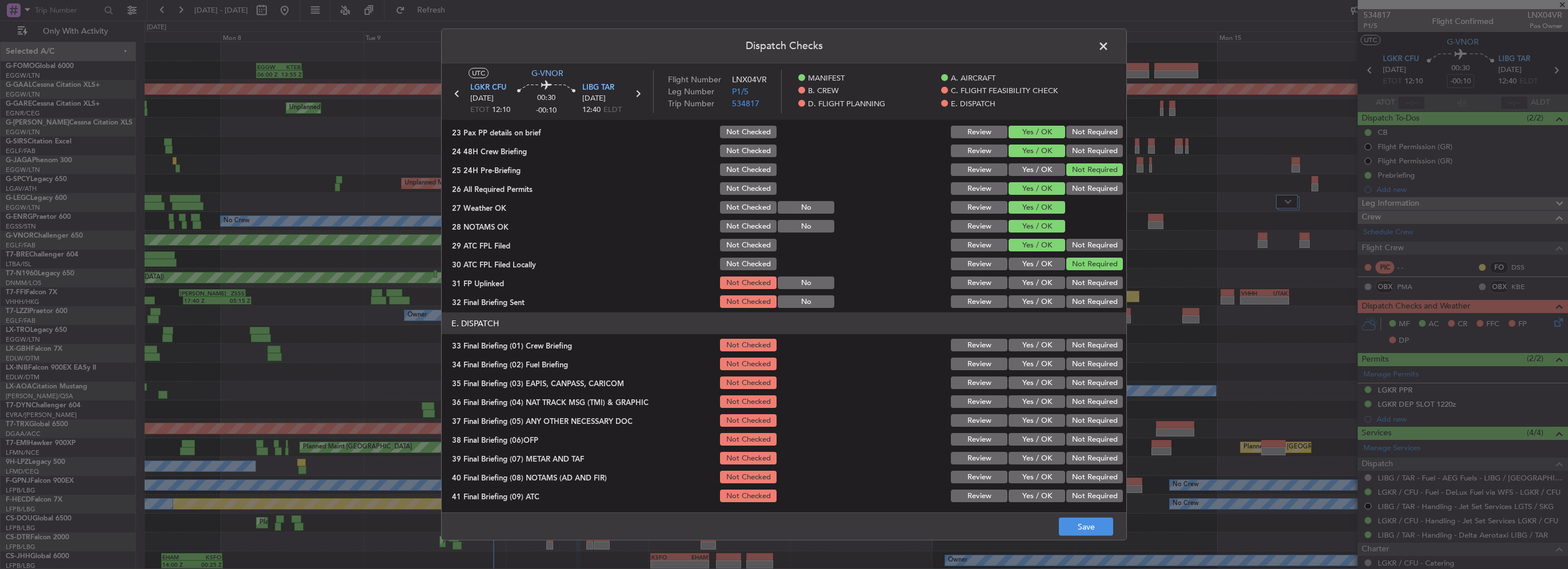
click at [1053, 273] on section "D. FLIGHT PLANNING 22 Crew PP details on brief Not Checked Review Yes / OK Not …" at bounding box center [784, 195] width 685 height 229
click at [1051, 281] on button "Yes / OK" at bounding box center [1037, 283] width 57 height 12
click at [1072, 299] on button "Not Required" at bounding box center [1095, 302] width 57 height 12
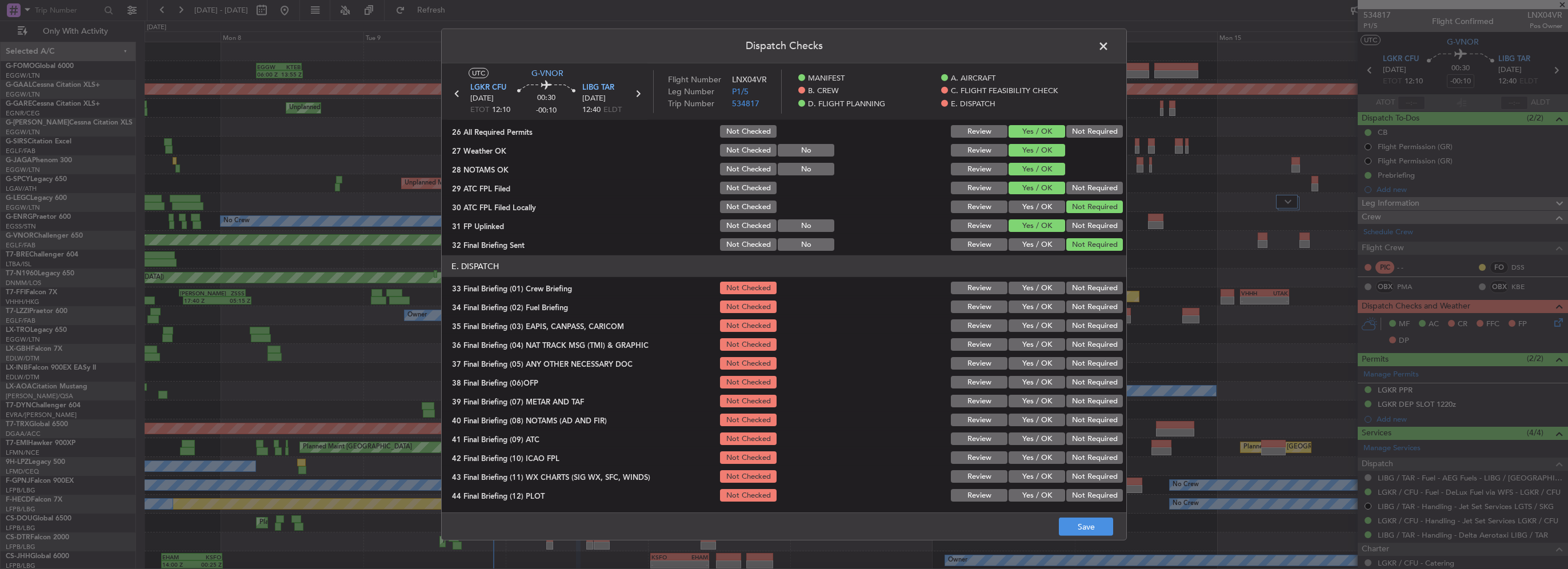
scroll to position [628, 0]
drag, startPoint x: 1037, startPoint y: 289, endPoint x: 1041, endPoint y: 303, distance: 14.6
click at [1037, 289] on button "Yes / OK" at bounding box center [1037, 288] width 57 height 12
click at [1041, 303] on button "Yes / OK" at bounding box center [1037, 306] width 57 height 12
click at [1070, 326] on button "Not Required" at bounding box center [1095, 326] width 57 height 12
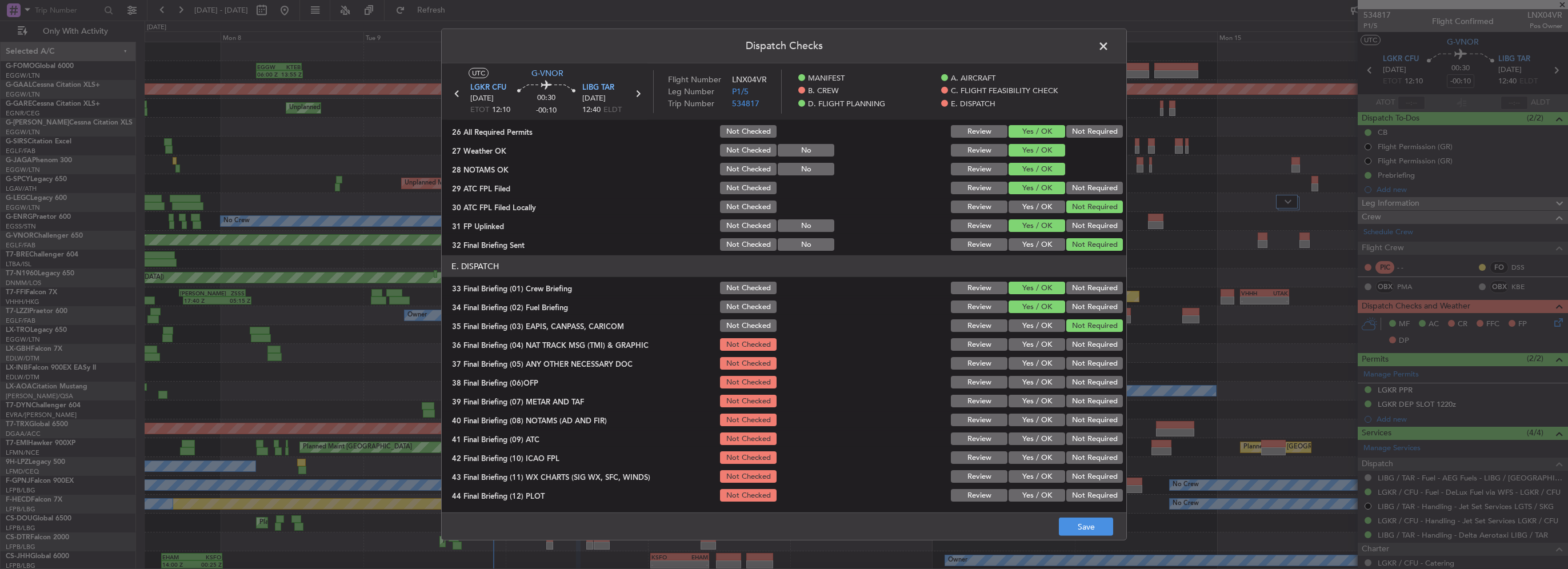
click at [1073, 339] on button "Not Required" at bounding box center [1095, 344] width 57 height 12
click at [1039, 369] on div "Yes / OK" at bounding box center [1036, 363] width 58 height 16
click at [1039, 385] on button "Yes / OK" at bounding box center [1037, 382] width 57 height 12
click at [1038, 367] on button "Yes / OK" at bounding box center [1037, 363] width 57 height 12
drag, startPoint x: 1038, startPoint y: 392, endPoint x: 1046, endPoint y: 402, distance: 12.8
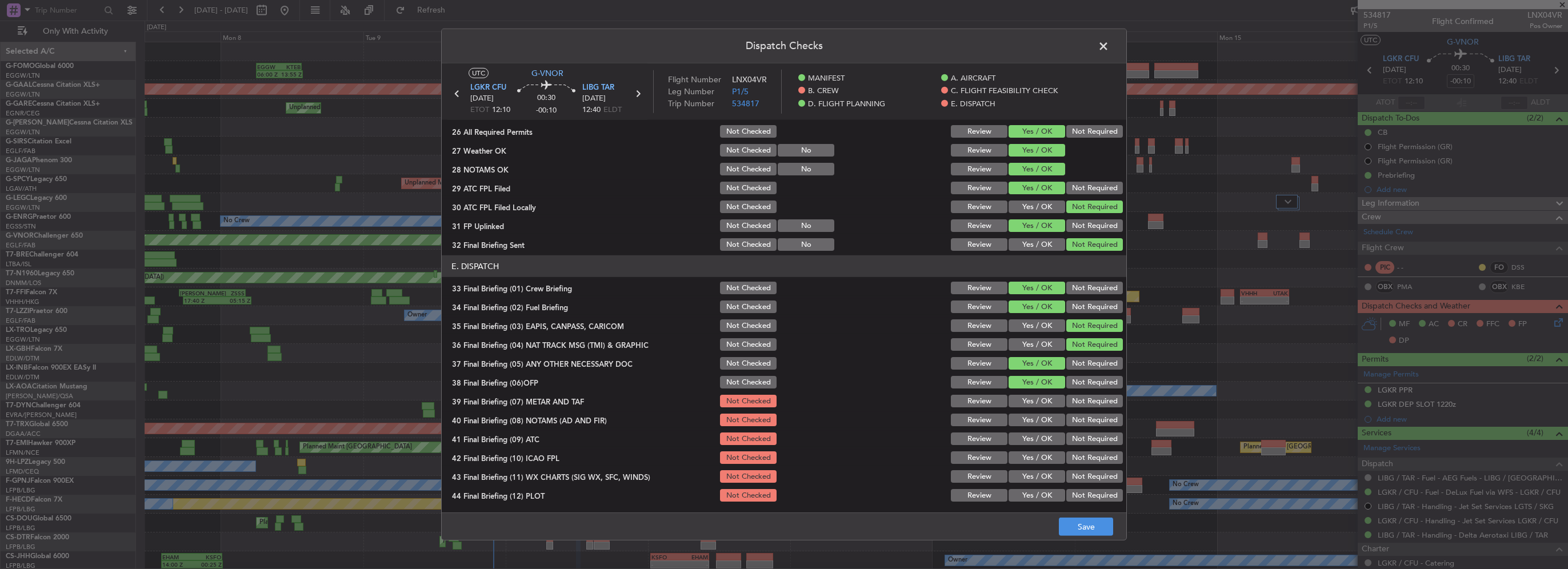
click at [1040, 394] on div "Yes / OK" at bounding box center [1036, 401] width 58 height 16
click at [1046, 402] on button "Yes / OK" at bounding box center [1037, 401] width 57 height 12
drag, startPoint x: 1047, startPoint y: 416, endPoint x: 1046, endPoint y: 436, distance: 20.0
click at [1047, 417] on button "Yes / OK" at bounding box center [1037, 420] width 57 height 12
click at [1046, 437] on button "Yes / OK" at bounding box center [1037, 438] width 57 height 12
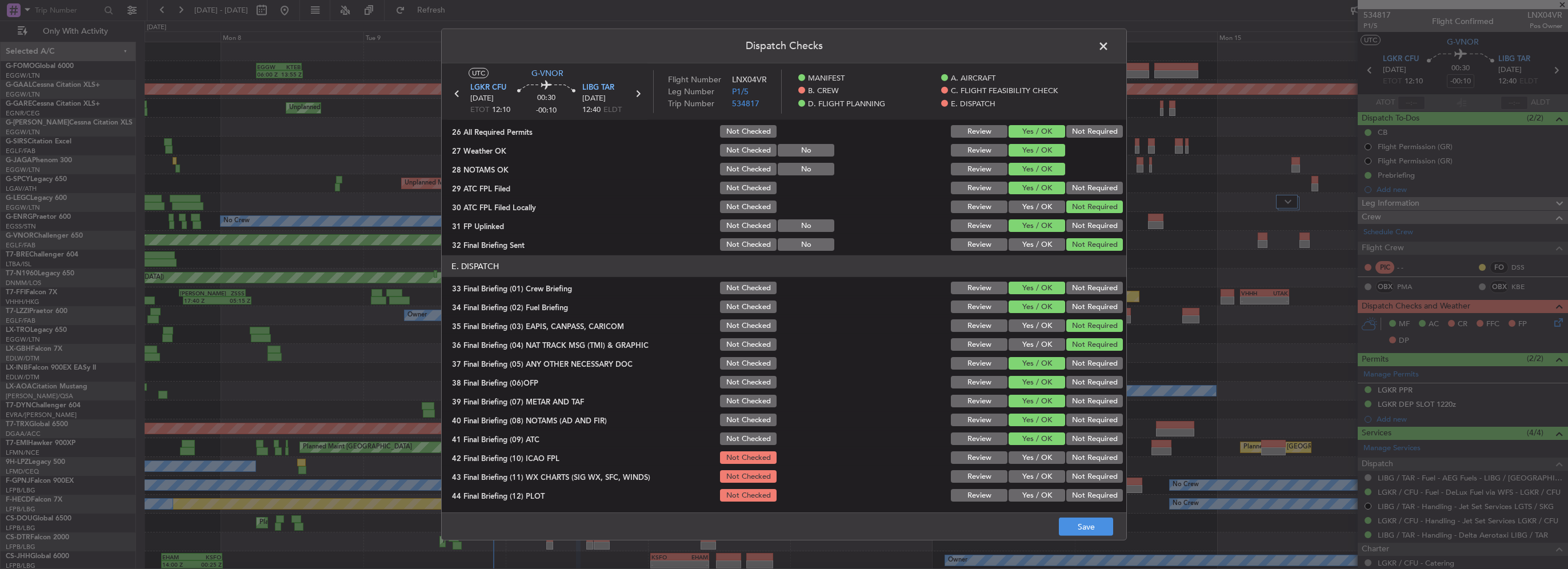
click at [1046, 452] on button "Yes / OK" at bounding box center [1037, 458] width 57 height 12
click at [1041, 472] on button "Yes / OK" at bounding box center [1037, 476] width 57 height 12
click at [1043, 496] on button "Yes / OK" at bounding box center [1037, 495] width 57 height 12
click at [1077, 530] on button "Save" at bounding box center [1086, 527] width 55 height 18
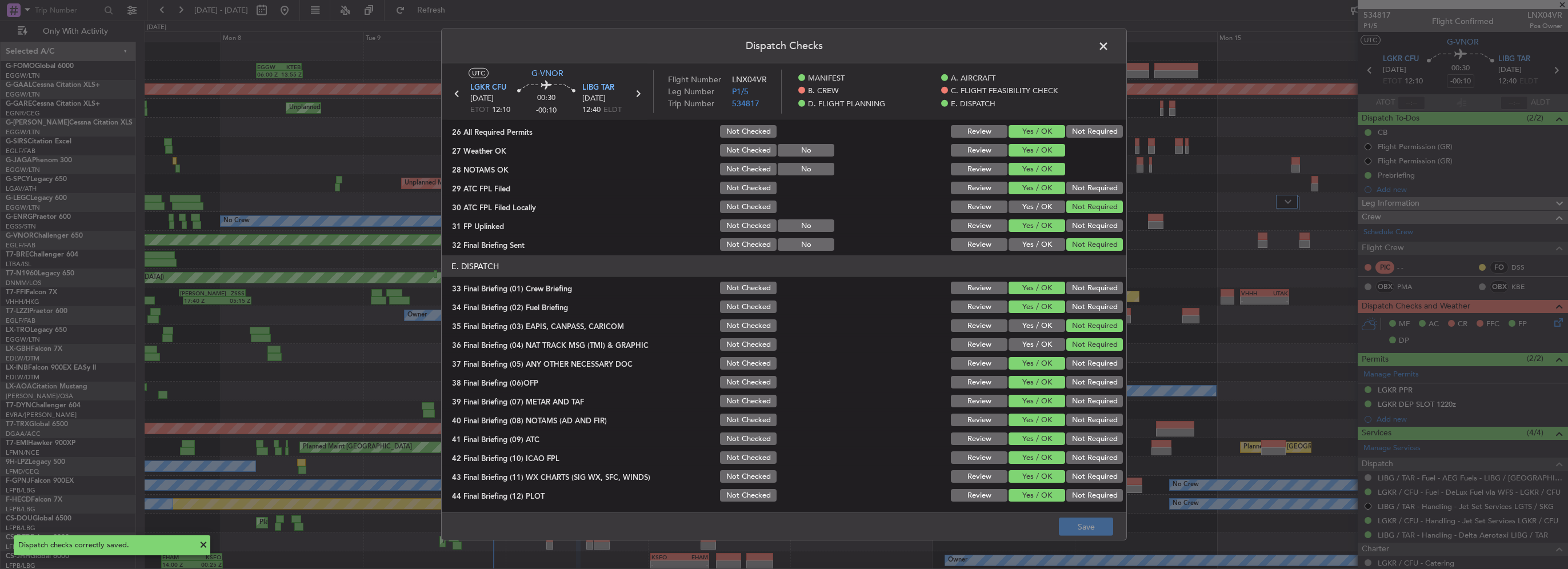
click at [1109, 44] on span at bounding box center [1109, 49] width 0 height 23
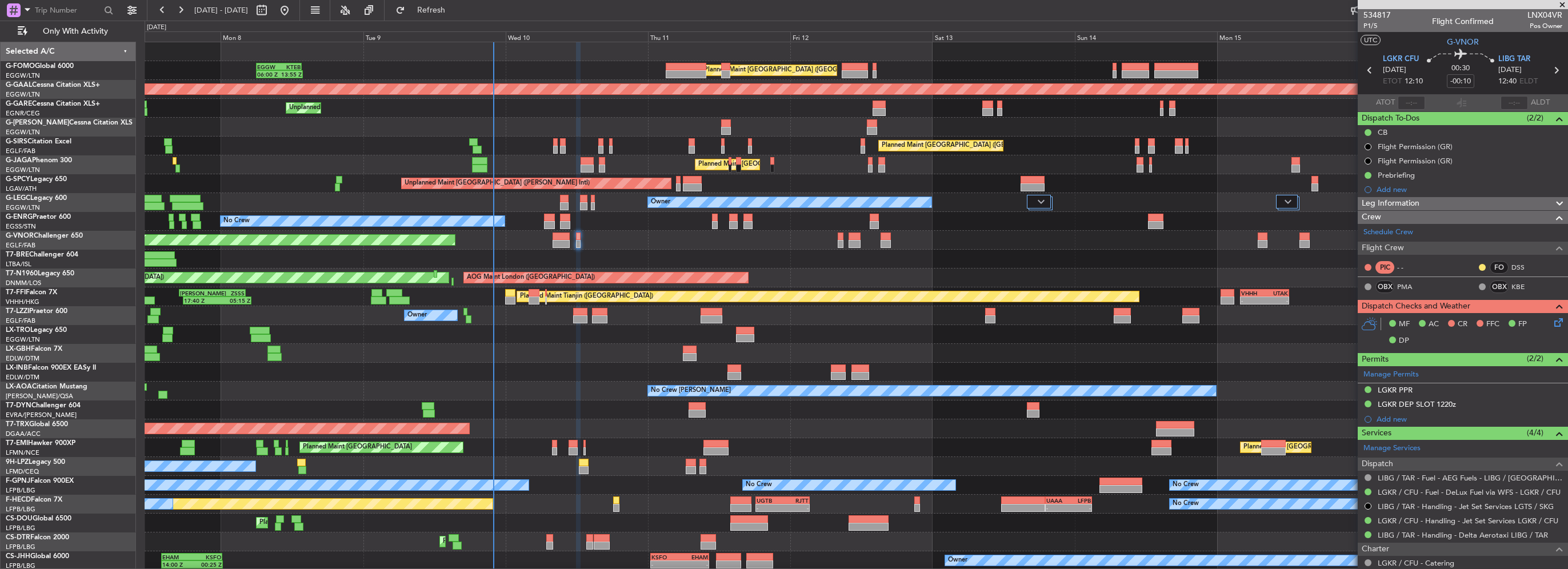
click at [1385, 178] on mat-tooltip-component "Flight Permission (GR)" at bounding box center [1416, 180] width 85 height 30
click at [1404, 174] on div "Flight Permission (GR)" at bounding box center [1415, 180] width 68 height 15
click at [1441, 174] on div "Prebriefing" at bounding box center [1464, 175] width 211 height 15
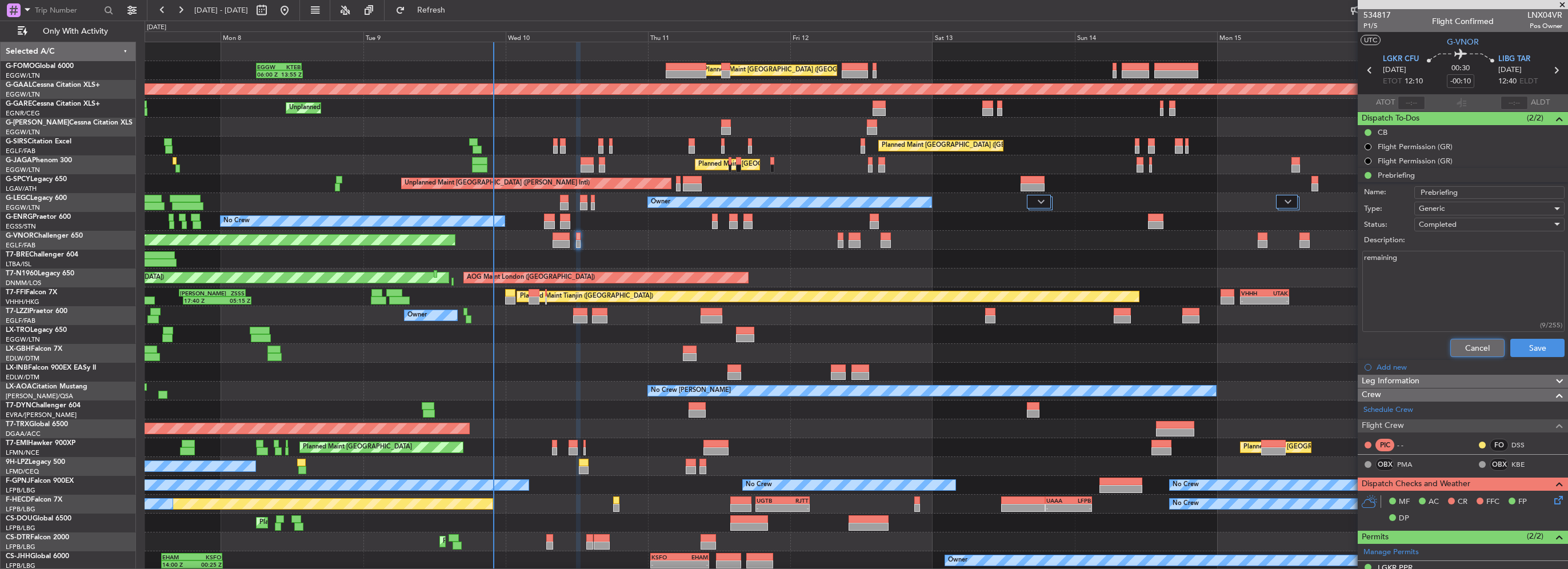
click at [1470, 342] on button "Cancel" at bounding box center [1477, 348] width 55 height 18
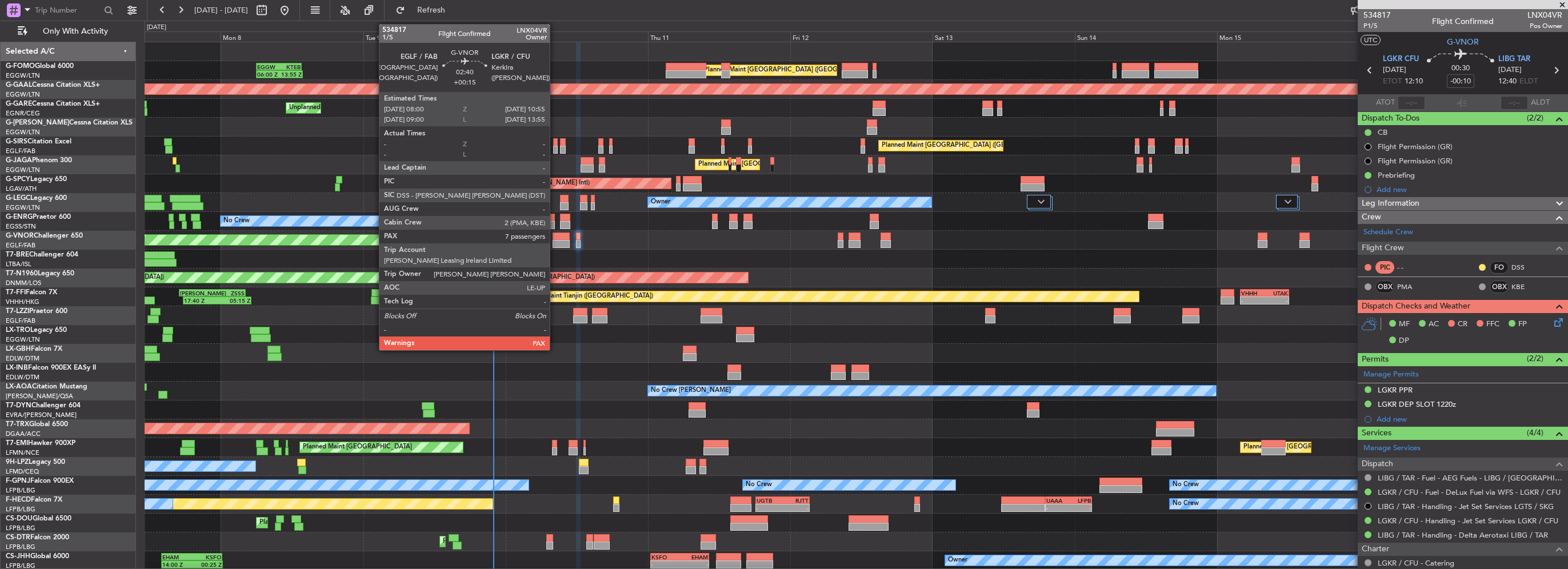
click at [555, 238] on div at bounding box center [561, 237] width 18 height 8
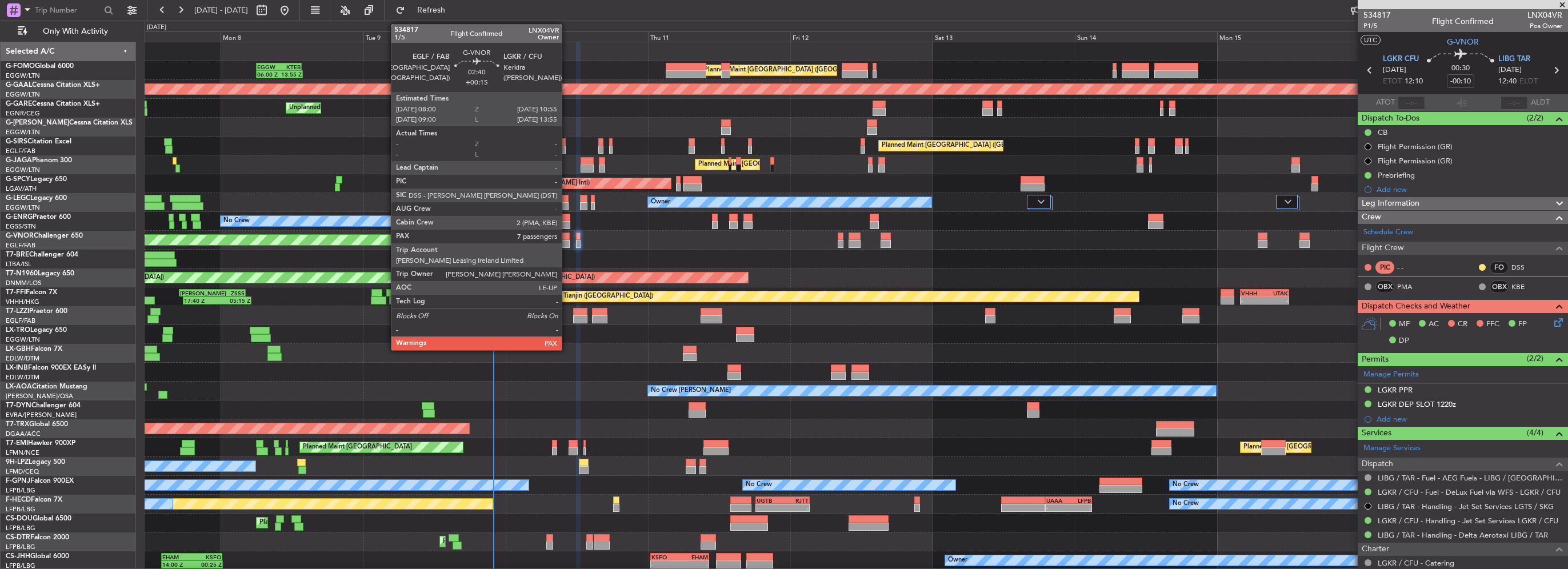
click at [567, 241] on div at bounding box center [561, 243] width 18 height 8
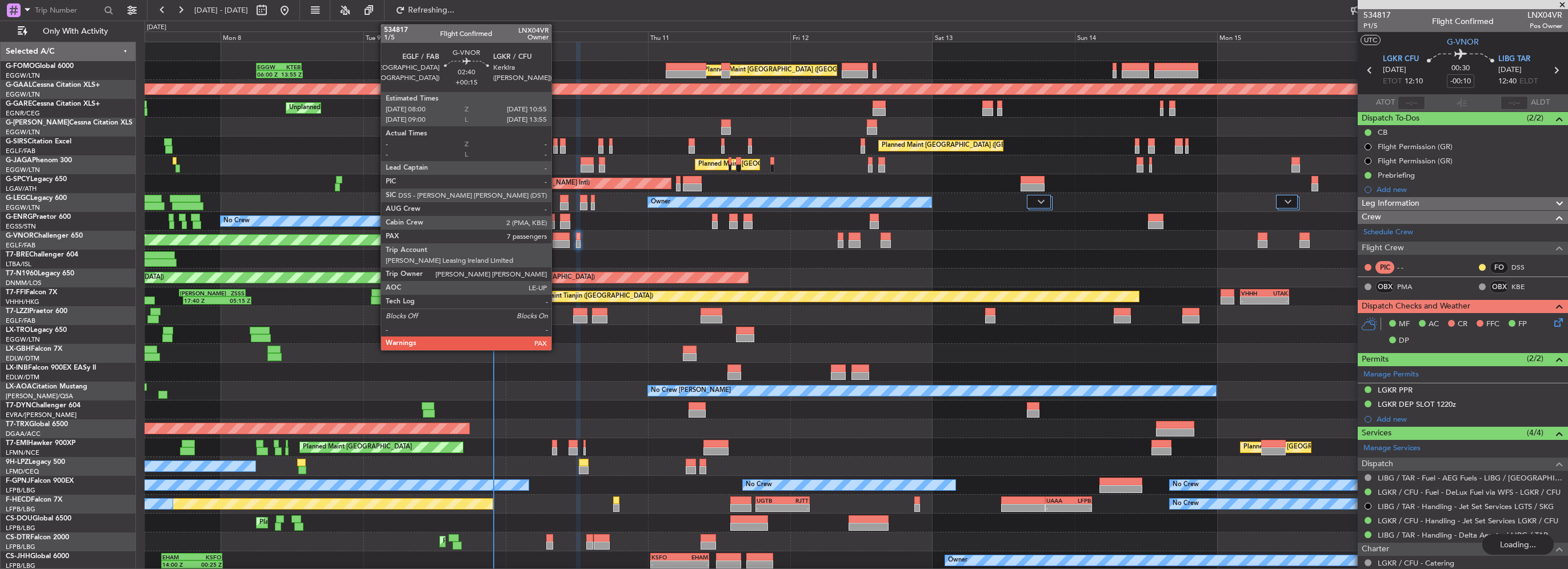
click at [557, 237] on div at bounding box center [561, 237] width 18 height 8
type input "+00:15"
type input "7"
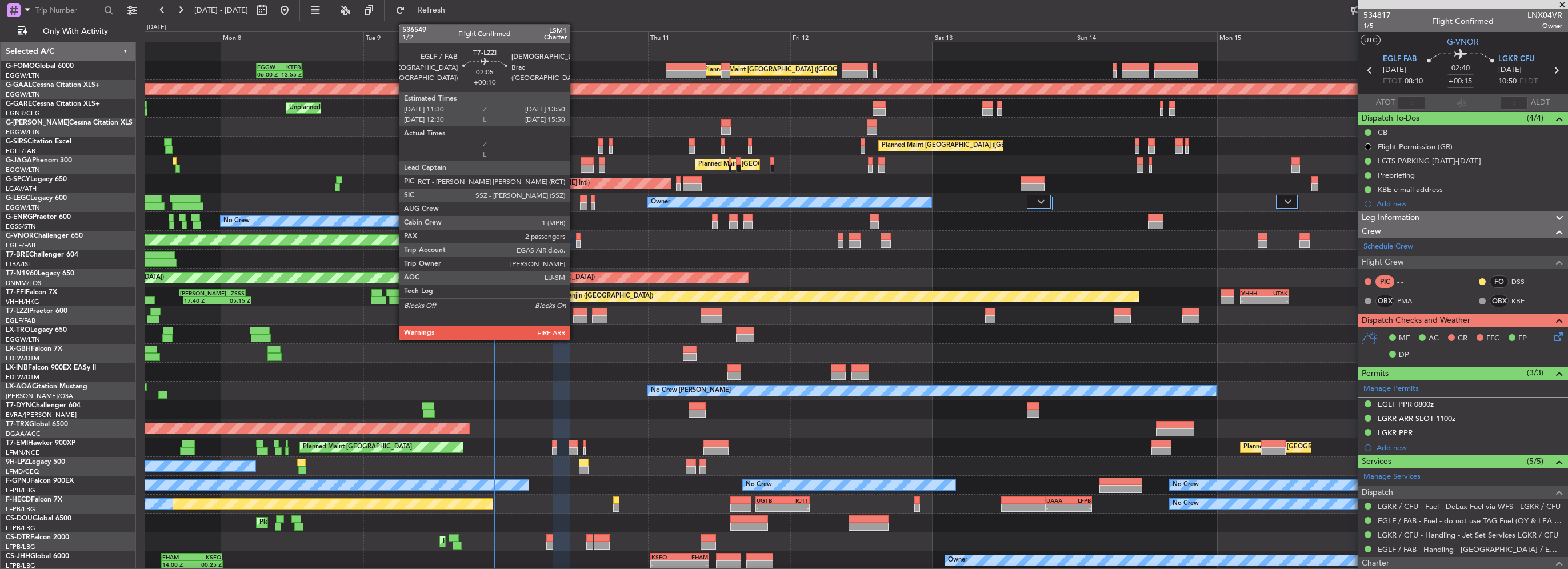
click at [575, 320] on div at bounding box center [580, 319] width 15 height 8
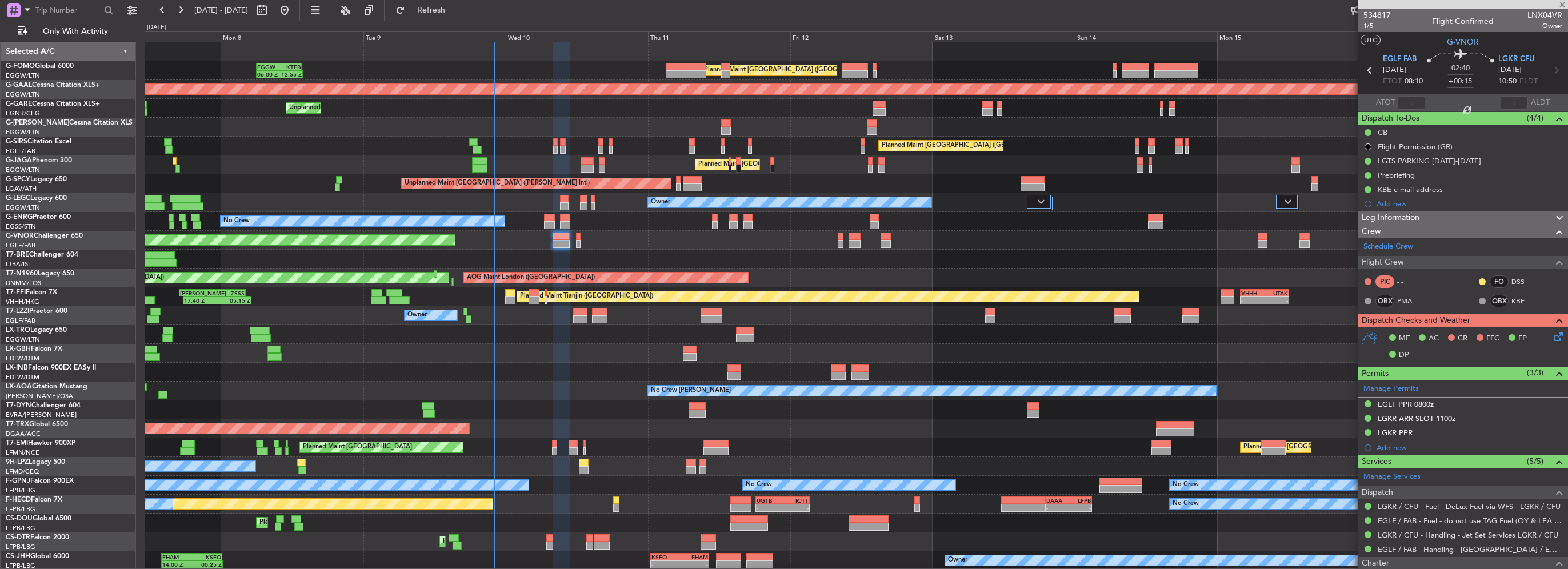
type input "+00:10"
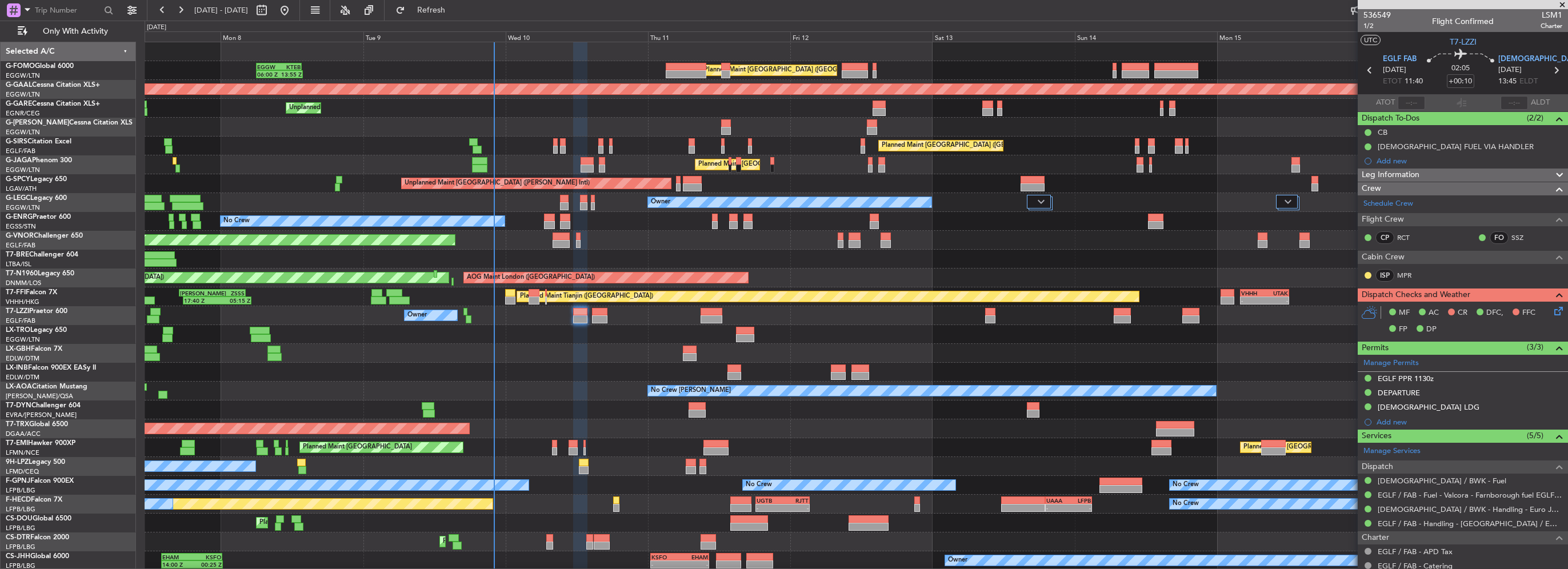
click at [604, 316] on div at bounding box center [600, 319] width 15 height 8
type input "0"
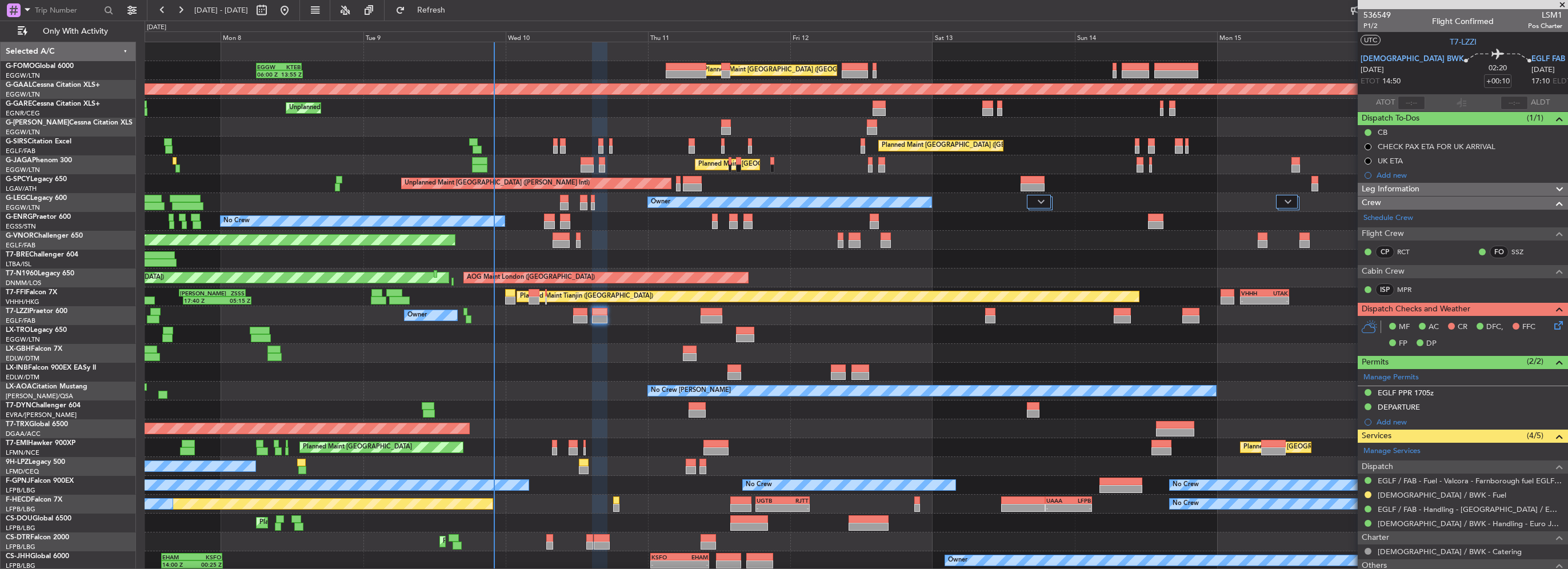
click at [1364, 491] on div at bounding box center [1368, 495] width 9 height 9
click at [1367, 495] on button at bounding box center [1368, 495] width 7 height 7
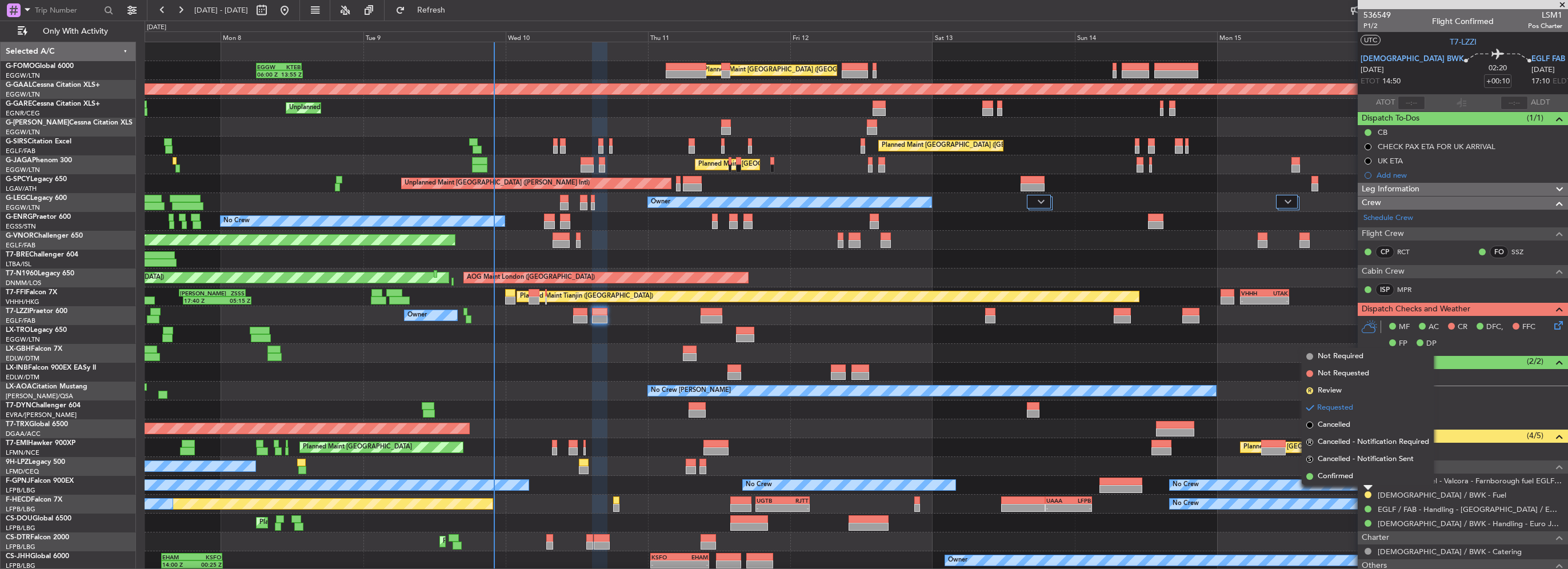
click at [1361, 495] on div "LDSB / BWK - Fuel" at bounding box center [1464, 495] width 211 height 15
